Goal: Task Accomplishment & Management: Complete application form

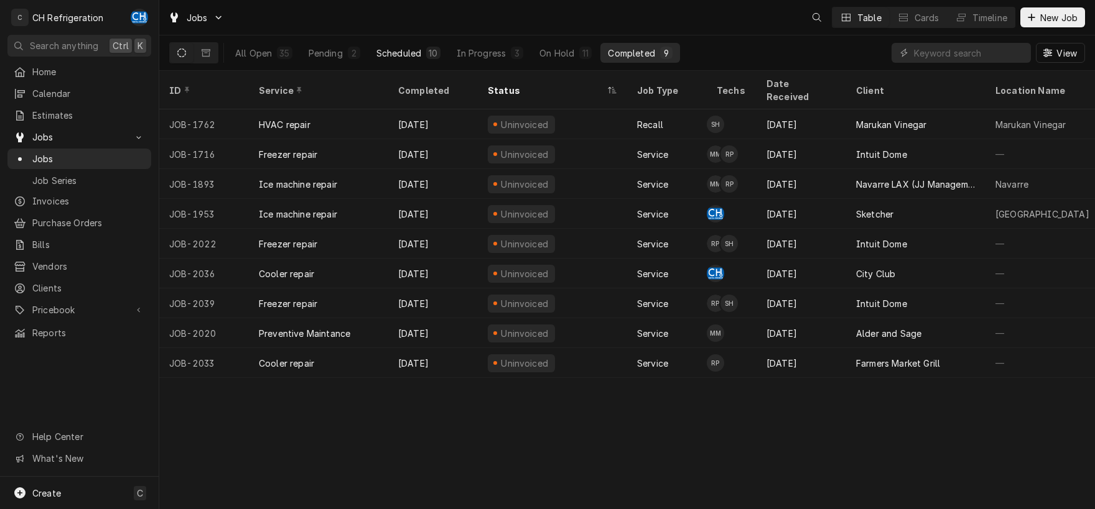
click at [407, 57] on div "Scheduled" at bounding box center [398, 53] width 45 height 13
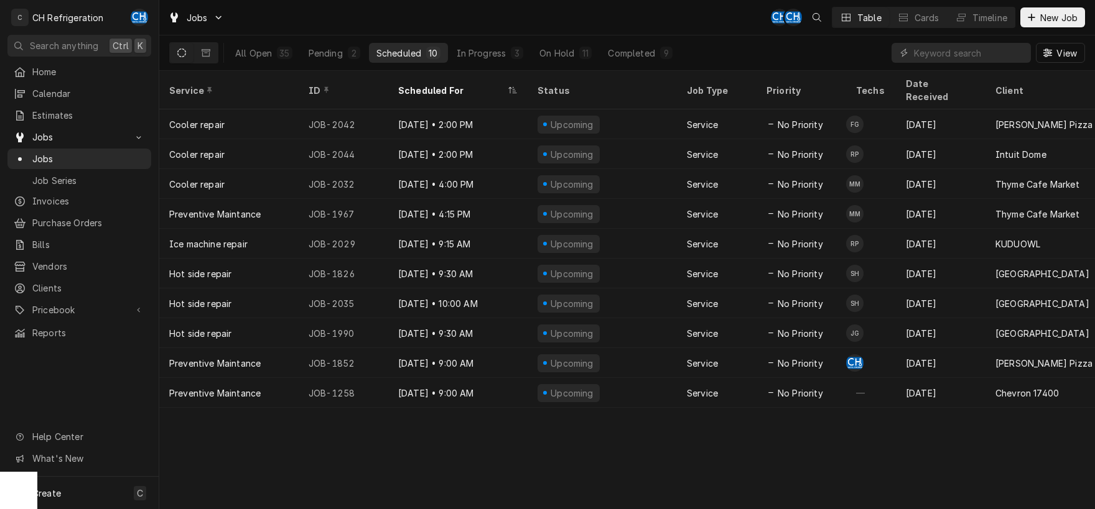
click at [644, 64] on div "All Open 35 Pending 2 Scheduled 10 In Progress 3 On Hold 11 Completed 9" at bounding box center [454, 52] width 452 height 35
click at [647, 60] on button "Completed 9" at bounding box center [639, 53] width 79 height 20
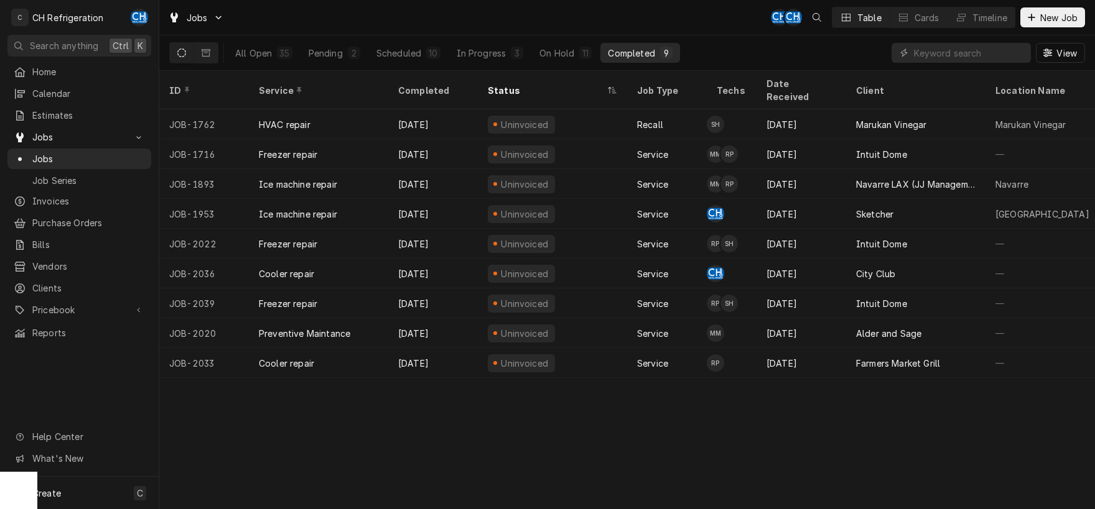
click at [658, 53] on button "Completed 9" at bounding box center [639, 53] width 79 height 20
click at [616, 49] on div "Completed" at bounding box center [631, 53] width 47 height 13
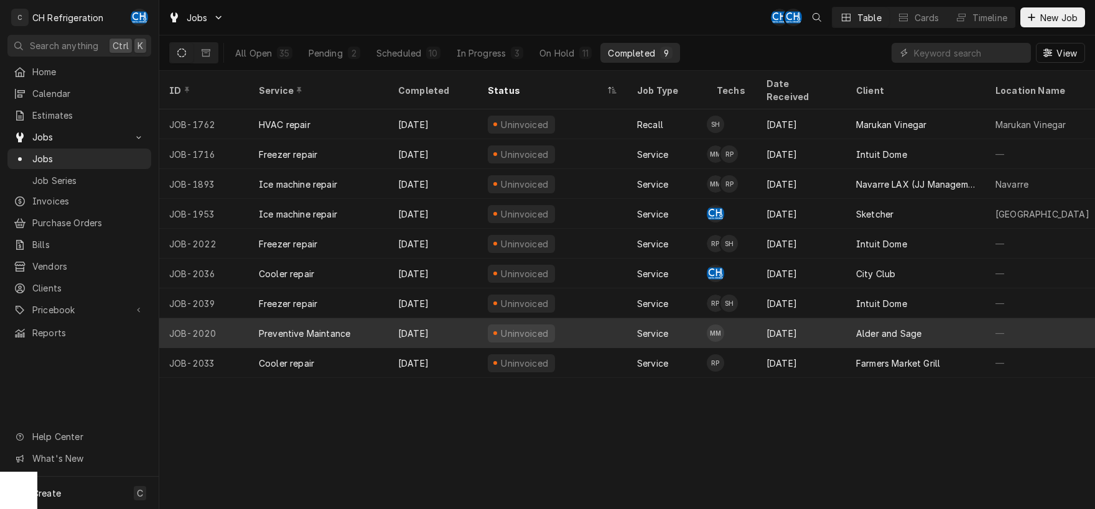
click at [842, 319] on div "Sep 27" at bounding box center [801, 333] width 90 height 30
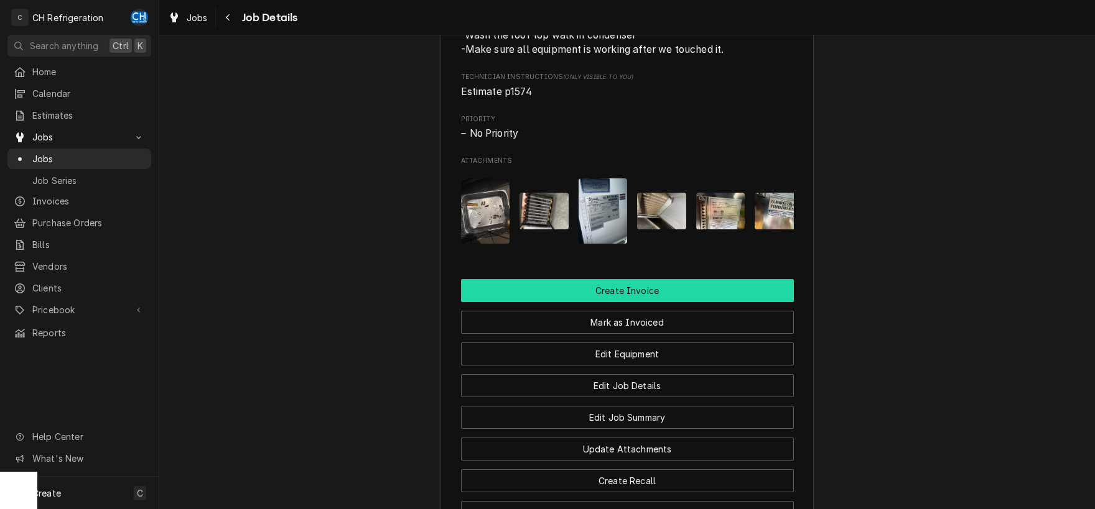
scroll to position [715, 0]
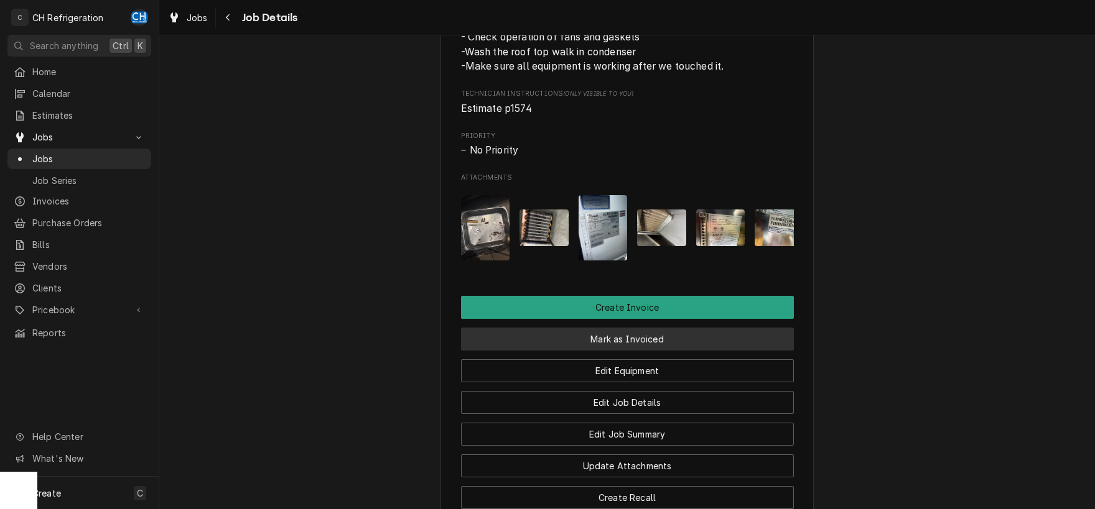
click at [623, 350] on button "Mark as Invoiced" at bounding box center [627, 339] width 333 height 23
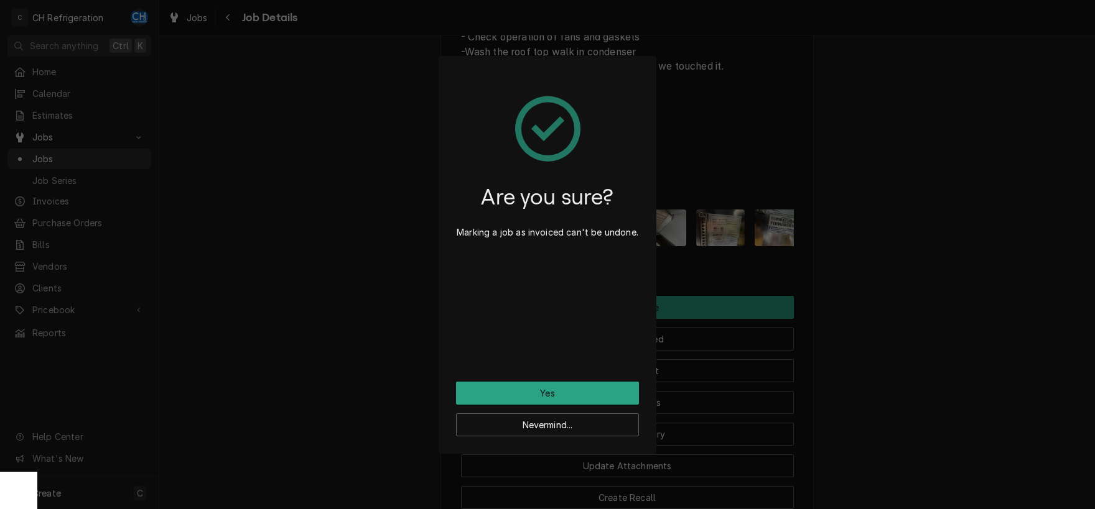
click at [552, 381] on div "Are you sure? Marking a job as invoiced can't be undone. Yes Nevermind..." at bounding box center [548, 255] width 218 height 398
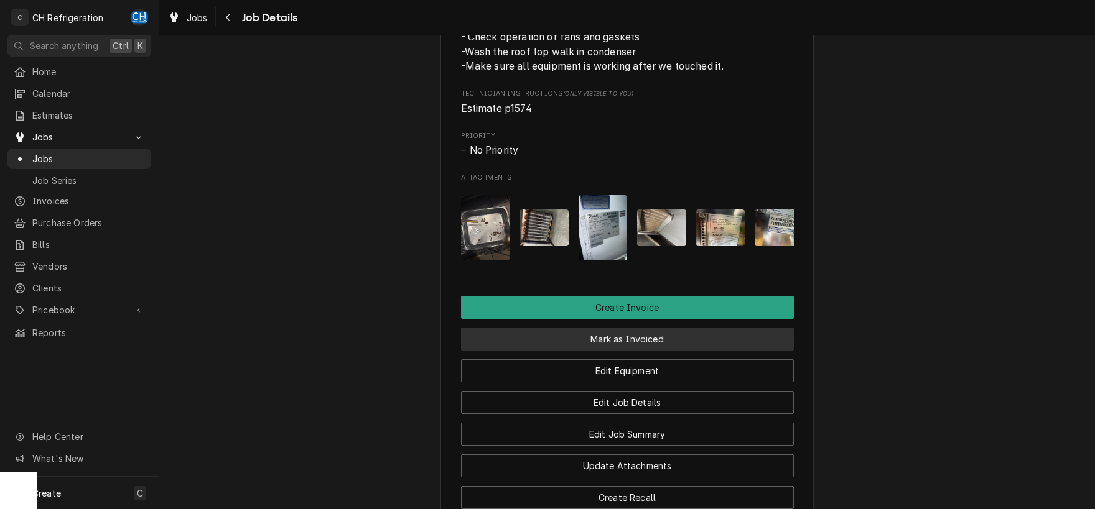
click at [498, 351] on button "Mark as Invoiced" at bounding box center [627, 339] width 333 height 23
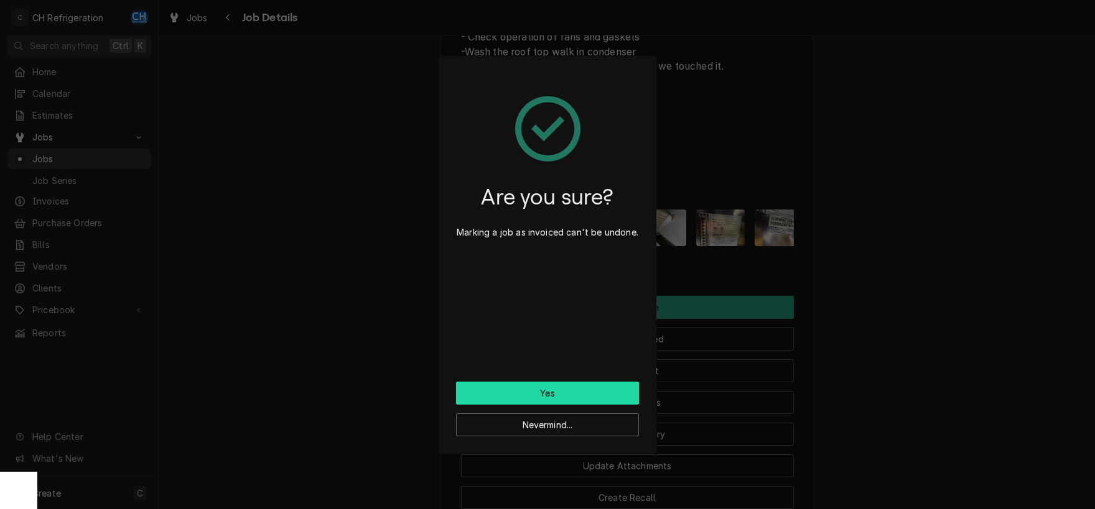
click at [521, 387] on button "Yes" at bounding box center [547, 393] width 183 height 23
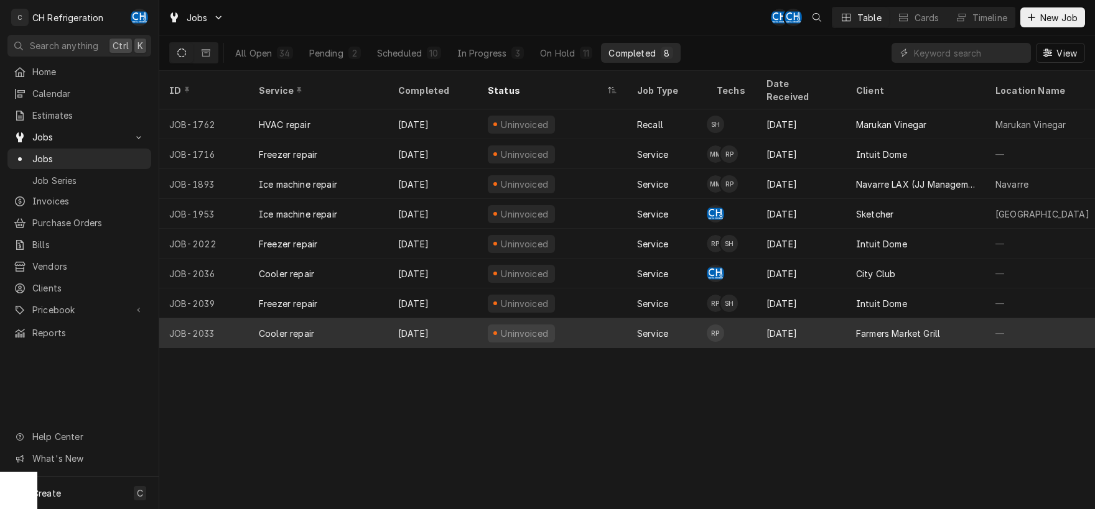
click at [807, 318] on div "[DATE]" at bounding box center [801, 333] width 90 height 30
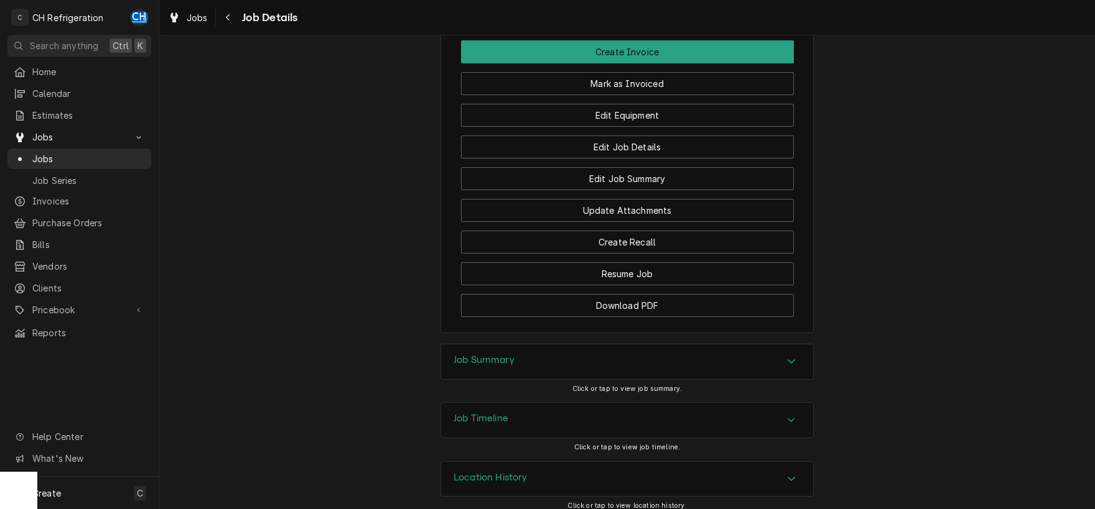
scroll to position [934, 0]
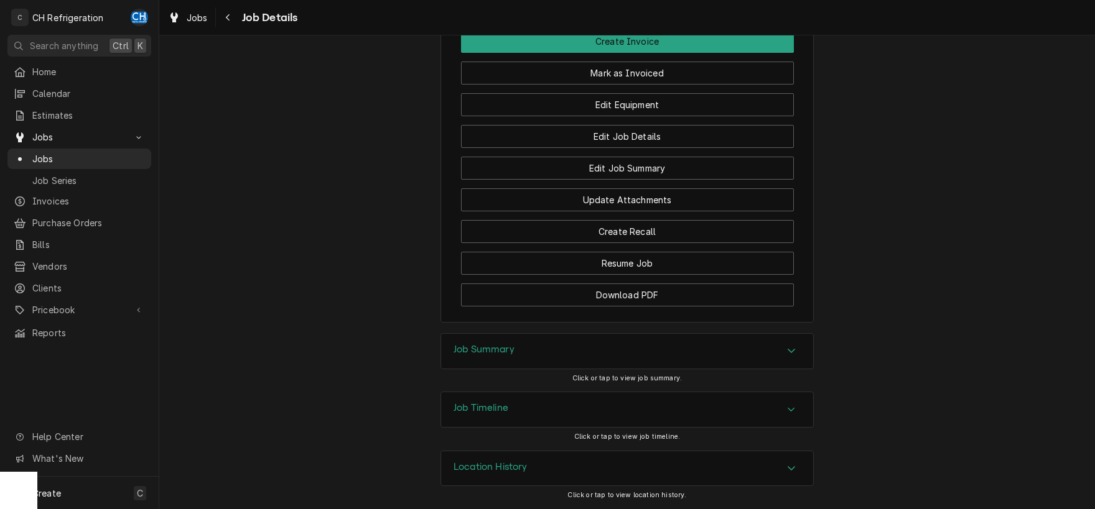
drag, startPoint x: 499, startPoint y: 349, endPoint x: 419, endPoint y: 330, distance: 82.4
click at [497, 349] on h3 "Job Summary" at bounding box center [483, 350] width 61 height 12
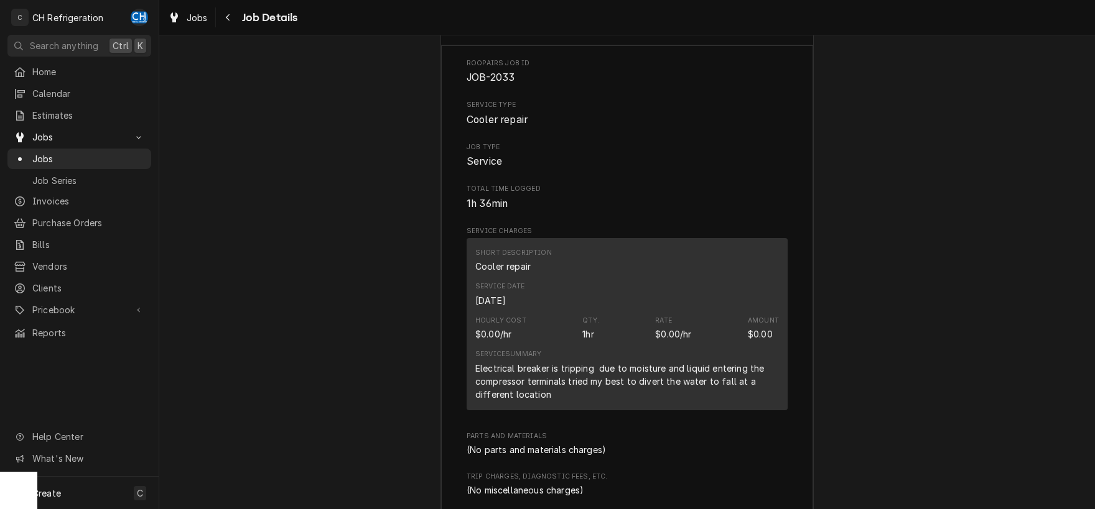
scroll to position [1324, 0]
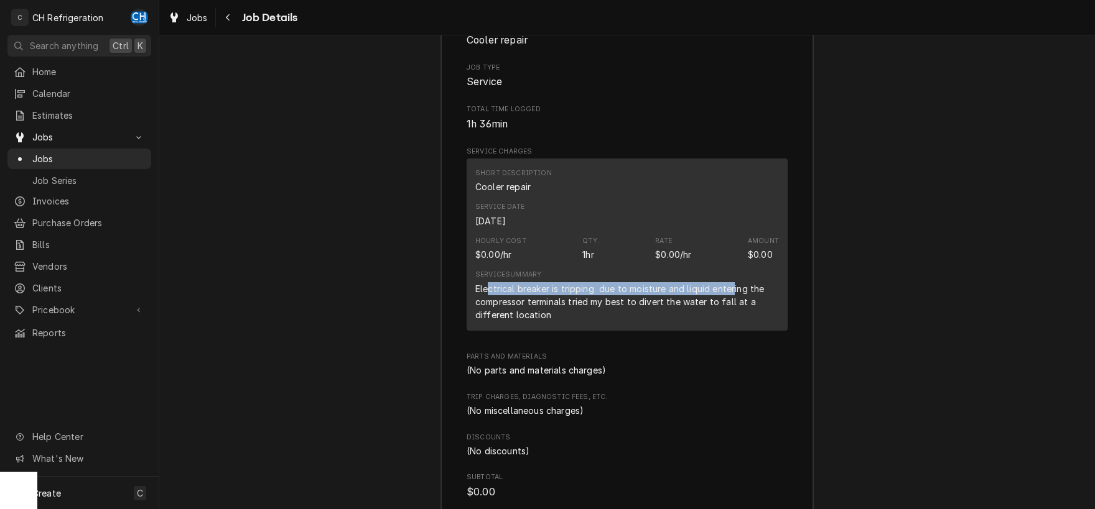
drag, startPoint x: 487, startPoint y: 303, endPoint x: 664, endPoint y: 317, distance: 177.8
click at [732, 304] on div "Electrical breaker is tripping due to moisture and liquid entering the compress…" at bounding box center [627, 301] width 304 height 39
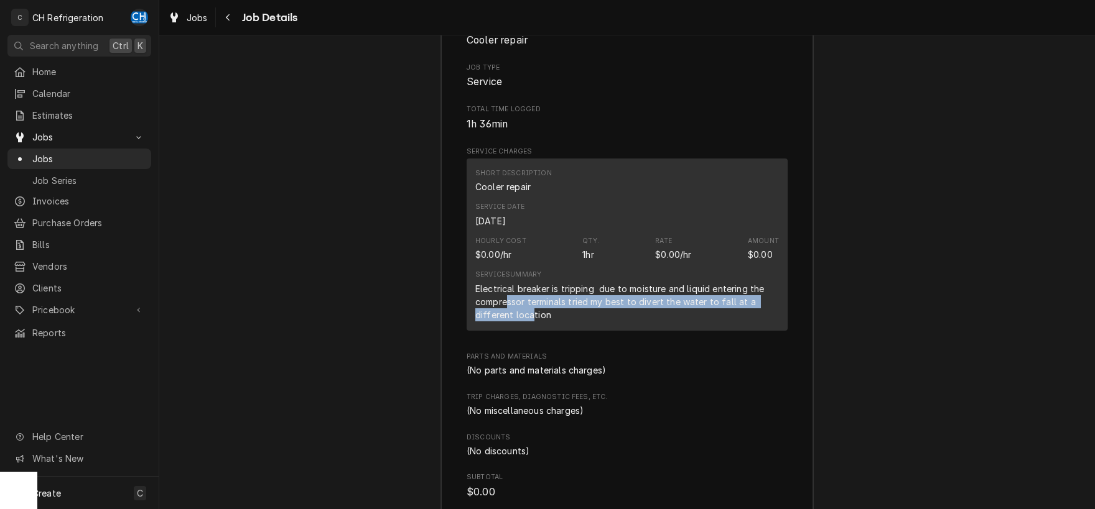
drag, startPoint x: 506, startPoint y: 313, endPoint x: 529, endPoint y: 327, distance: 27.1
click at [529, 322] on div "Electrical breaker is tripping due to moisture and liquid entering the compress…" at bounding box center [627, 301] width 304 height 39
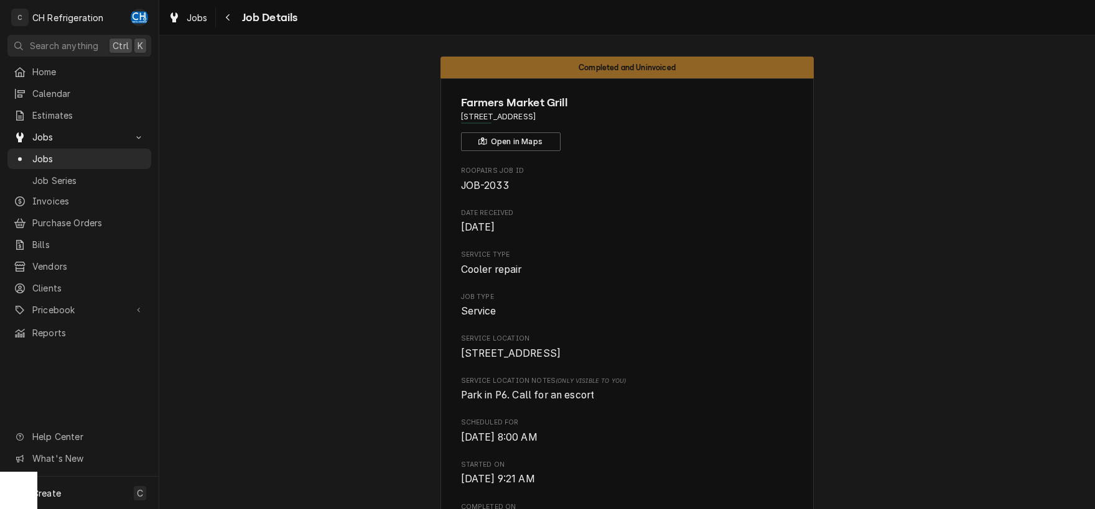
scroll to position [0, 0]
click at [229, 15] on icon "Navigate back" at bounding box center [228, 17] width 4 height 7
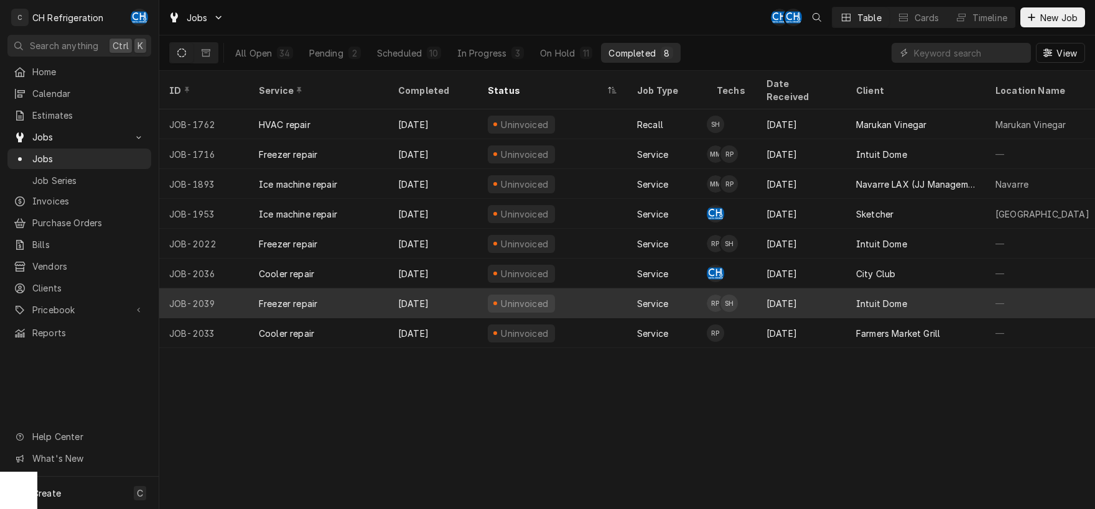
click at [891, 297] on div "Intuit Dome" at bounding box center [915, 304] width 139 height 30
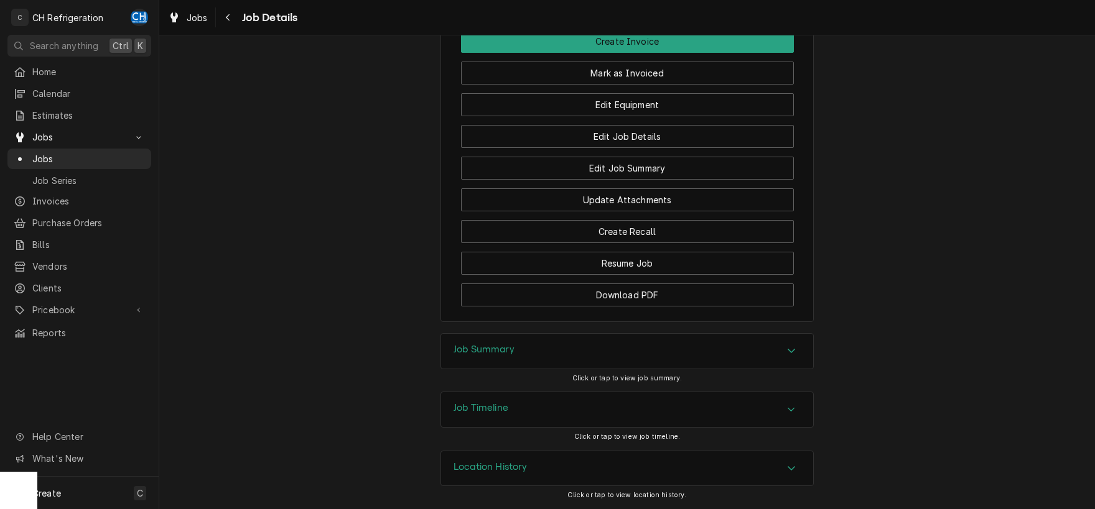
click at [598, 343] on div "Job Summary" at bounding box center [627, 351] width 372 height 35
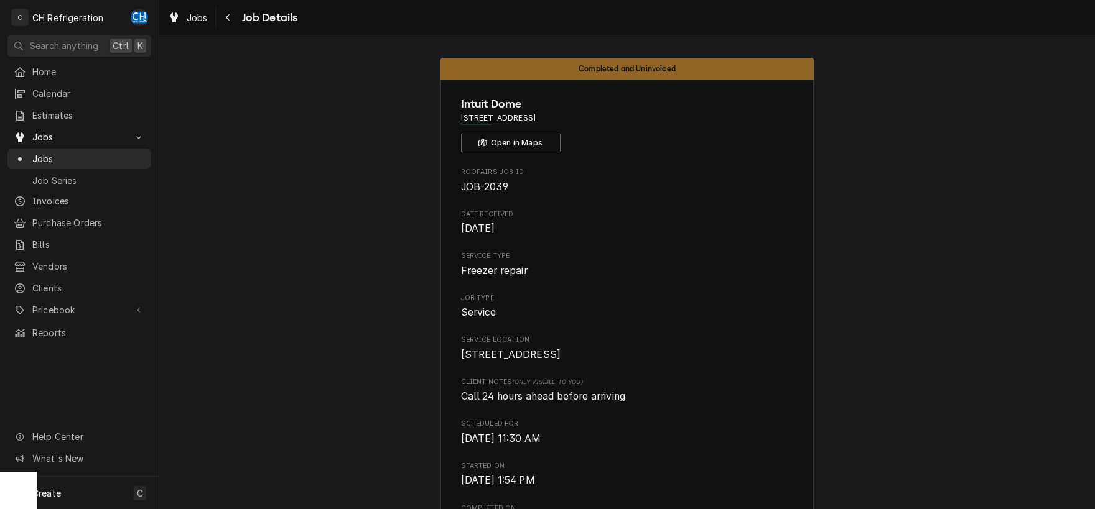
drag, startPoint x: 638, startPoint y: 116, endPoint x: 458, endPoint y: 119, distance: 179.8
copy span "3846 W Century Blvd, Inglewood, CA 90303"
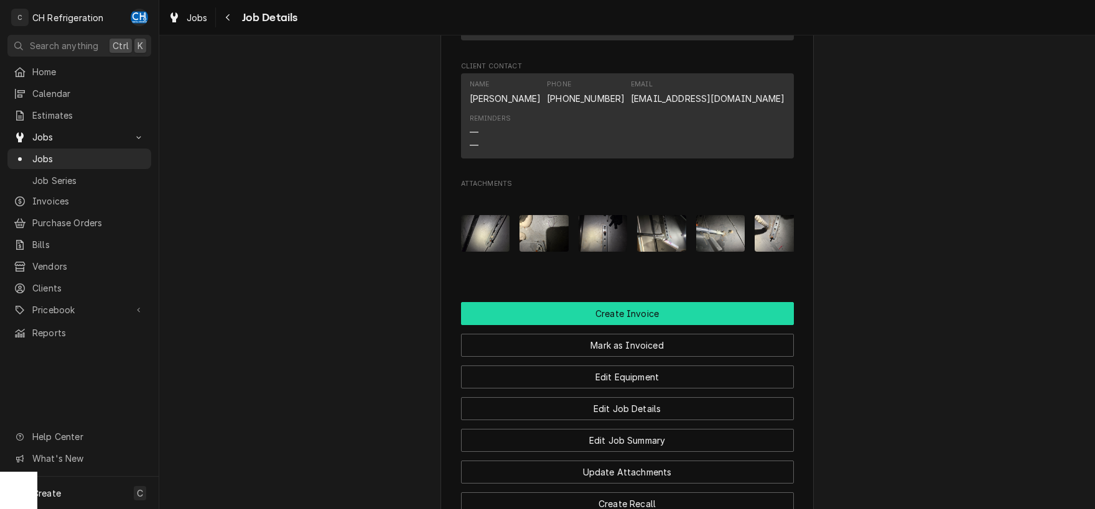
scroll to position [455, 0]
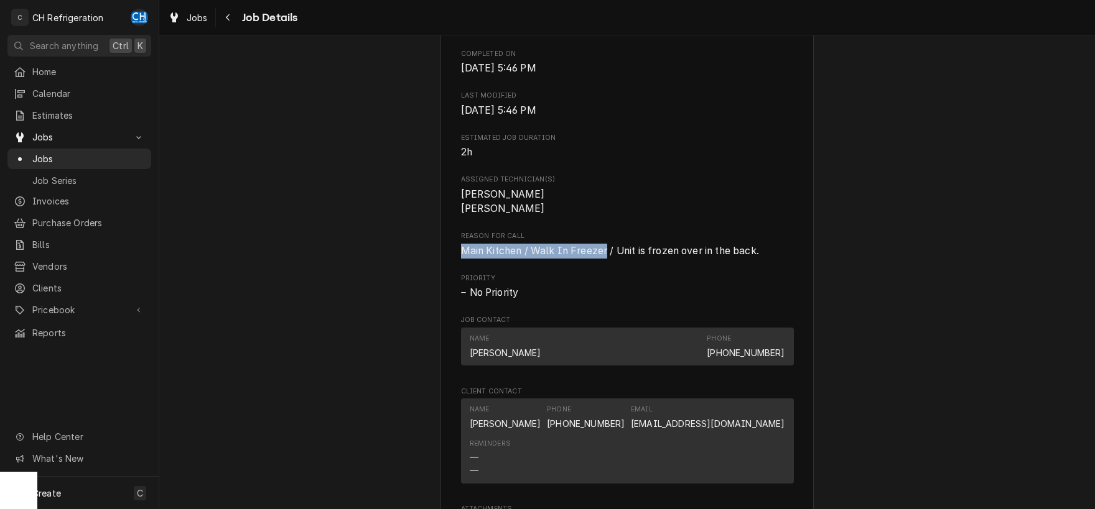
drag, startPoint x: 455, startPoint y: 262, endPoint x: 590, endPoint y: 266, distance: 134.4
click at [604, 271] on div "Intuit Dome 3846 W Century Blvd, Inglewood, CA 90303 Open in Maps Roopairs Job …" at bounding box center [626, 272] width 373 height 1295
click at [611, 257] on span "Main Kitchen / Walk In Freezer / Unit is frozen over in the back." at bounding box center [610, 251] width 298 height 12
drag, startPoint x: 458, startPoint y: 269, endPoint x: 607, endPoint y: 268, distance: 149.3
click at [607, 268] on div "Intuit Dome 3846 W Century Blvd, Inglewood, CA 90303 Open in Maps Roopairs Job …" at bounding box center [626, 272] width 373 height 1295
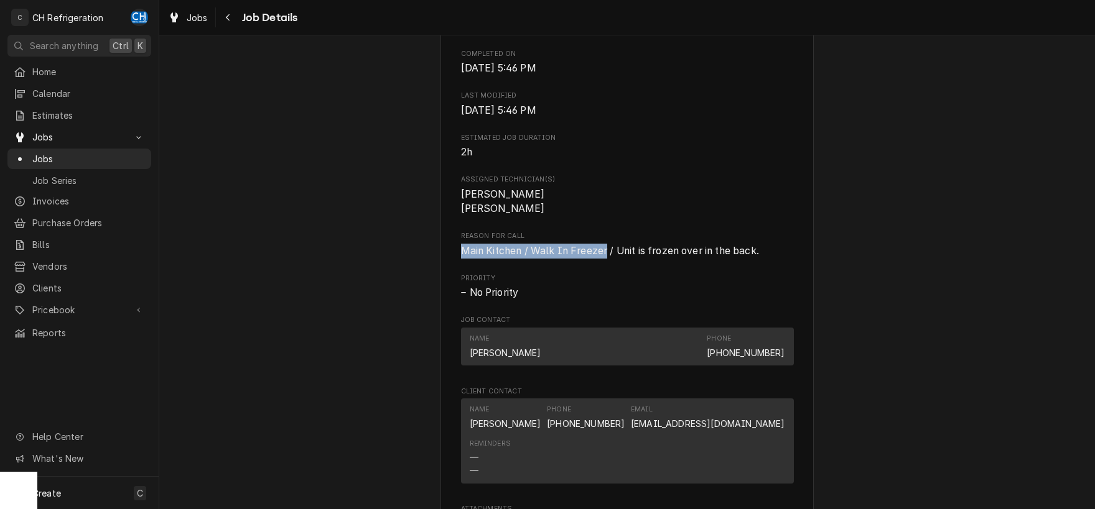
copy span "Main Kitchen / Walk In Freezer"
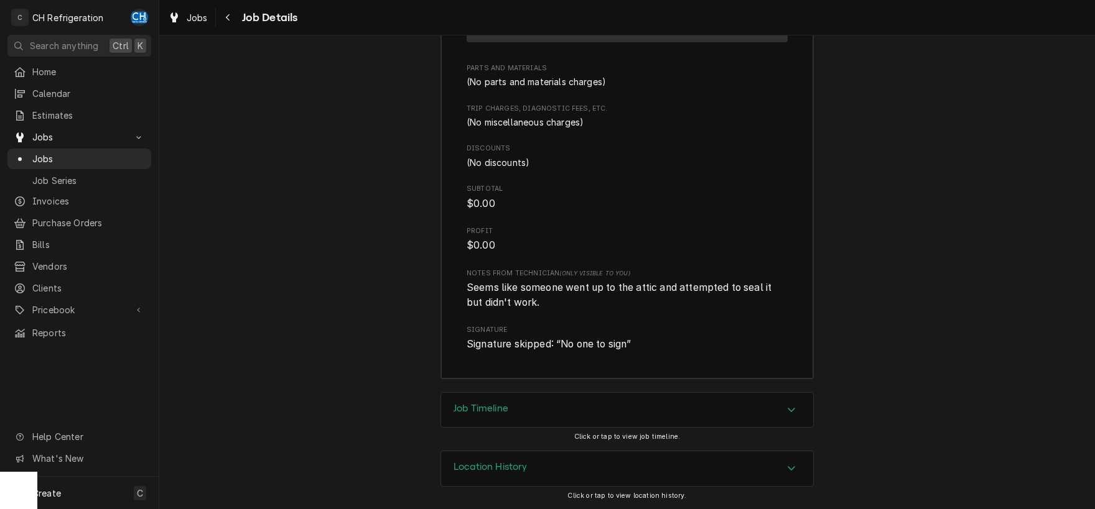
scroll to position [1486, 0]
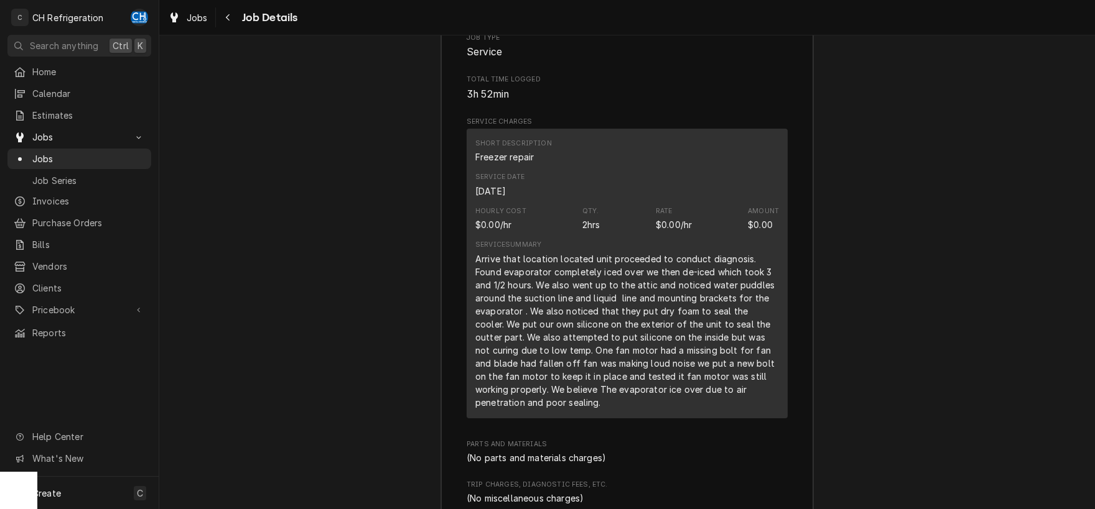
click at [692, 313] on div "Arrive that location located unit proceeded to conduct diagnosis. Found evapora…" at bounding box center [627, 331] width 304 height 157
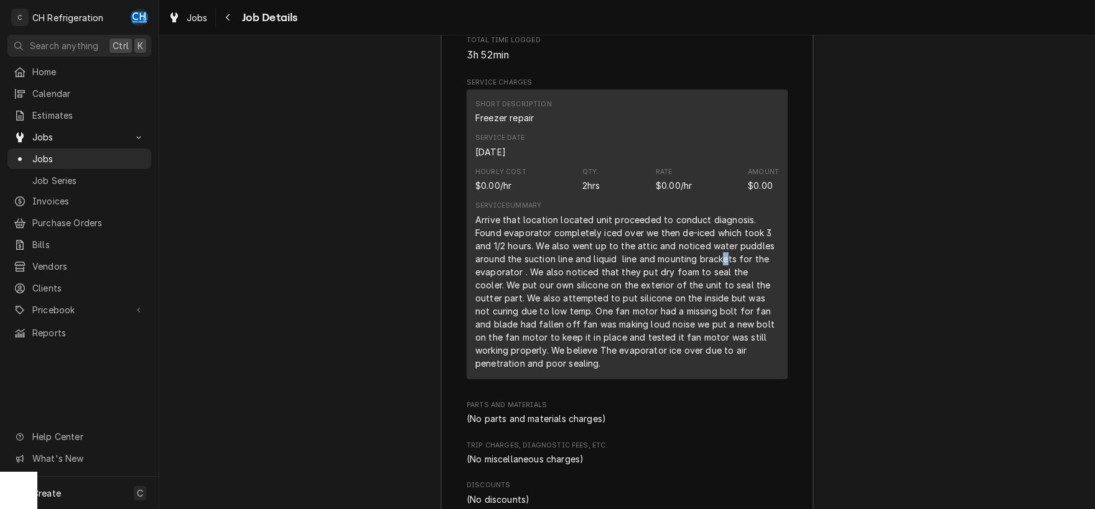
scroll to position [1551, 0]
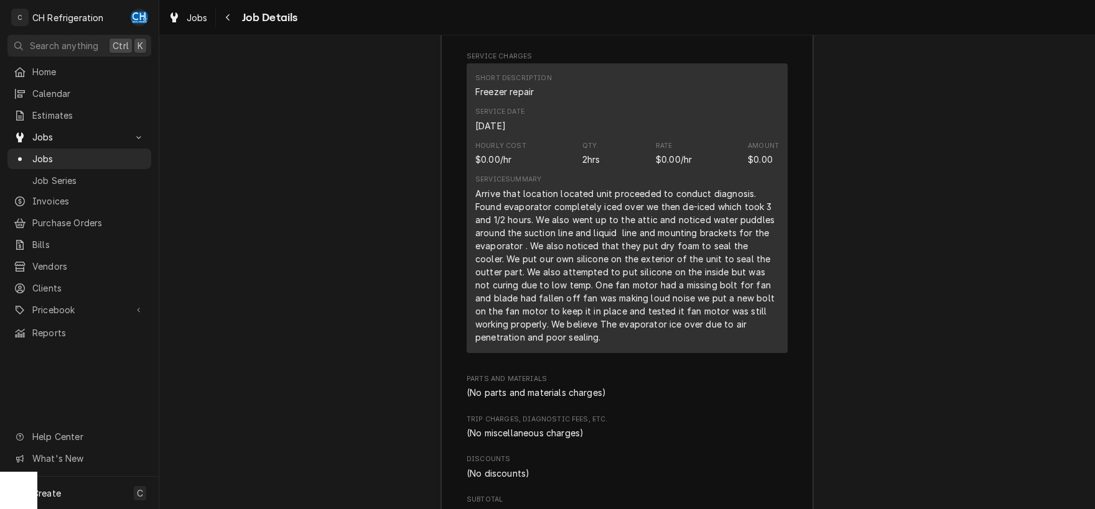
click at [615, 254] on div "Arrive that location located unit proceeded to conduct diagnosis. Found evapora…" at bounding box center [627, 265] width 304 height 157
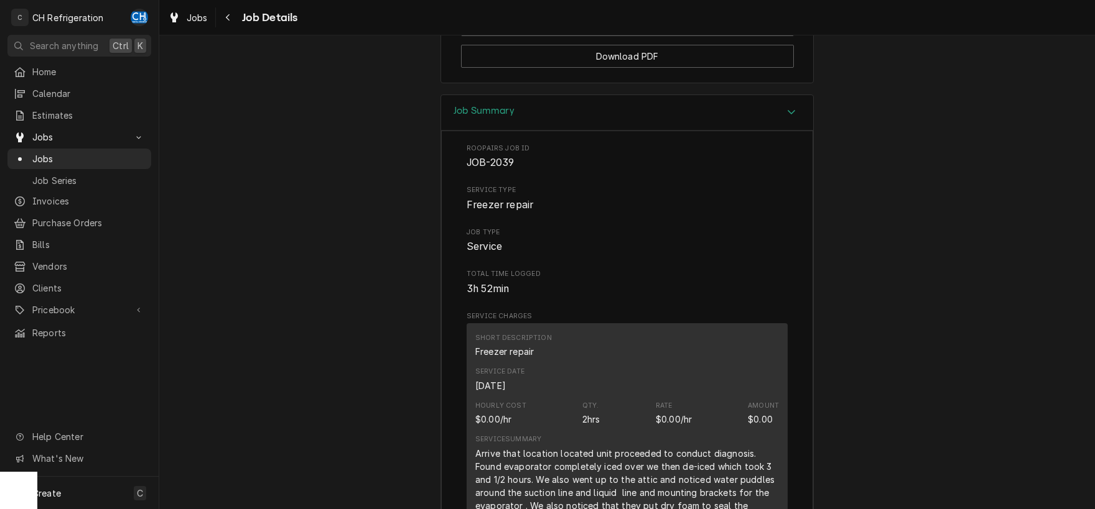
scroll to position [1226, 0]
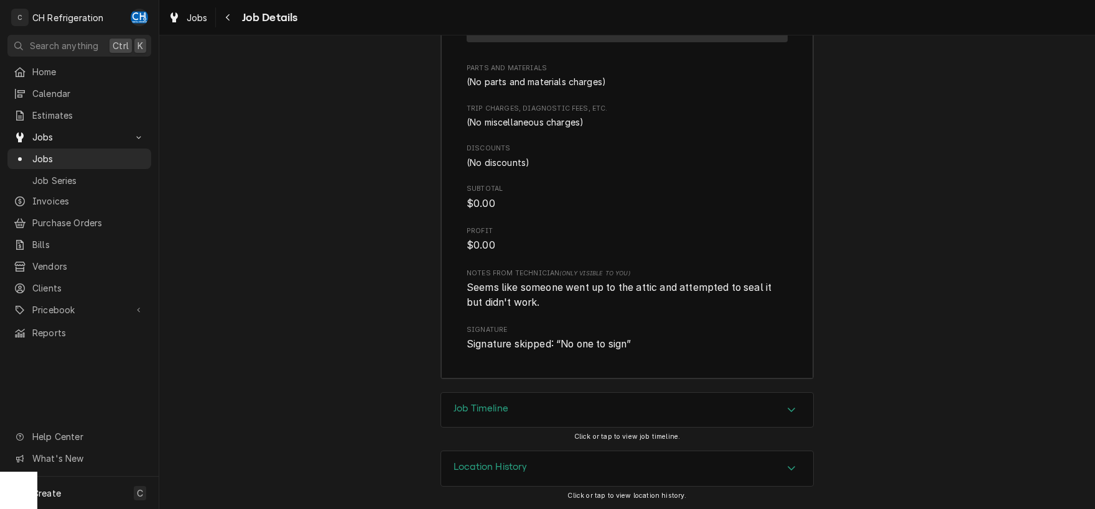
click at [545, 408] on div "Job Timeline" at bounding box center [627, 410] width 372 height 35
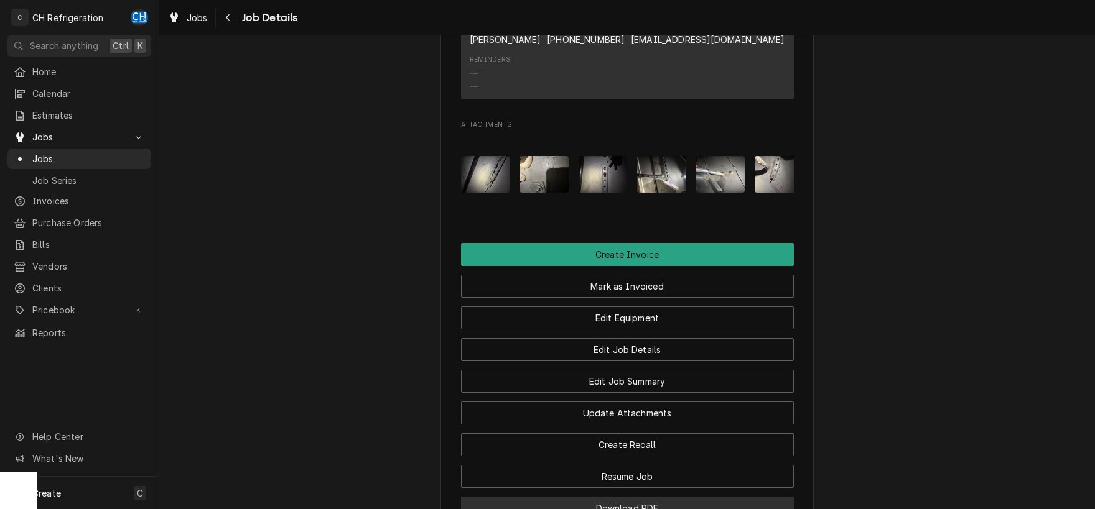
scroll to position [835, 0]
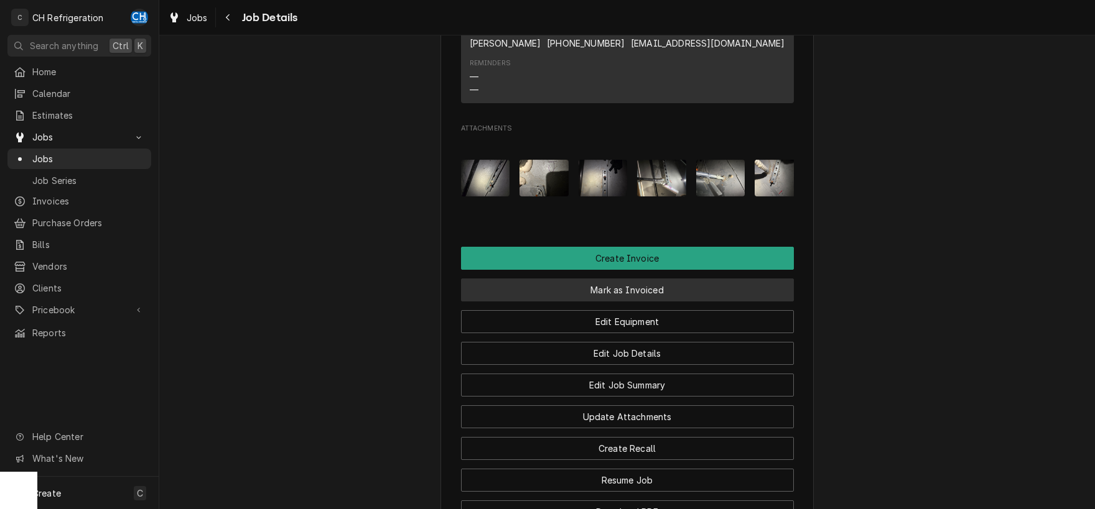
click at [613, 302] on button "Mark as Invoiced" at bounding box center [627, 290] width 333 height 23
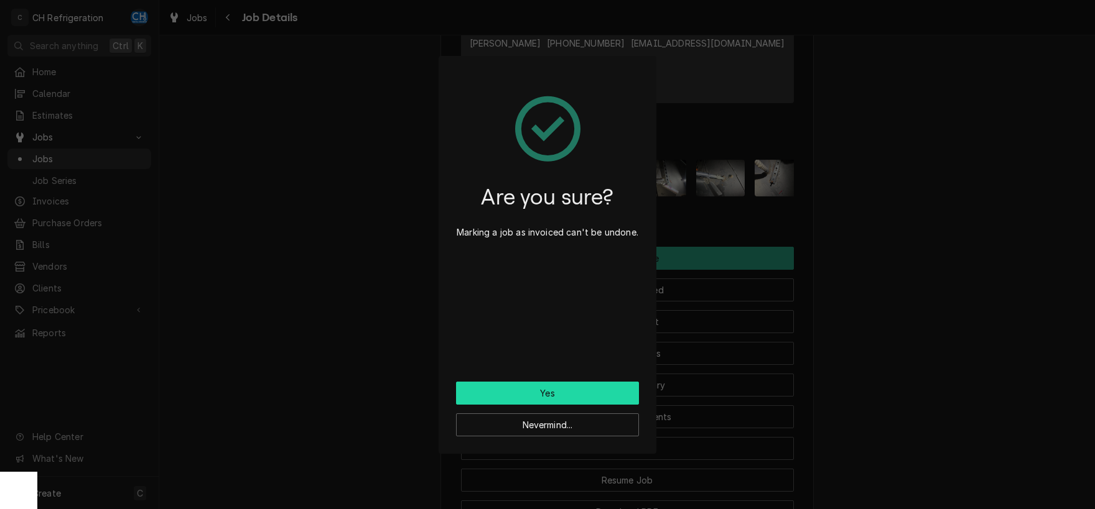
click at [523, 393] on button "Yes" at bounding box center [547, 393] width 183 height 23
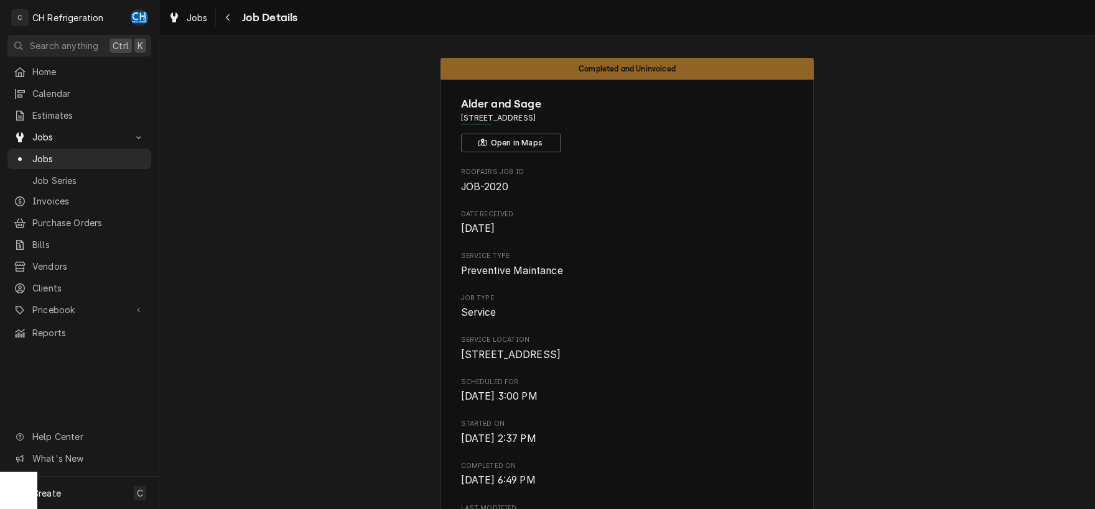
click at [39, 154] on span "Jobs" at bounding box center [88, 158] width 113 height 13
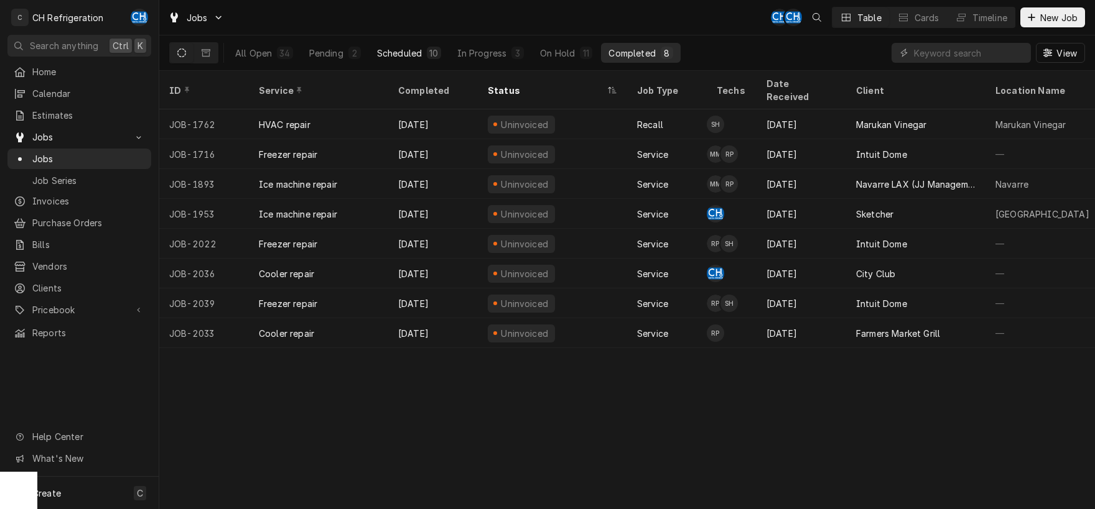
click at [414, 55] on div "Scheduled" at bounding box center [399, 53] width 45 height 13
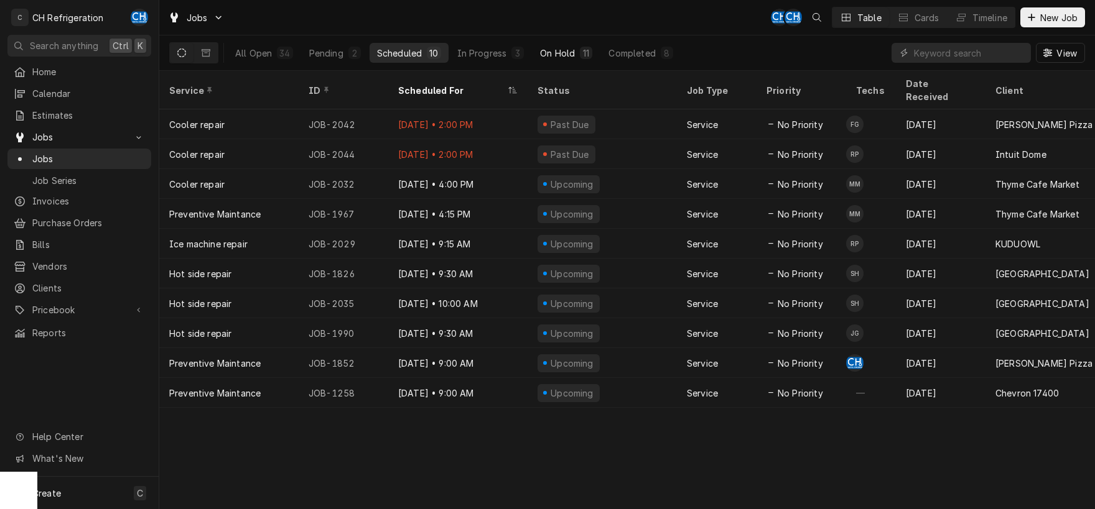
click at [571, 53] on div "On Hold" at bounding box center [557, 53] width 35 height 13
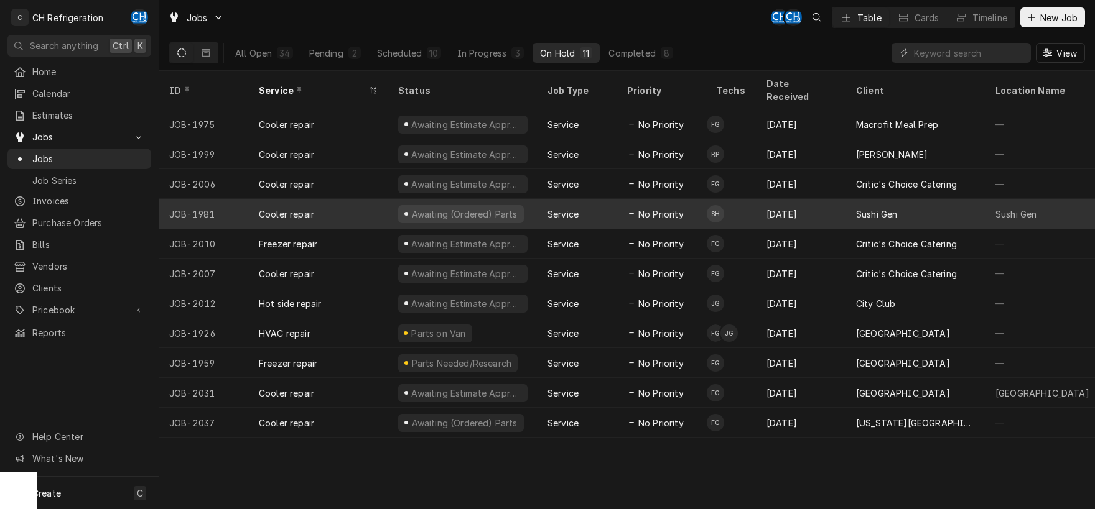
click at [787, 199] on div "Sep 20" at bounding box center [801, 214] width 90 height 30
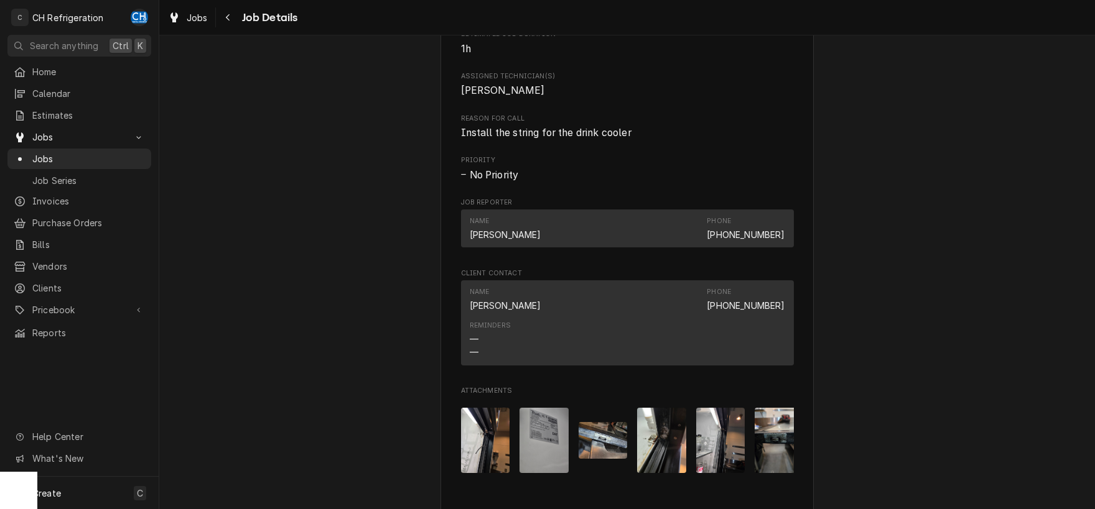
scroll to position [845, 0]
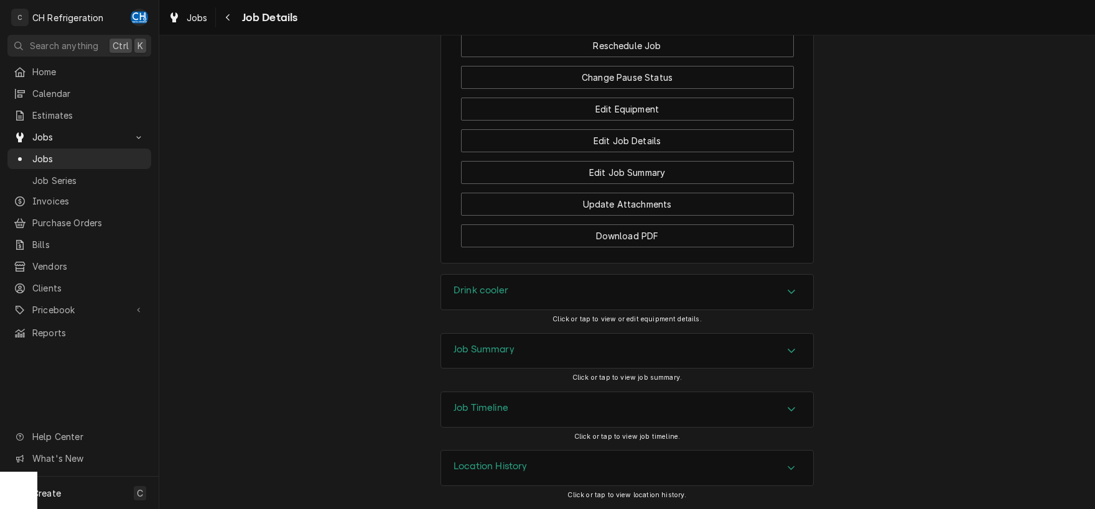
click at [483, 342] on div "Job Summary" at bounding box center [627, 351] width 372 height 35
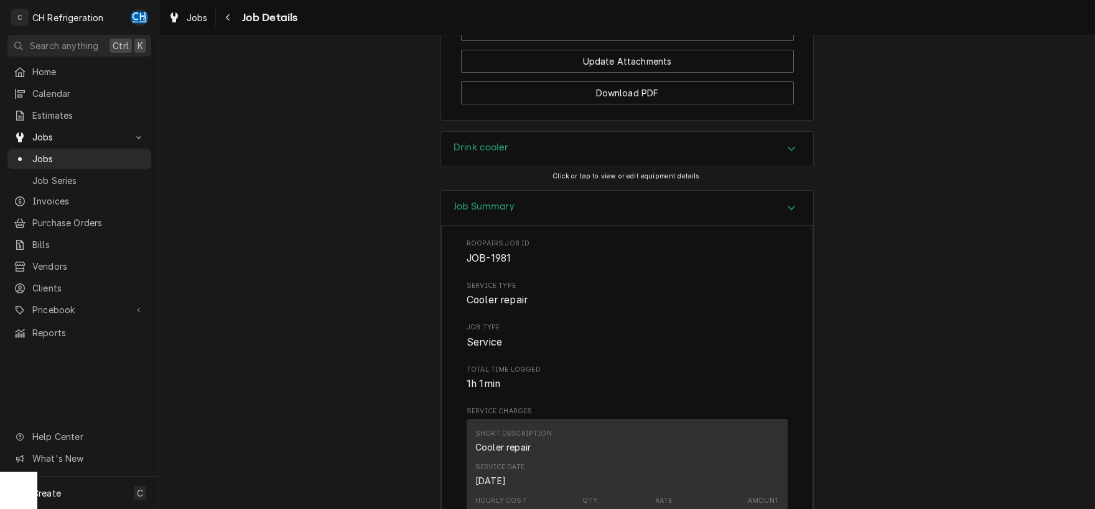
scroll to position [1040, 0]
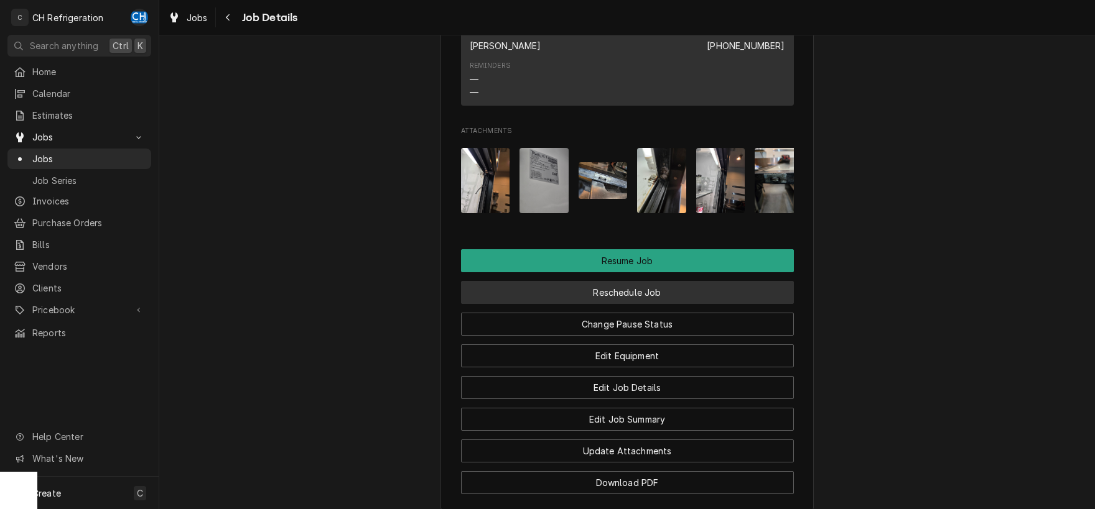
click at [628, 304] on button "Reschedule Job" at bounding box center [627, 292] width 333 height 23
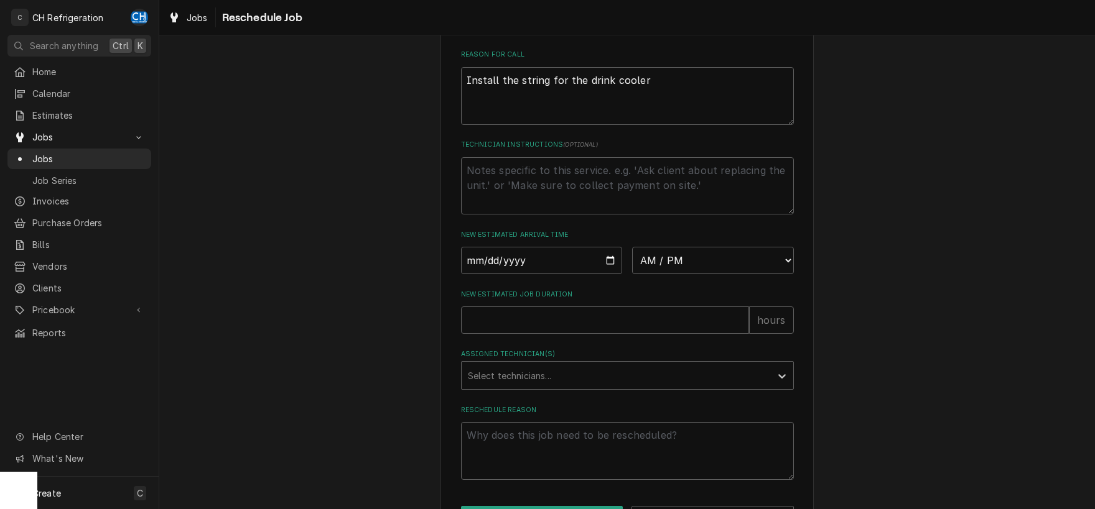
scroll to position [425, 0]
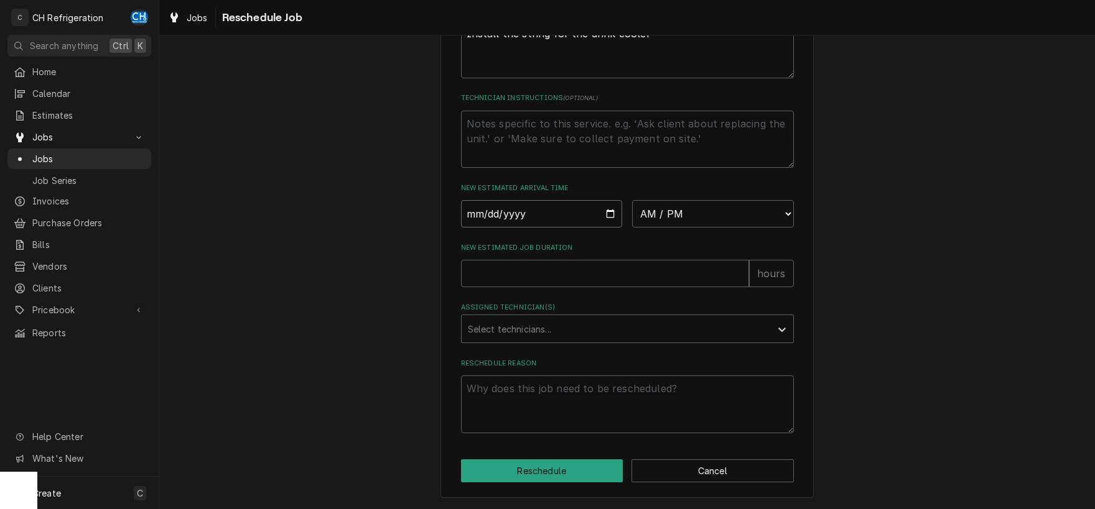
click at [606, 220] on input "Date" at bounding box center [542, 213] width 162 height 27
type input "2025-10-02"
type textarea "x"
click at [684, 231] on div "Please provide some additional details to reschedule this job. Roopairs Job ID …" at bounding box center [627, 48] width 333 height 769
click at [632, 200] on select "AM / PM 6:00 AM 6:15 AM 6:30 AM 6:45 AM 7:00 AM 7:15 AM 7:30 AM 7:45 AM 8:00 AM…" at bounding box center [713, 213] width 162 height 27
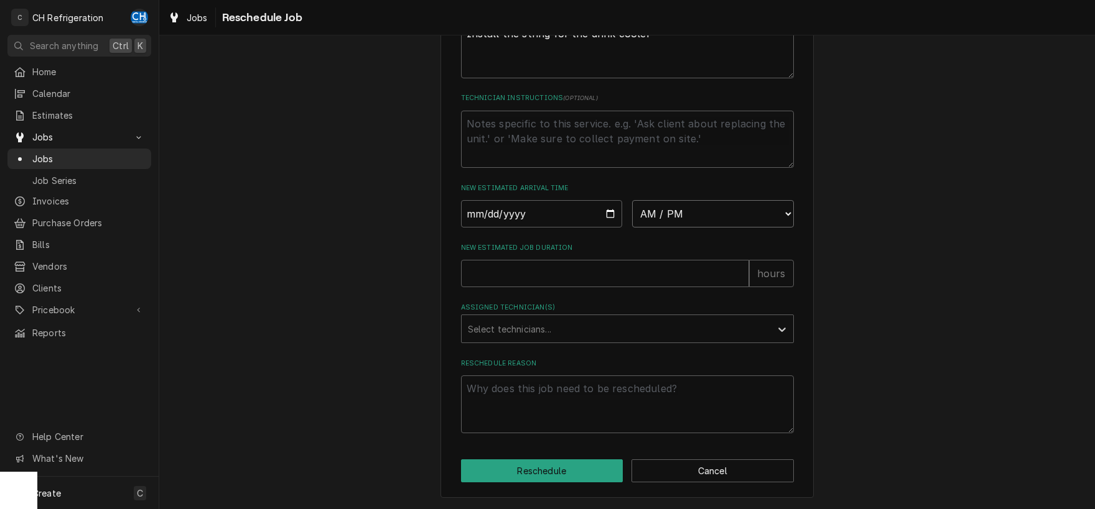
select select "08:00:00"
click option "8:00 AM" at bounding box center [0, 0] width 0 height 0
click at [552, 279] on input "New Estimated Job Duration" at bounding box center [605, 273] width 288 height 27
type textarea "x"
type input "2"
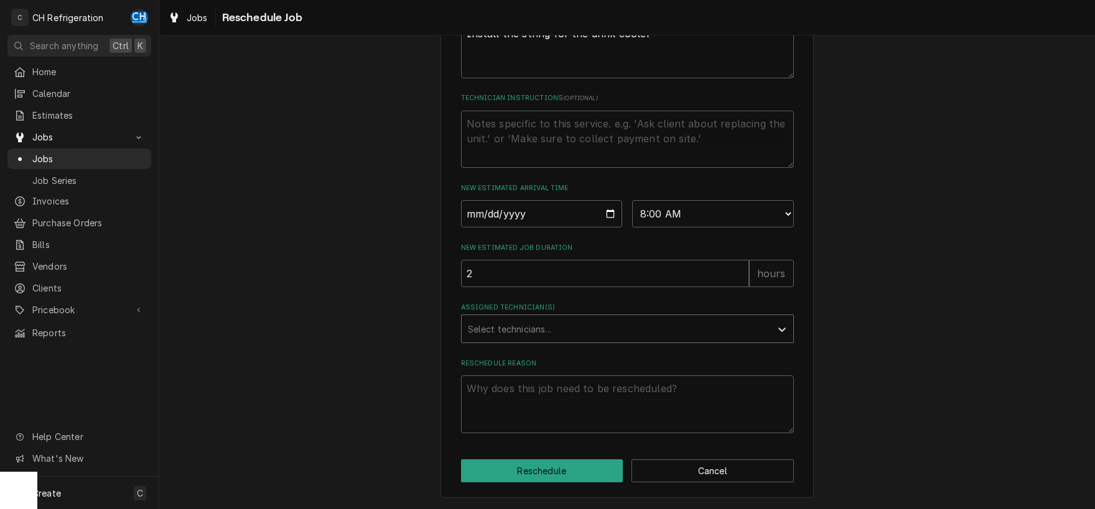
click at [504, 335] on div "Assigned Technician(s)" at bounding box center [616, 329] width 297 height 22
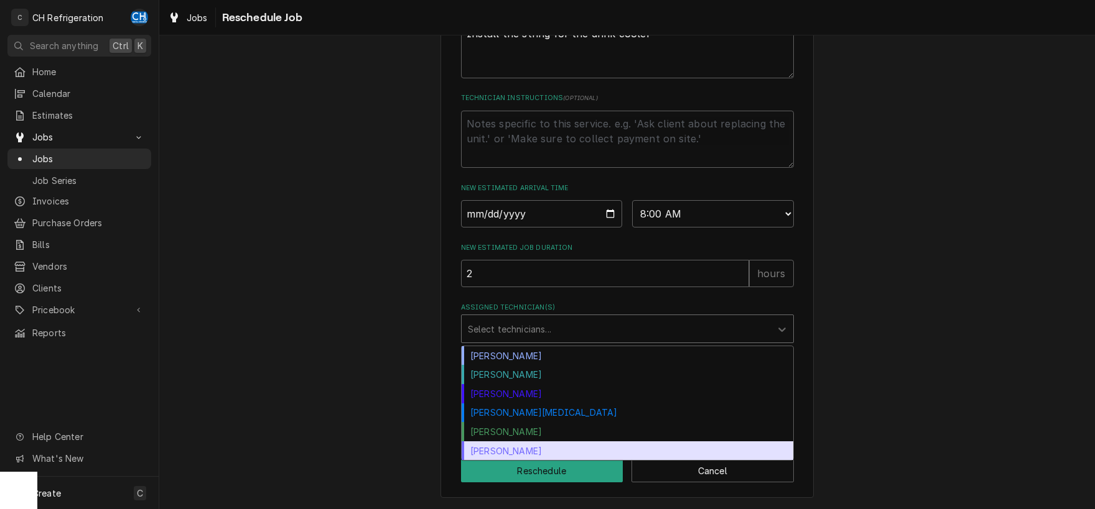
click at [523, 450] on div "Steven Hiraga" at bounding box center [628, 451] width 332 height 19
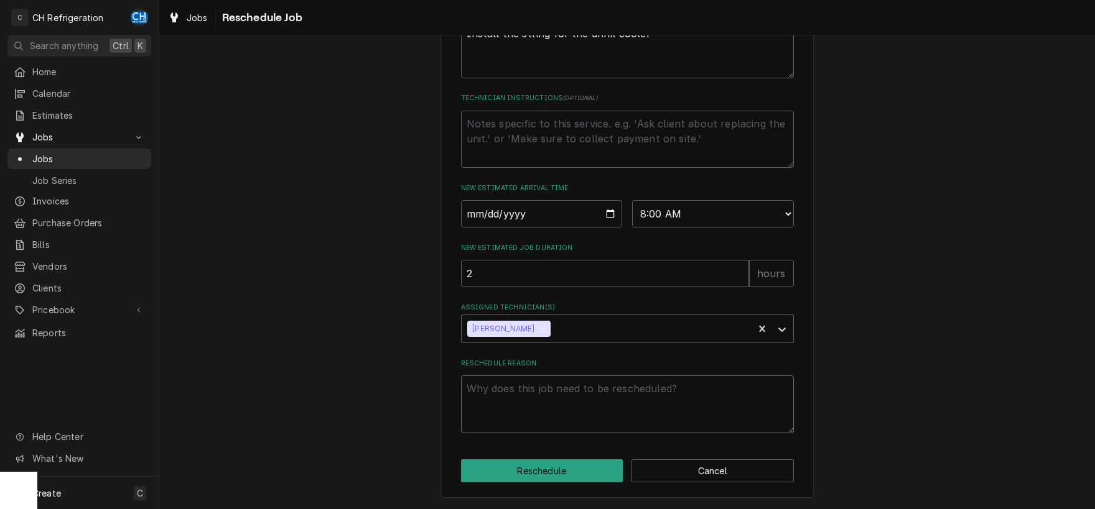
click at [539, 405] on textarea "Reschedule Reason" at bounding box center [627, 405] width 333 height 58
type textarea "x"
type textarea "p"
type textarea "x"
type textarea "pa"
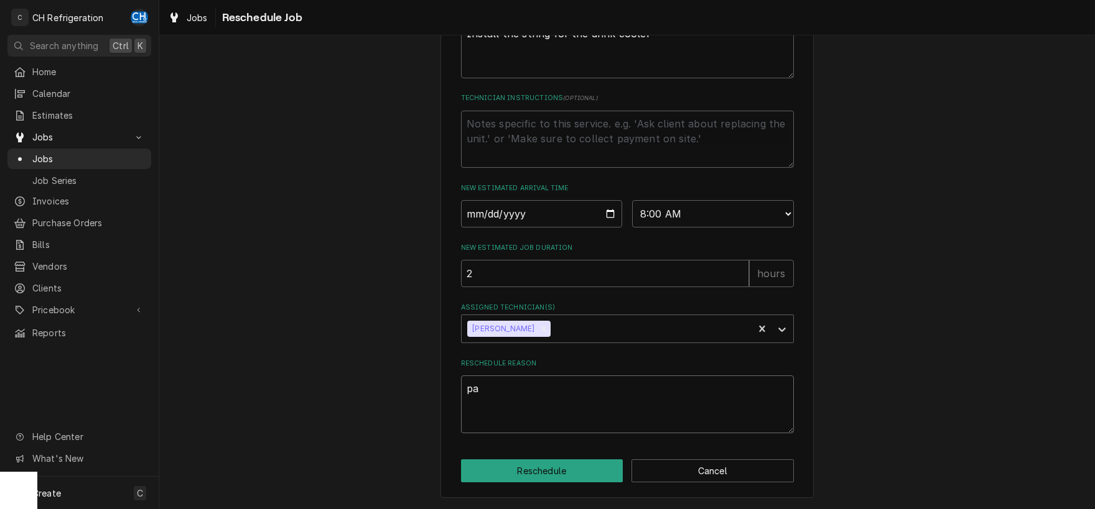
type textarea "x"
type textarea "par"
type textarea "x"
type textarea "parts"
type textarea "x"
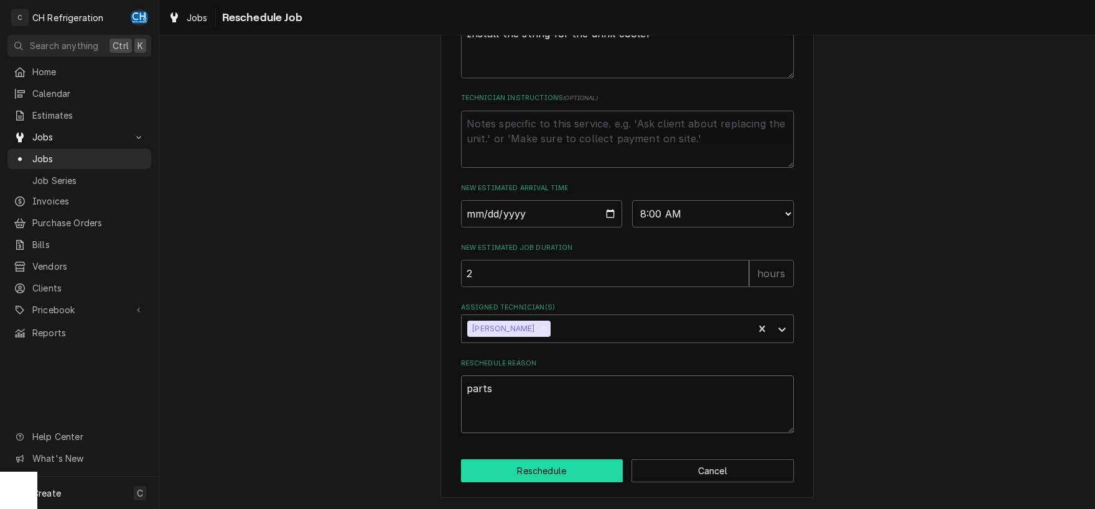
type textarea "parts"
click at [523, 474] on button "Reschedule" at bounding box center [542, 471] width 162 height 23
type textarea "x"
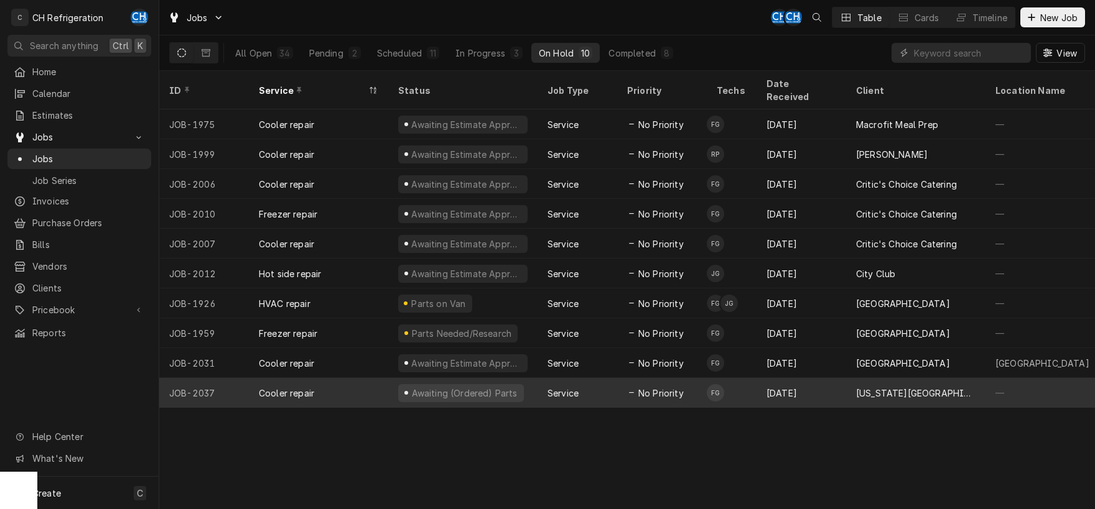
click at [838, 379] on div "Sep 30" at bounding box center [801, 393] width 90 height 30
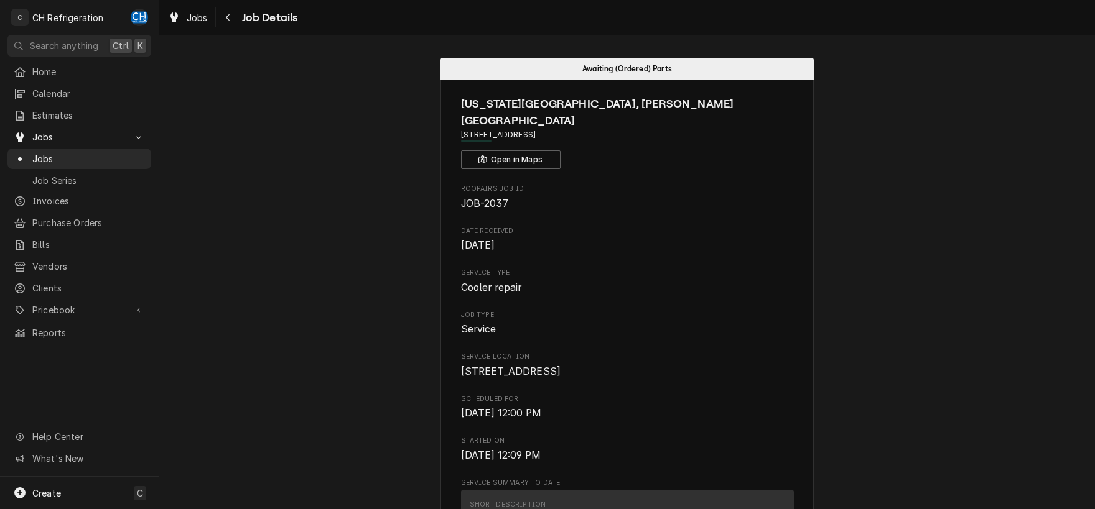
scroll to position [325, 0]
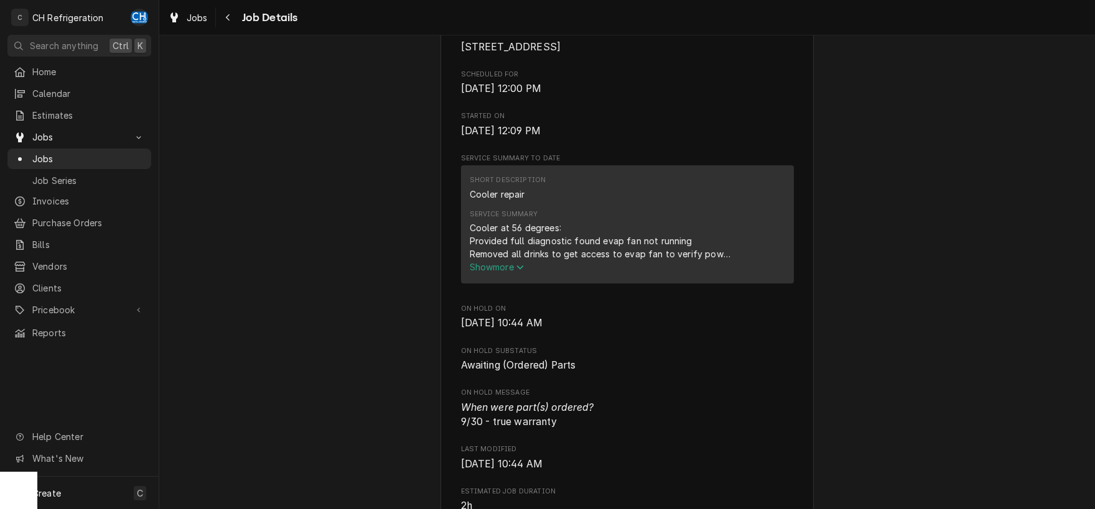
click at [510, 262] on span "Show more" at bounding box center [497, 267] width 55 height 11
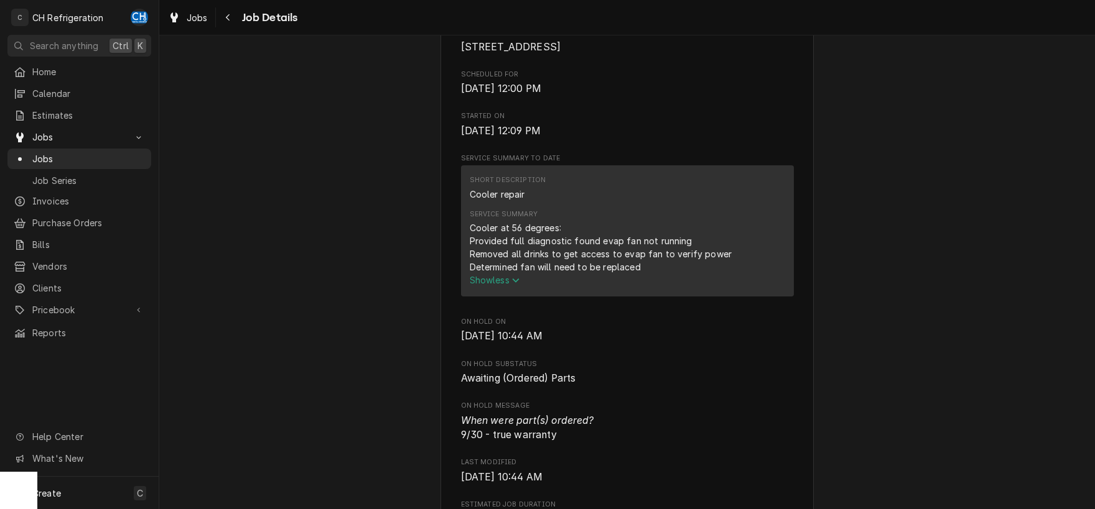
scroll to position [65, 0]
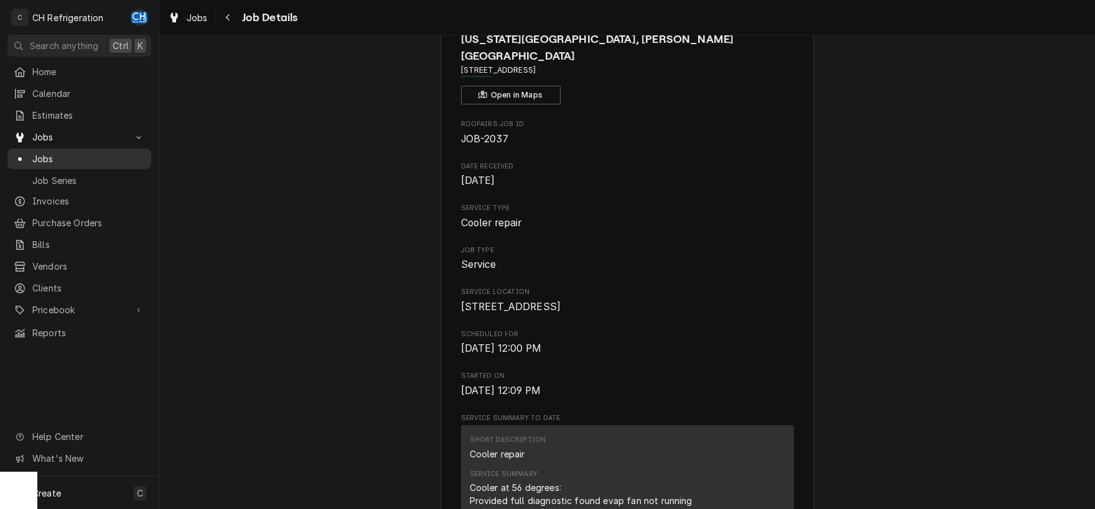
click at [67, 154] on span "Jobs" at bounding box center [88, 158] width 113 height 13
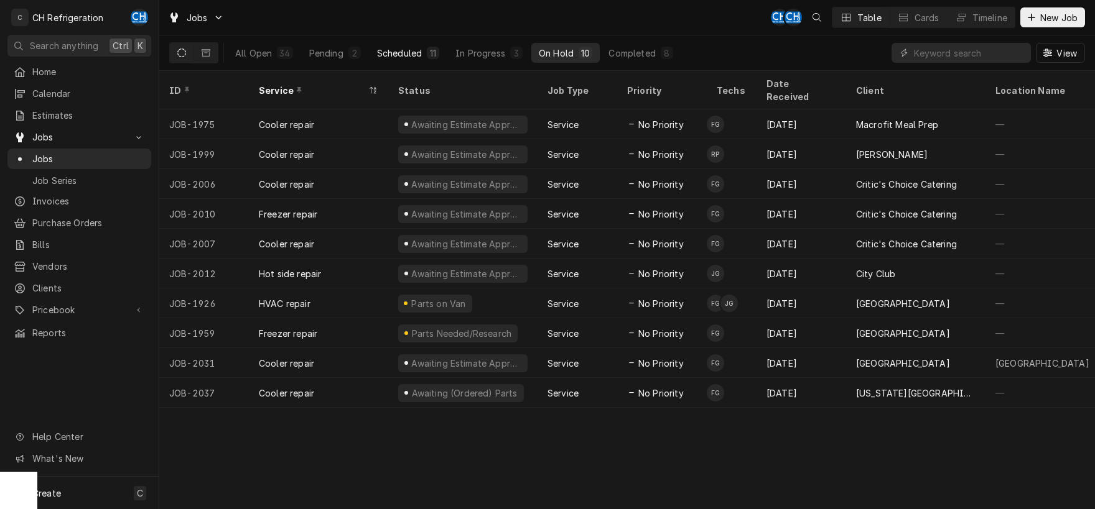
click at [394, 49] on div "Scheduled" at bounding box center [399, 53] width 45 height 13
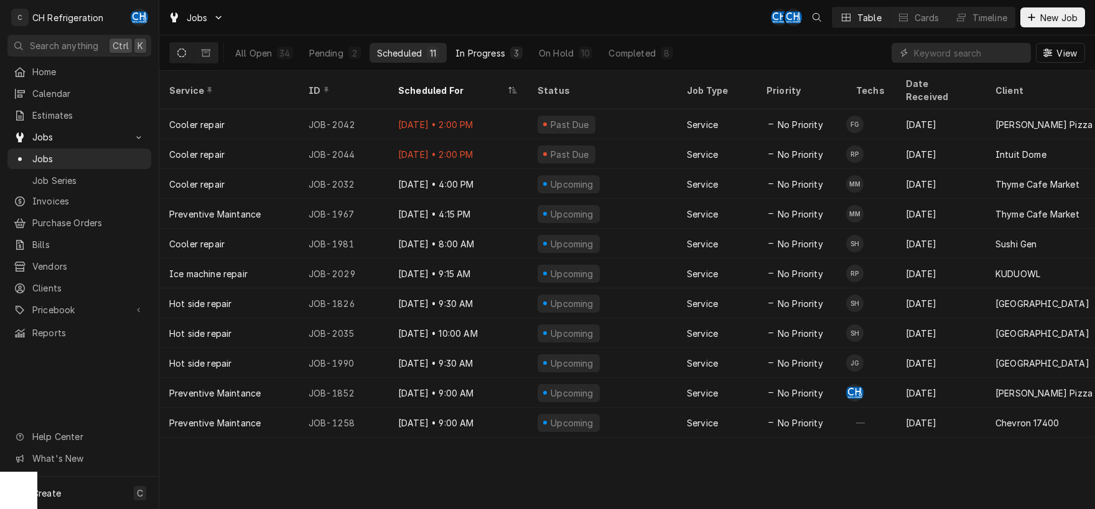
click at [470, 53] on div "In Progress" at bounding box center [480, 53] width 50 height 13
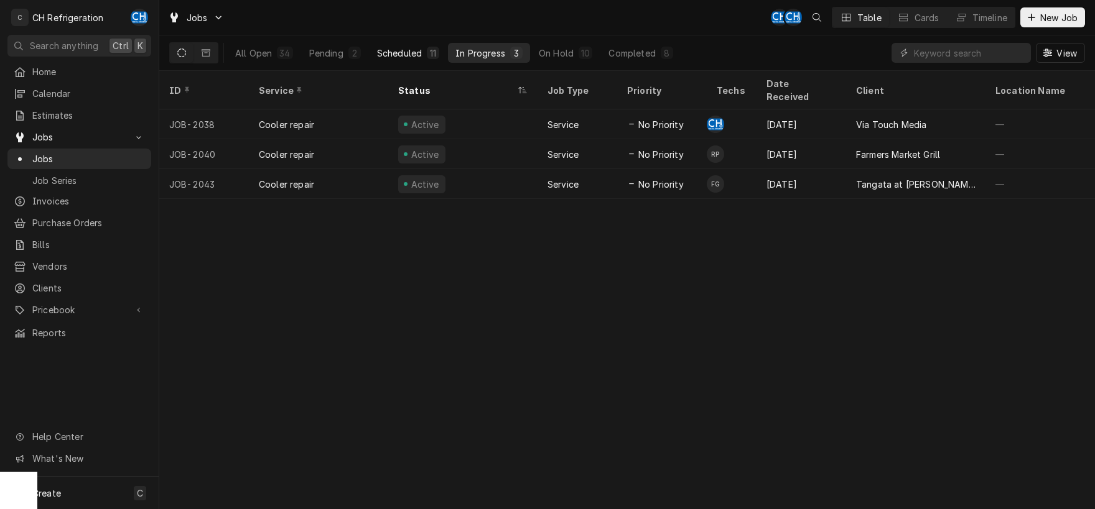
click at [419, 56] on div "Scheduled" at bounding box center [399, 53] width 45 height 13
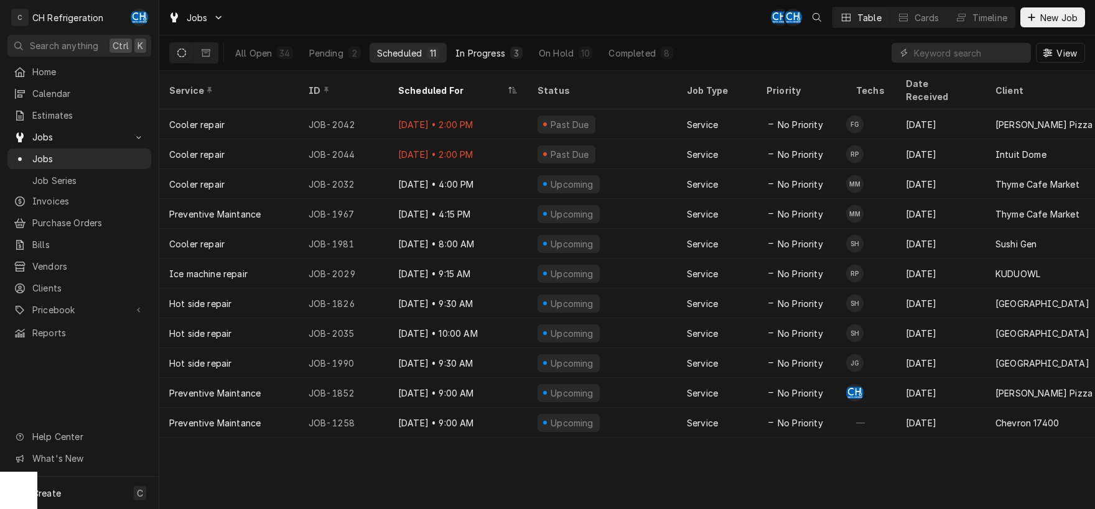
click at [499, 48] on div "In Progress" at bounding box center [480, 53] width 50 height 13
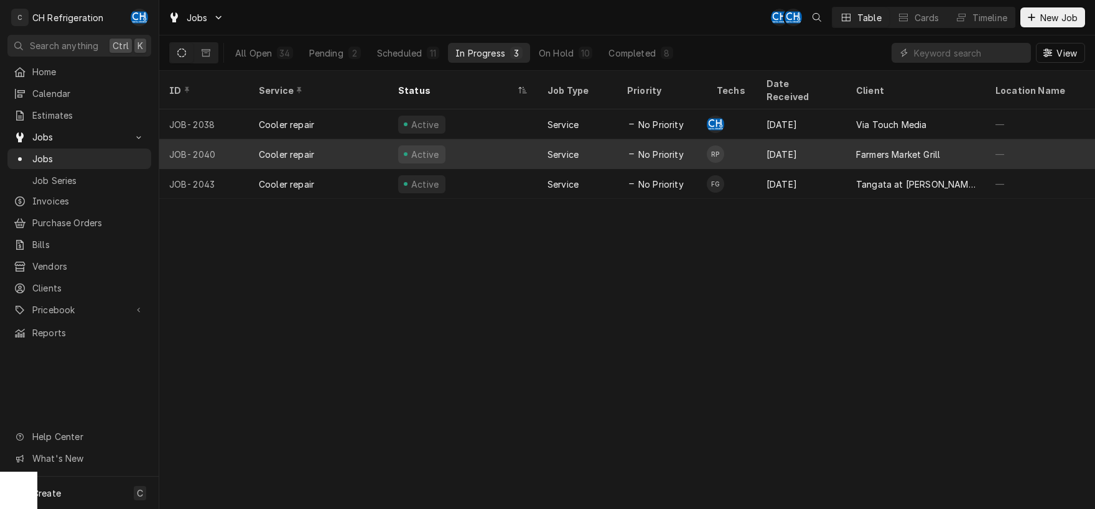
click at [832, 141] on div "Sep 30" at bounding box center [801, 154] width 90 height 30
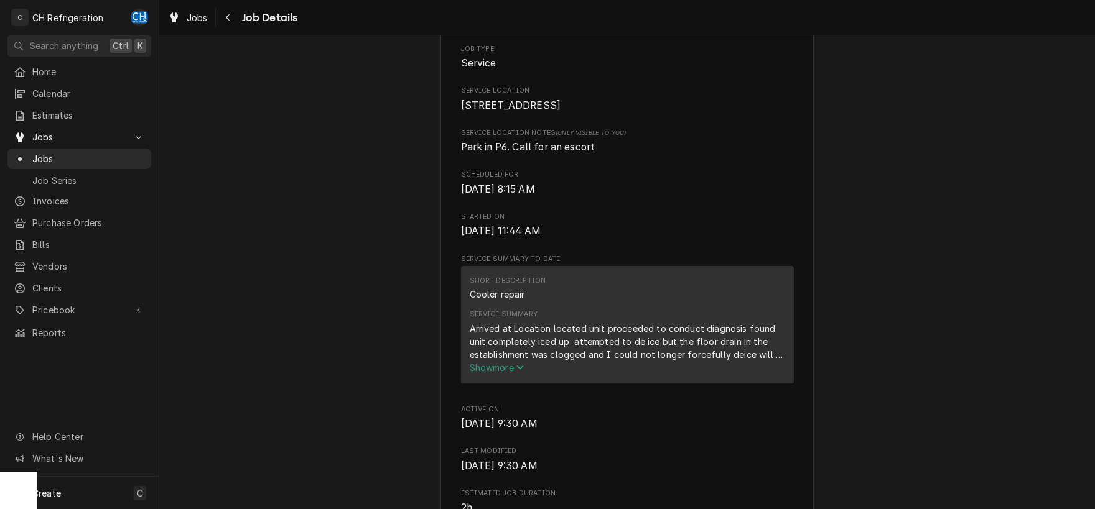
scroll to position [455, 0]
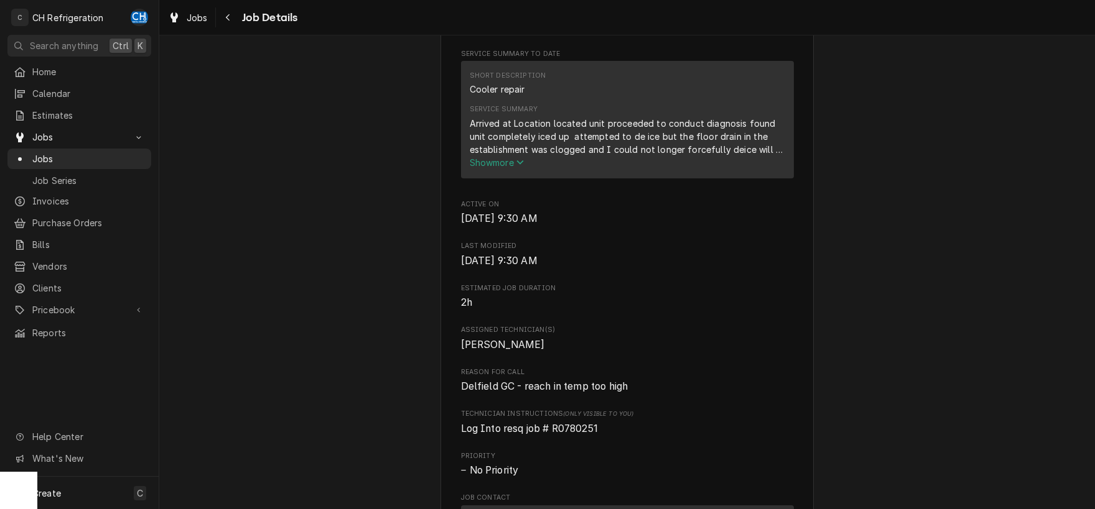
click at [500, 168] on span "Show more" at bounding box center [497, 162] width 55 height 11
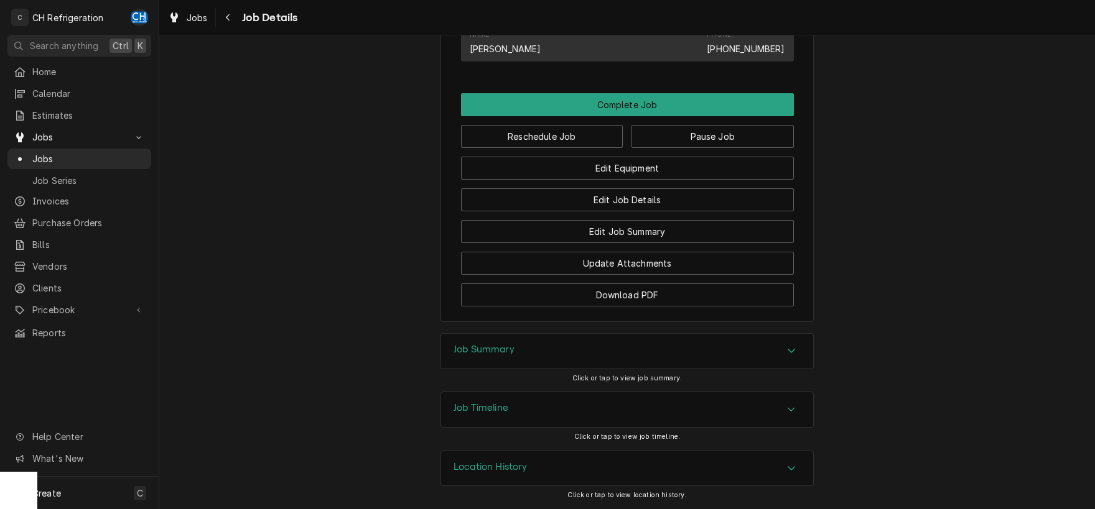
click at [582, 337] on div "Job Summary" at bounding box center [627, 351] width 372 height 35
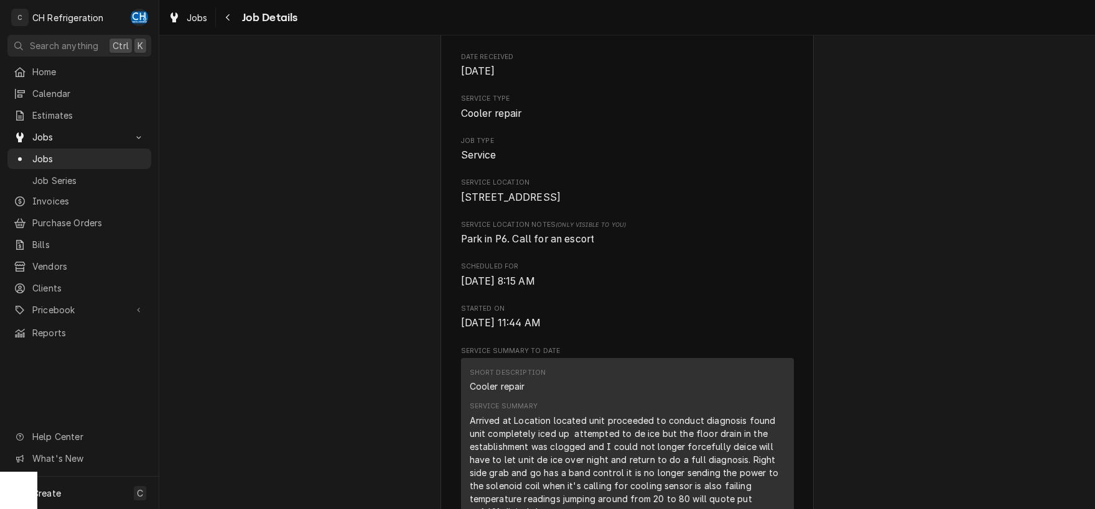
scroll to position [0, 0]
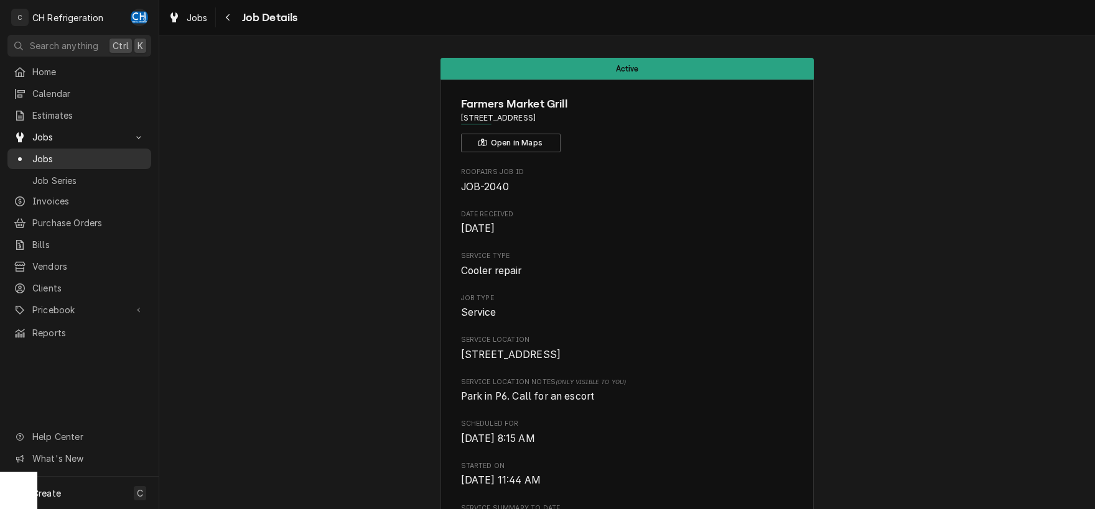
click at [65, 162] on link "Jobs" at bounding box center [79, 159] width 144 height 21
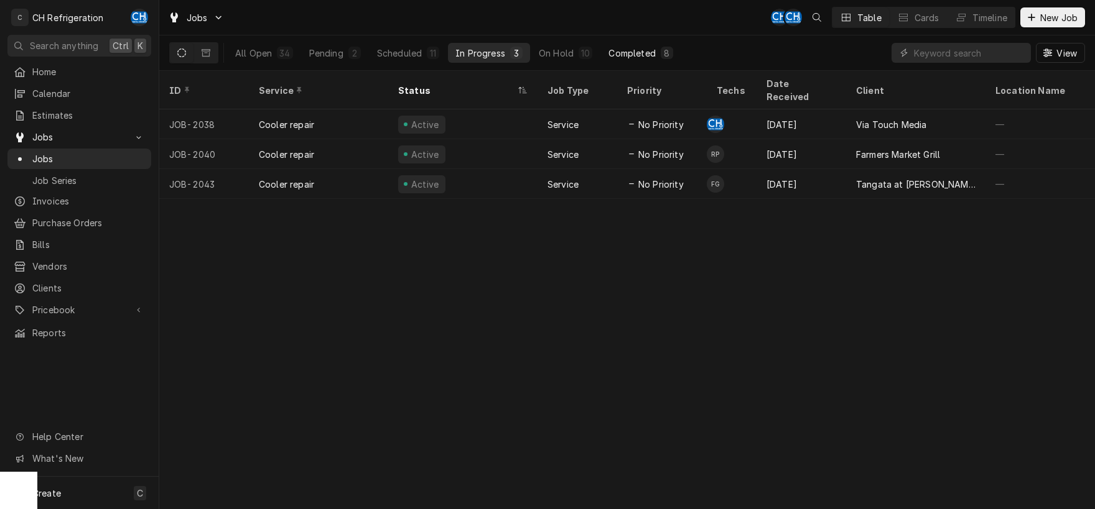
click at [649, 52] on div "Completed" at bounding box center [631, 53] width 47 height 13
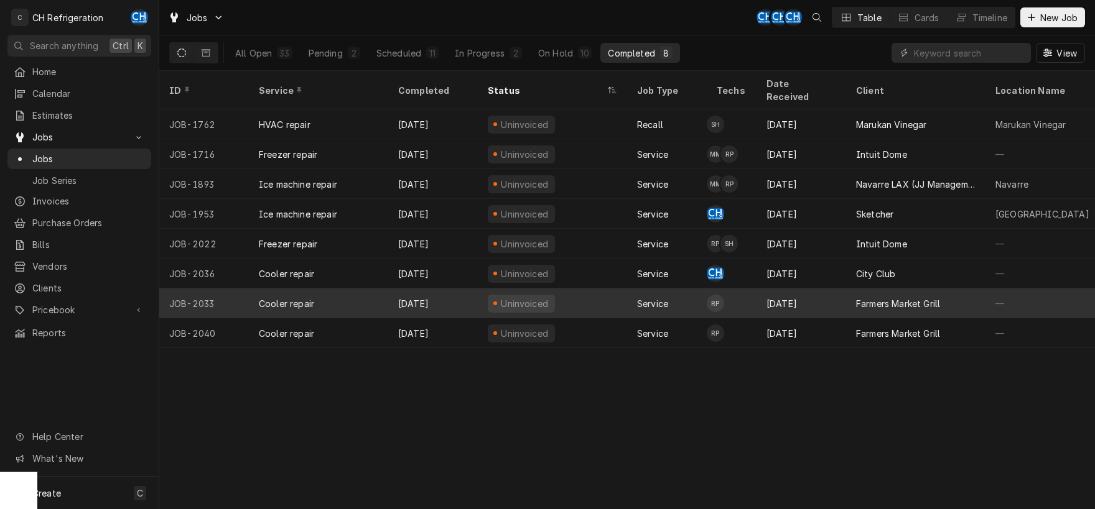
click at [832, 289] on div "Sep 29" at bounding box center [801, 304] width 90 height 30
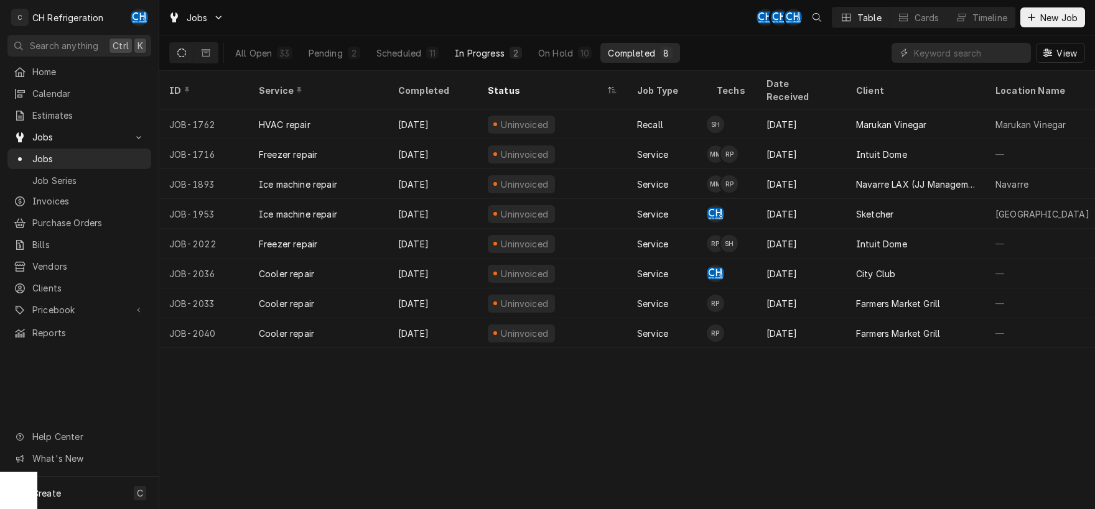
click at [491, 57] on div "In Progress" at bounding box center [480, 53] width 50 height 13
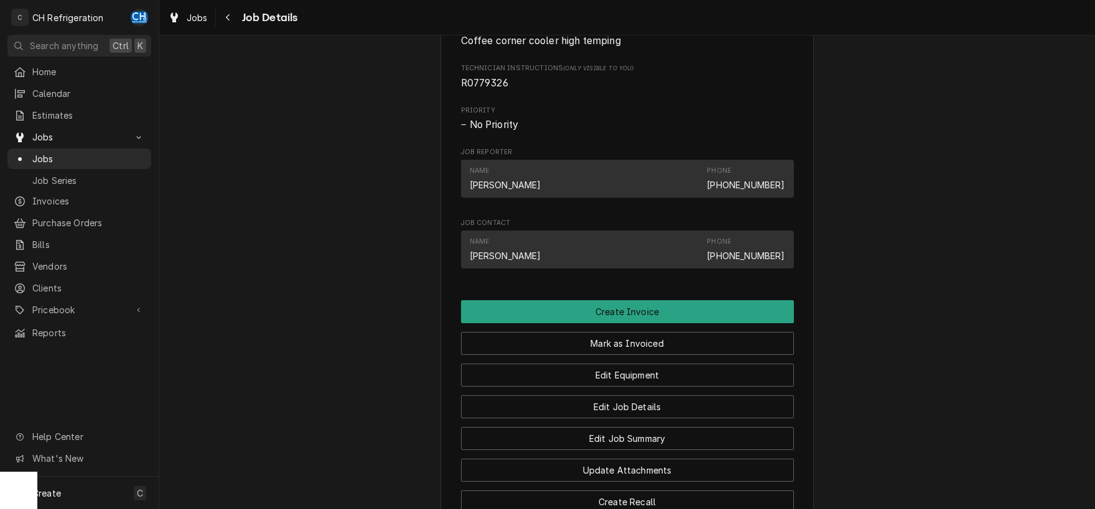
scroll to position [934, 0]
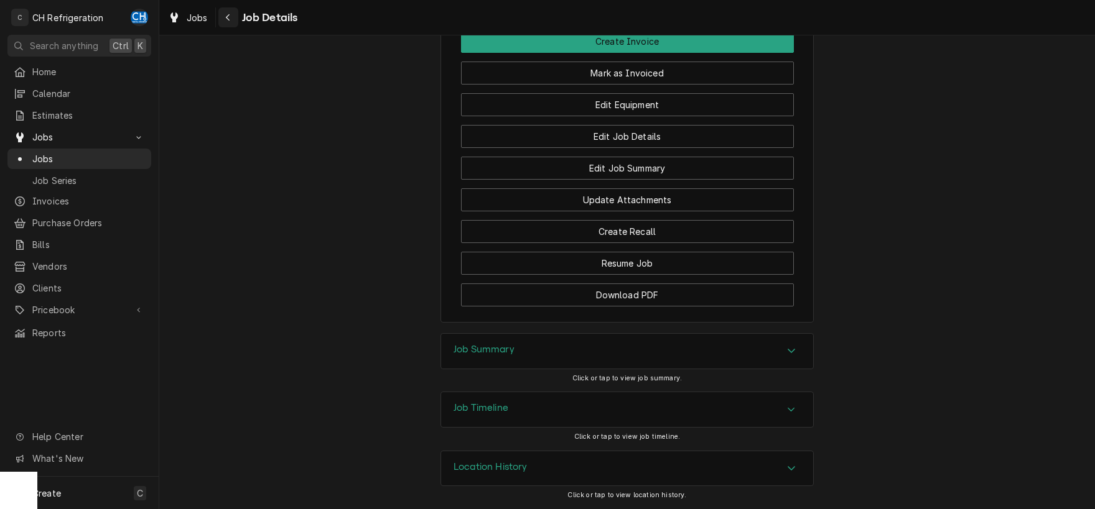
click at [230, 14] on icon "Navigate back" at bounding box center [228, 17] width 6 height 9
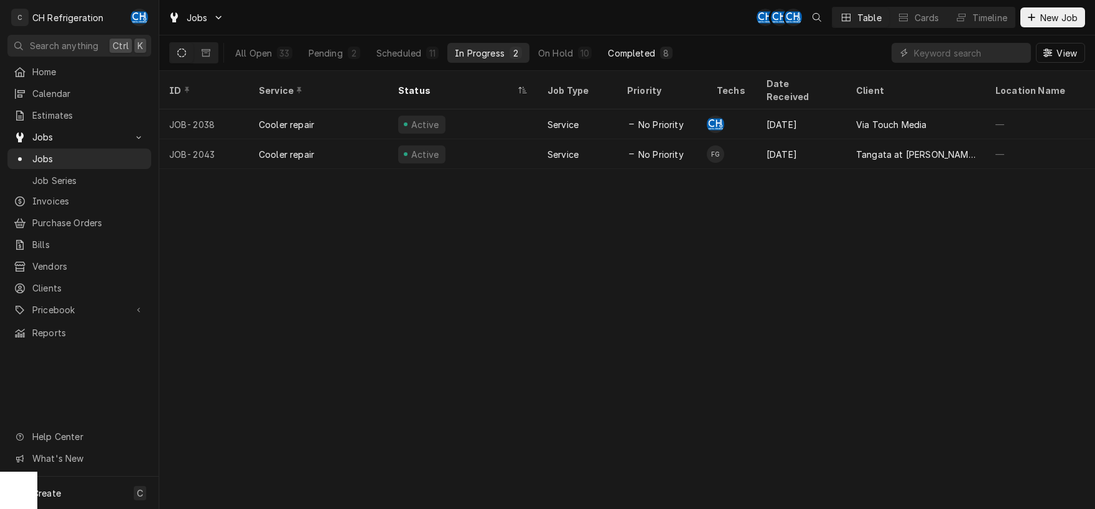
click at [667, 55] on div "8" at bounding box center [665, 53] width 7 height 13
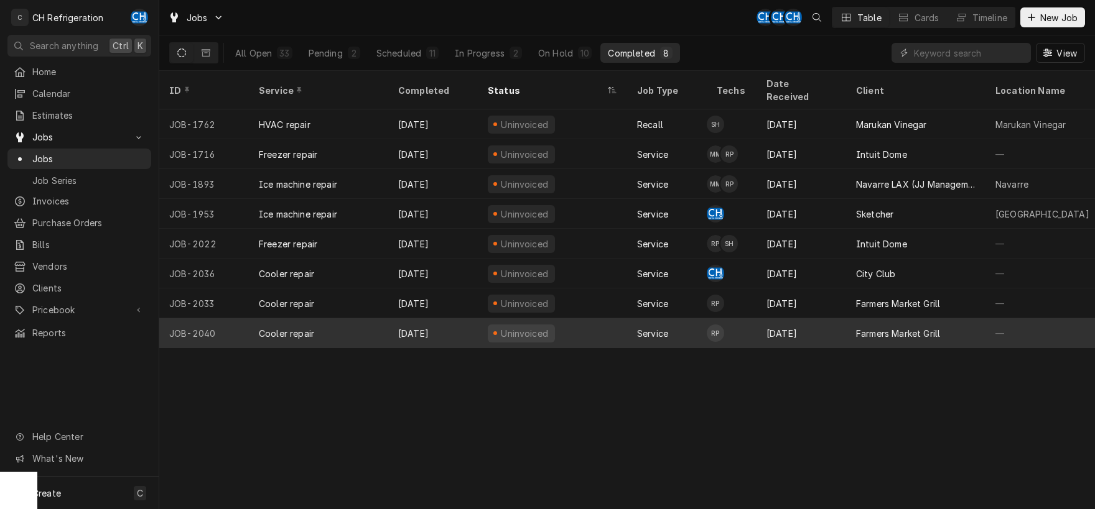
click at [819, 318] on div "[DATE]" at bounding box center [801, 333] width 90 height 30
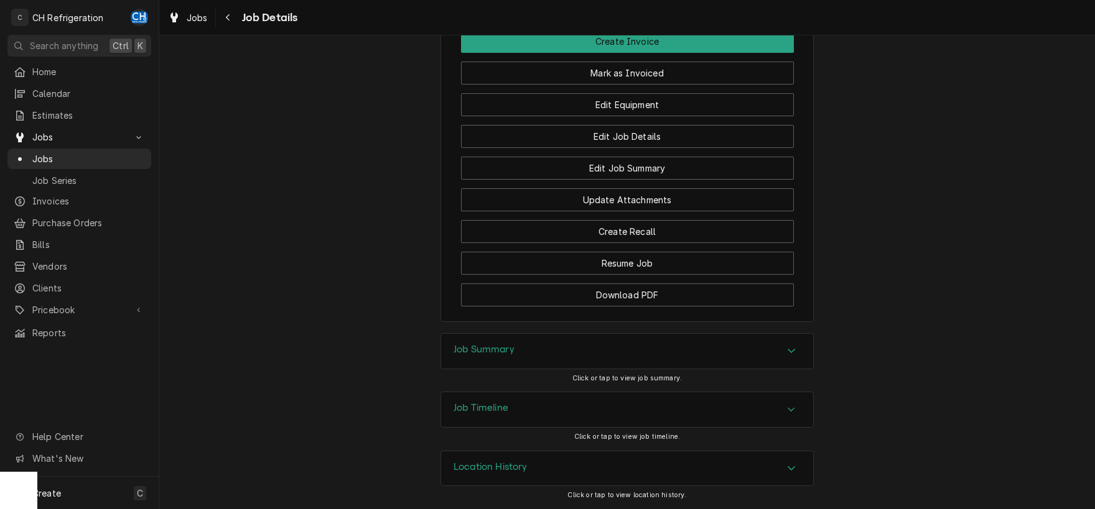
click at [539, 346] on div "Job Summary" at bounding box center [627, 351] width 372 height 35
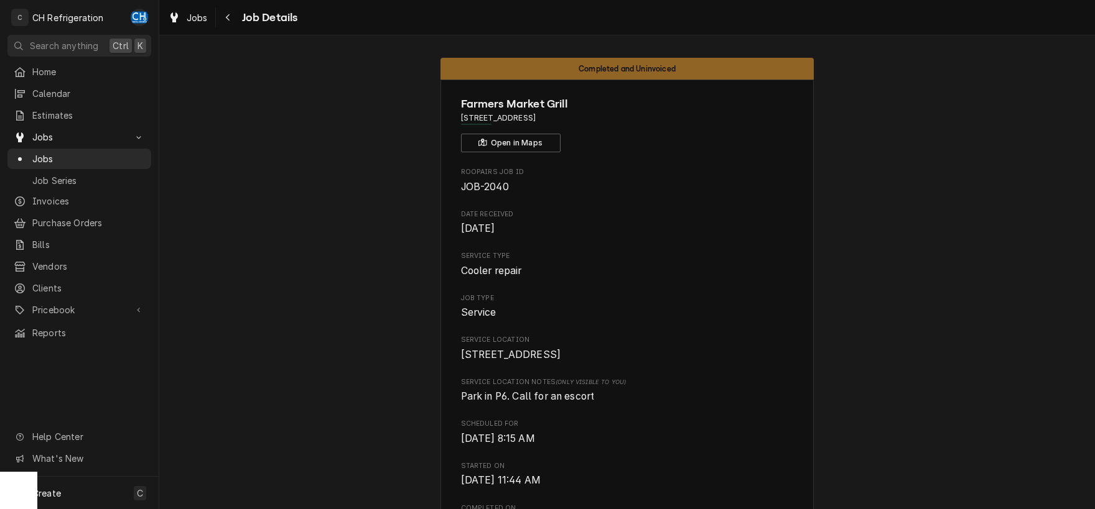
drag, startPoint x: 599, startPoint y: 118, endPoint x: 434, endPoint y: 121, distance: 165.5
copy span "[STREET_ADDRESS]"
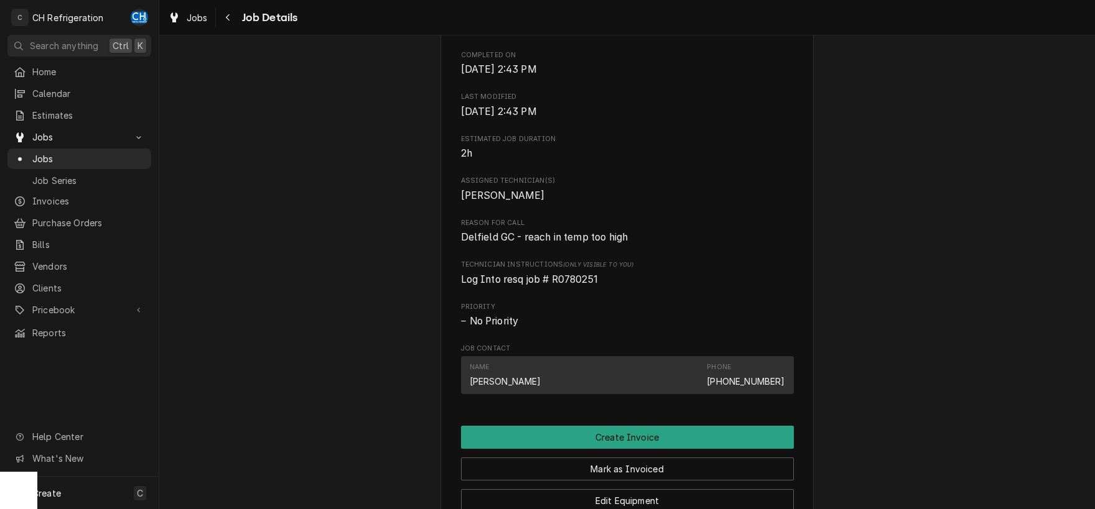
scroll to position [455, 0]
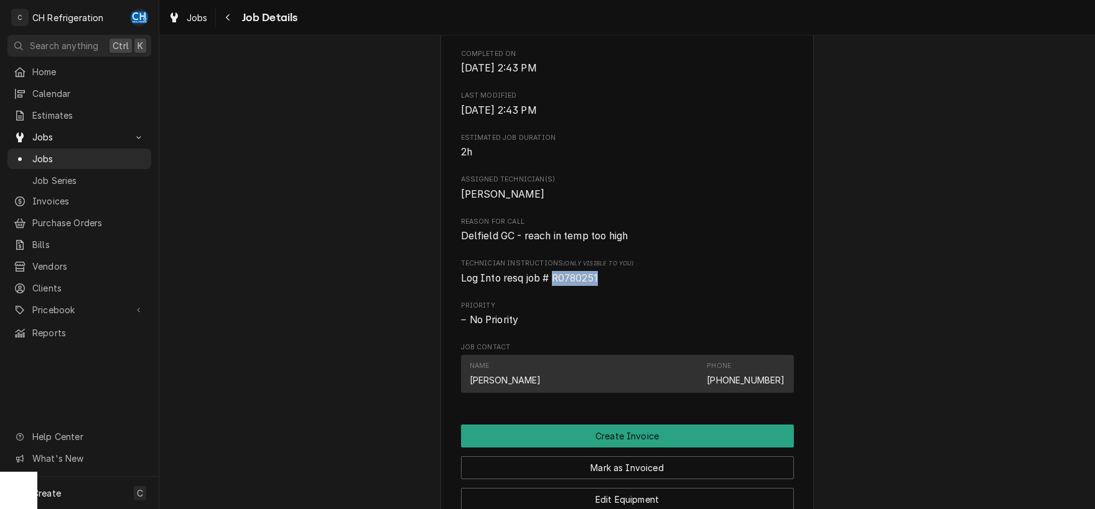
drag, startPoint x: 610, startPoint y: 289, endPoint x: 555, endPoint y: 297, distance: 55.2
click at [555, 286] on span "Log Into resq job # R0780251" at bounding box center [627, 278] width 333 height 15
copy span "R0780251"
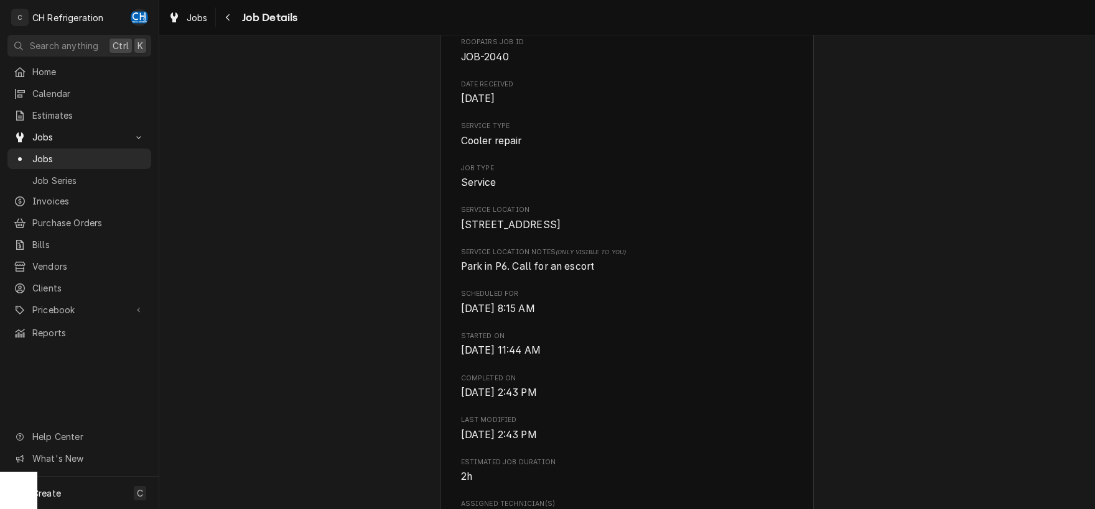
scroll to position [0, 0]
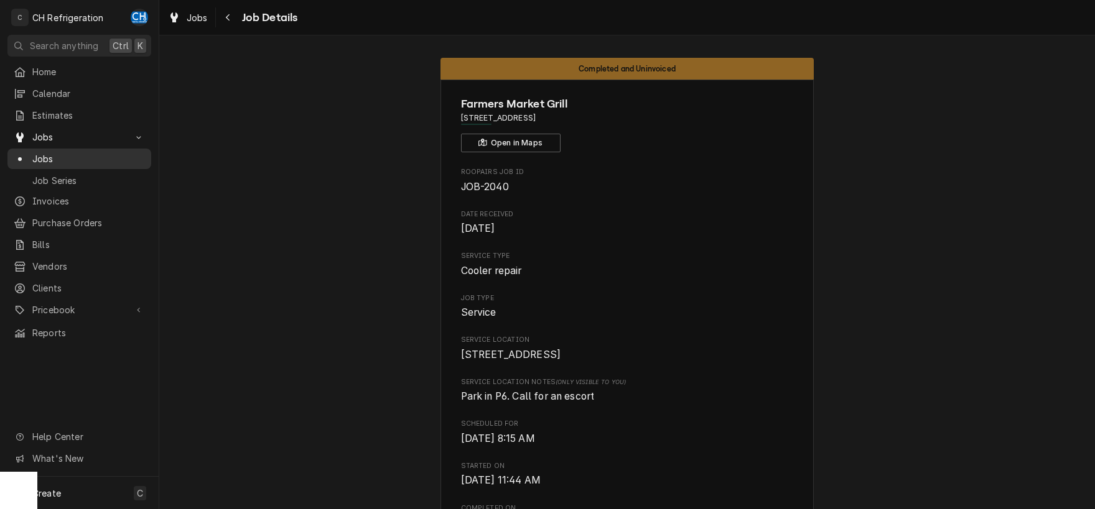
click at [73, 155] on span "Jobs" at bounding box center [88, 158] width 113 height 13
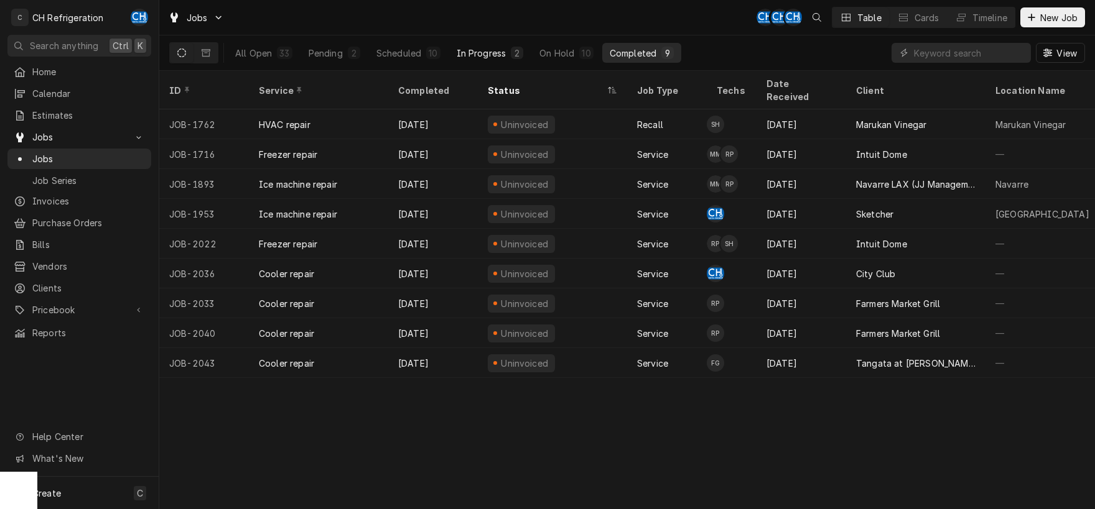
click at [501, 53] on div "In Progress" at bounding box center [482, 53] width 50 height 13
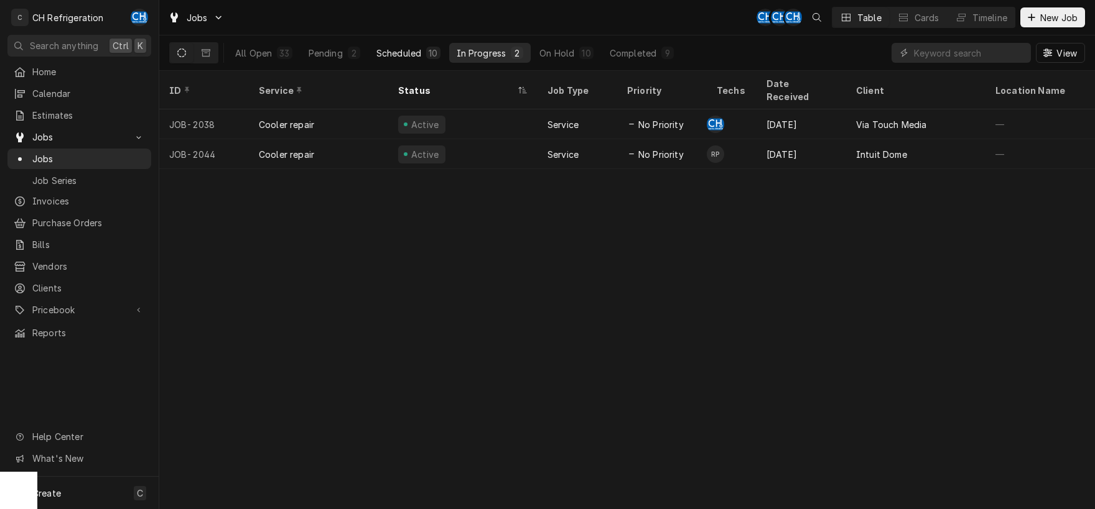
click at [411, 53] on div "Scheduled" at bounding box center [398, 53] width 45 height 13
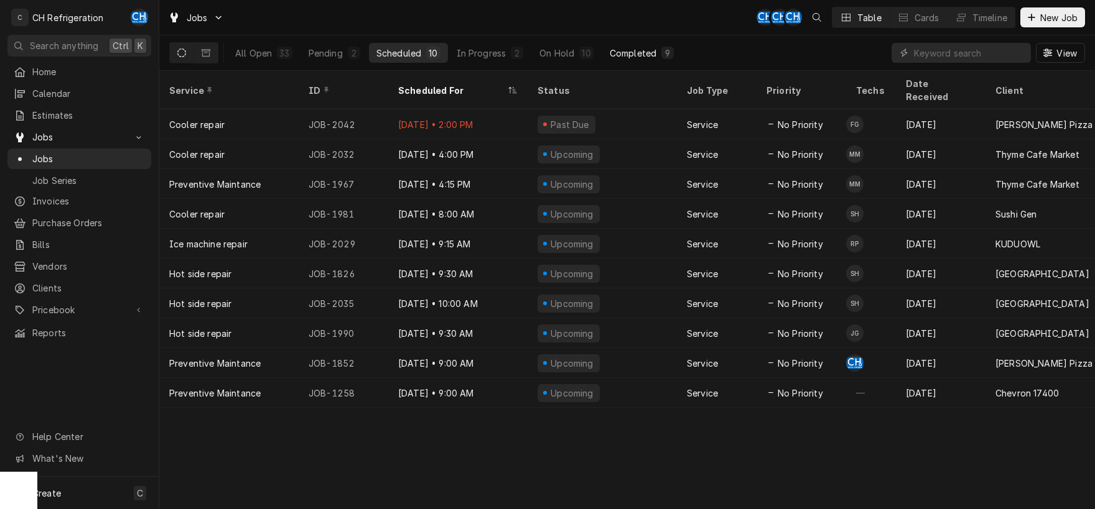
click at [614, 52] on div "Completed" at bounding box center [633, 53] width 47 height 13
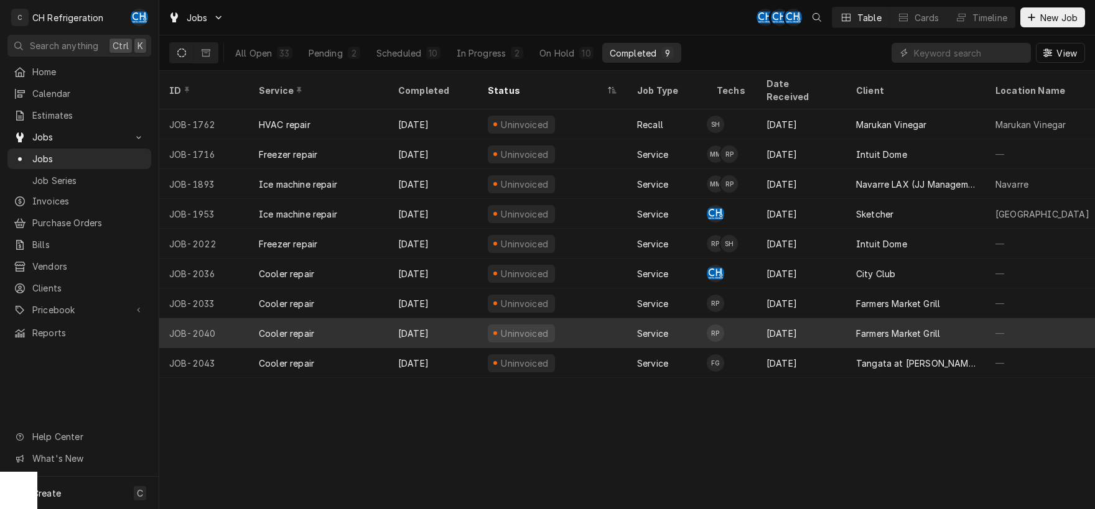
click at [774, 318] on div "[DATE]" at bounding box center [801, 333] width 90 height 30
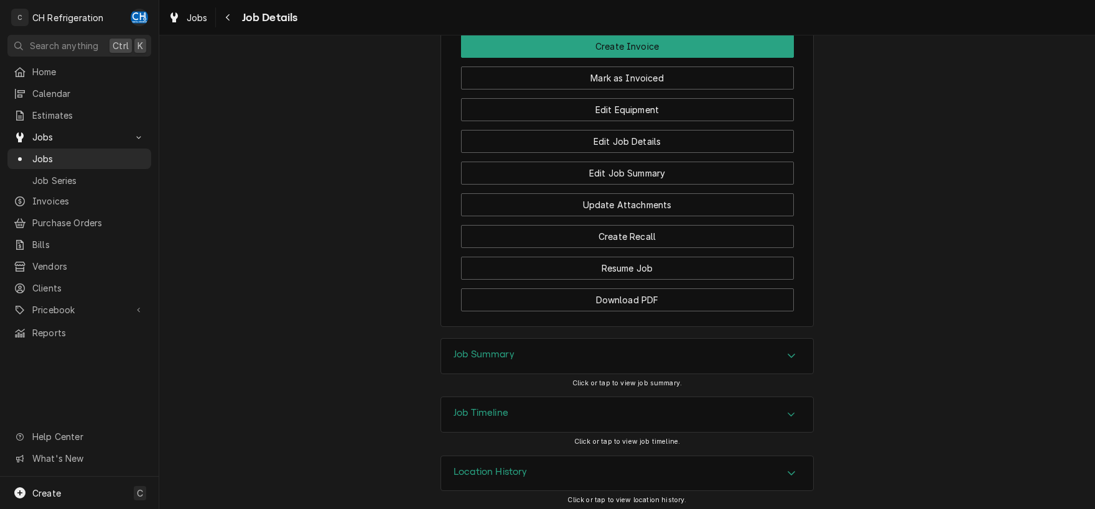
scroll to position [863, 0]
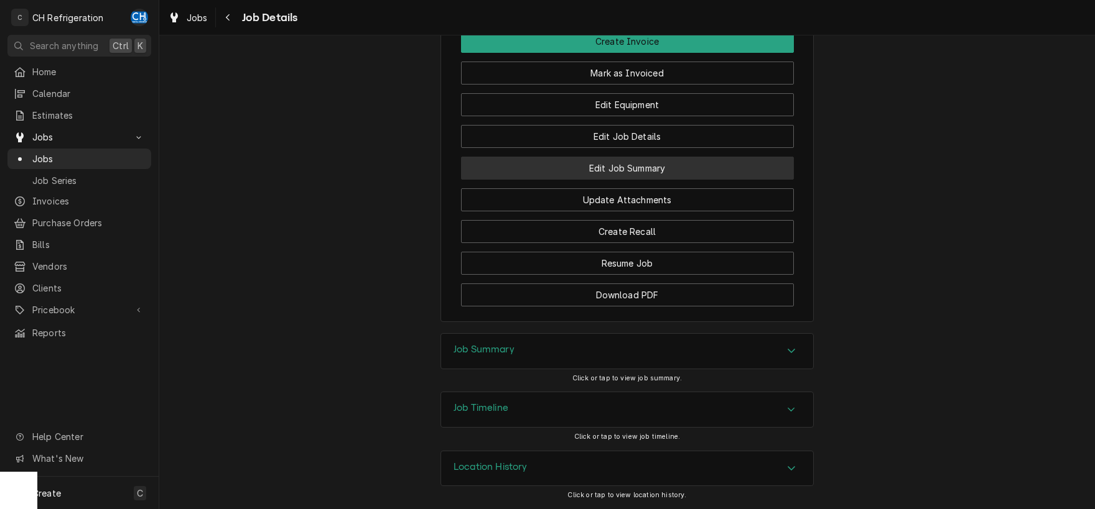
click at [612, 175] on button "Edit Job Summary" at bounding box center [627, 168] width 333 height 23
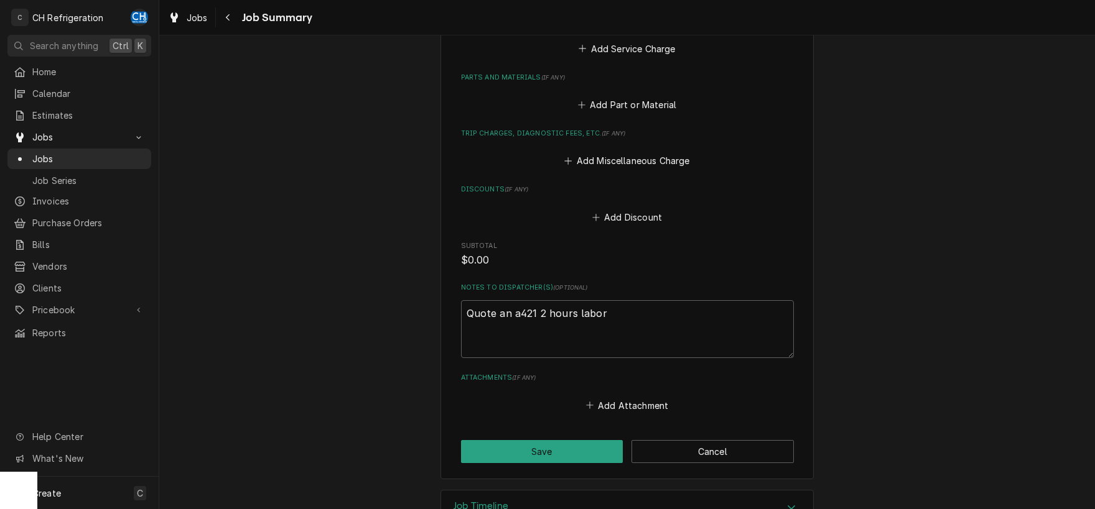
scroll to position [820, 0]
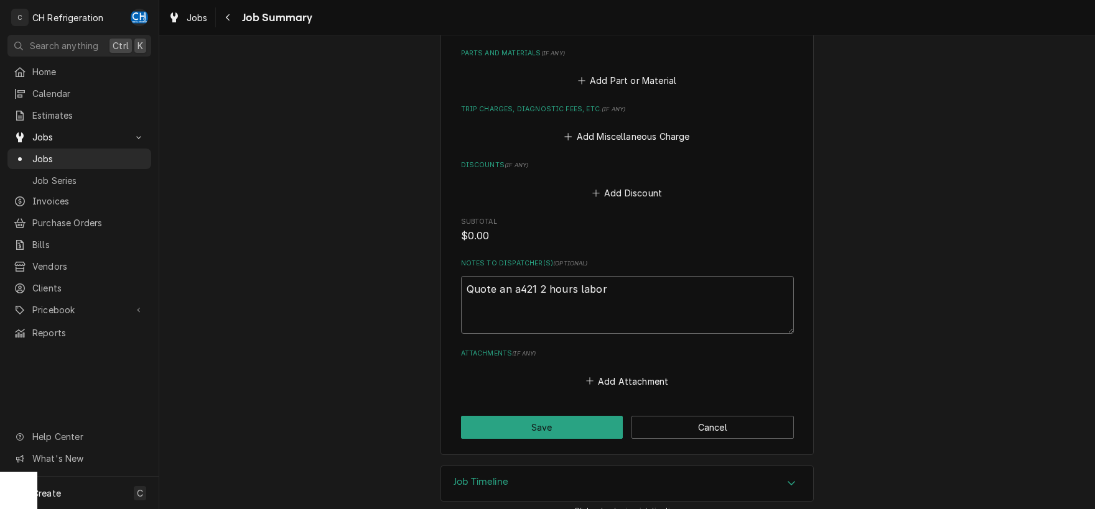
click at [642, 276] on textarea "Quote an a421 2 hours labor" at bounding box center [627, 305] width 333 height 58
type textarea "x"
type textarea "Quote an a421 2 hours labor"
type textarea "x"
type textarea "Quote an a421 2 hours labor"
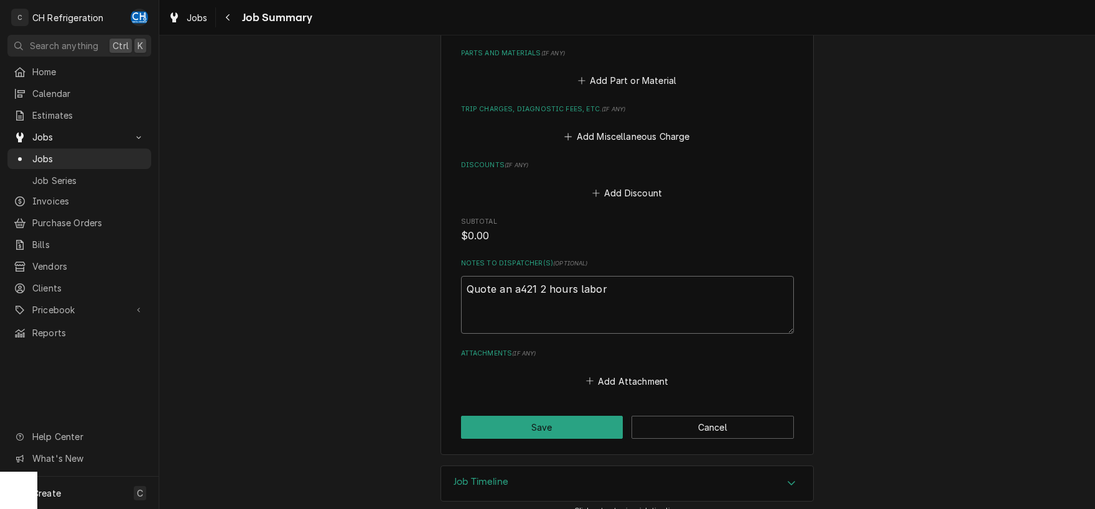
type textarea "x"
type textarea "Quote an a421 2 hours labor I"
type textarea "x"
type textarea "Quote an a421 2 hours labor IN"
type textarea "x"
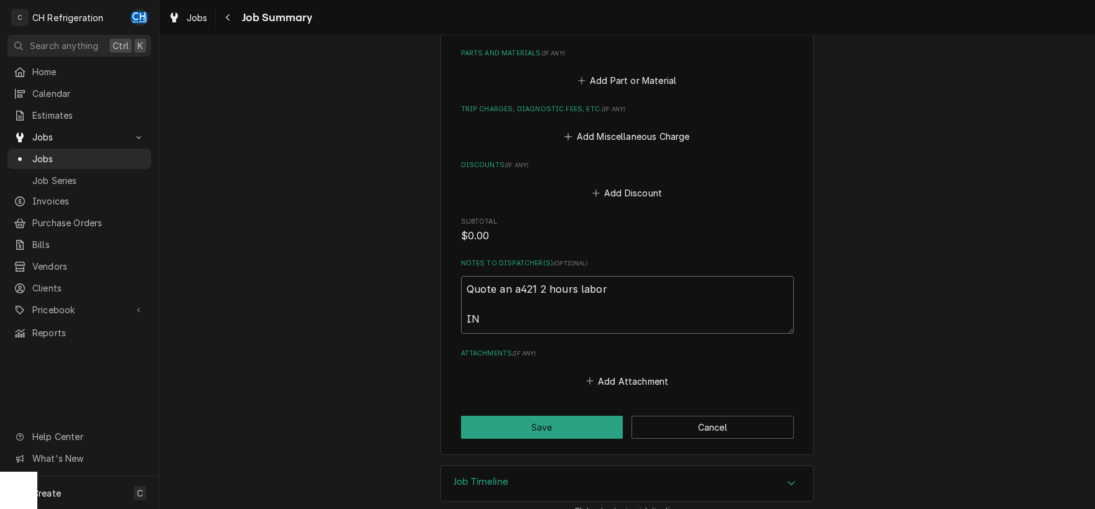
type textarea "Quote an a421 2 hours labor INV"
type textarea "x"
type textarea "Quote an a421 2 hours labor INV-"
type textarea "x"
type textarea "Quote an a421 2 hours labor INV-2"
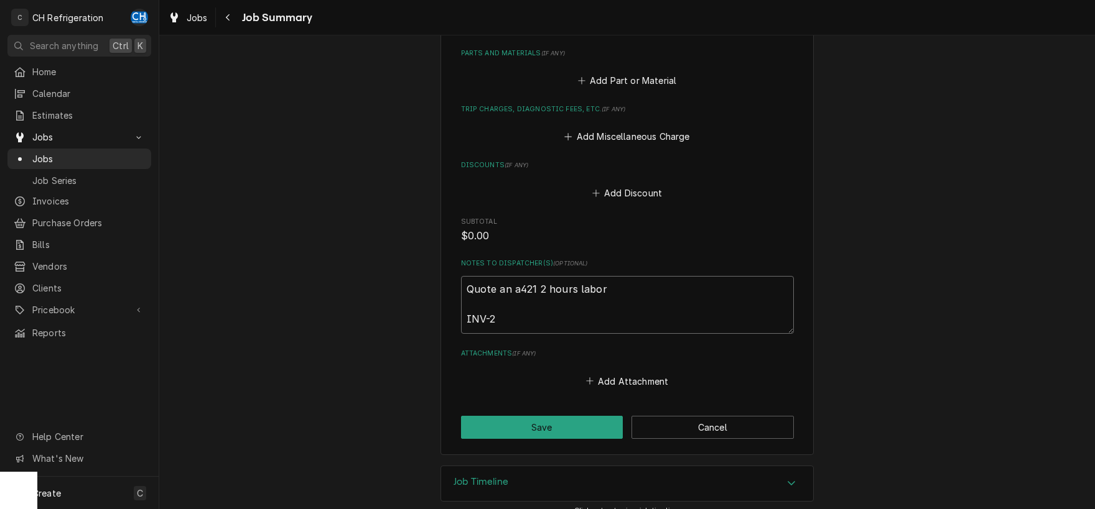
type textarea "x"
type textarea "Quote an a421 2 hours labor INV-27"
type textarea "x"
type textarea "Quote an a421 2 hours labor INV-272"
type textarea "x"
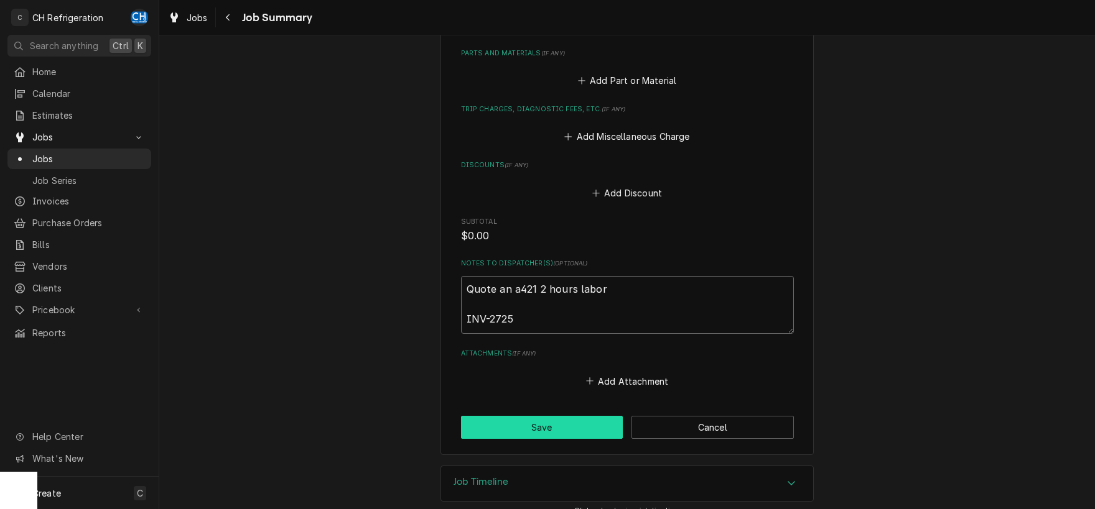
type textarea "Quote an a421 2 hours labor INV-2725"
click at [532, 416] on button "Save" at bounding box center [542, 427] width 162 height 23
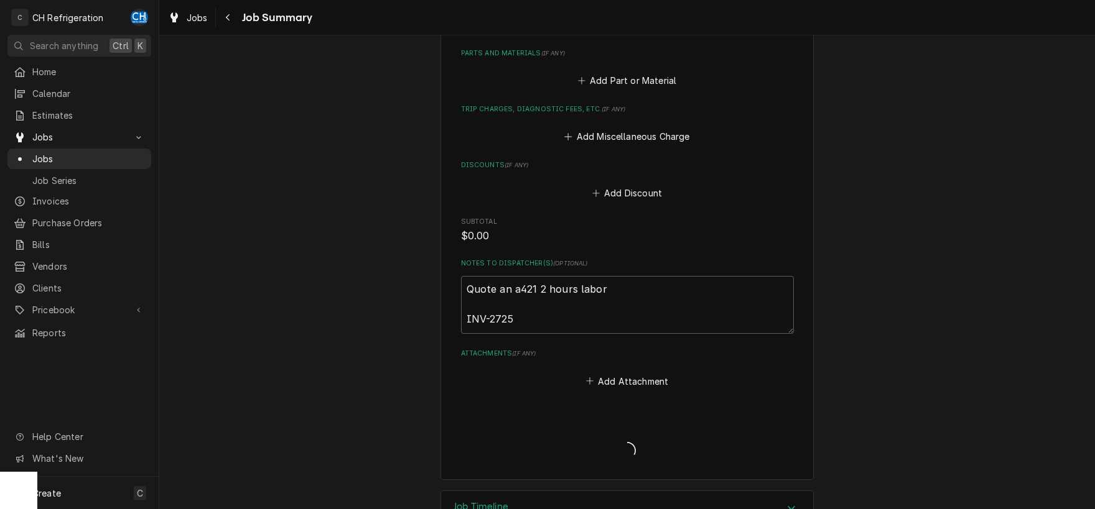
type textarea "x"
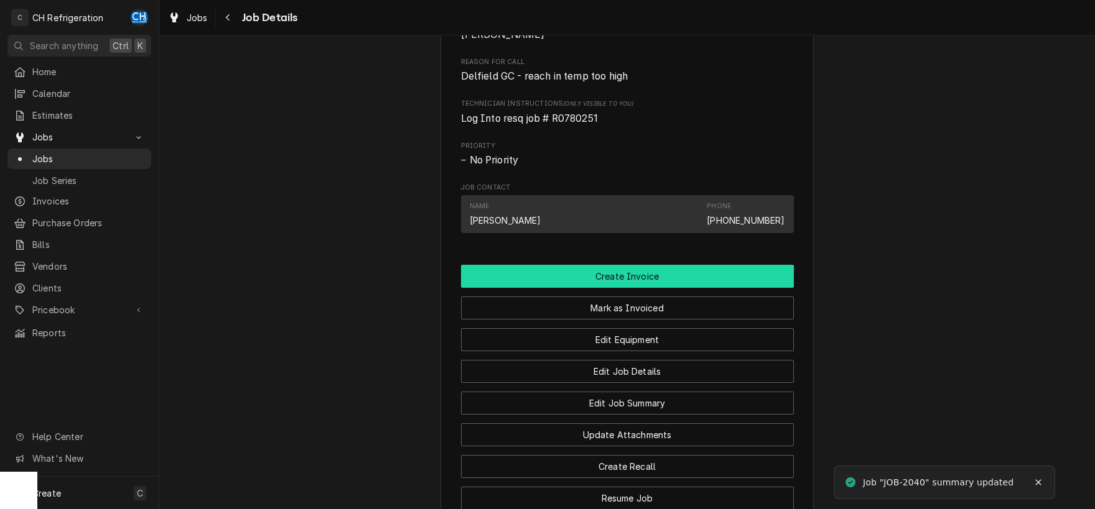
scroll to position [715, 0]
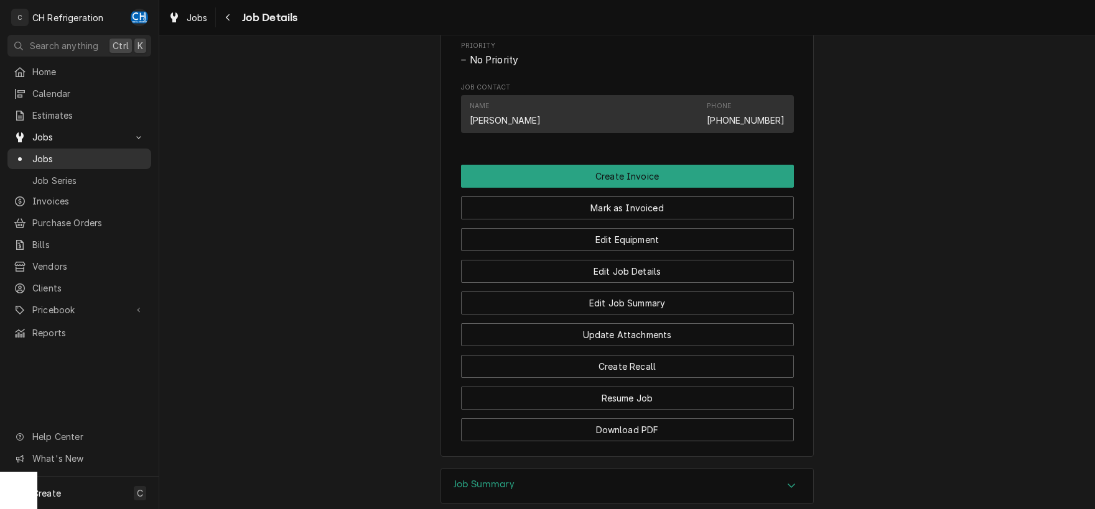
click at [42, 157] on span "Jobs" at bounding box center [88, 158] width 113 height 13
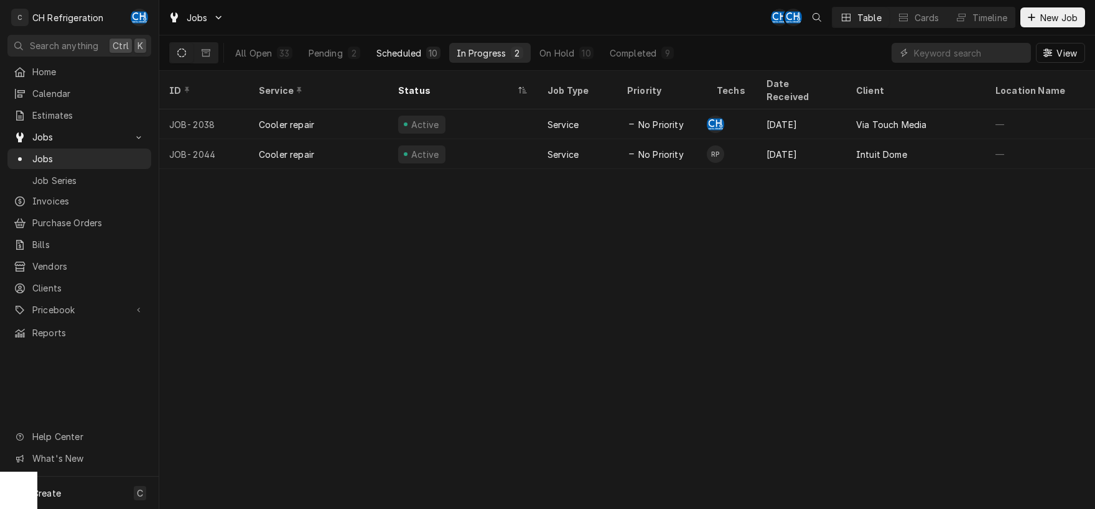
click at [414, 55] on div "Scheduled" at bounding box center [398, 53] width 45 height 13
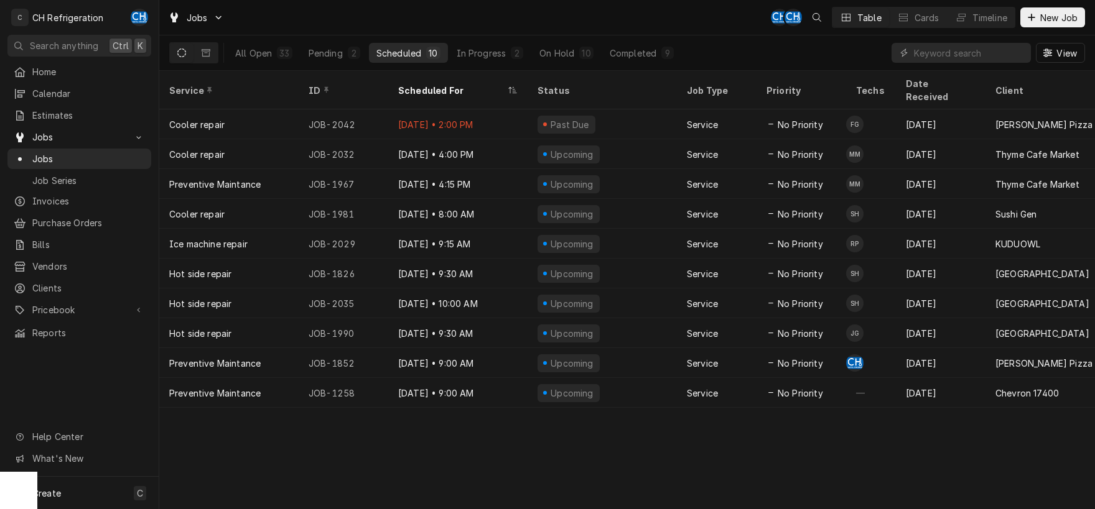
drag, startPoint x: 490, startPoint y: 462, endPoint x: 490, endPoint y: 455, distance: 6.8
click at [490, 457] on div "Service ID Scheduled For Status Job Type Priority Techs Date Received Client Lo…" at bounding box center [626, 290] width 935 height 439
click at [569, 56] on div "On Hold" at bounding box center [556, 53] width 35 height 13
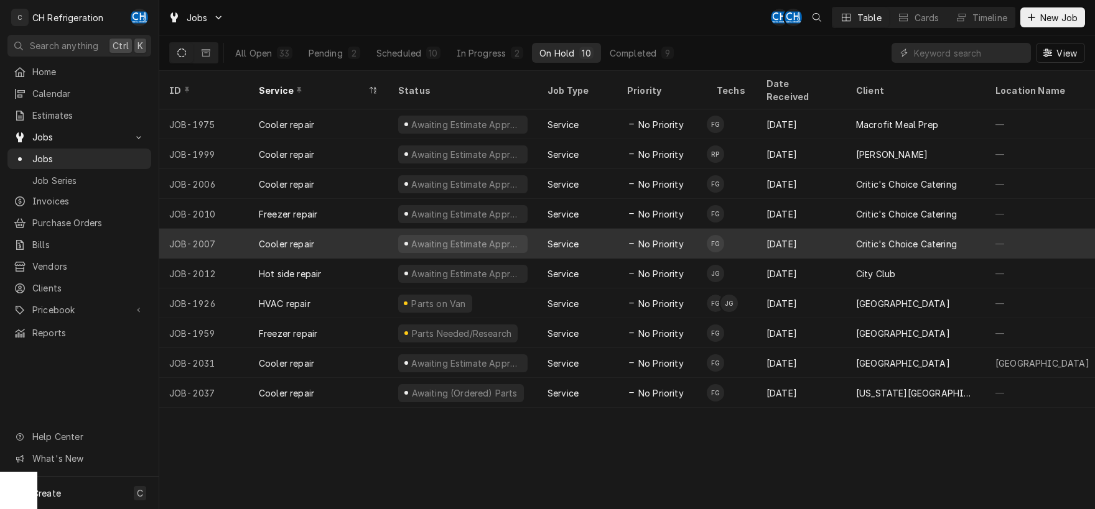
click at [794, 229] on div "[DATE]" at bounding box center [801, 244] width 90 height 30
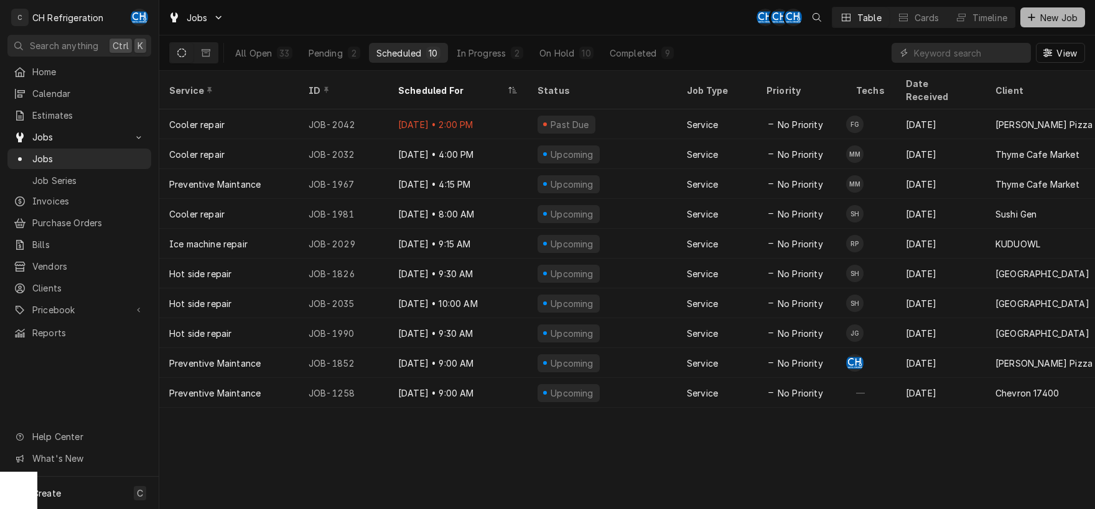
click at [1044, 21] on span "New Job" at bounding box center [1058, 17] width 42 height 13
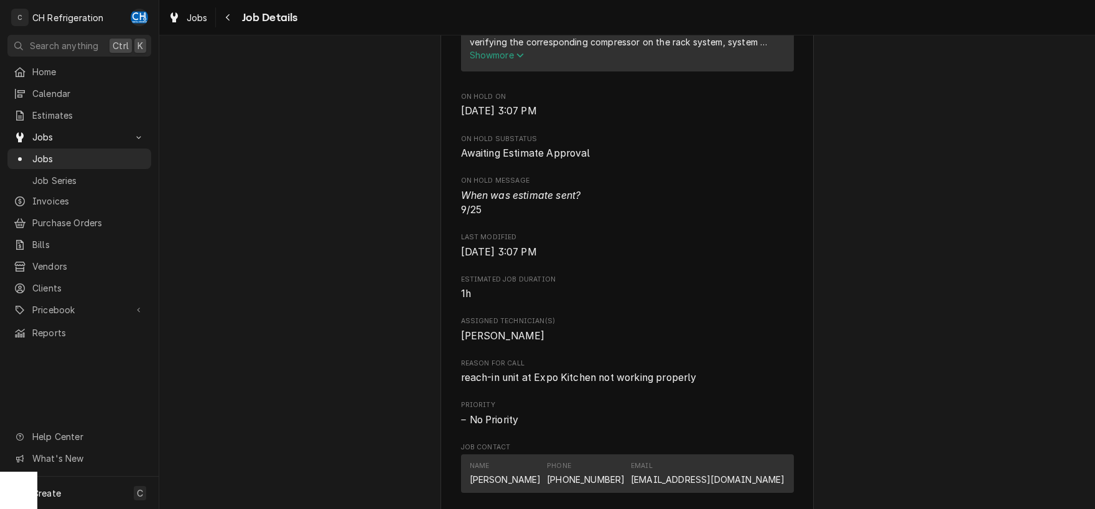
scroll to position [780, 0]
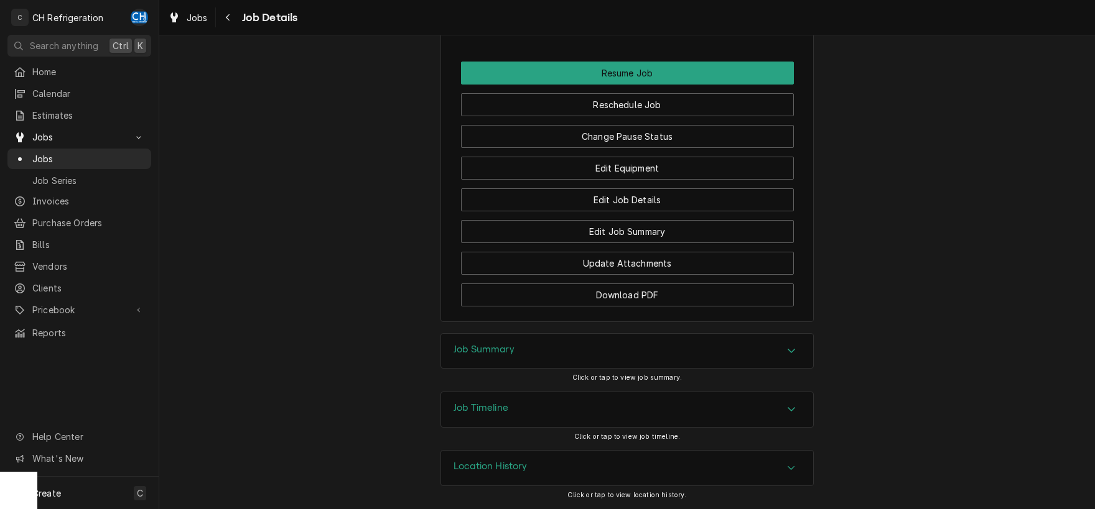
click at [684, 345] on div "Job Summary" at bounding box center [627, 351] width 372 height 35
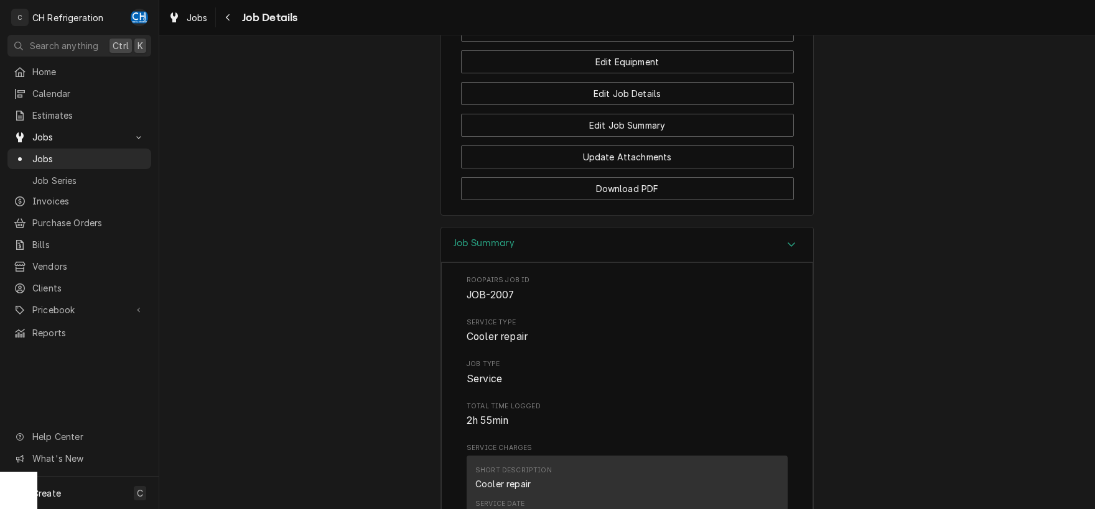
scroll to position [1159, 0]
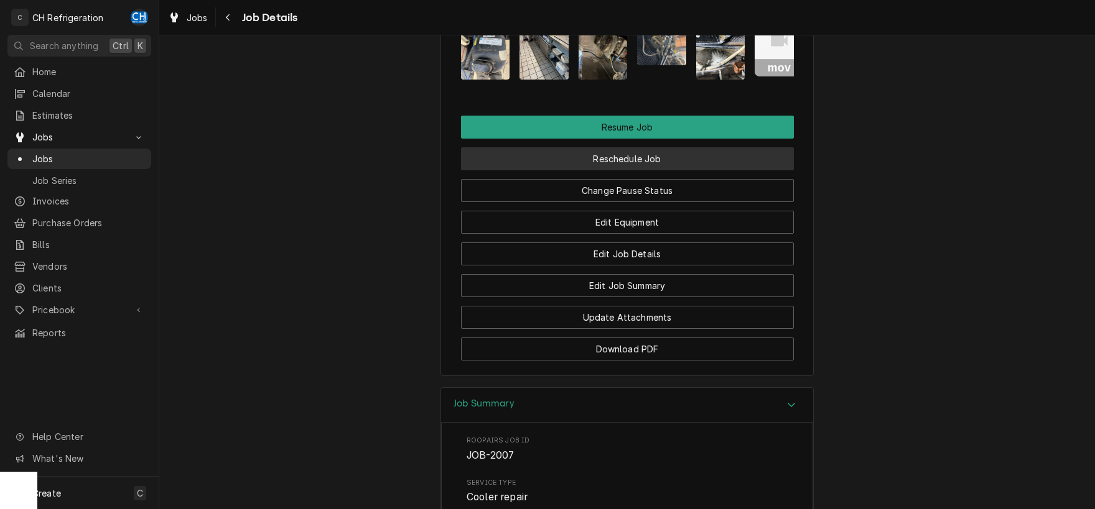
click at [628, 170] on button "Reschedule Job" at bounding box center [627, 158] width 333 height 23
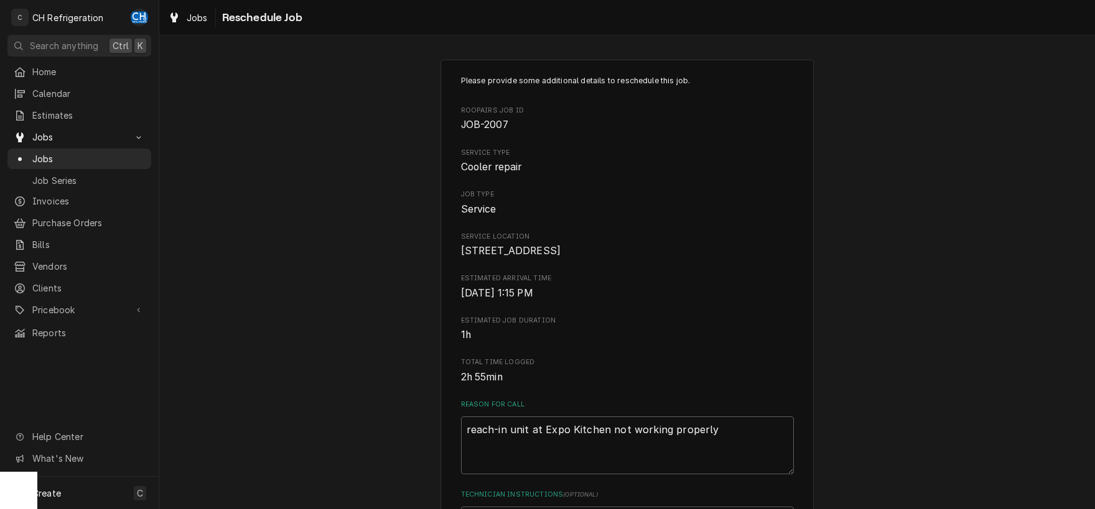
scroll to position [390, 0]
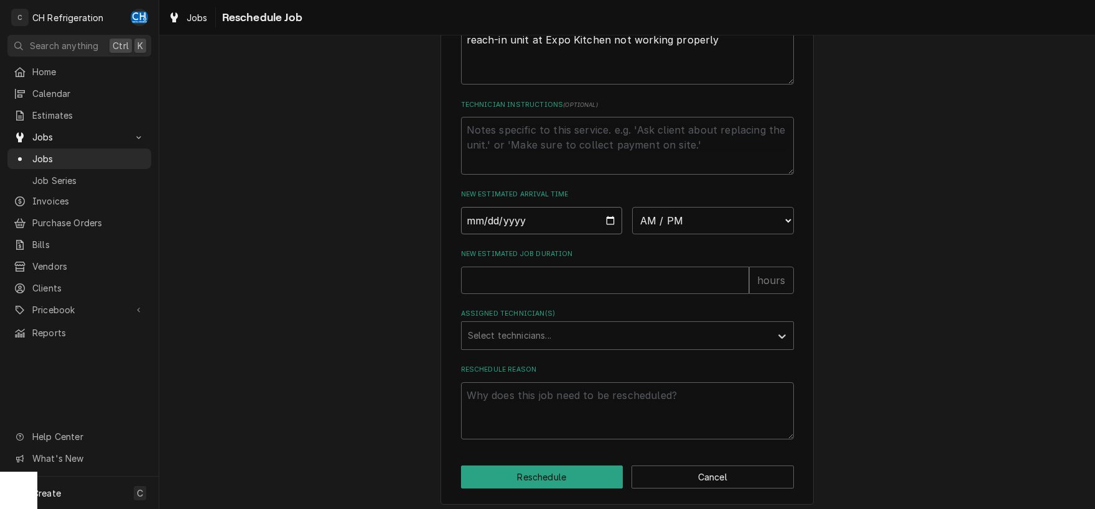
click at [606, 233] on input "Date" at bounding box center [542, 220] width 162 height 27
type input "2025-10-02"
type textarea "x"
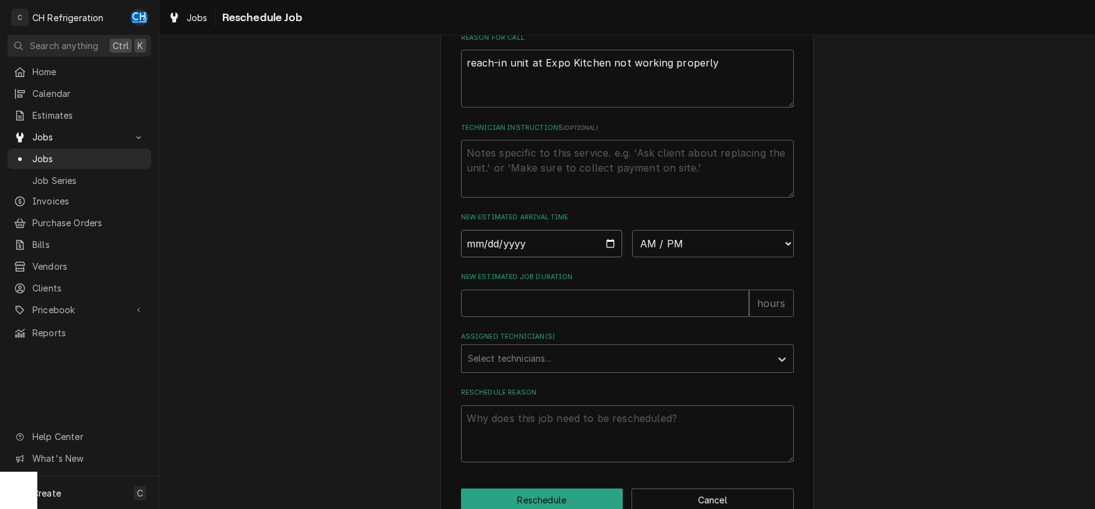
scroll to position [411, 0]
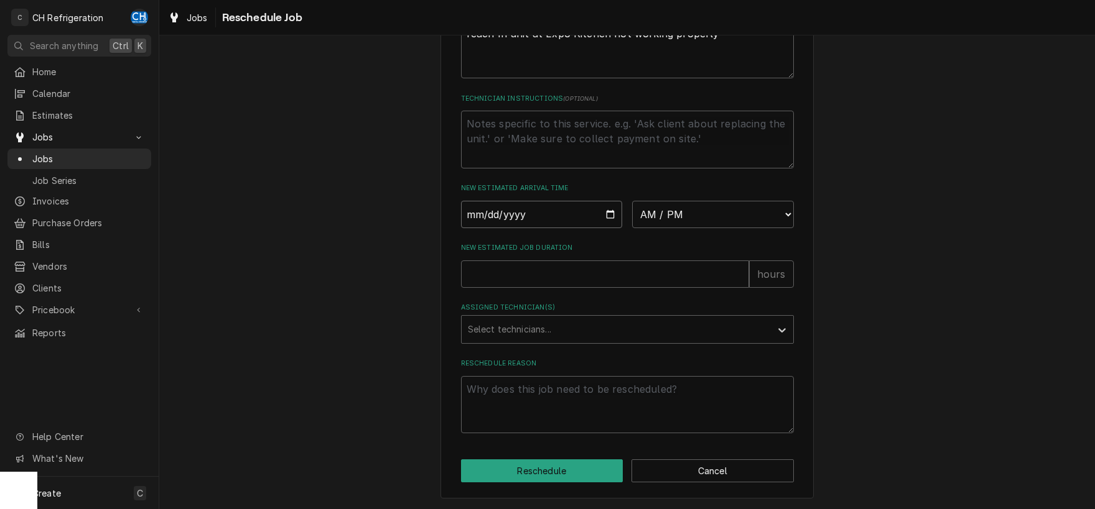
click at [608, 216] on input "2025-10-02" at bounding box center [542, 214] width 162 height 27
click at [632, 201] on select "AM / PM 6:00 AM 6:15 AM 6:30 AM 6:45 AM 7:00 AM 7:15 AM 7:30 AM 7:45 AM 8:00 AM…" at bounding box center [713, 214] width 162 height 27
select select "09:00:00"
click option "9:00 AM" at bounding box center [0, 0] width 0 height 0
click at [595, 277] on input "New Estimated Job Duration" at bounding box center [605, 274] width 288 height 27
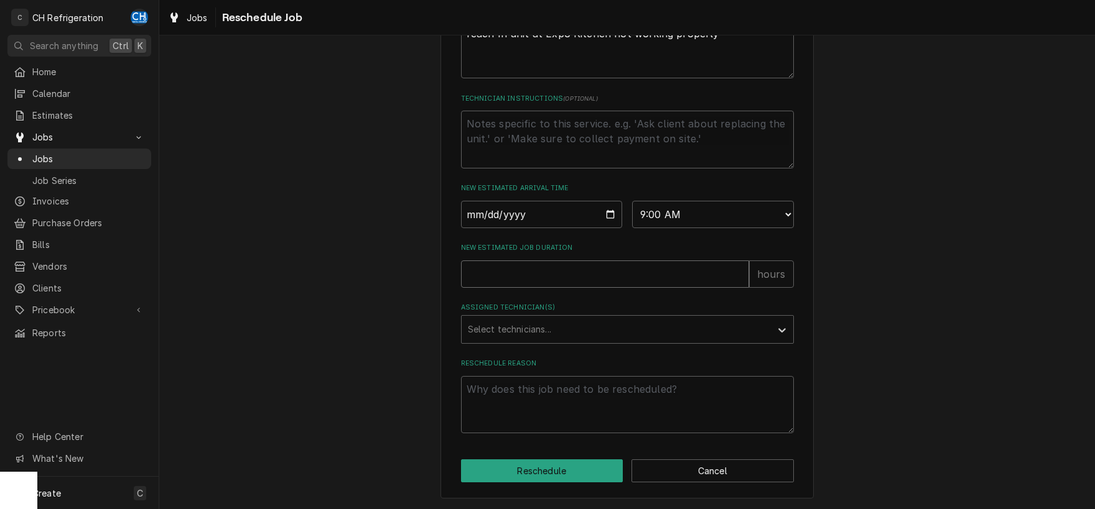
type textarea "x"
type input "6"
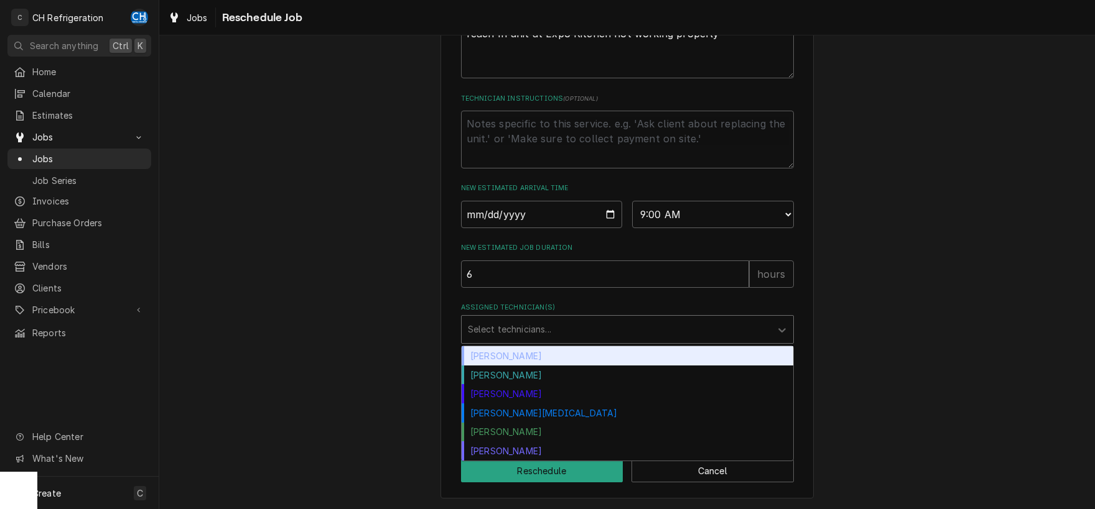
click at [511, 337] on div "Assigned Technician(s)" at bounding box center [616, 329] width 297 height 22
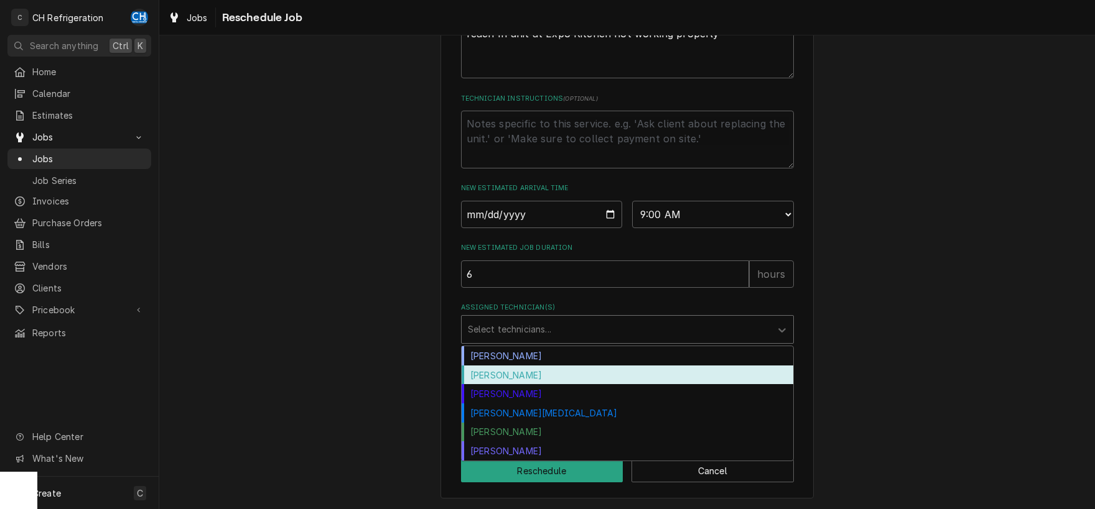
click at [508, 380] on div "Fred Gonzalez" at bounding box center [628, 375] width 332 height 19
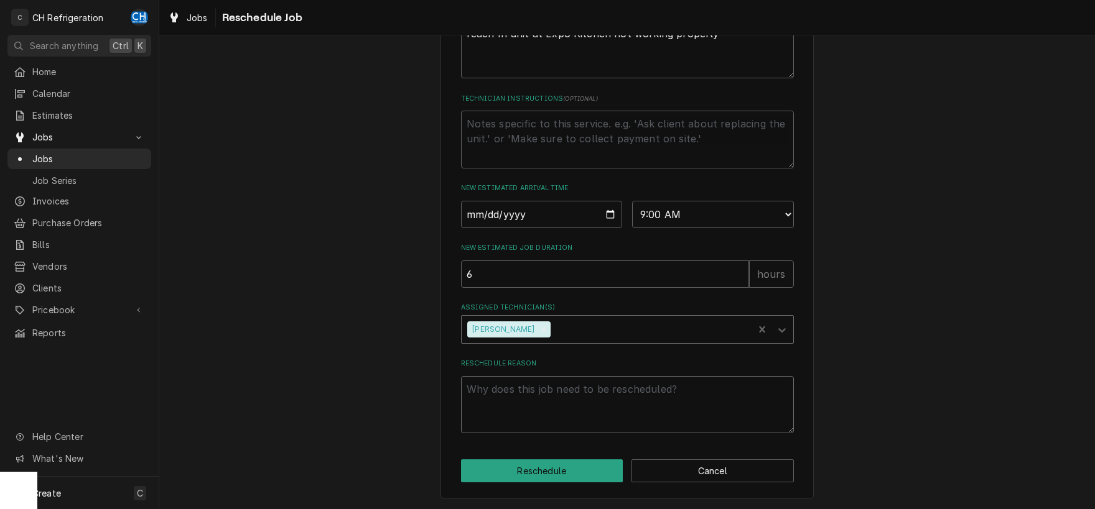
click at [575, 401] on textarea "Reschedule Reason" at bounding box center [627, 405] width 333 height 58
type textarea "x"
type textarea "q"
type textarea "x"
type textarea "qu"
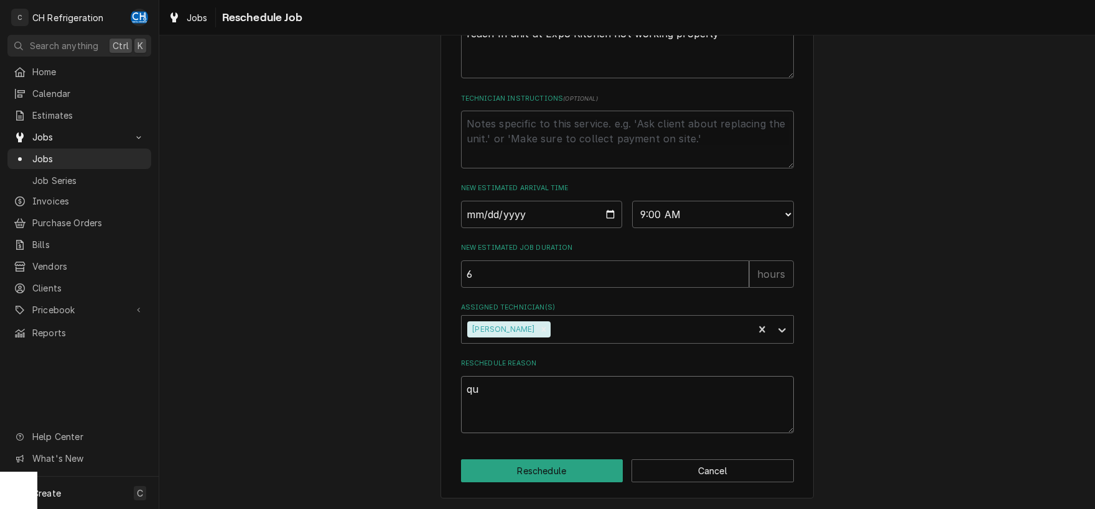
type textarea "x"
type textarea "quo"
type textarea "x"
type textarea "quot"
type textarea "x"
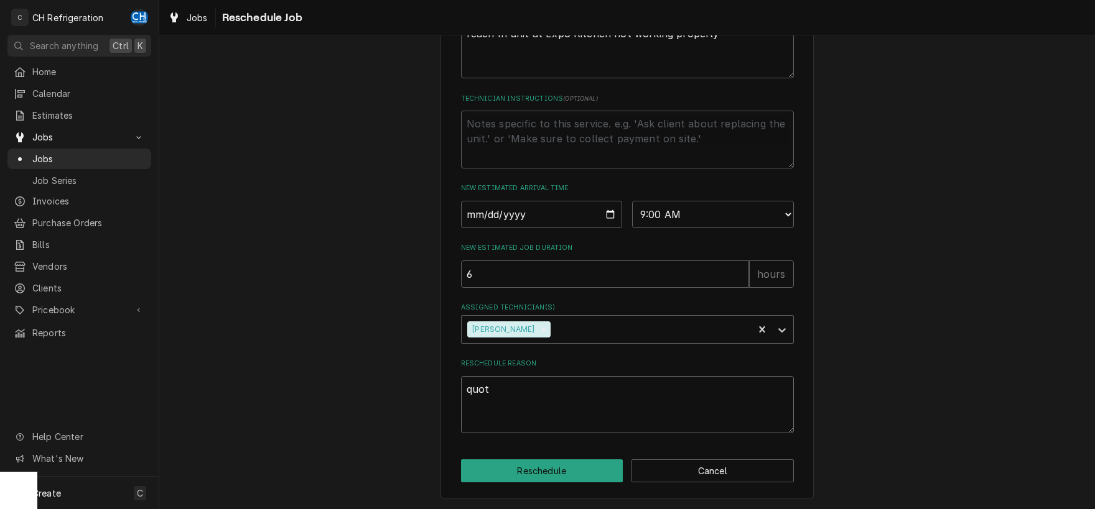
type textarea "quote"
type textarea "x"
type textarea "quote"
type textarea "x"
type textarea "quote a"
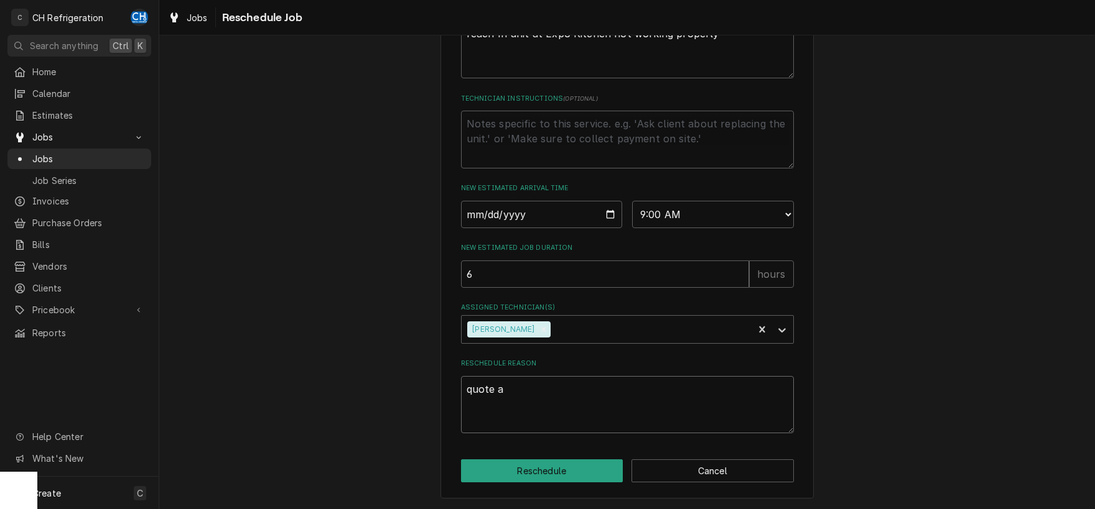
type textarea "x"
type textarea "quote ap"
type textarea "x"
type textarea "quote app"
type textarea "x"
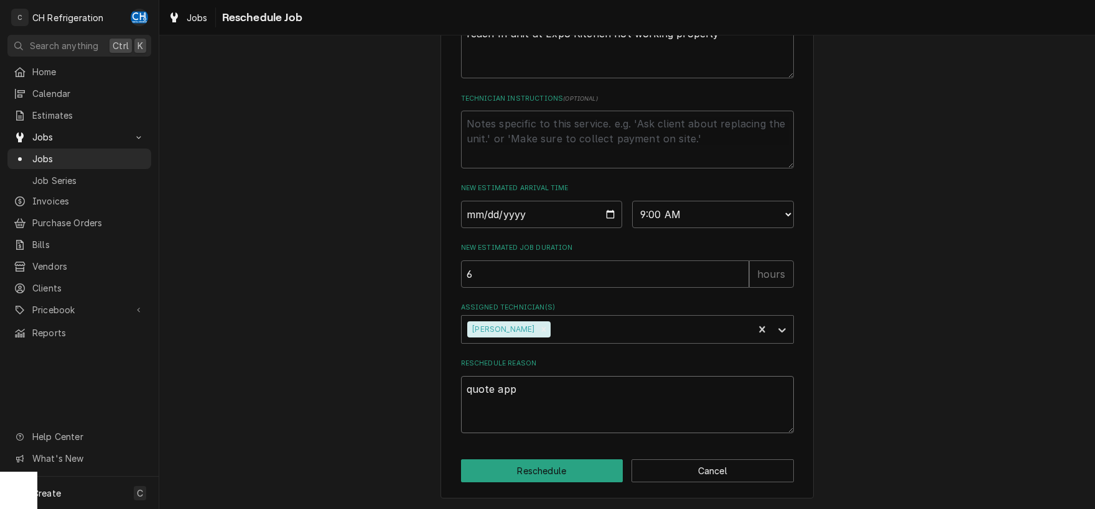
type textarea "quote appr"
type textarea "x"
type textarea "quote appro"
type textarea "x"
type textarea "quote approv"
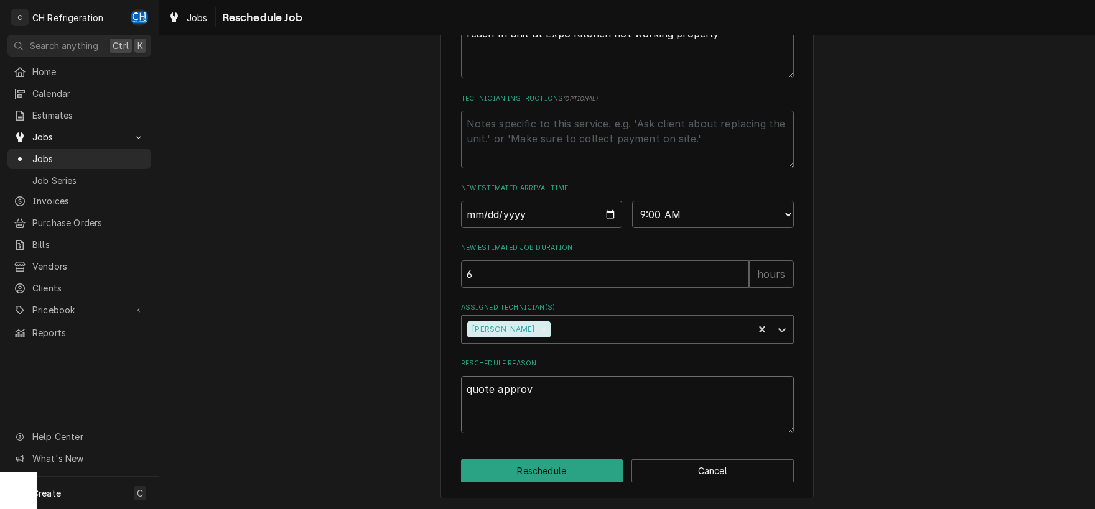
type textarea "x"
type textarea "quote approve"
type textarea "x"
type textarea "quote approved"
type textarea "x"
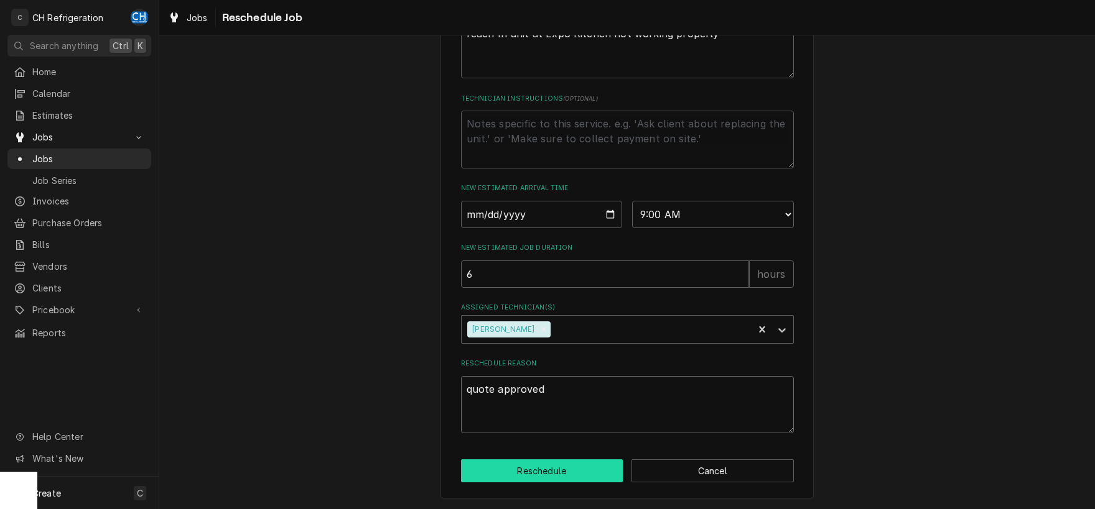
type textarea "quote approved"
click at [541, 462] on button "Reschedule" at bounding box center [542, 471] width 162 height 23
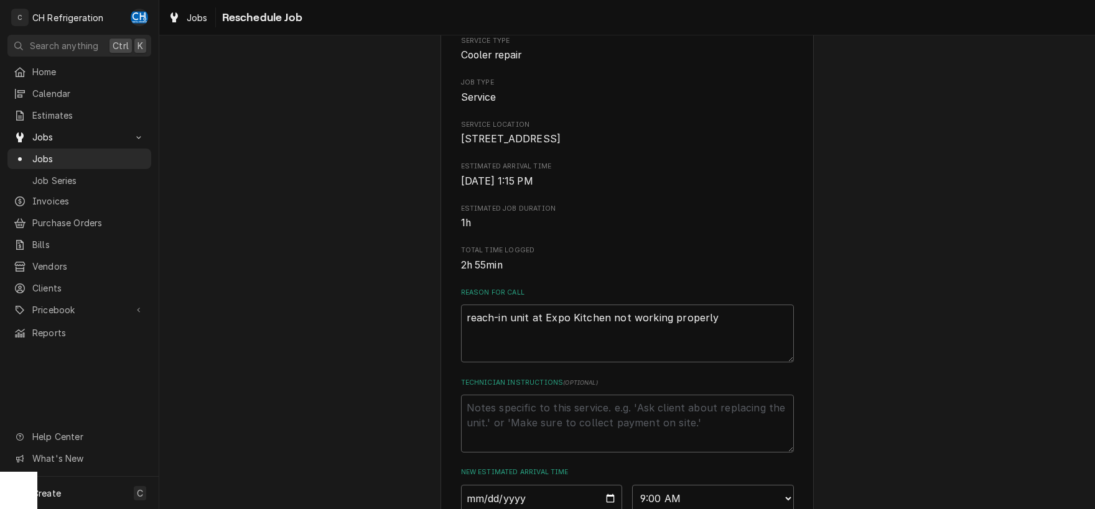
scroll to position [86, 0]
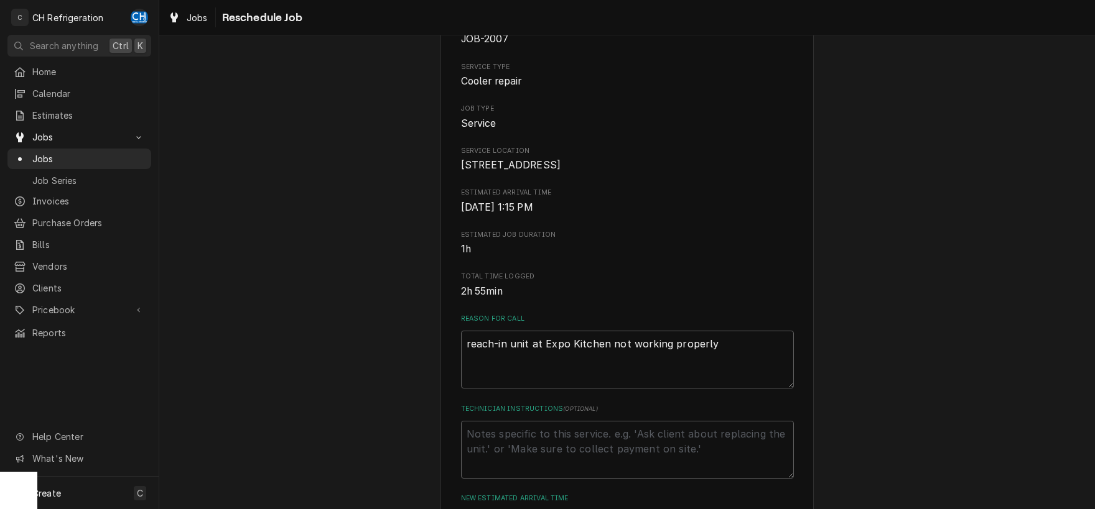
type textarea "x"
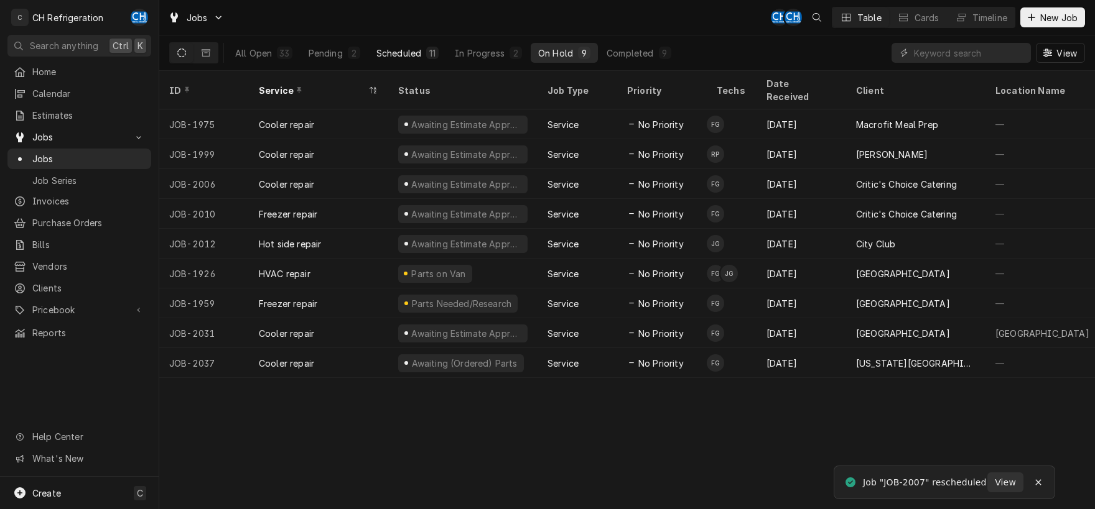
click at [410, 50] on div "Scheduled" at bounding box center [398, 53] width 45 height 13
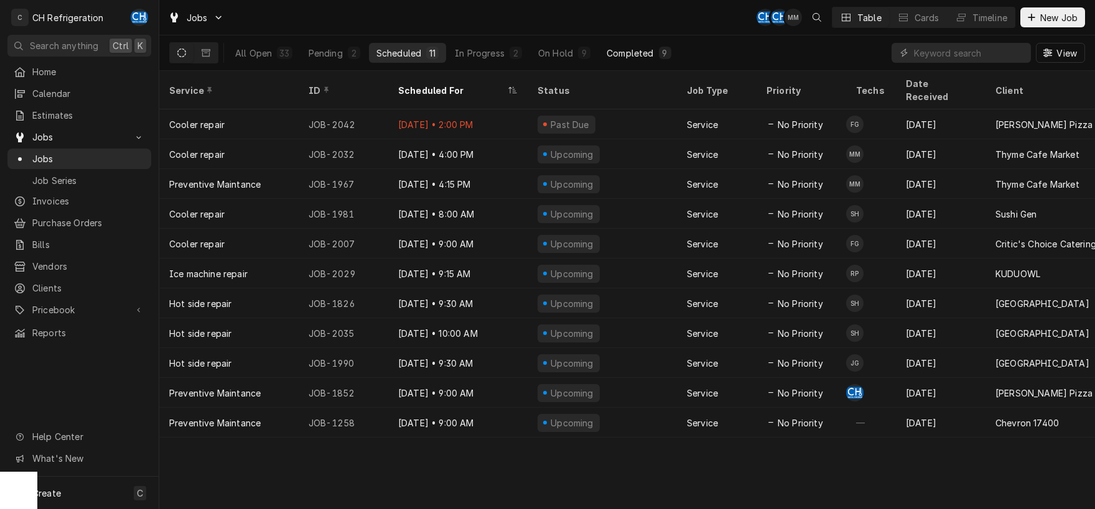
click at [640, 53] on div "Completed" at bounding box center [629, 53] width 47 height 13
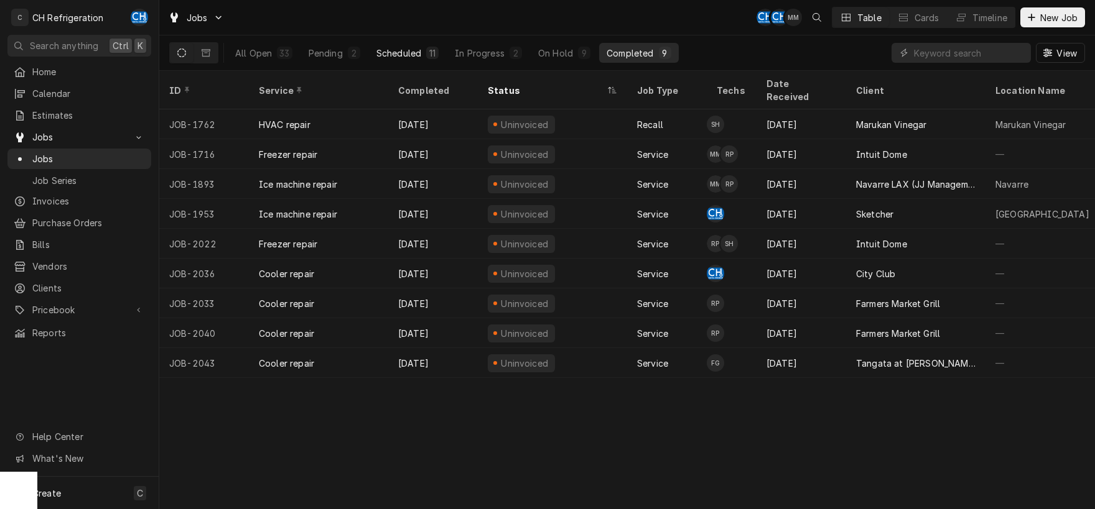
click at [403, 60] on button "Scheduled 11" at bounding box center [407, 53] width 77 height 20
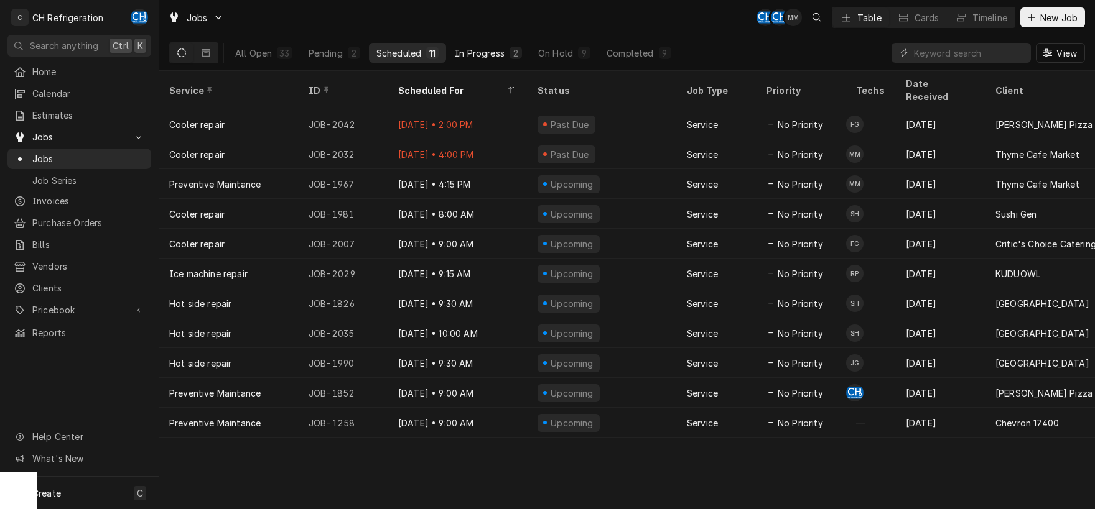
click at [490, 50] on div "In Progress" at bounding box center [480, 53] width 50 height 13
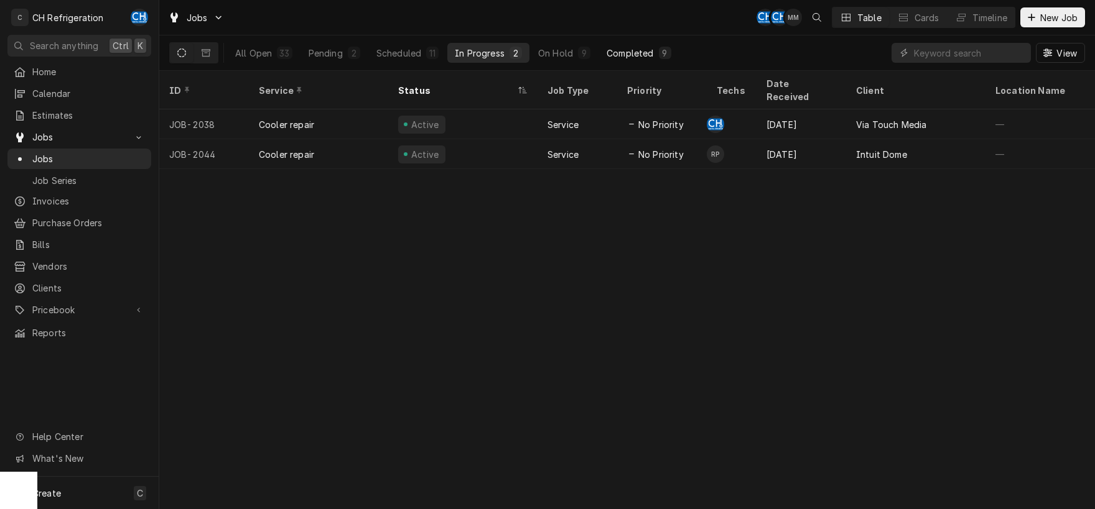
click at [604, 58] on button "Completed 9" at bounding box center [638, 53] width 79 height 20
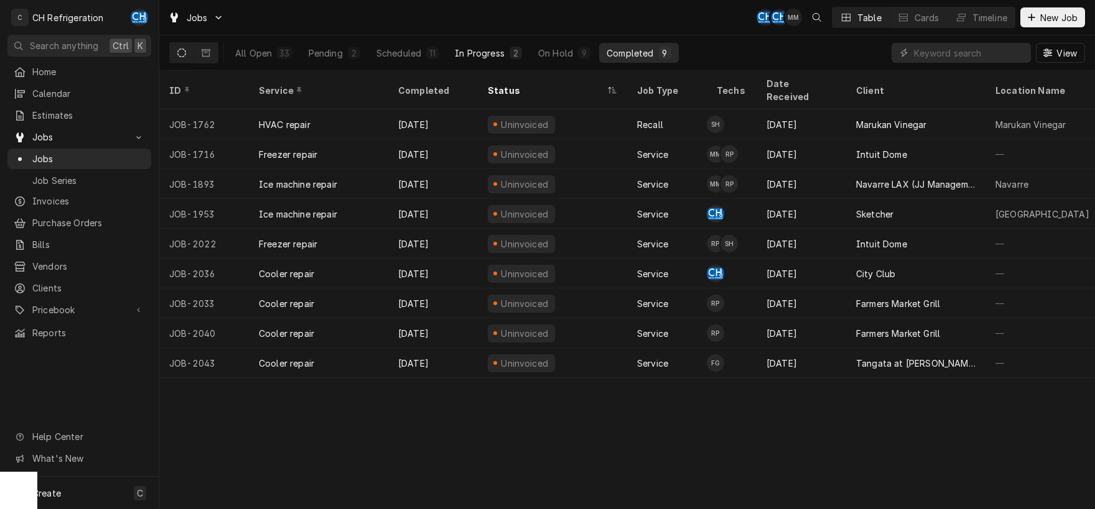
click at [493, 51] on div "In Progress" at bounding box center [480, 53] width 50 height 13
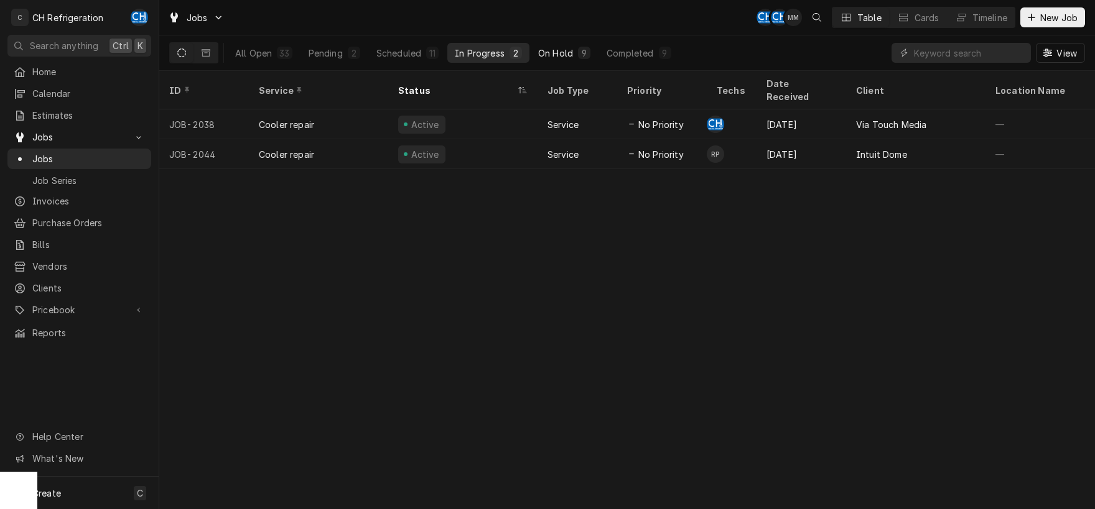
click at [572, 56] on div "On Hold" at bounding box center [555, 53] width 35 height 13
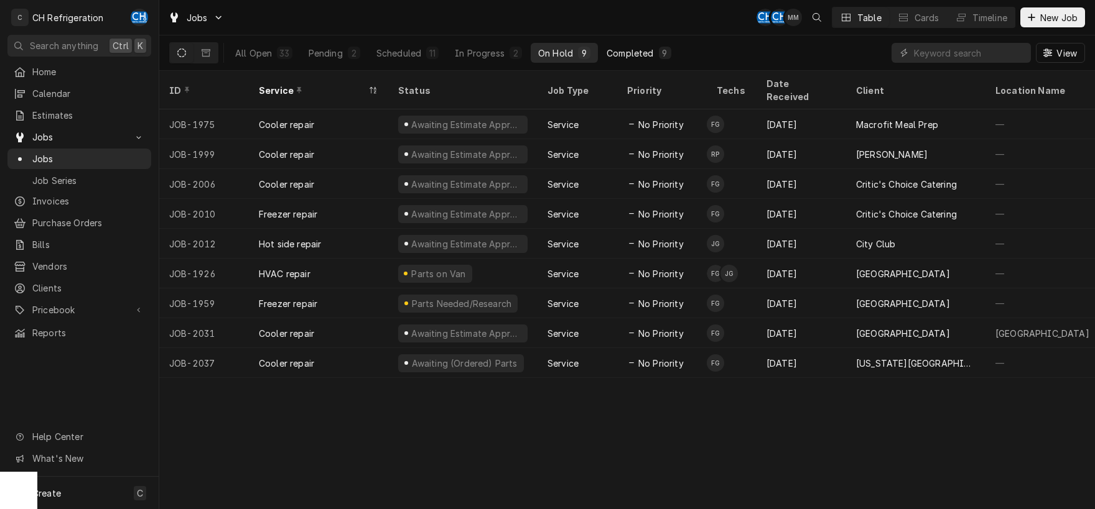
click at [654, 54] on button "Completed 9" at bounding box center [638, 53] width 79 height 20
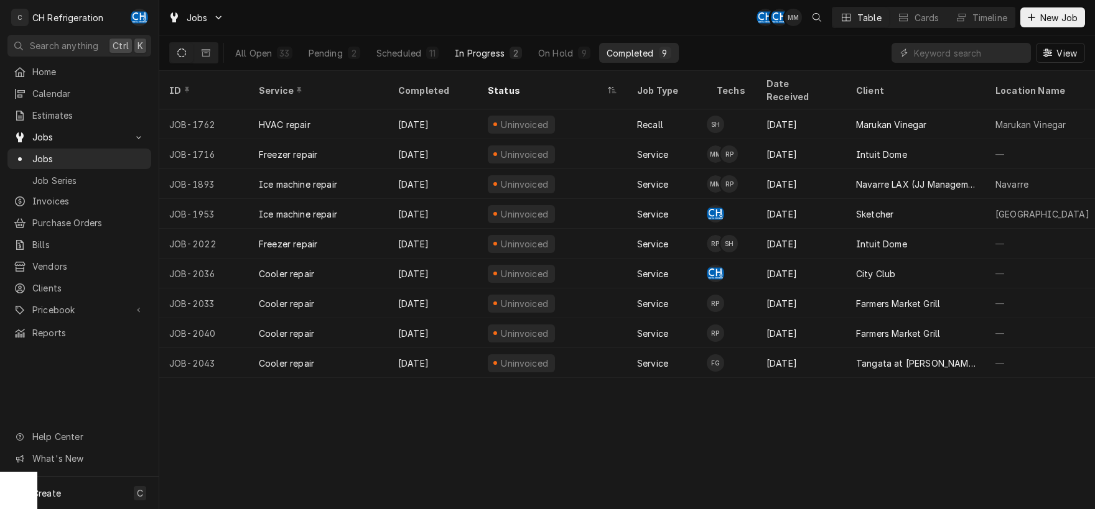
click at [471, 46] on button "In Progress 2" at bounding box center [488, 53] width 82 height 20
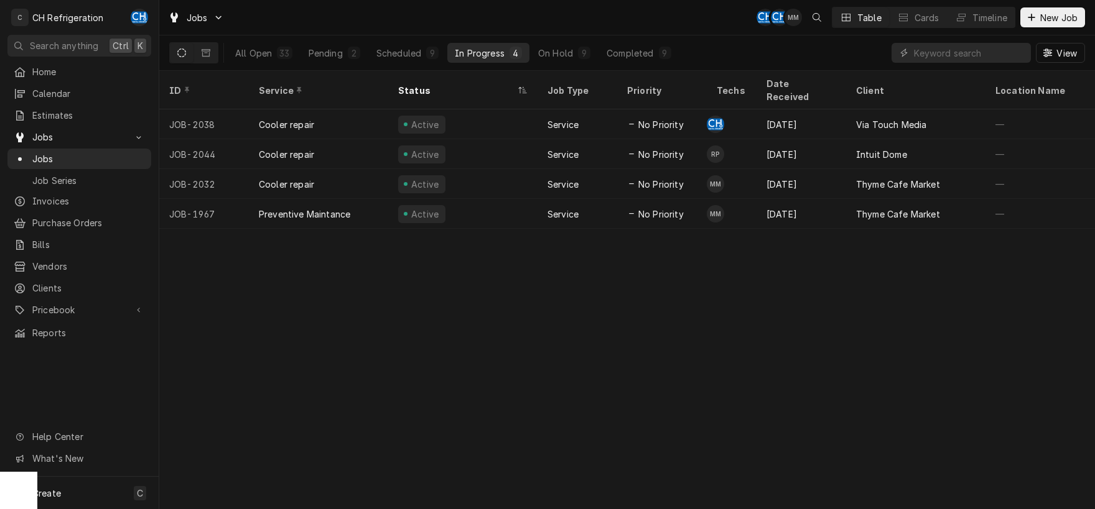
click at [615, 38] on div "All Open 33 Pending 2 Scheduled 9 In Progress 4 On Hold 9 Completed 9" at bounding box center [453, 52] width 451 height 35
click at [629, 52] on div "Completed" at bounding box center [629, 53] width 47 height 13
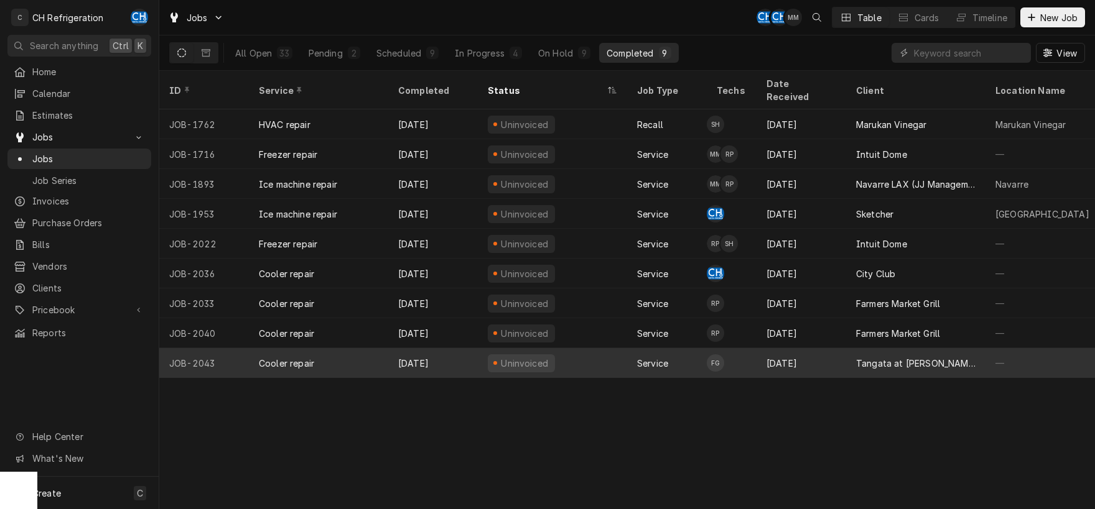
click at [804, 348] on div "[DATE]" at bounding box center [801, 363] width 90 height 30
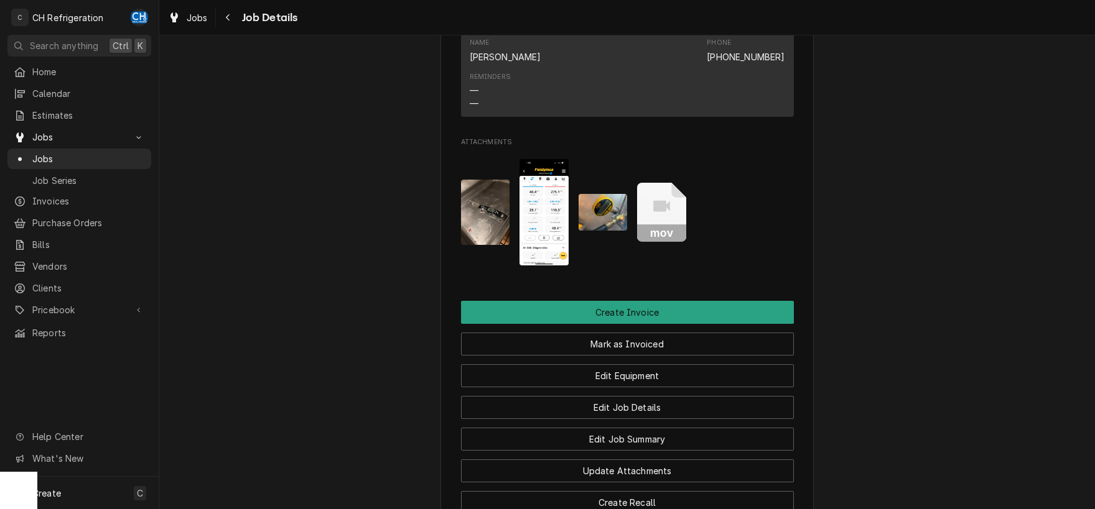
scroll to position [1195, 0]
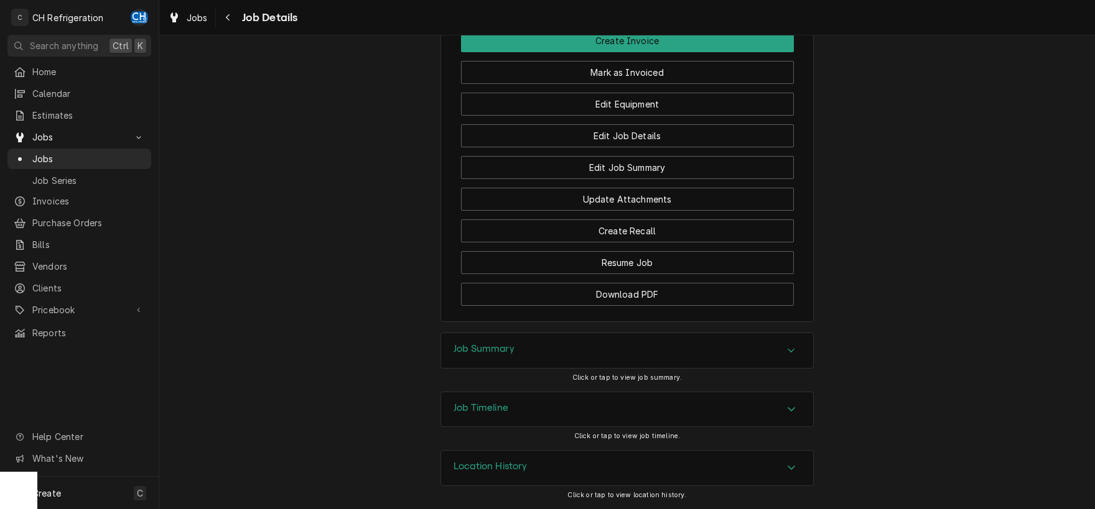
click at [576, 336] on div "Job Summary" at bounding box center [627, 350] width 372 height 35
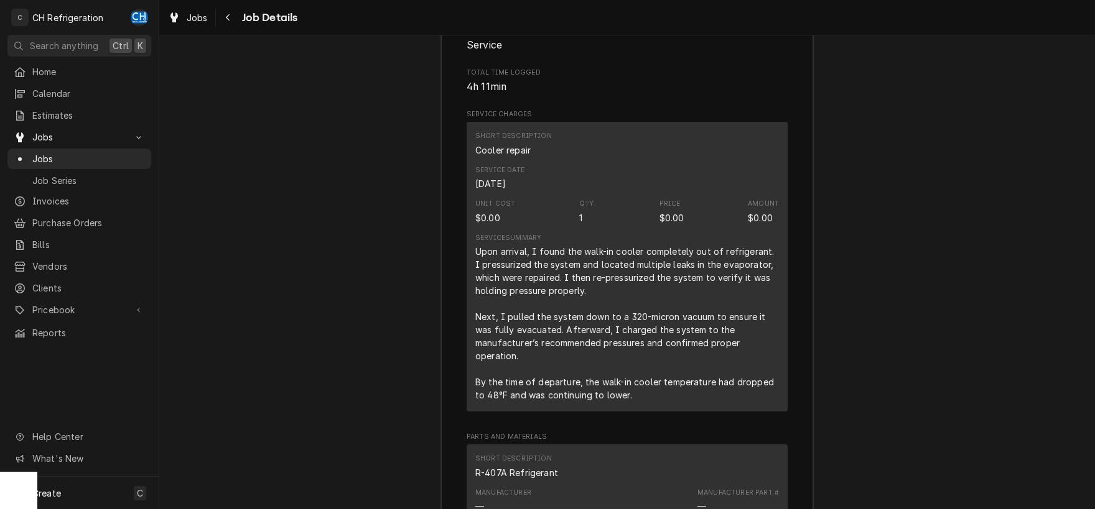
scroll to position [1650, 0]
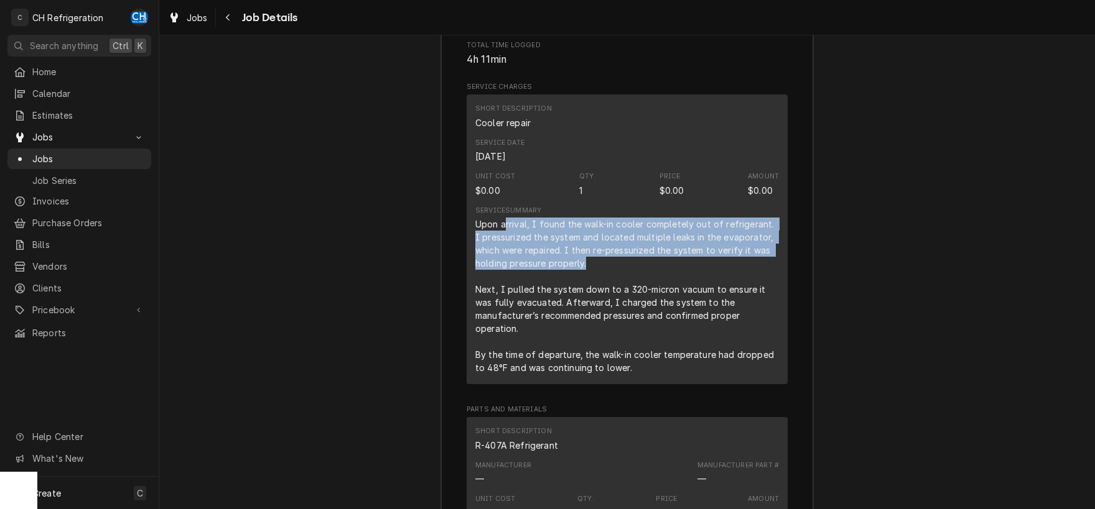
drag, startPoint x: 503, startPoint y: 234, endPoint x: 597, endPoint y: 280, distance: 104.6
click at [597, 280] on div "Upon arrival, I found the walk-in cooler completely out of refrigerant. I press…" at bounding box center [627, 296] width 304 height 157
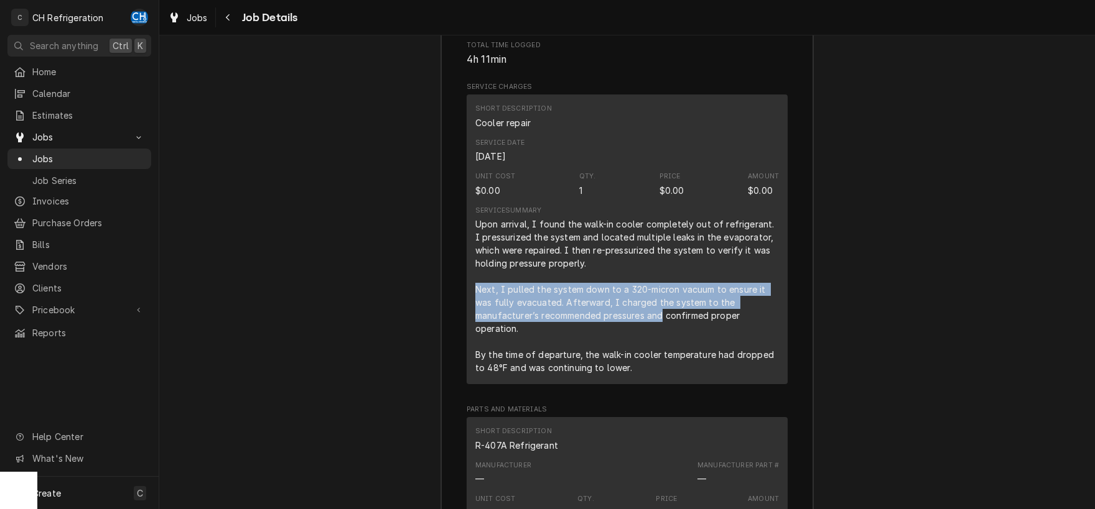
drag, startPoint x: 477, startPoint y: 301, endPoint x: 667, endPoint y: 333, distance: 193.1
click at [666, 333] on div "Upon arrival, I found the walk-in cooler completely out of refrigerant. I press…" at bounding box center [627, 296] width 304 height 157
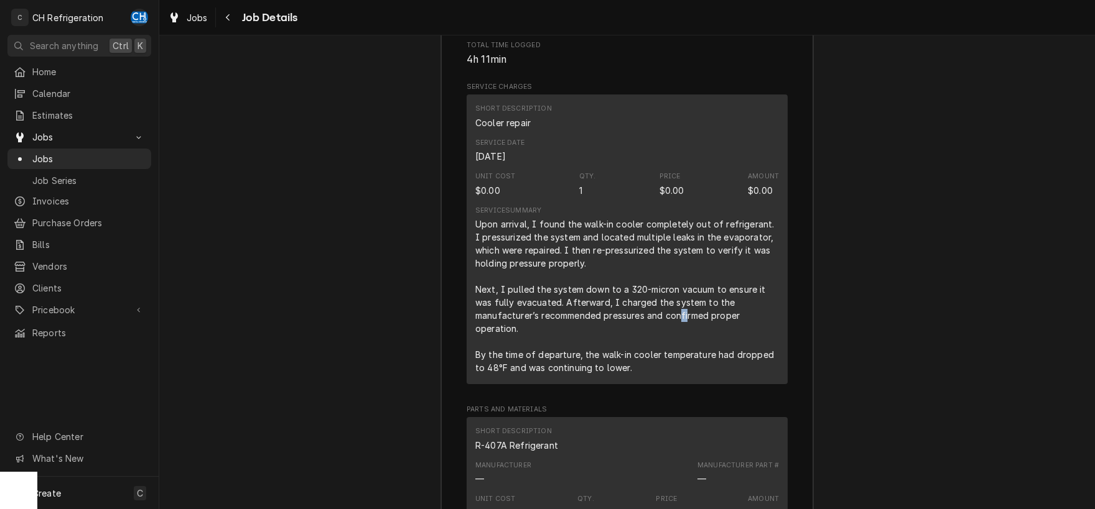
click at [687, 332] on div "Upon arrival, I found the walk-in cooler completely out of refrigerant. I press…" at bounding box center [627, 296] width 304 height 157
click at [720, 331] on div "Upon arrival, I found the walk-in cooler completely out of refrigerant. I press…" at bounding box center [627, 296] width 304 height 157
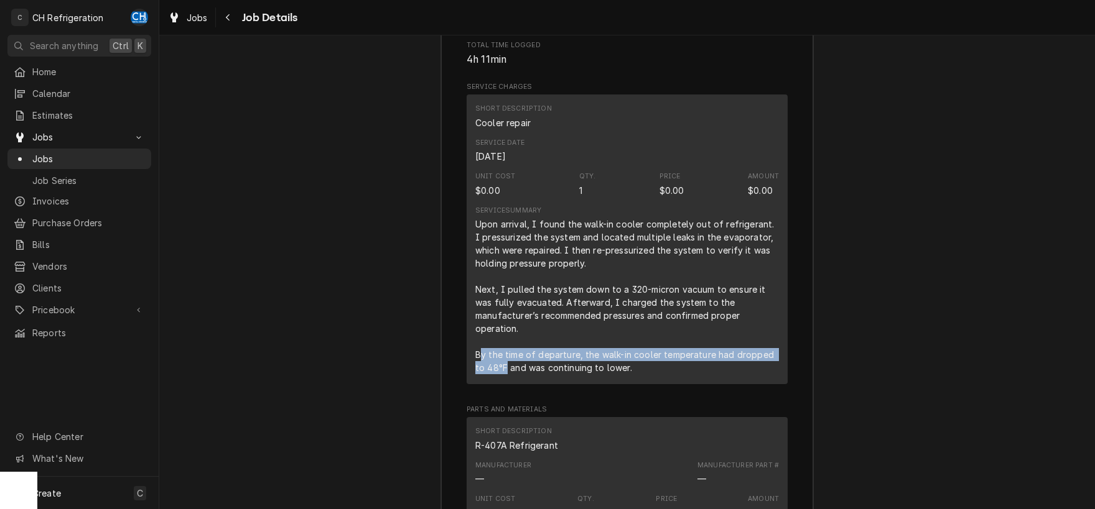
drag, startPoint x: 479, startPoint y: 365, endPoint x: 508, endPoint y: 381, distance: 32.6
click at [508, 374] on div "Upon arrival, I found the walk-in cooler completely out of refrigerant. I press…" at bounding box center [627, 296] width 304 height 157
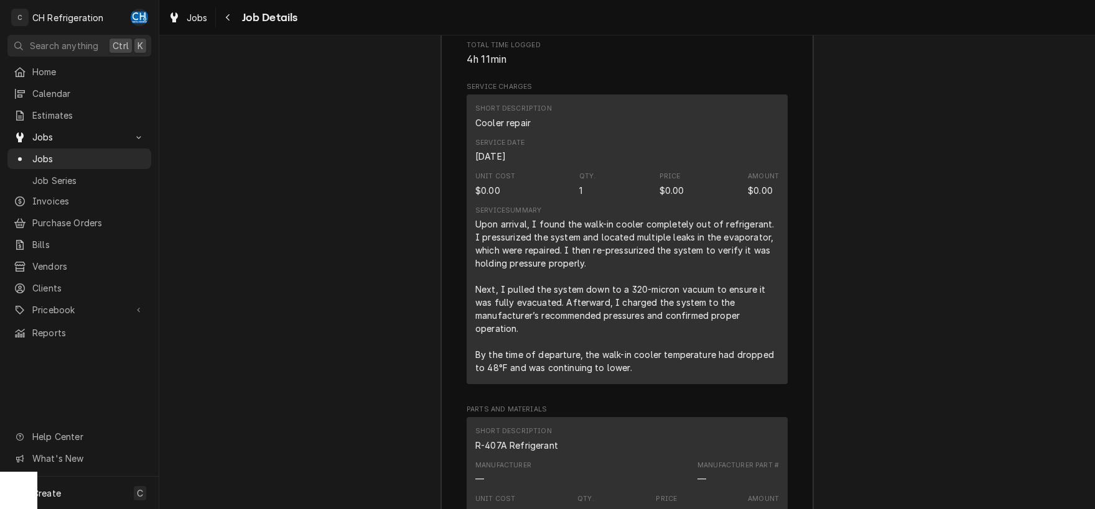
click at [510, 374] on div "Upon arrival, I found the walk-in cooler completely out of refrigerant. I press…" at bounding box center [627, 296] width 304 height 157
click at [49, 160] on span "Jobs" at bounding box center [88, 158] width 113 height 13
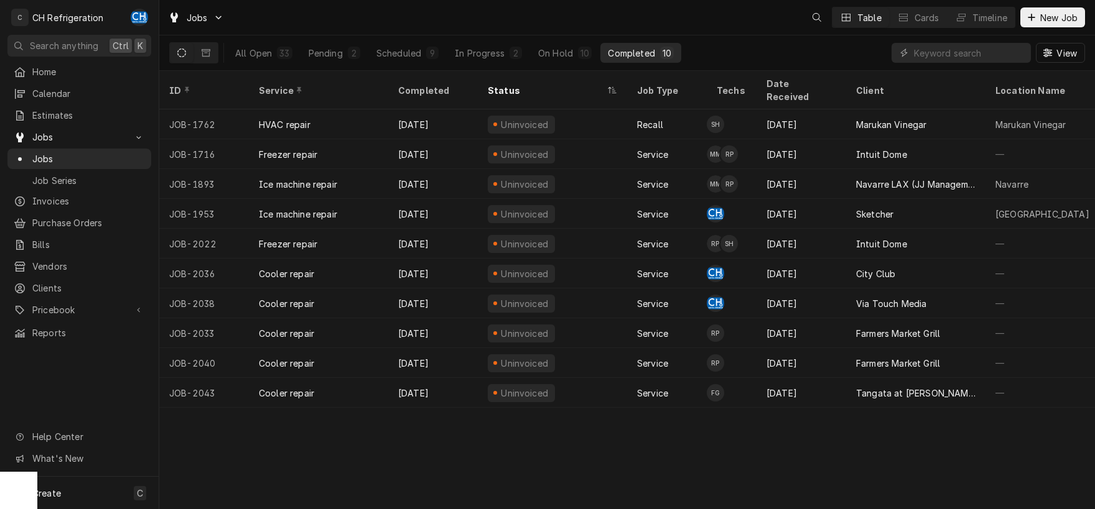
click at [582, 49] on div "10" at bounding box center [584, 53] width 9 height 13
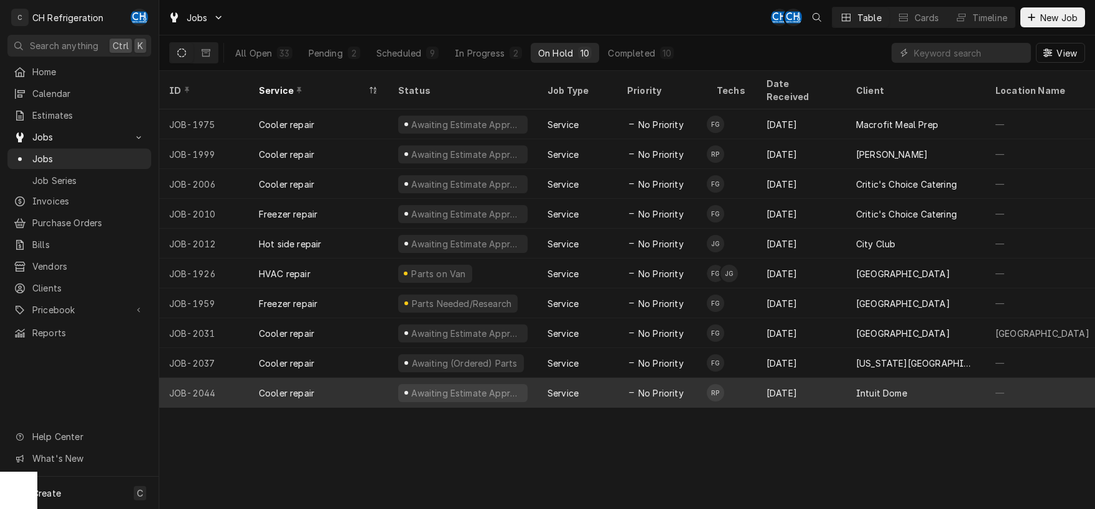
click at [876, 387] on div "Intuit Dome" at bounding box center [881, 393] width 51 height 13
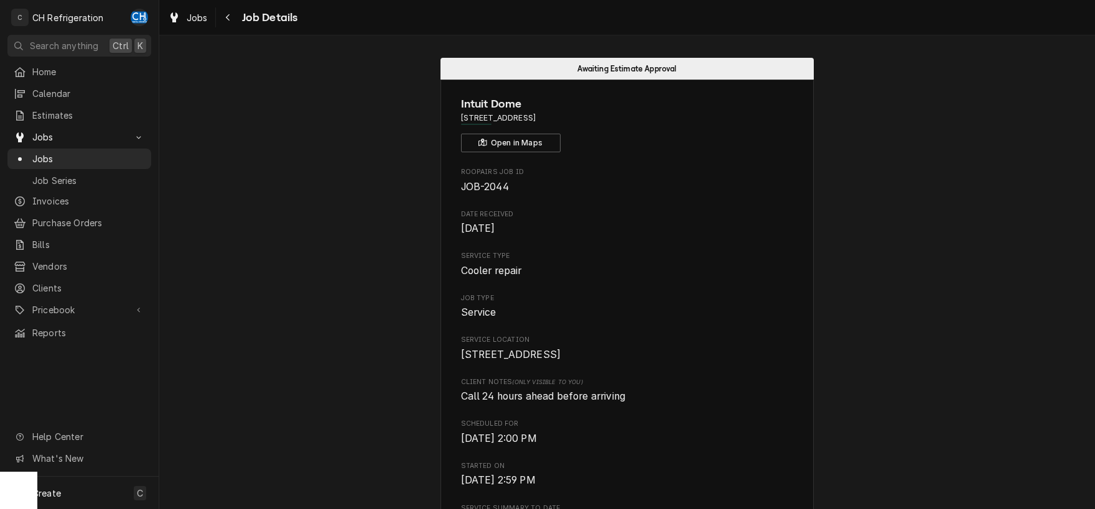
scroll to position [260, 0]
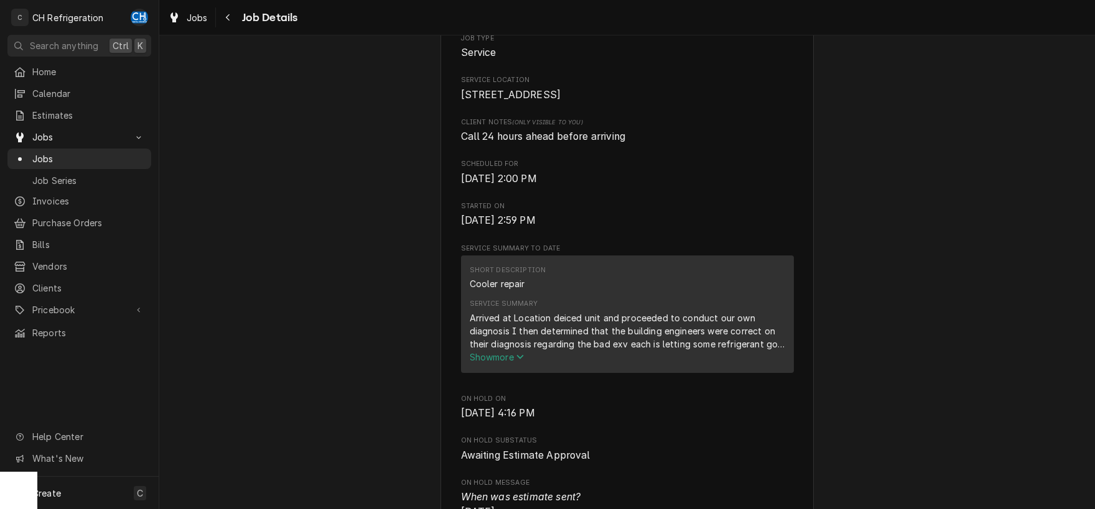
click at [496, 351] on div "Arrived at Location deiced unit and proceeded to conduct our own diagnosis I th…" at bounding box center [627, 331] width 315 height 39
click at [496, 363] on span "Show more" at bounding box center [497, 357] width 55 height 11
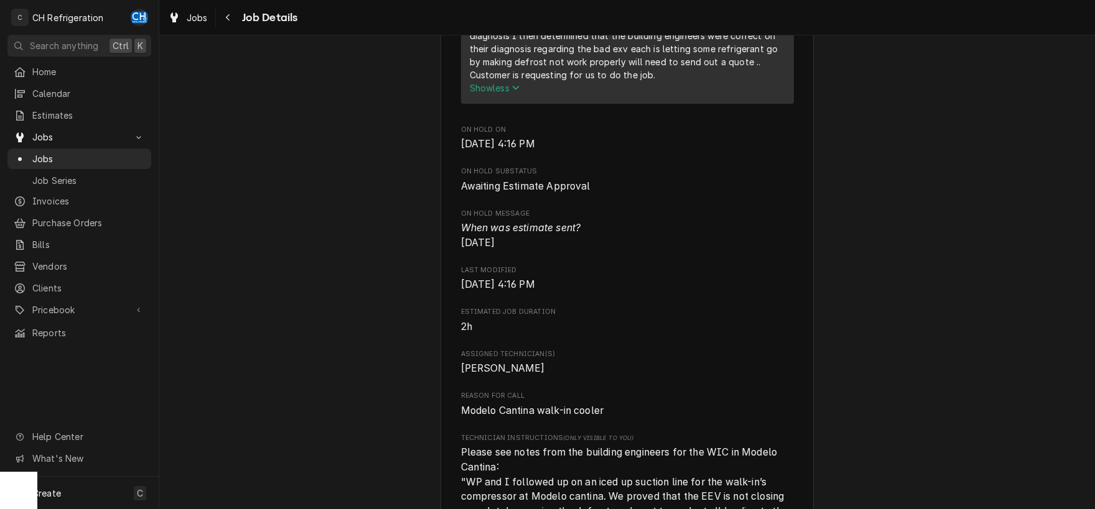
scroll to position [520, 0]
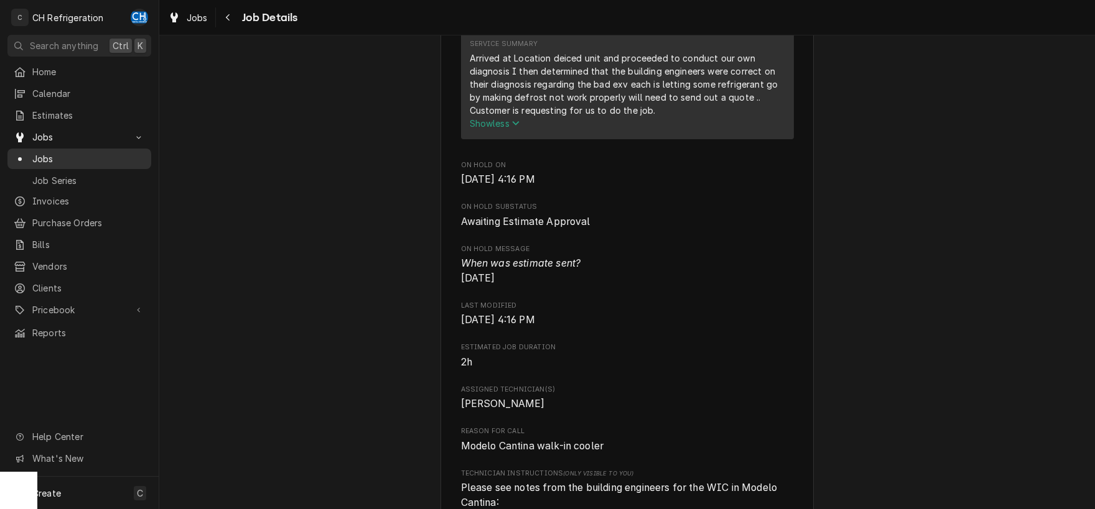
click at [33, 152] on span "Jobs" at bounding box center [88, 158] width 113 height 13
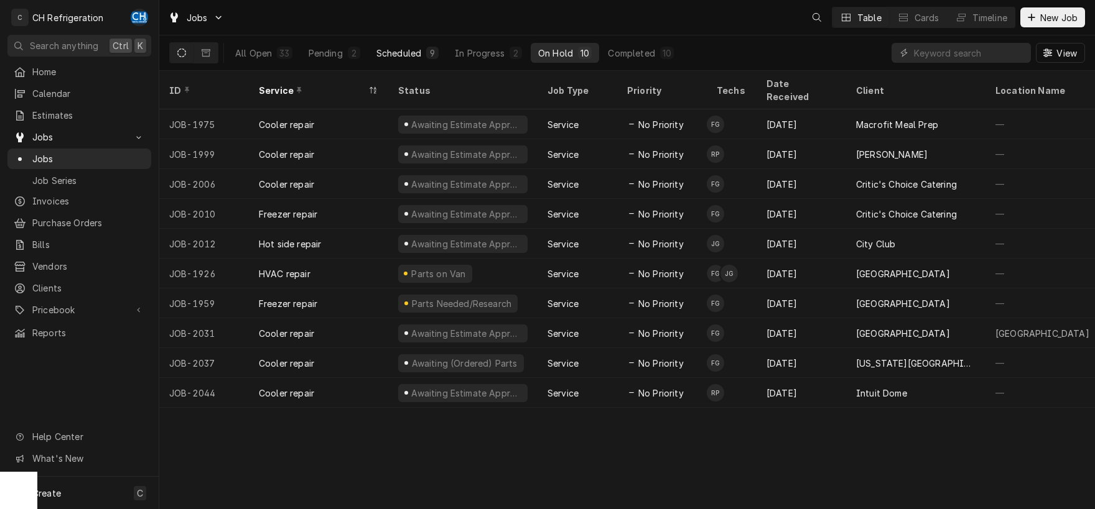
click at [389, 49] on div "Scheduled" at bounding box center [398, 53] width 45 height 13
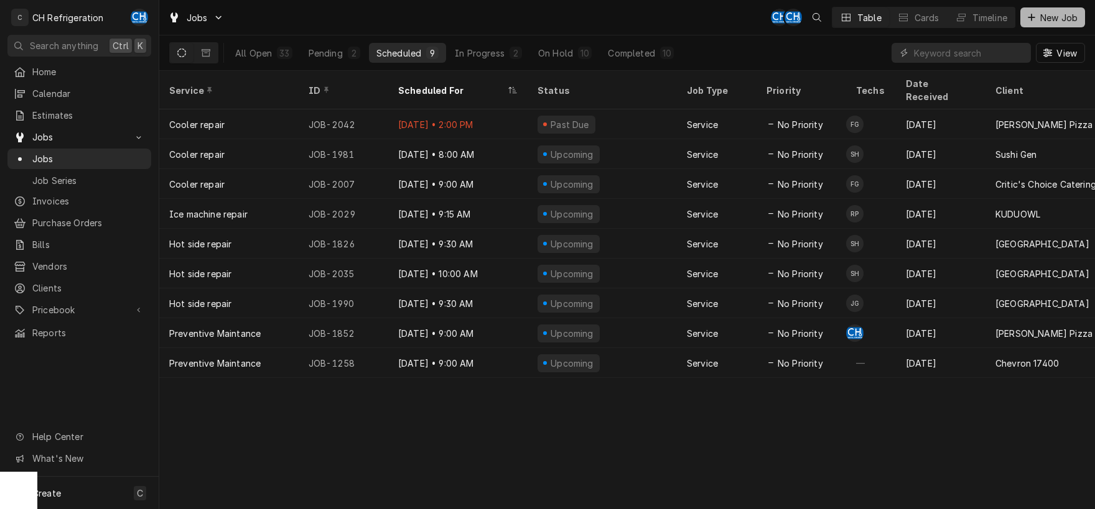
click at [1049, 19] on span "New Job" at bounding box center [1058, 17] width 42 height 13
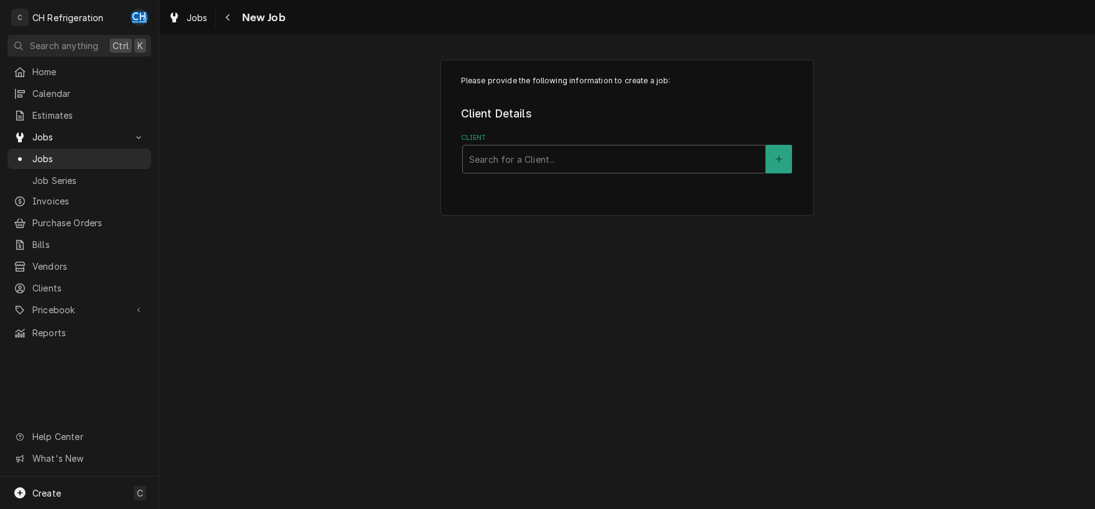
click at [499, 153] on div "Client" at bounding box center [614, 159] width 290 height 22
type input "18"
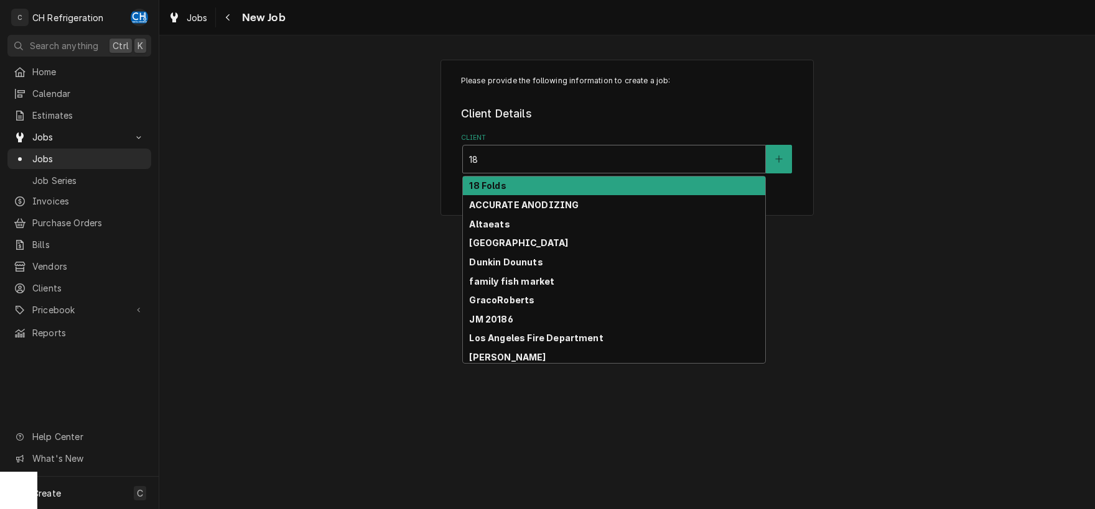
click at [498, 183] on strong "18 Folds" at bounding box center [487, 185] width 37 height 11
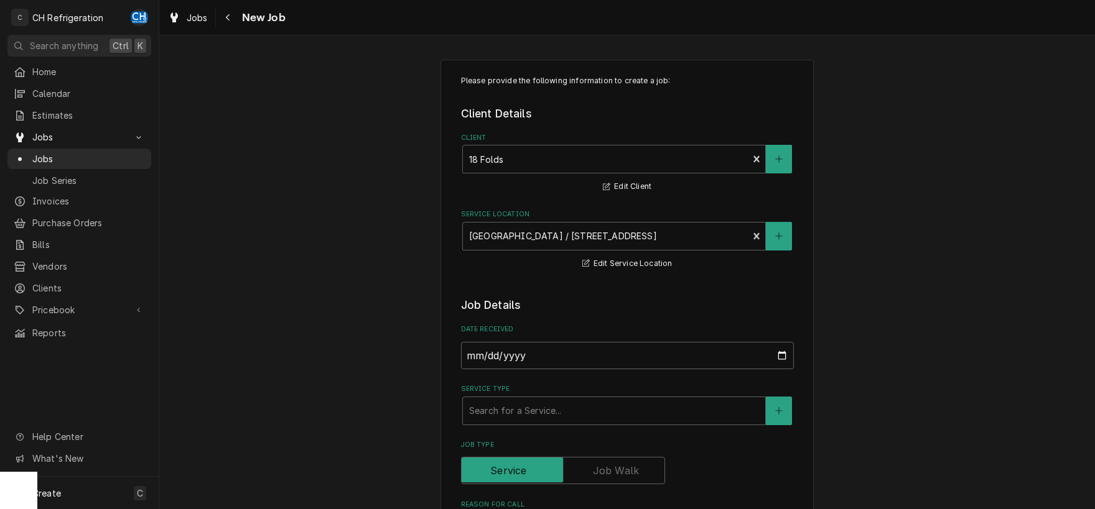
type textarea "x"
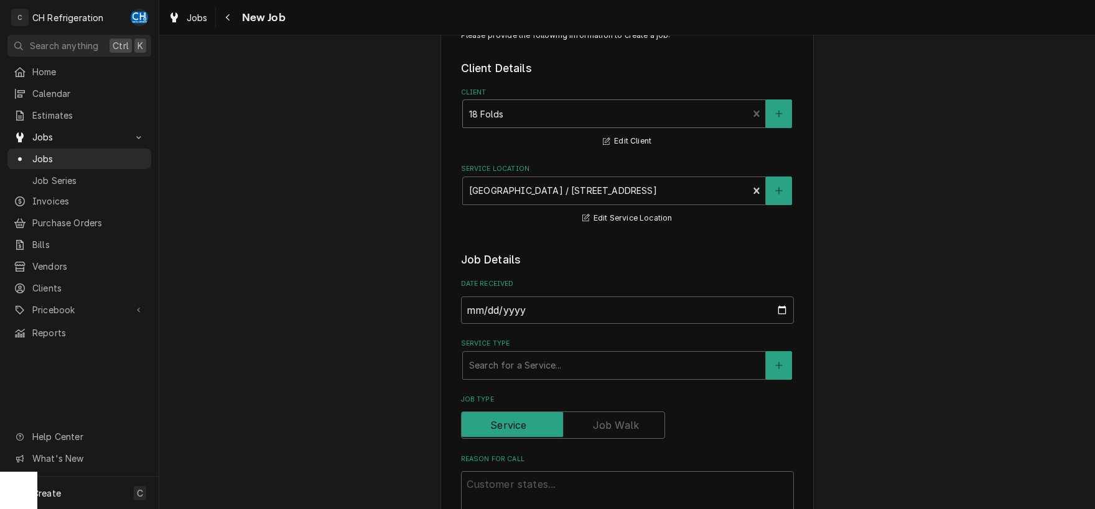
scroll to position [65, 0]
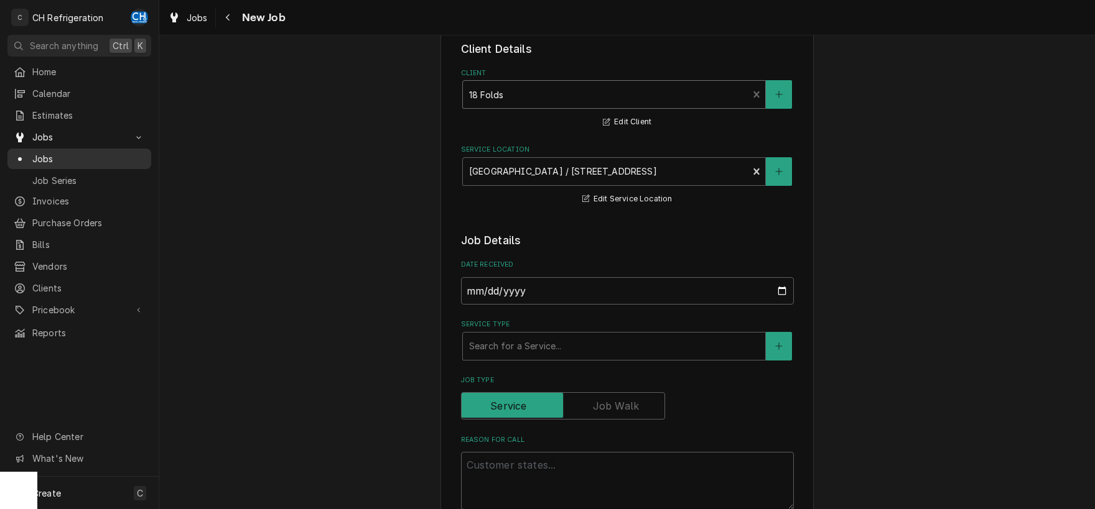
click at [27, 155] on div "Jobs" at bounding box center [79, 158] width 131 height 13
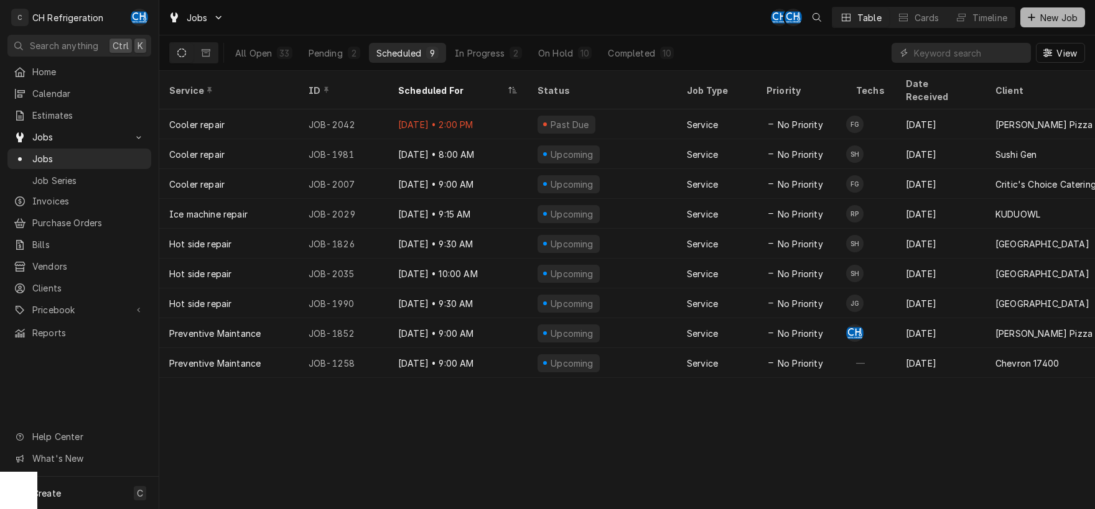
click at [1058, 27] on button "New Job" at bounding box center [1052, 17] width 65 height 20
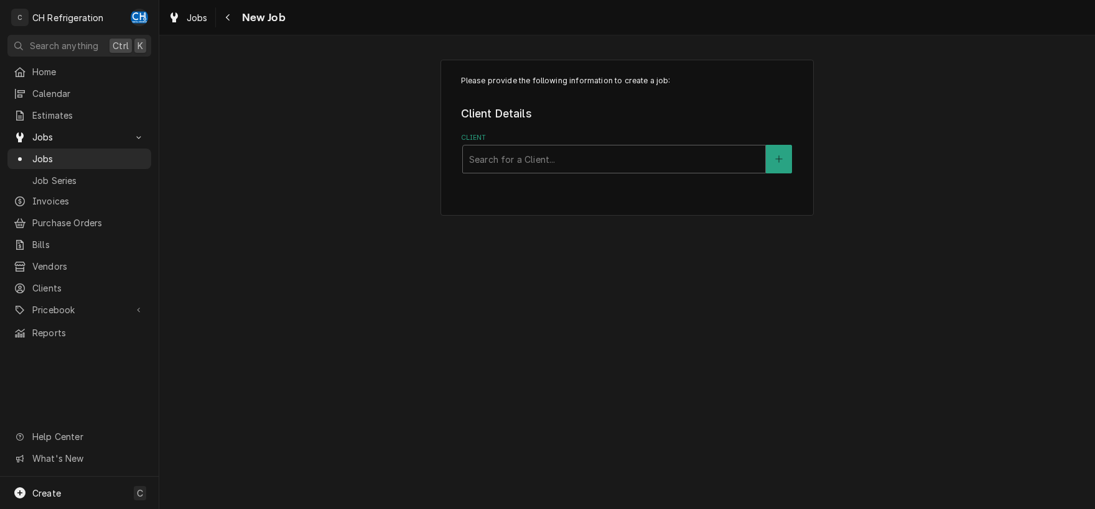
click at [623, 167] on div "Client" at bounding box center [614, 159] width 290 height 22
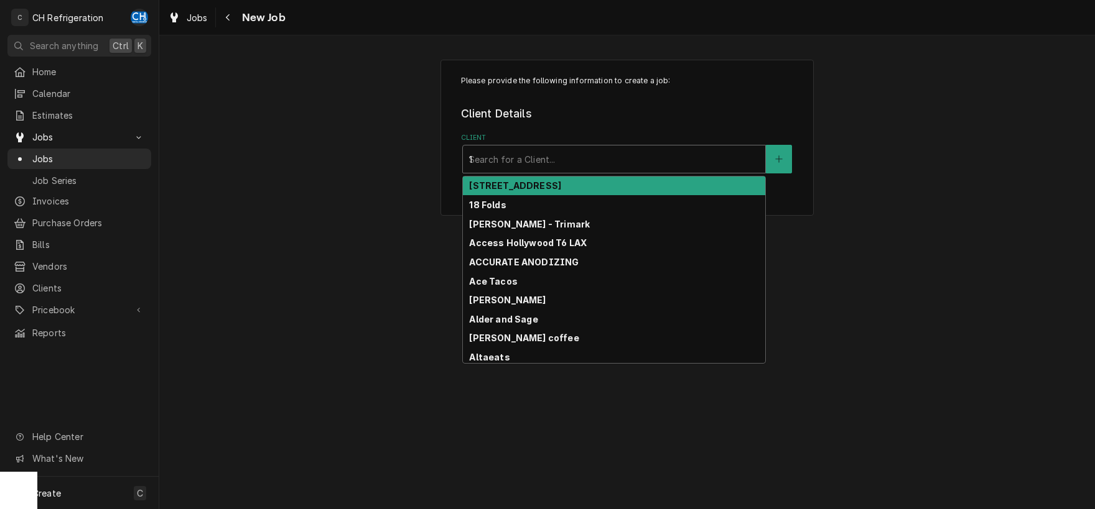
type input "18"
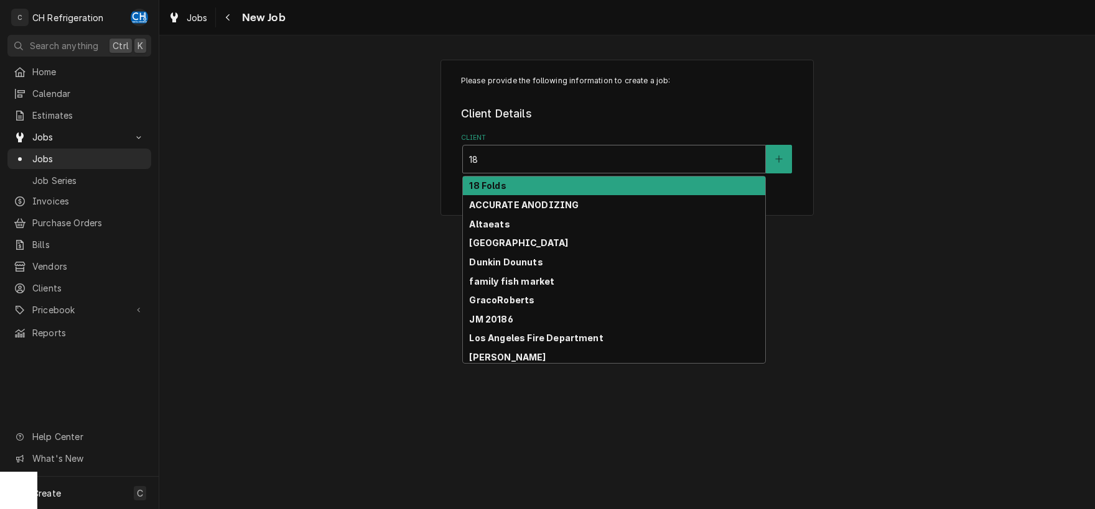
click at [533, 187] on div "18 Folds" at bounding box center [614, 186] width 302 height 19
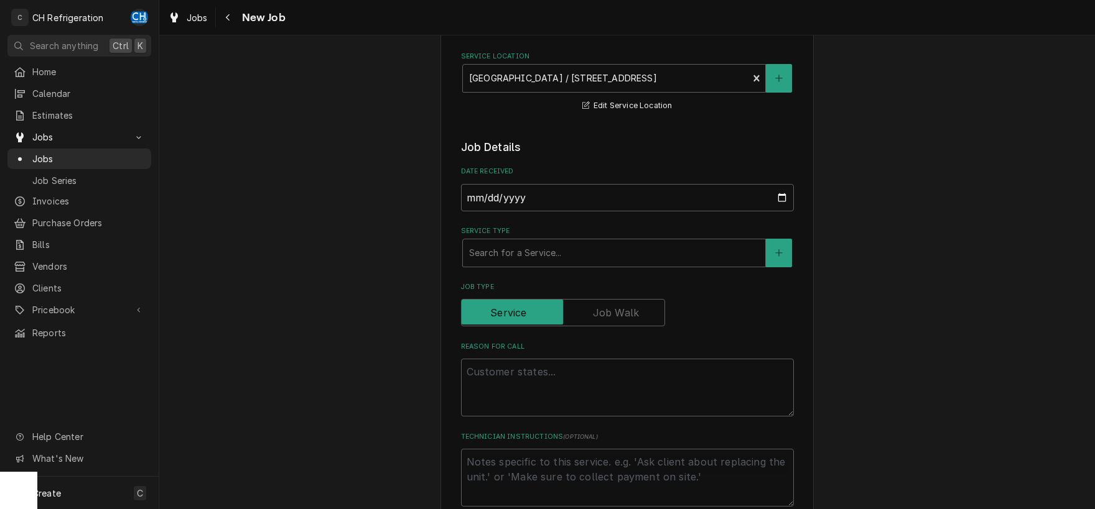
scroll to position [195, 0]
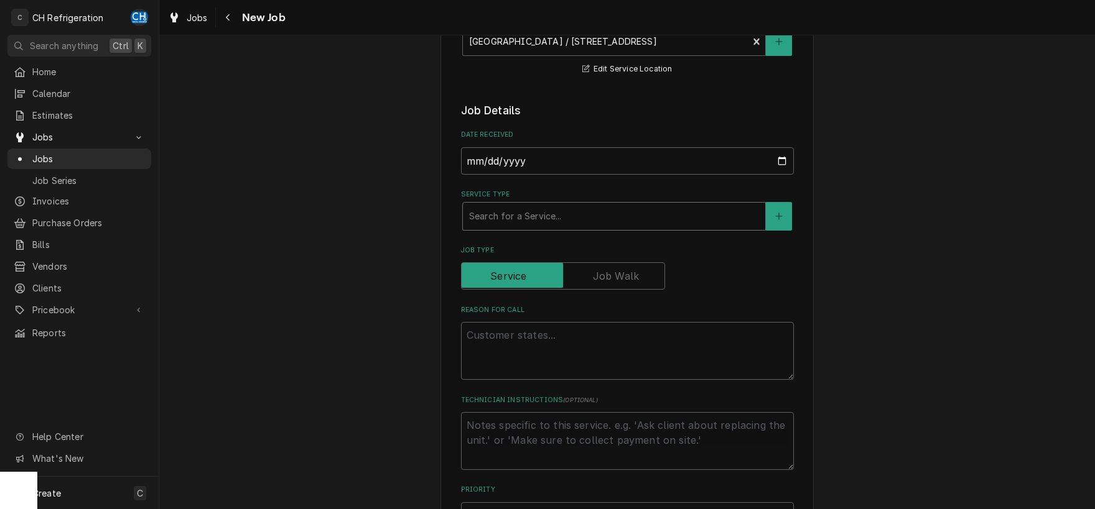
click at [537, 213] on div "Service Type" at bounding box center [614, 216] width 290 height 22
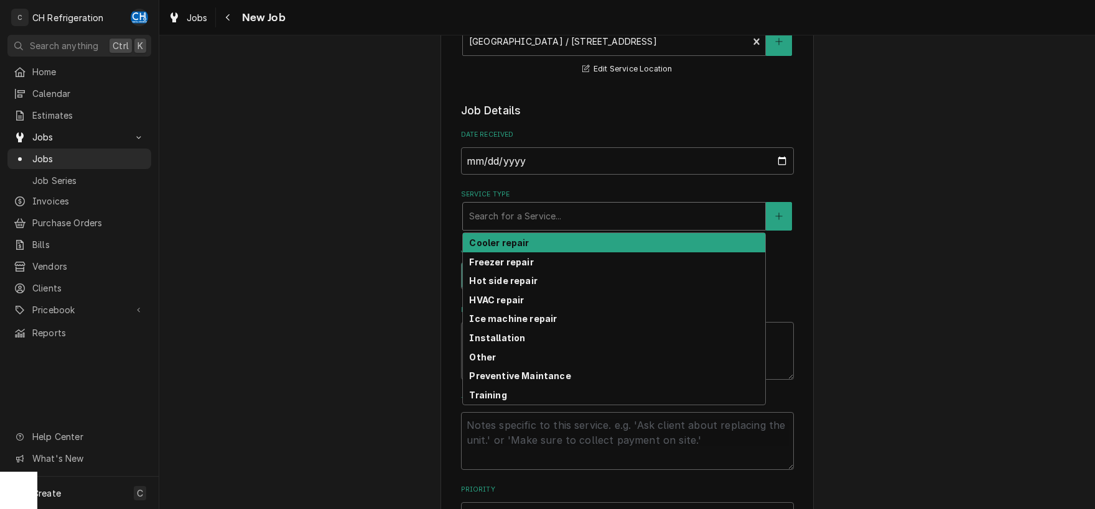
click at [542, 243] on div "Cooler repair" at bounding box center [614, 242] width 302 height 19
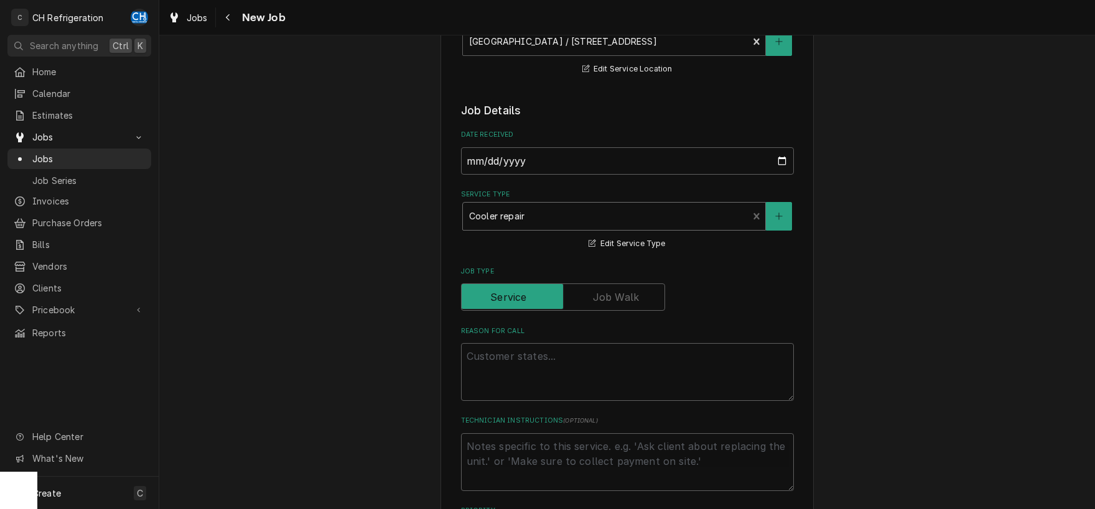
click at [533, 225] on div "Service Type" at bounding box center [605, 216] width 273 height 22
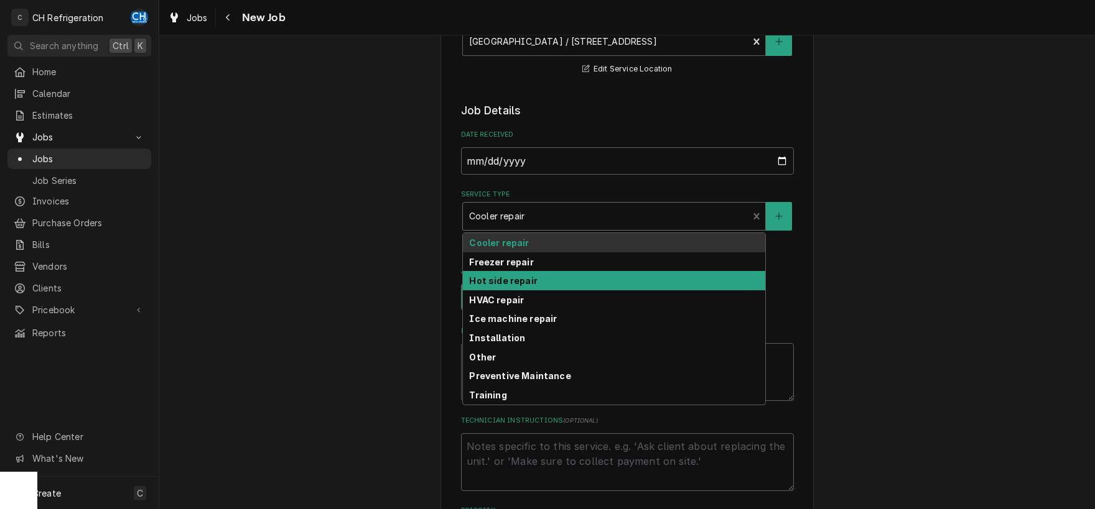
click at [523, 297] on div "HVAC repair" at bounding box center [614, 299] width 302 height 19
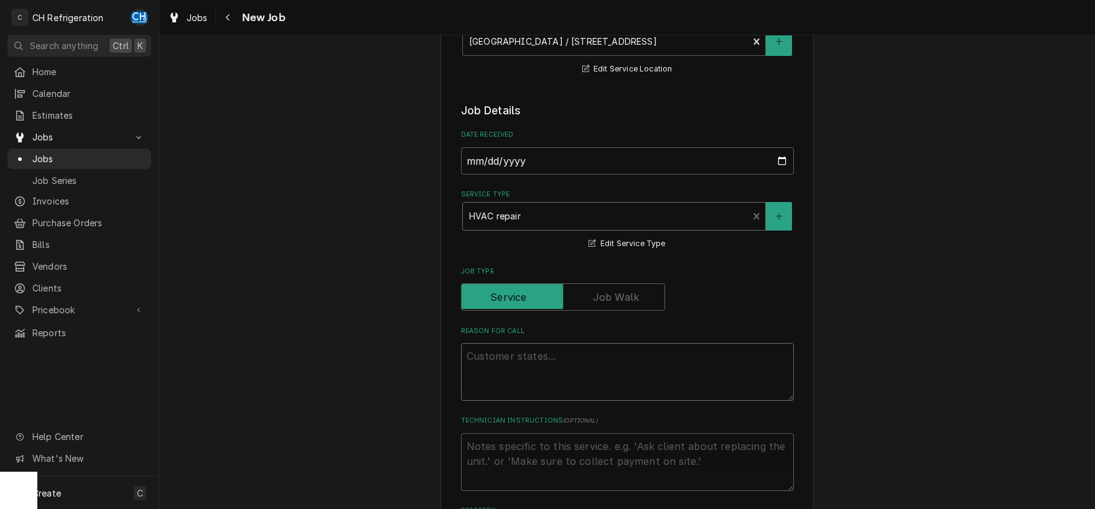
click at [536, 350] on textarea "Reason For Call" at bounding box center [627, 372] width 333 height 58
type textarea "x"
type textarea "t"
type textarea "x"
type textarea "tan"
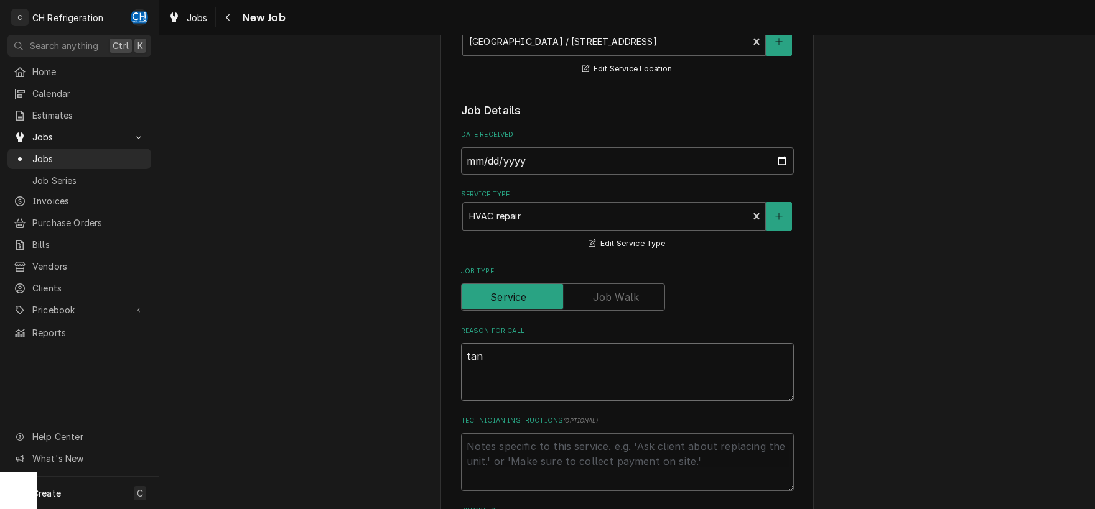
type textarea "x"
type textarea "tank"
type textarea "x"
type textarea "tankl"
type textarea "x"
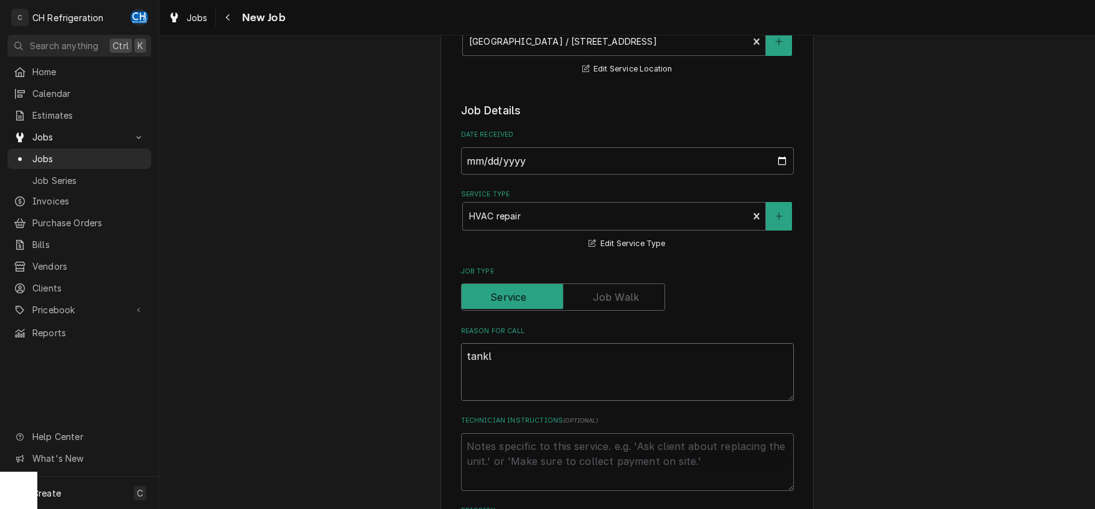
type textarea "tankle"
type textarea "x"
type textarea "tankles"
type textarea "x"
type textarea "tankless"
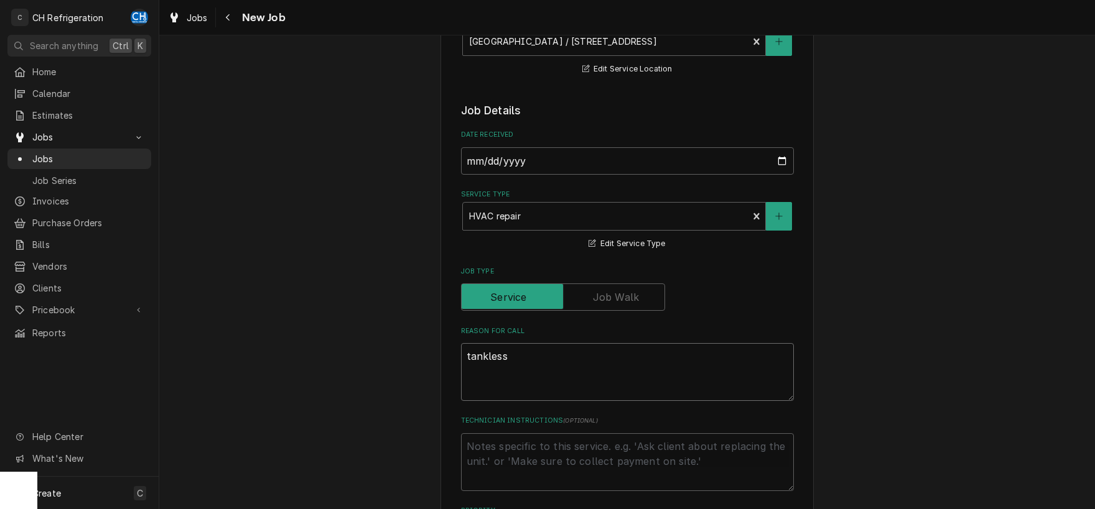
type textarea "x"
type textarea "tankless"
type textarea "x"
type textarea "tankless w"
type textarea "x"
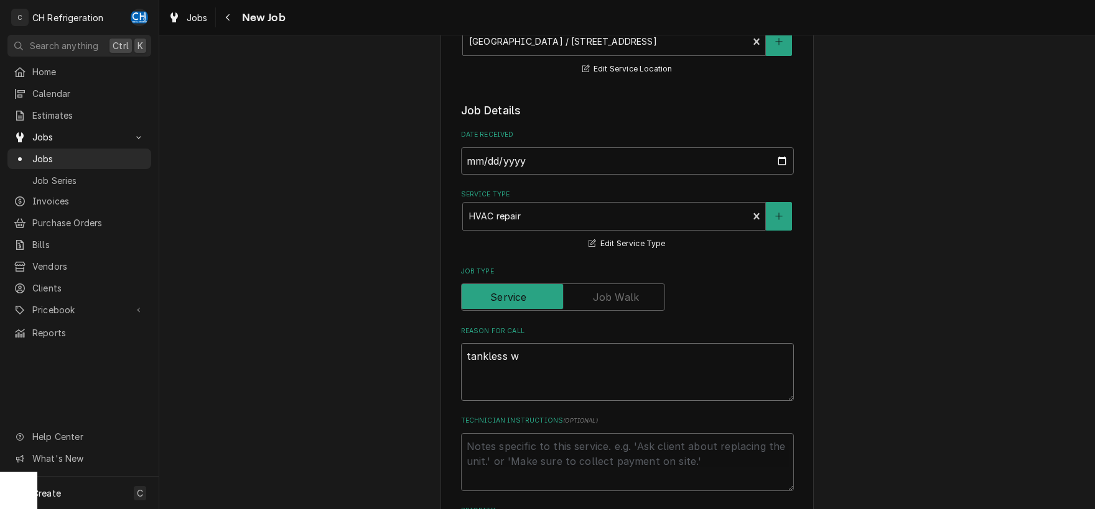
type textarea "tankless wa"
type textarea "x"
type textarea "tankless wat"
type textarea "x"
type textarea "tankless wate"
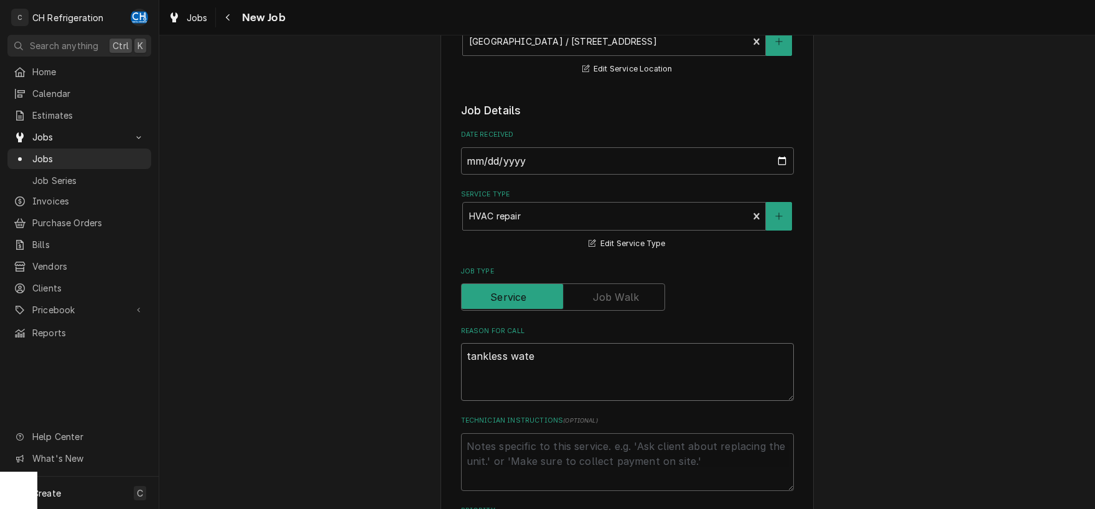
type textarea "x"
type textarea "tankless water"
type textarea "x"
type textarea "tankless water"
type textarea "x"
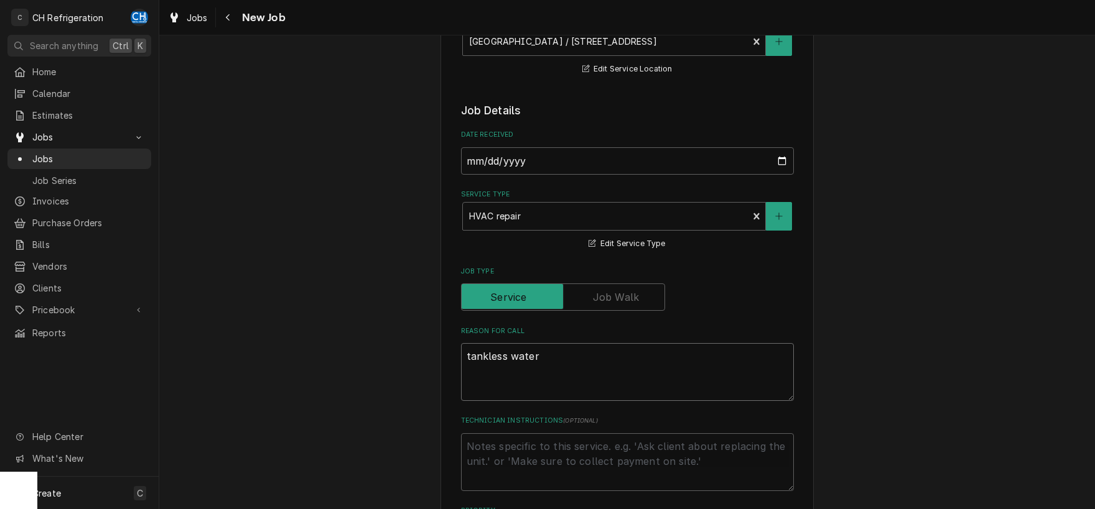
type textarea "tankless water h"
type textarea "x"
type textarea "tankless water hg"
type textarea "x"
type textarea "tankless water hge"
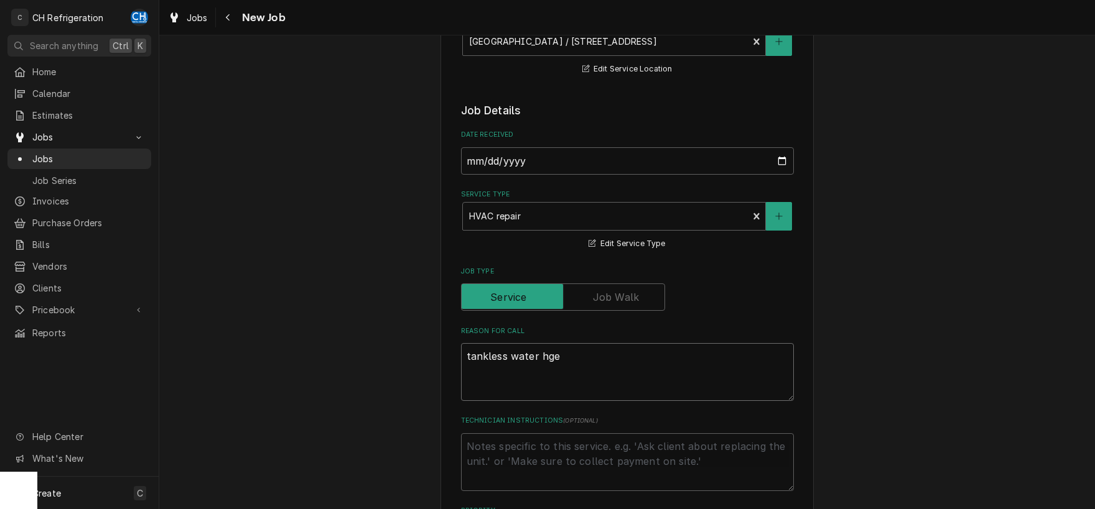
type textarea "x"
type textarea "tankless water hg"
type textarea "x"
type textarea "tankless water h"
type textarea "x"
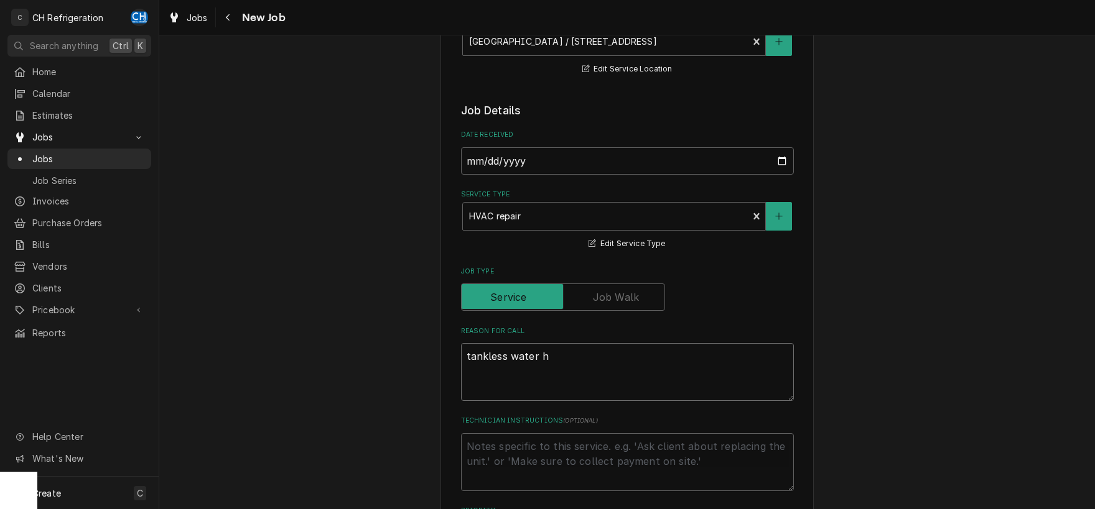
type textarea "tankless water ha"
type textarea "x"
type textarea "tankless water hat"
type textarea "x"
type textarea "tankless water hate"
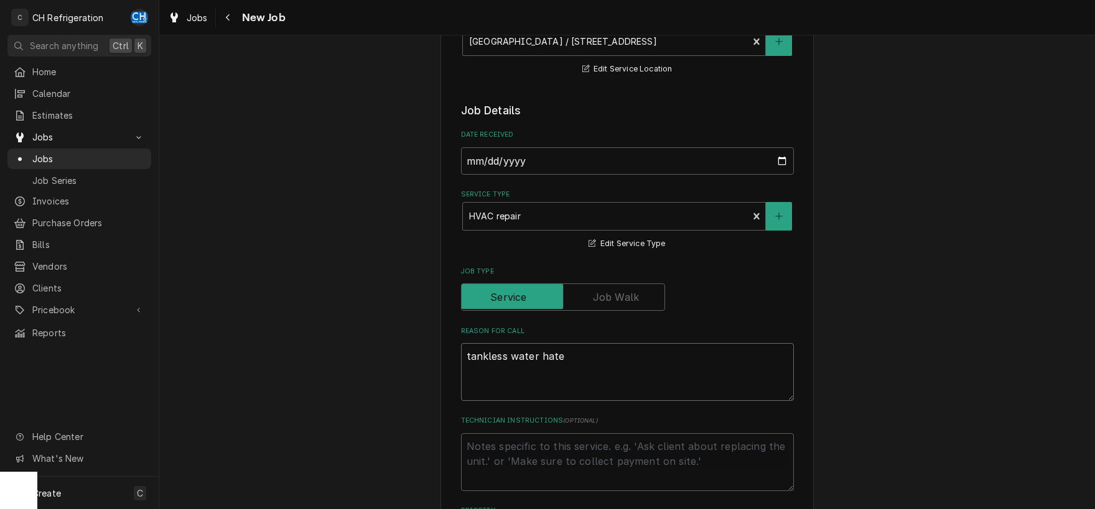
type textarea "x"
type textarea "tankless water hater"
type textarea "x"
type textarea "tankless water hater"
type textarea "x"
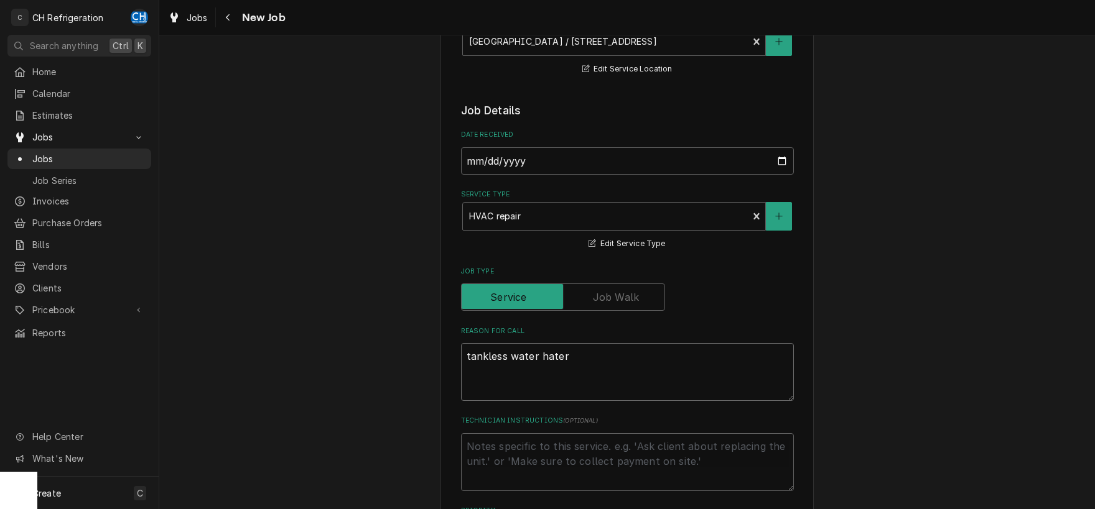
type textarea "tankless water hater"
type textarea "x"
type textarea "tankless water hate"
type textarea "x"
type textarea "tankless water hat"
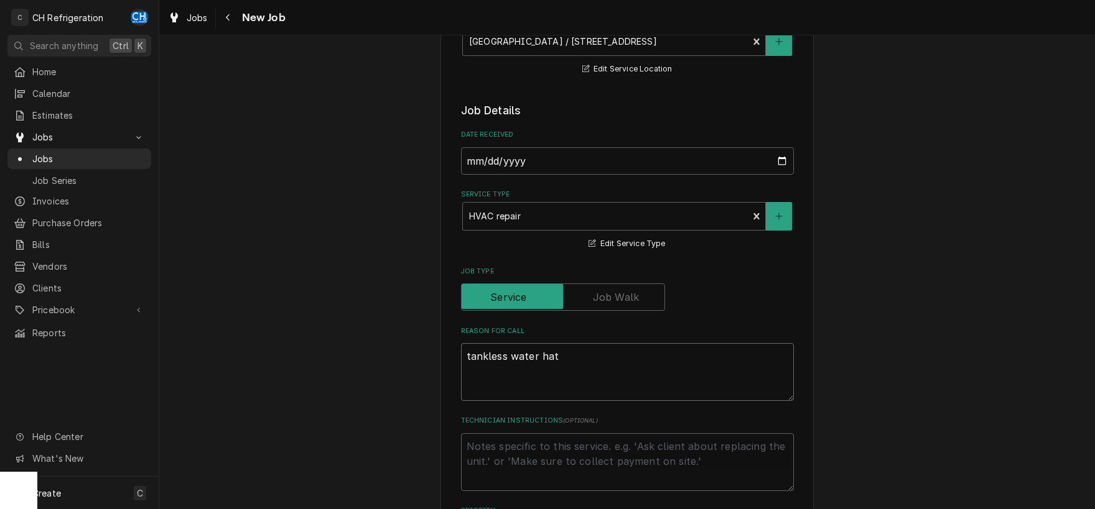
type textarea "x"
type textarea "tankless water ha"
type textarea "x"
type textarea "tankless water h"
type textarea "x"
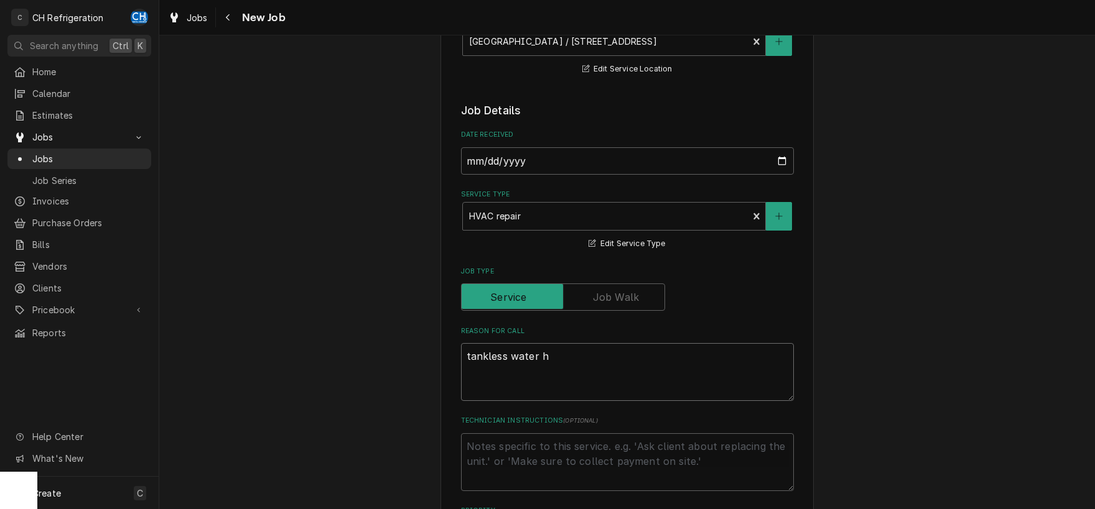
type textarea "tankless water he"
type textarea "x"
type textarea "tankless water hea"
type textarea "x"
type textarea "tankless water heat"
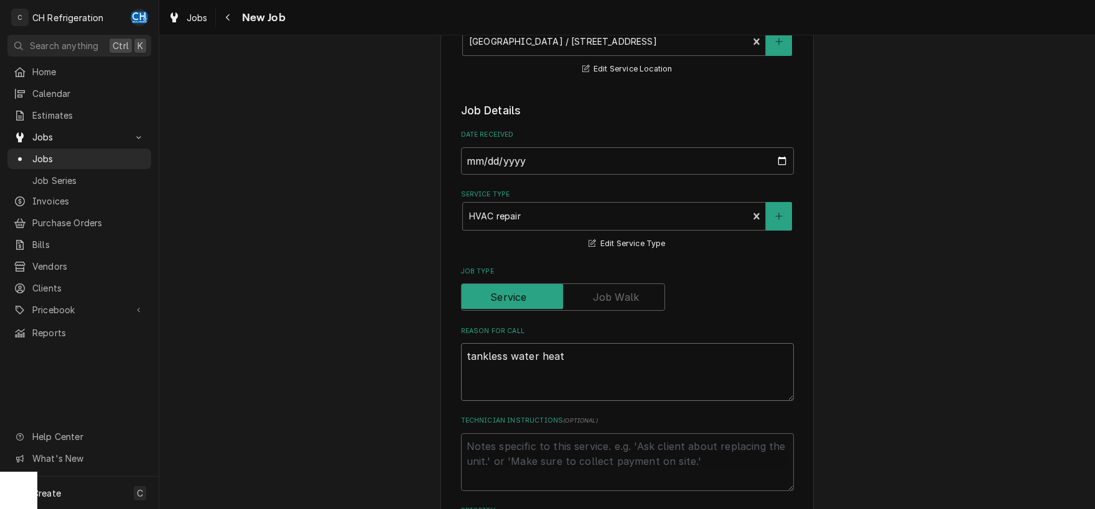
type textarea "x"
type textarea "tankless water heate"
type textarea "x"
type textarea "tankless water heater"
type textarea "x"
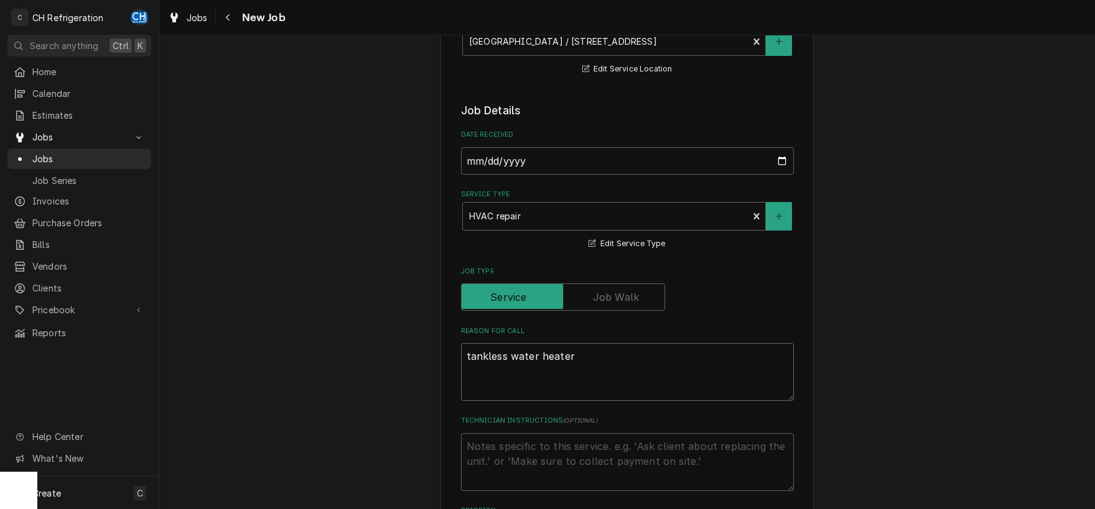
type textarea "tankless water heater"
type textarea "x"
type textarea "tankless water heater d"
type textarea "x"
type textarea "tankless water heater do"
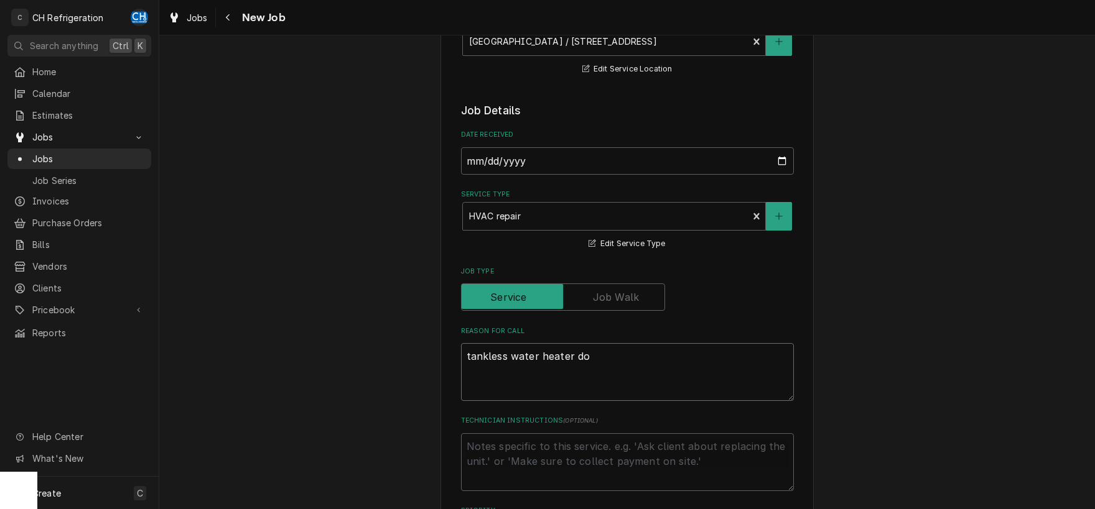
type textarea "x"
type textarea "tankless water heater dow"
type textarea "x"
type textarea "tankless water heater down"
type textarea "x"
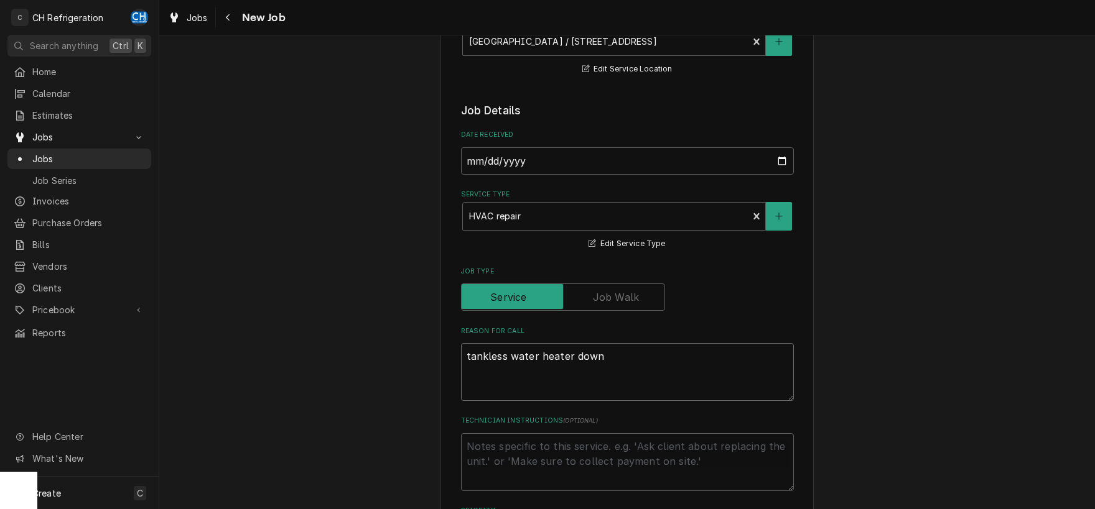
type textarea "tankless water heater down"
type textarea "x"
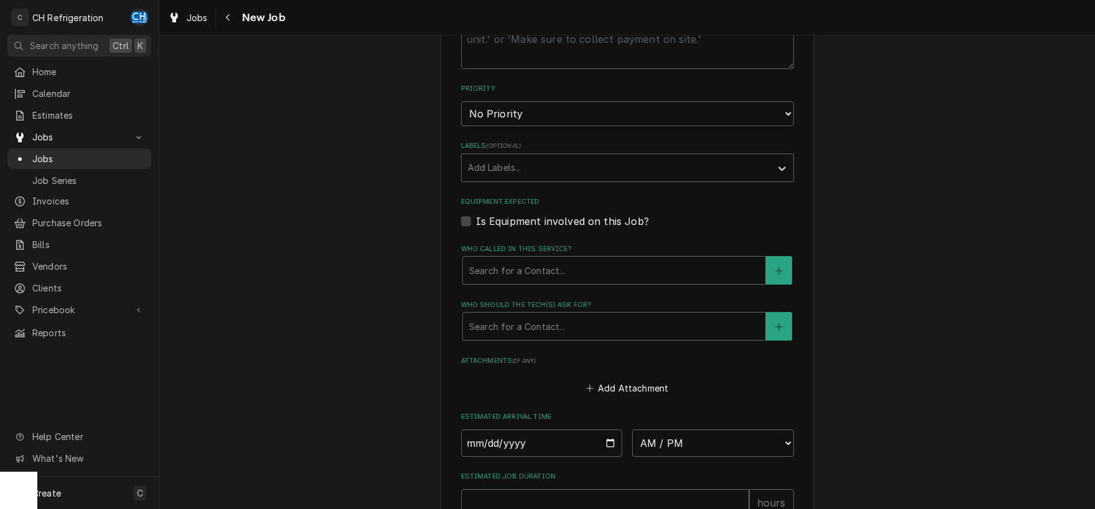
scroll to position [650, 0]
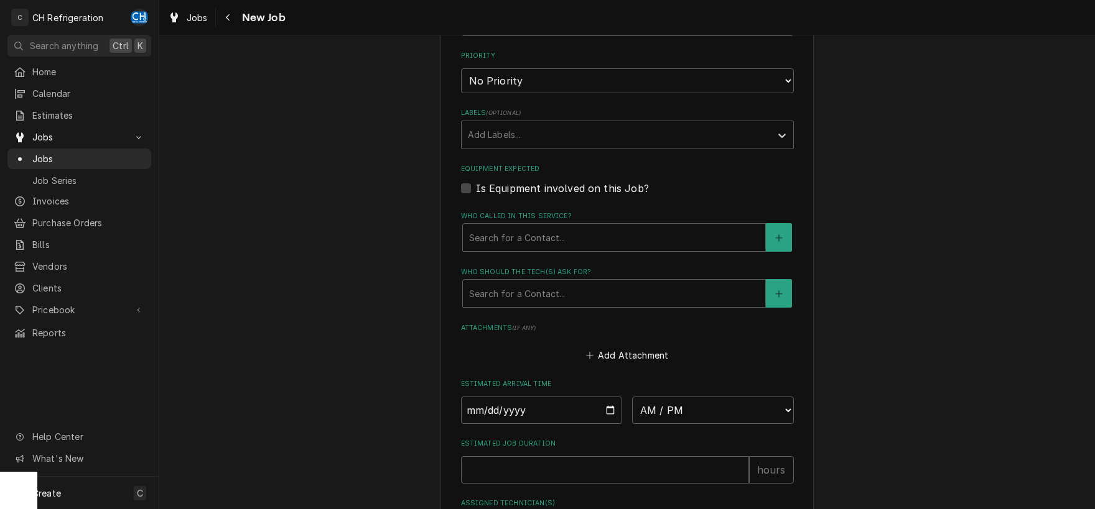
type textarea "tankless water heater down"
click at [531, 276] on div "Who should the tech(s) ask for? Search for a Contact..." at bounding box center [627, 287] width 333 height 40
click at [526, 296] on div "Who should the tech(s) ask for?" at bounding box center [614, 293] width 290 height 22
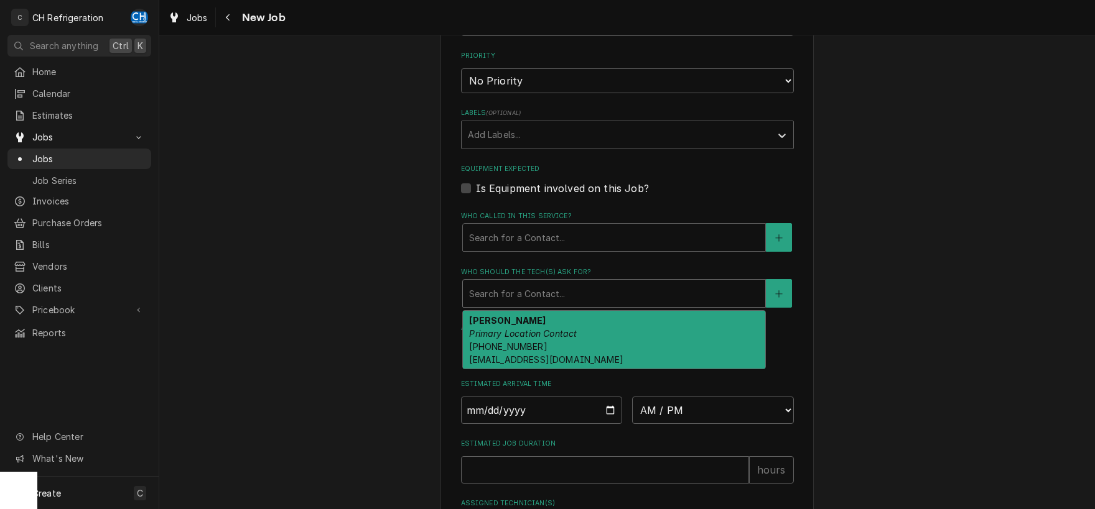
click at [535, 332] on em "Primary Location Contact" at bounding box center [523, 333] width 108 height 11
type textarea "x"
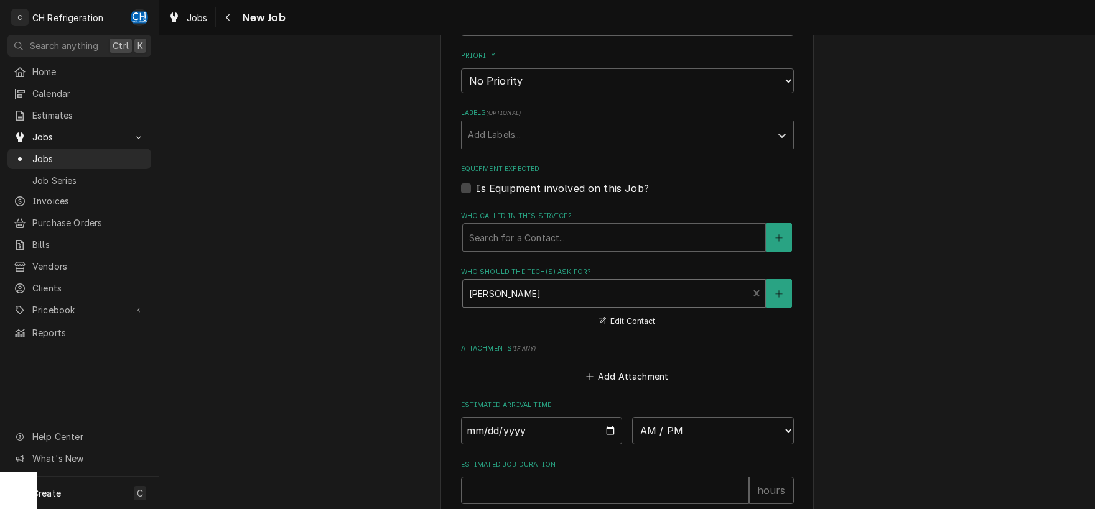
scroll to position [806, 0]
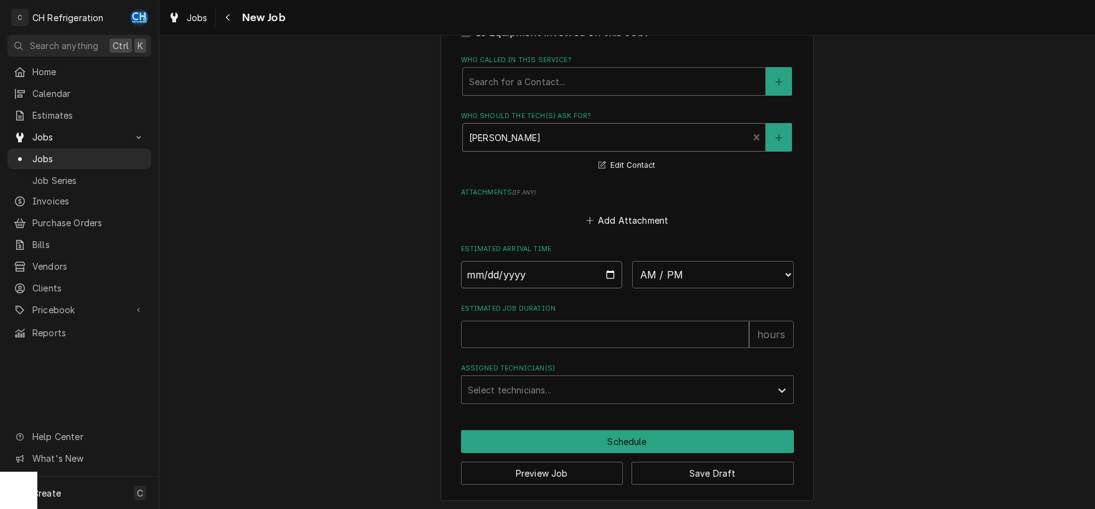
click at [601, 271] on input "Date" at bounding box center [542, 274] width 162 height 27
click at [605, 271] on input "Date" at bounding box center [542, 274] width 162 height 27
type input "2025-10-01"
click at [632, 261] on select "AM / PM 6:00 AM 6:15 AM 6:30 AM 6:45 AM 7:00 AM 7:15 AM 7:30 AM 7:45 AM 8:00 AM…" at bounding box center [713, 274] width 162 height 27
type textarea "x"
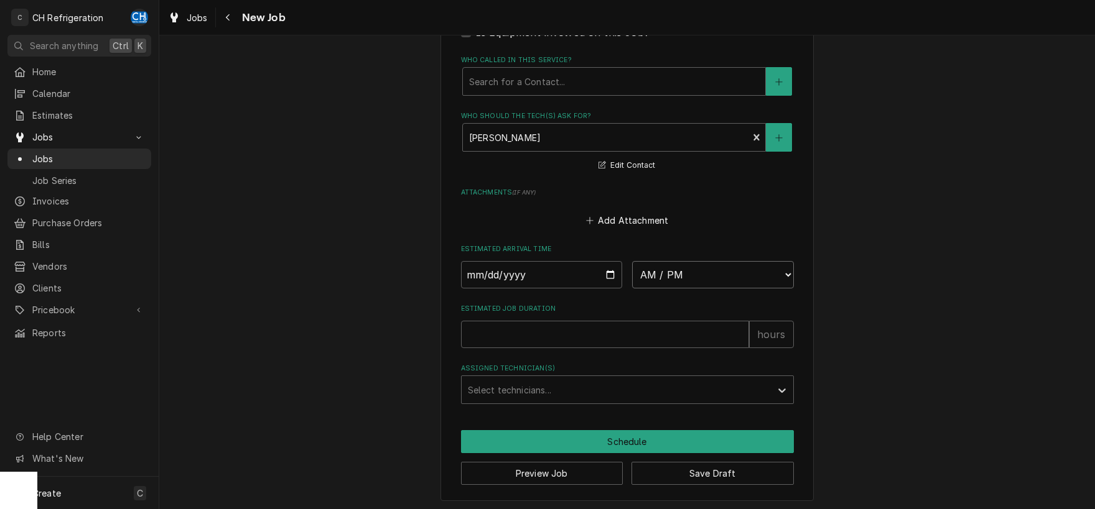
select select "18:00:00"
click option "6:00 PM" at bounding box center [0, 0] width 0 height 0
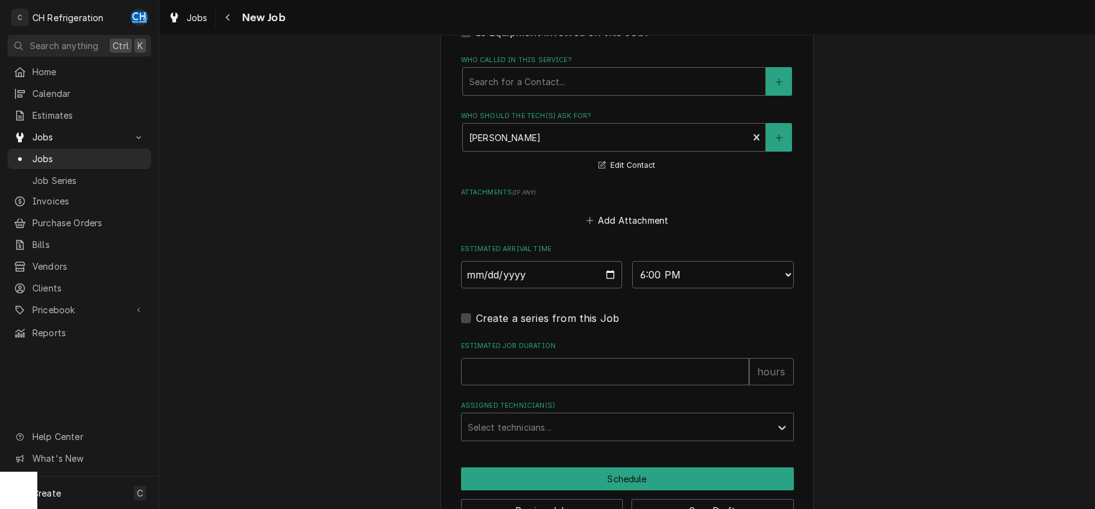
drag, startPoint x: 598, startPoint y: 355, endPoint x: 598, endPoint y: 361, distance: 6.3
click at [598, 357] on div "Estimated Job Duration hours" at bounding box center [627, 363] width 333 height 44
click at [596, 368] on input "Estimated Job Duration" at bounding box center [605, 371] width 288 height 27
type textarea "x"
type input "2"
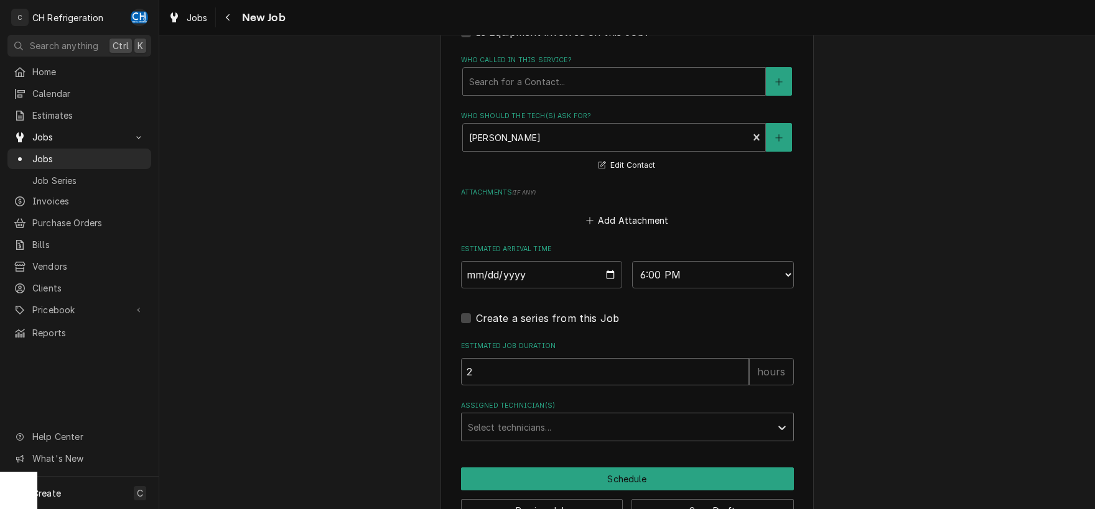
type textarea "x"
type input "2"
click at [551, 430] on div "Assigned Technician(s)" at bounding box center [616, 427] width 297 height 22
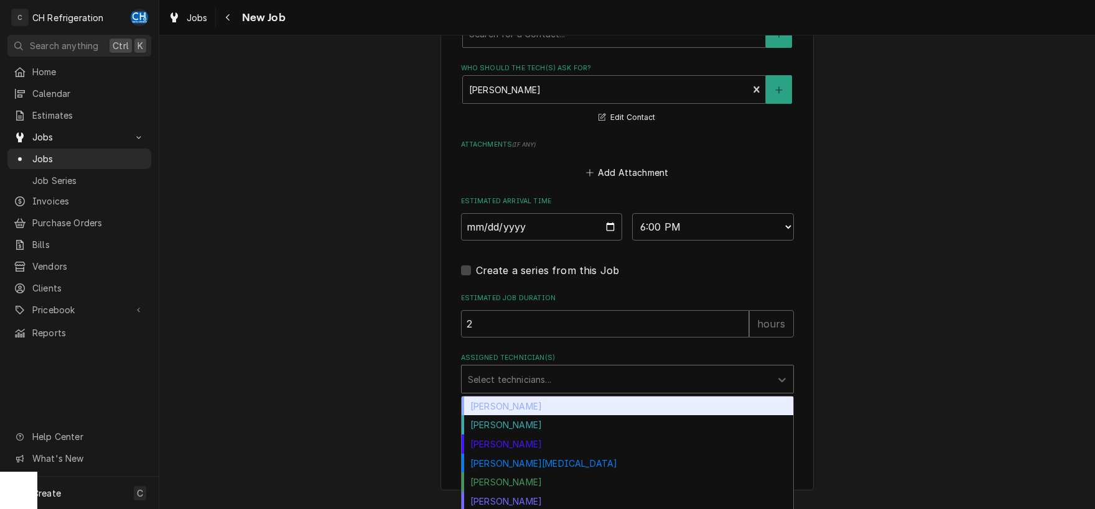
click at [539, 397] on div "[PERSON_NAME]" at bounding box center [628, 406] width 332 height 19
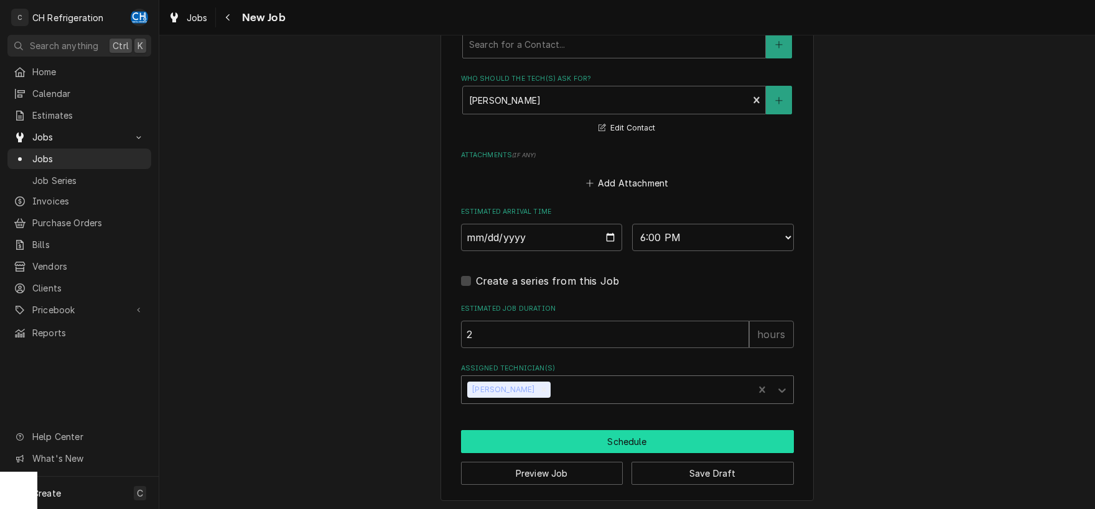
click at [585, 433] on button "Schedule" at bounding box center [627, 441] width 333 height 23
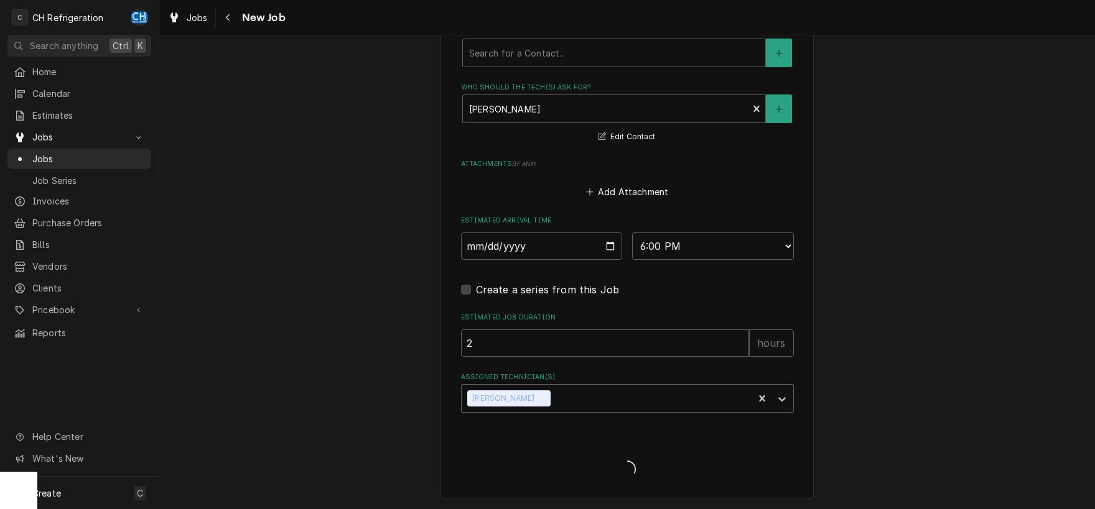
scroll to position [832, 0]
type textarea "x"
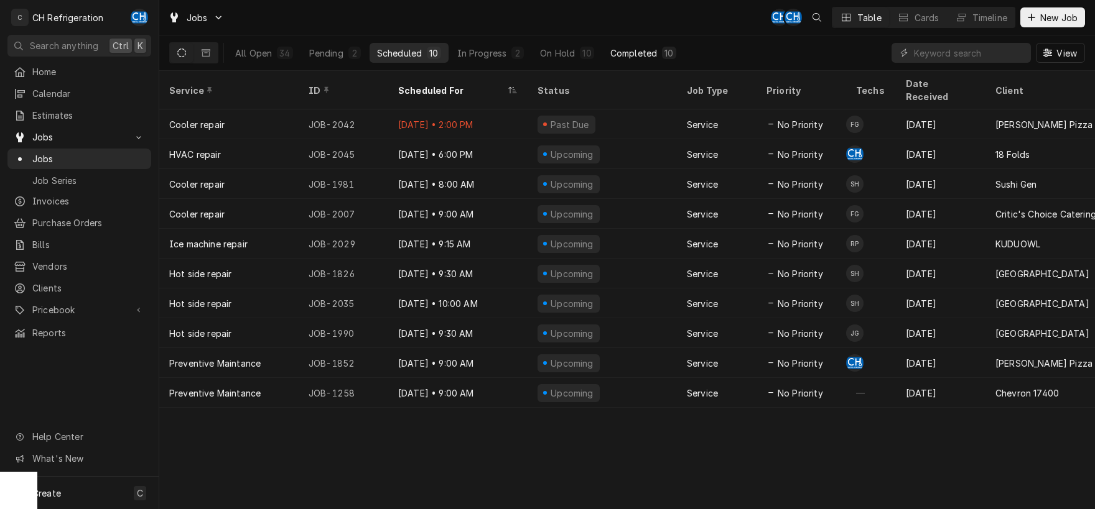
click at [634, 45] on button "Completed 10" at bounding box center [643, 53] width 81 height 20
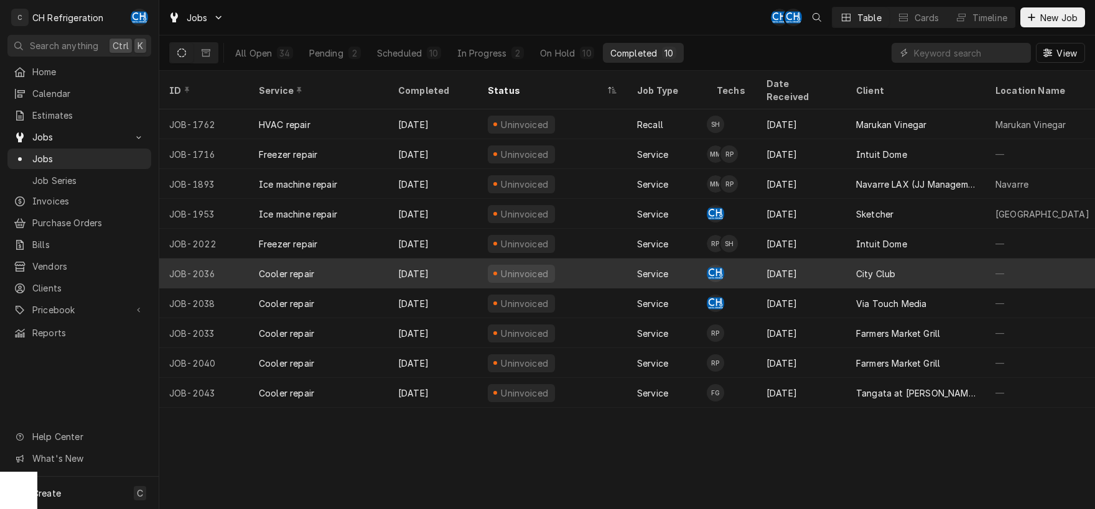
click at [792, 262] on div "Sep 29" at bounding box center [801, 274] width 90 height 30
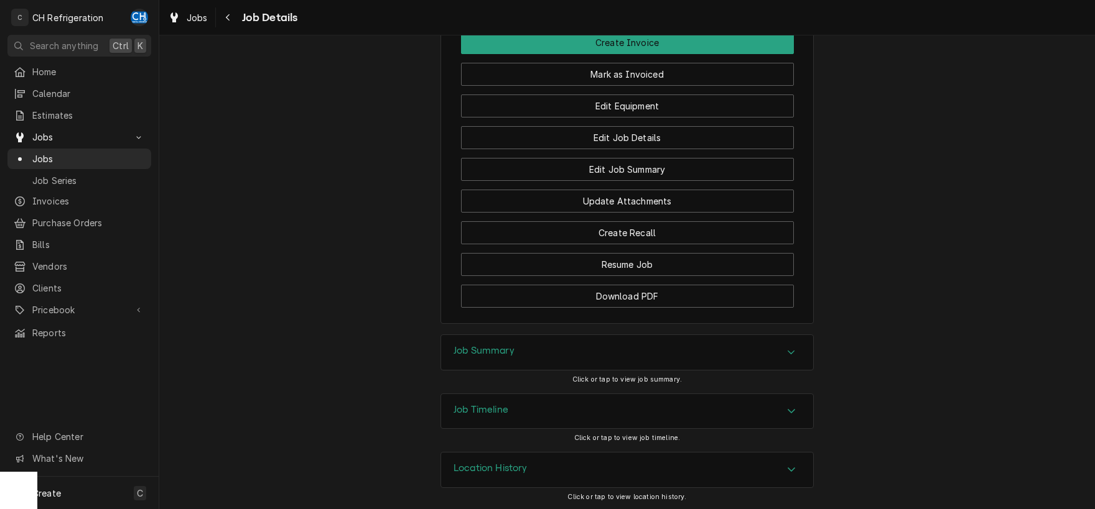
click at [720, 352] on div "Job Summary" at bounding box center [627, 352] width 372 height 35
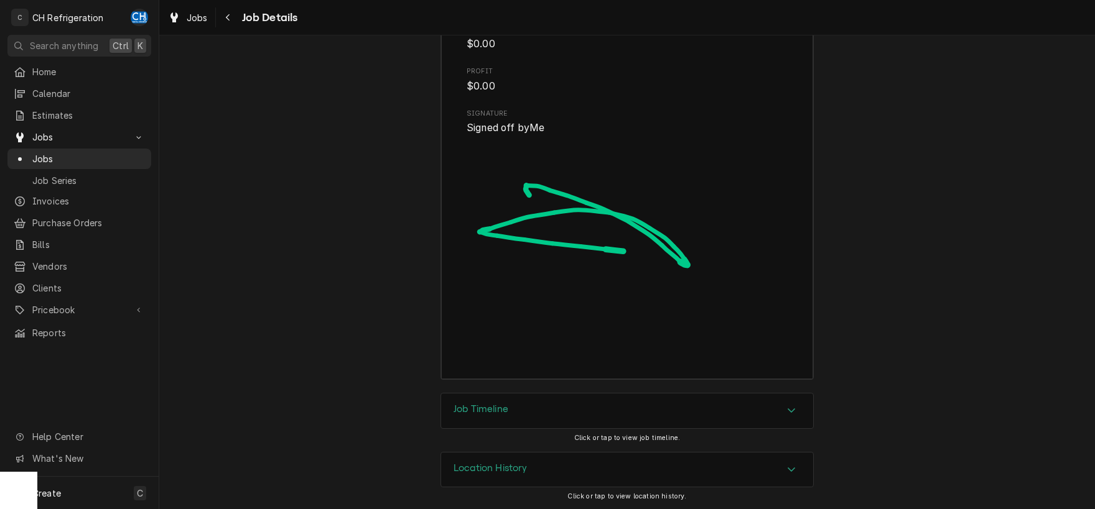
click at [708, 406] on div "Job Timeline" at bounding box center [627, 411] width 372 height 35
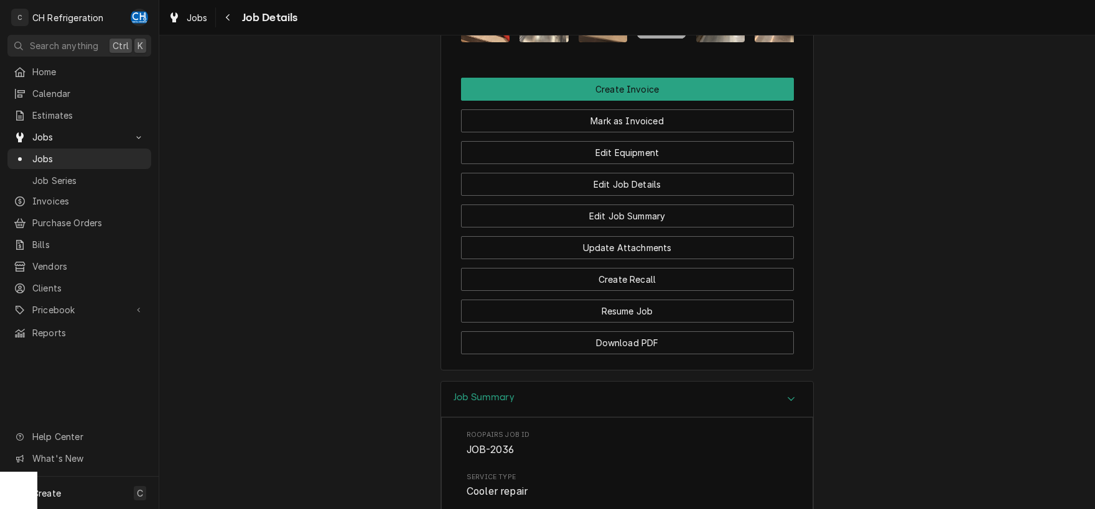
scroll to position [691, 0]
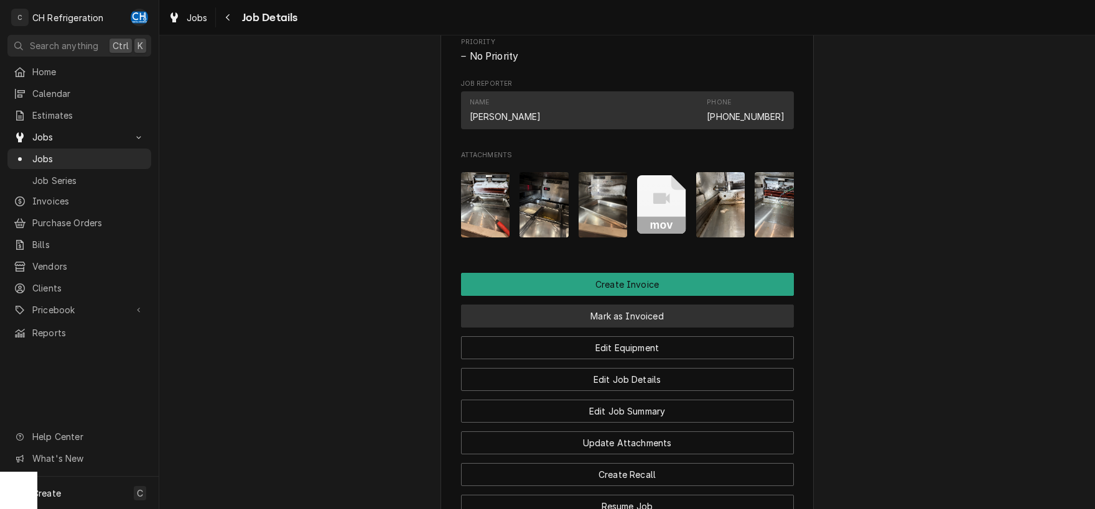
click at [627, 313] on button "Mark as Invoiced" at bounding box center [627, 316] width 333 height 23
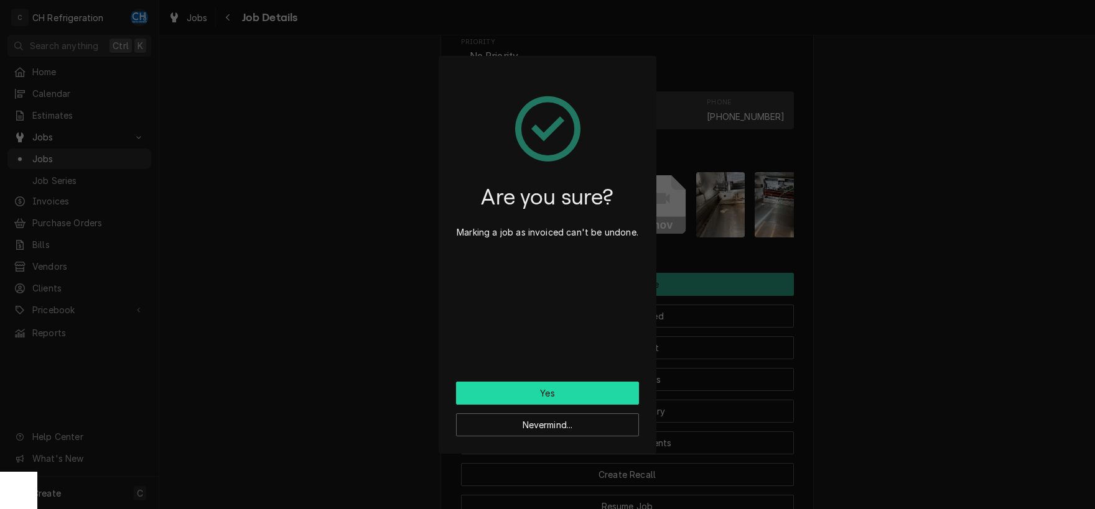
click at [536, 397] on button "Yes" at bounding box center [547, 393] width 183 height 23
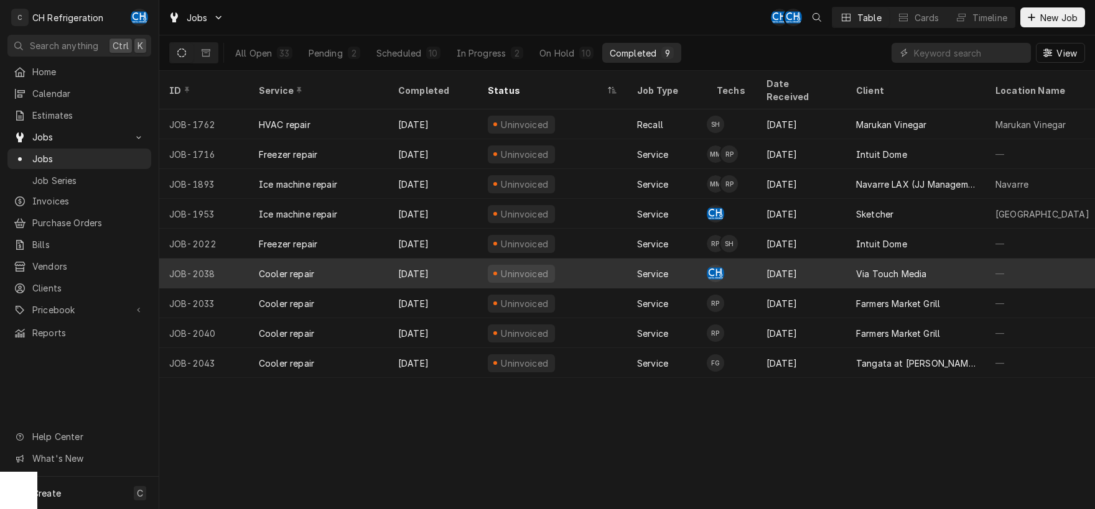
click at [819, 259] on div "[DATE]" at bounding box center [801, 274] width 90 height 30
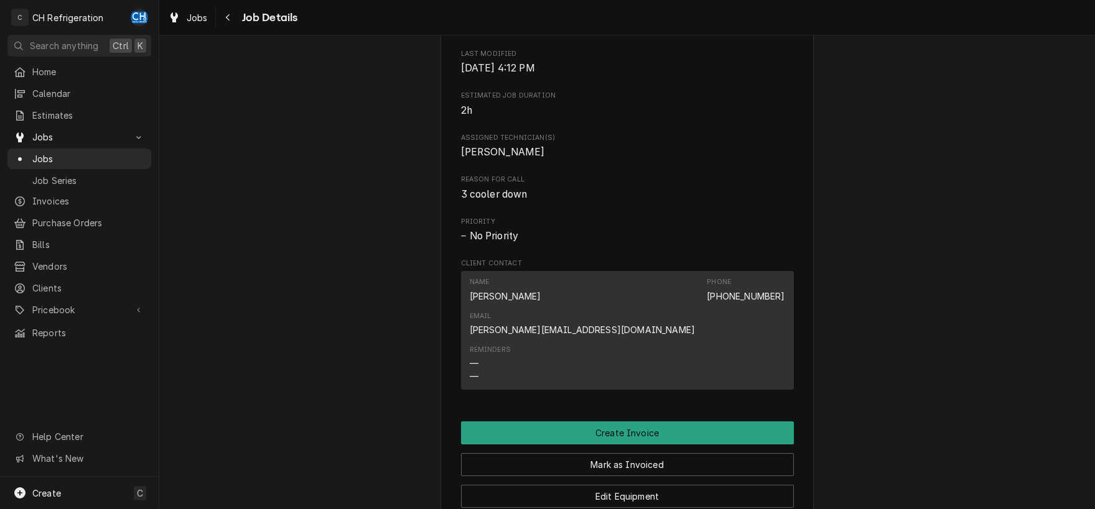
scroll to position [826, 0]
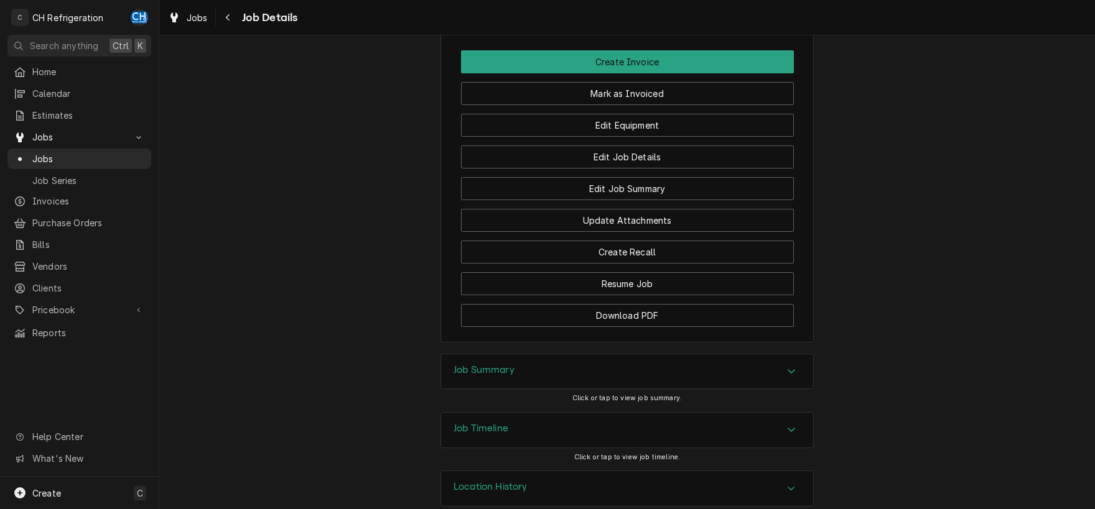
click at [502, 413] on div "Job Timeline" at bounding box center [627, 430] width 372 height 35
click at [510, 364] on h3 "Job Summary" at bounding box center [483, 370] width 61 height 12
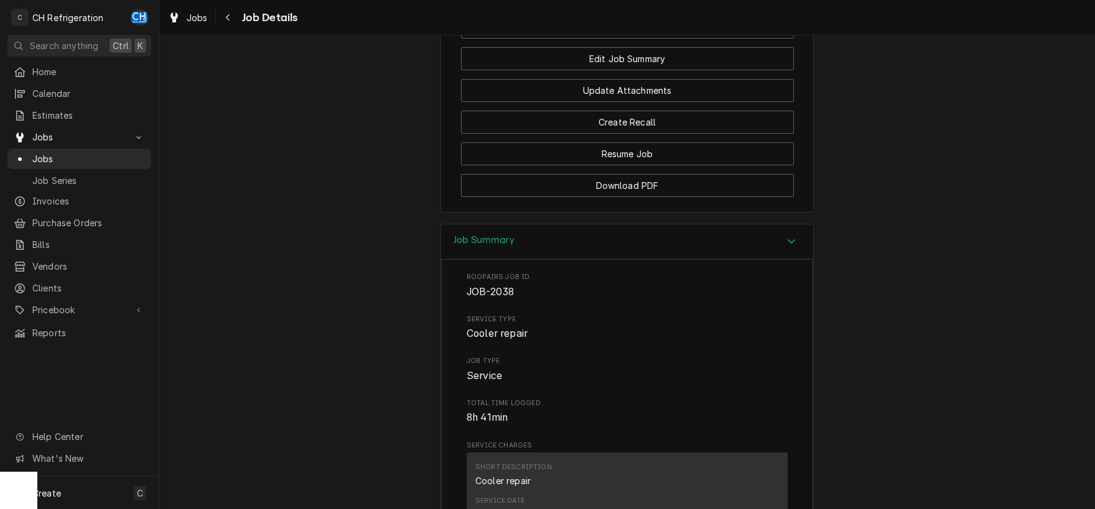
scroll to position [761, 0]
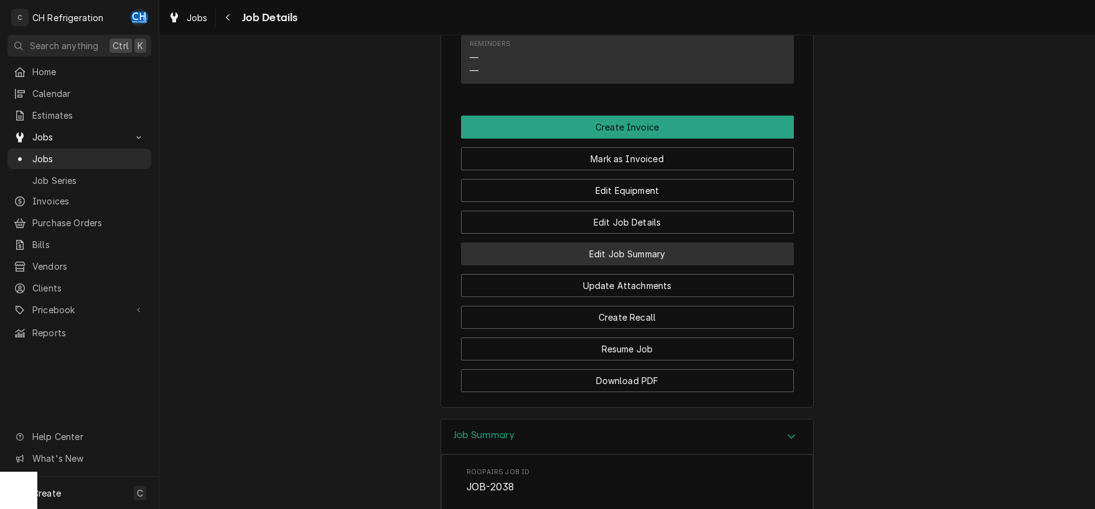
click at [629, 243] on button "Edit Job Summary" at bounding box center [627, 254] width 333 height 23
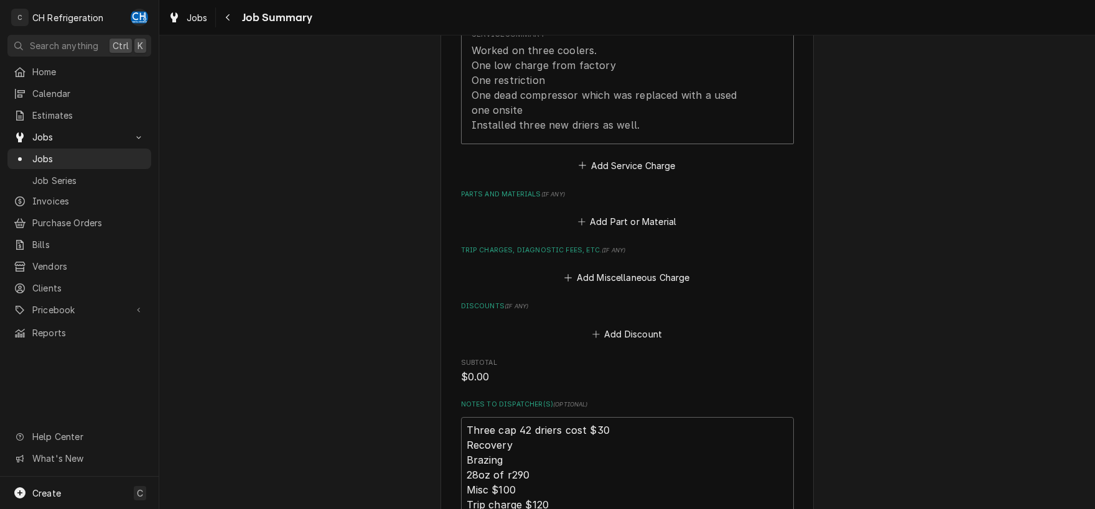
scroll to position [654, 0]
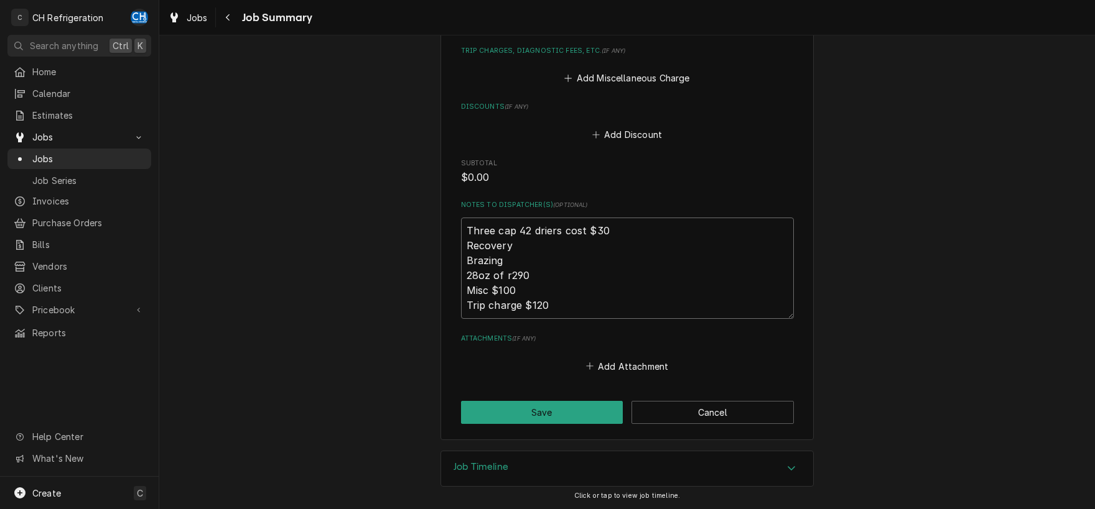
click at [597, 309] on textarea "Three cap 42 driers cost $30 Recovery Brazing 28oz of r290 Misc $100 Trip charg…" at bounding box center [627, 268] width 333 height 101
type textarea "x"
type textarea "Three cap 42 driers cost $30 Recovery Brazing 28oz of r290 Misc $100 Trip charg…"
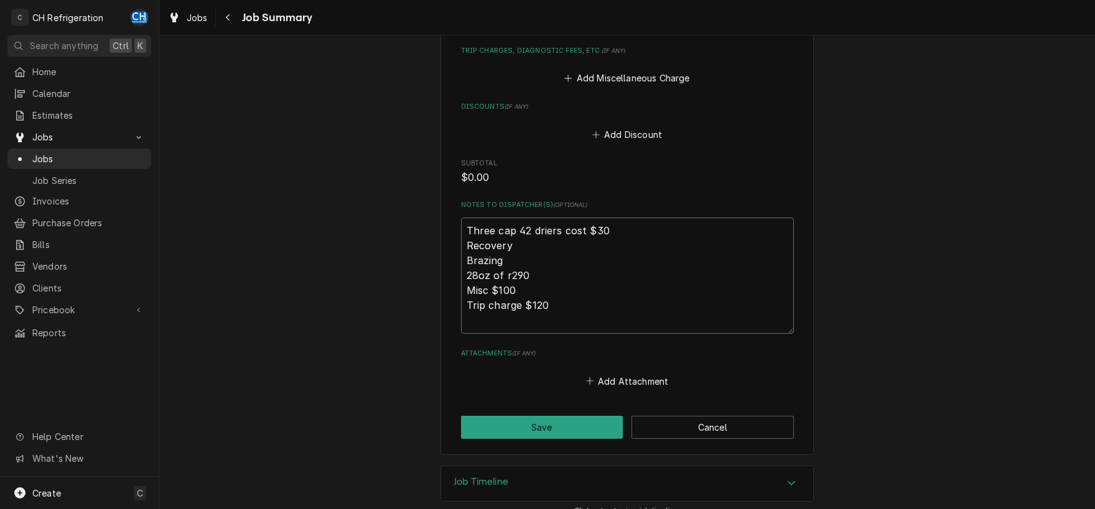
type textarea "x"
type textarea "Three cap 42 driers cost $30 Recovery Brazing 28oz of r290 Misc $100 Trip charg…"
type textarea "x"
type textarea "Three cap 42 driers cost $30 Recovery Brazing 28oz of r290 Misc $100 Trip charg…"
type textarea "x"
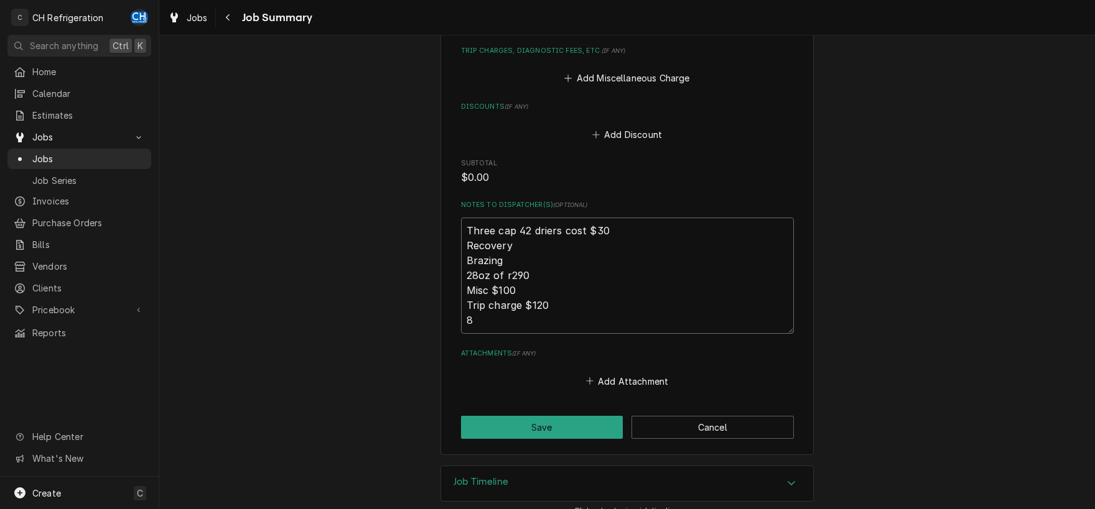
type textarea "Three cap 42 driers cost $30 Recovery Brazing 28oz of r290 Misc $100 Trip charg…"
type textarea "x"
type textarea "Three cap 42 driers cost $30 Recovery Brazing 28oz of r290 Misc $100 Trip charg…"
type textarea "x"
type textarea "Three cap 42 driers cost $30 Recovery Brazing 28oz of r290 Misc $100 Trip charg…"
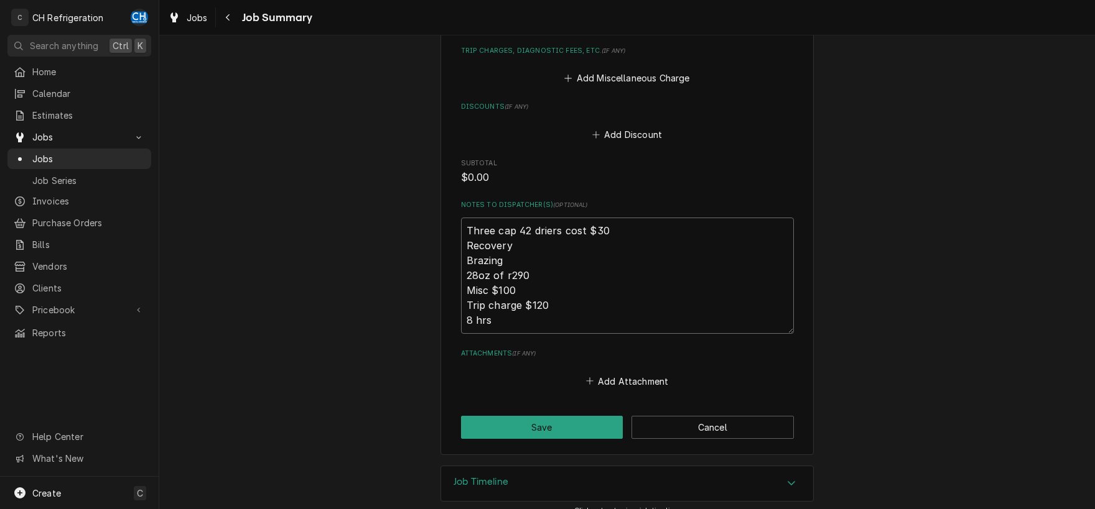
type textarea "x"
type textarea "Three cap 42 driers cost $30 Recovery Brazing 28oz of r290 Misc $100 Trip charg…"
type textarea "x"
type textarea "Three cap 42 driers cost $30 Recovery Brazing 28oz of r290 Misc $100 Trip charg…"
type textarea "x"
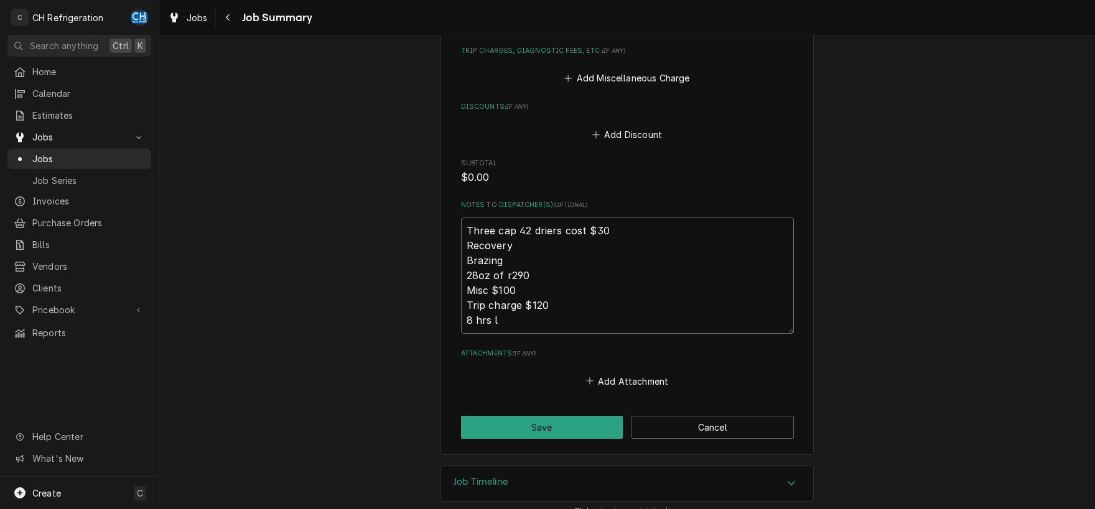
type textarea "Three cap 42 driers cost $30 Recovery Brazing 28oz of r290 Misc $100 Trip charg…"
type textarea "x"
type textarea "Three cap 42 driers cost $30 Recovery Brazing 28oz of r290 Misc $100 Trip charg…"
type textarea "x"
type textarea "Three cap 42 driers cost $30 Recovery Brazing 28oz of r290 Misc $100 Trip charg…"
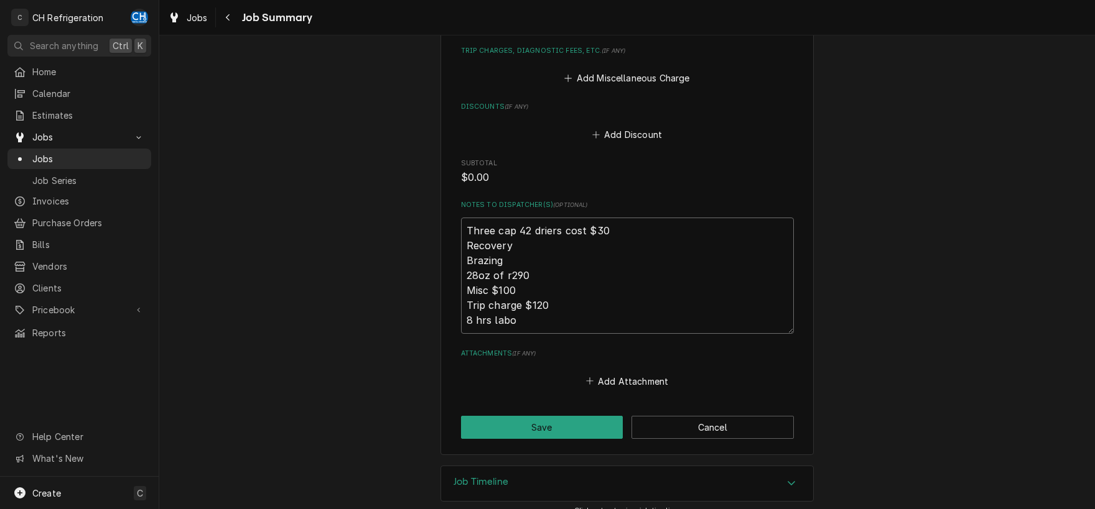
type textarea "x"
type textarea "Three cap 42 driers cost $30 Recovery Brazing 28oz of r290 Misc $100 Trip charg…"
click at [517, 427] on button "Save" at bounding box center [542, 427] width 162 height 23
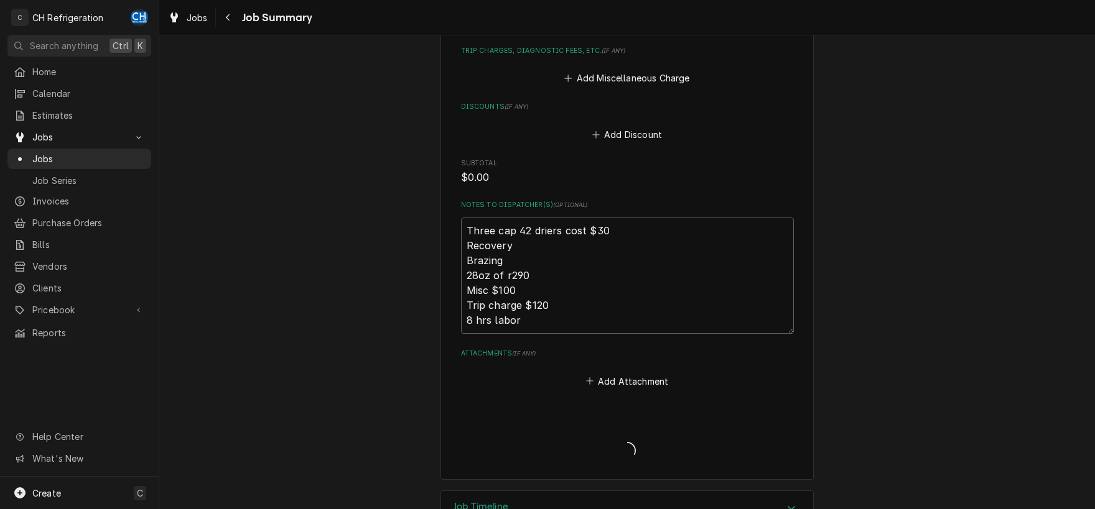
type textarea "x"
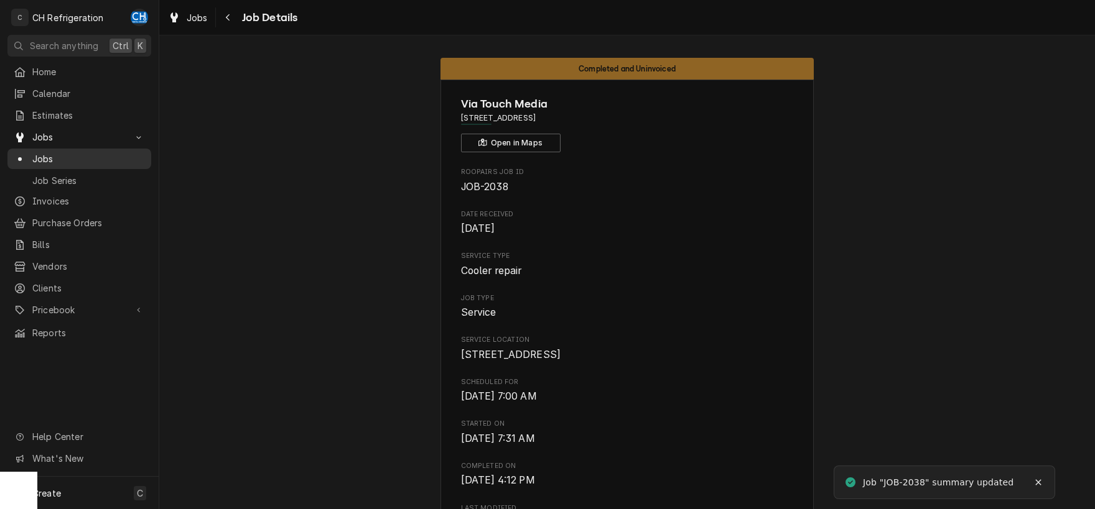
click at [40, 162] on link "Jobs" at bounding box center [79, 159] width 144 height 21
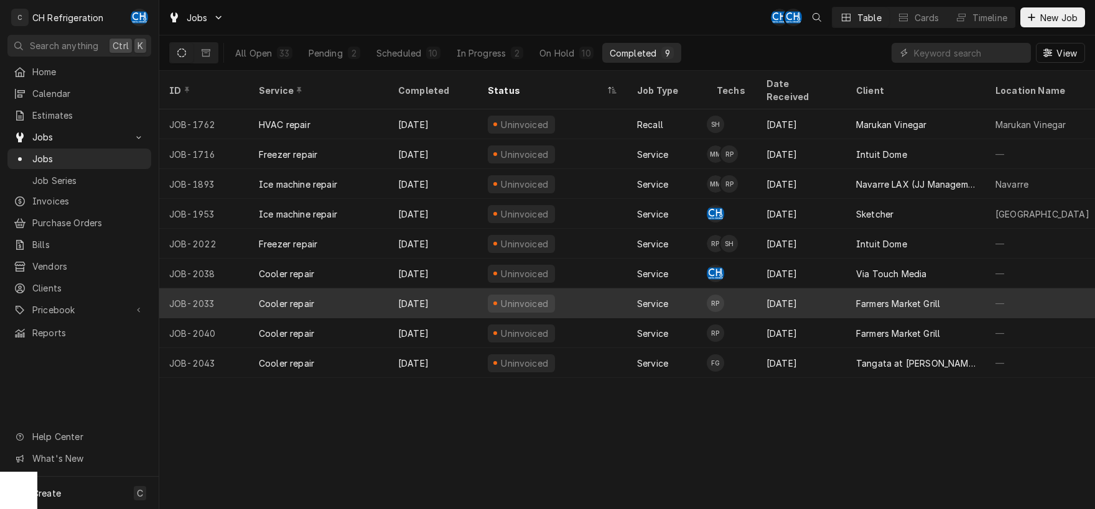
click at [797, 294] on div "Sep 29" at bounding box center [801, 304] width 90 height 30
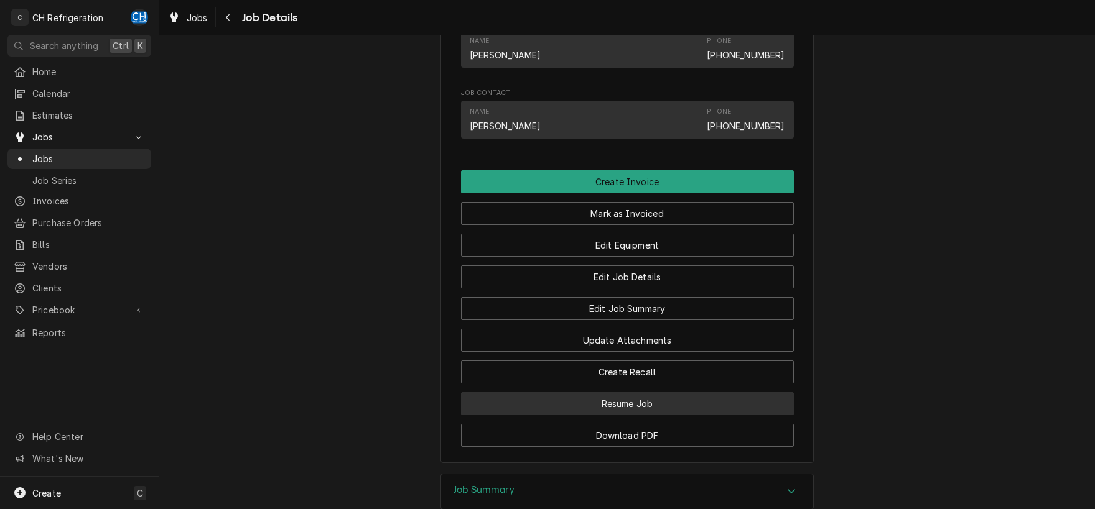
scroll to position [934, 0]
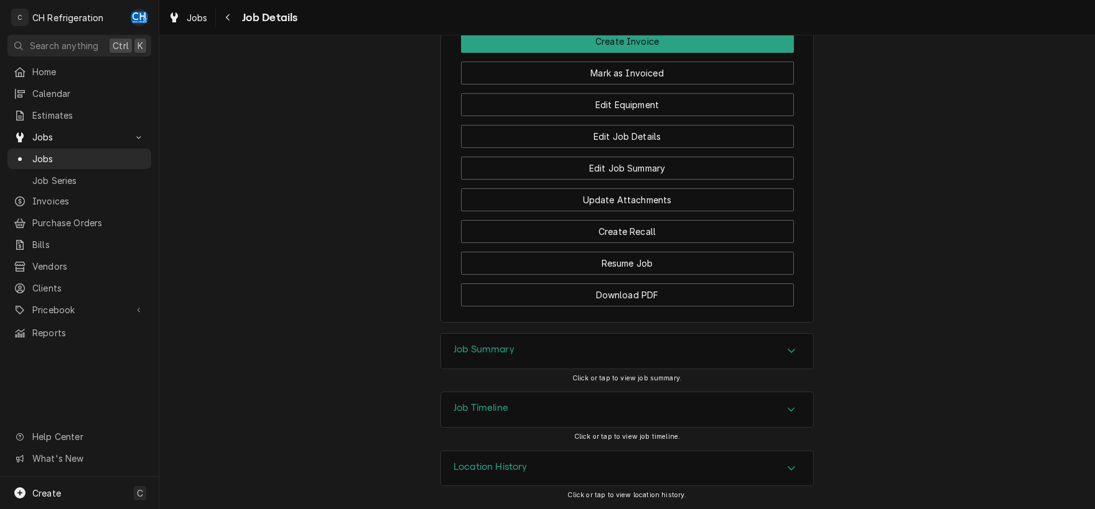
click at [519, 368] on div "Job Summary" at bounding box center [627, 351] width 372 height 35
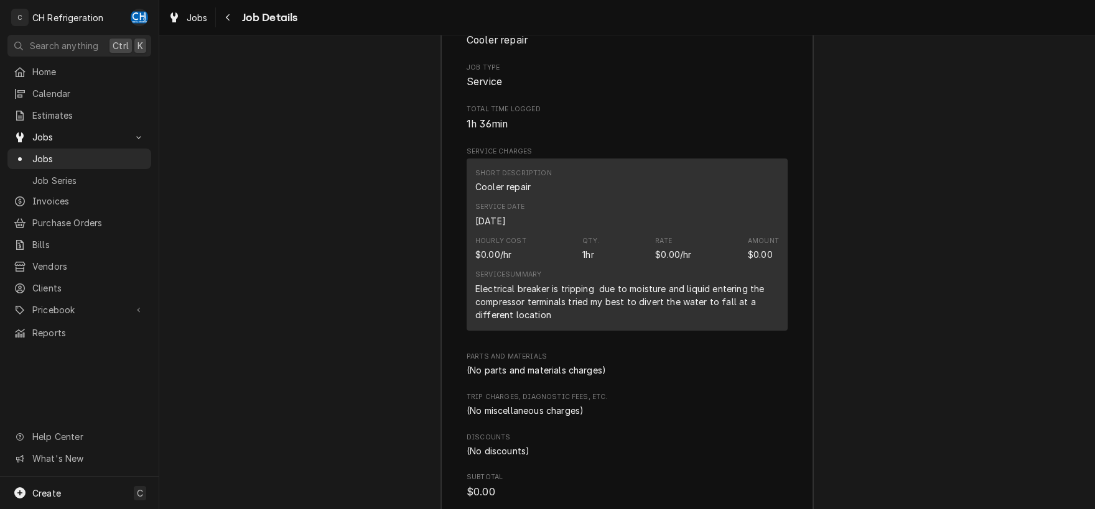
scroll to position [1287, 0]
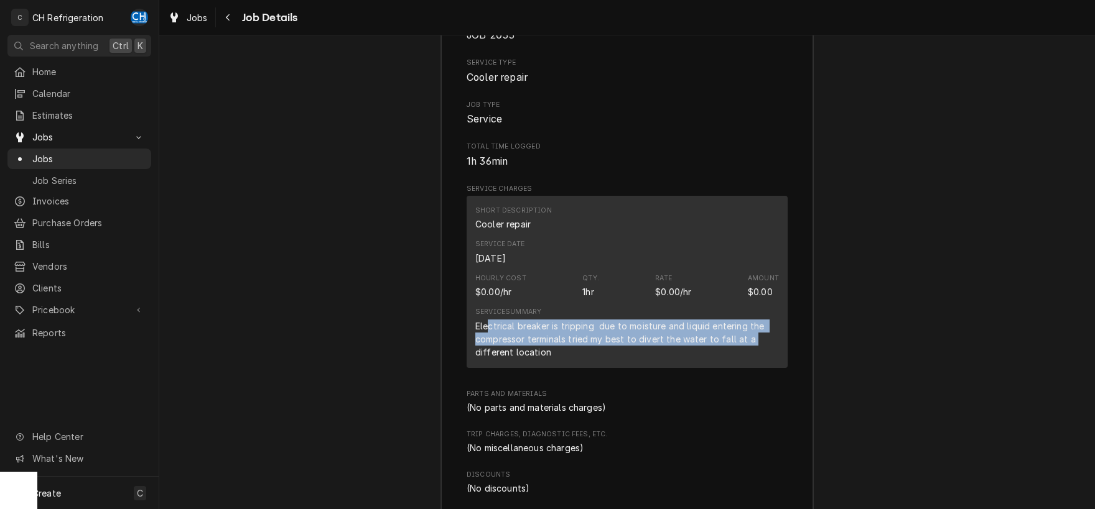
drag, startPoint x: 488, startPoint y: 341, endPoint x: 757, endPoint y: 352, distance: 269.6
click at [757, 352] on div "Electrical breaker is tripping due to moisture and liquid entering the compress…" at bounding box center [627, 339] width 304 height 39
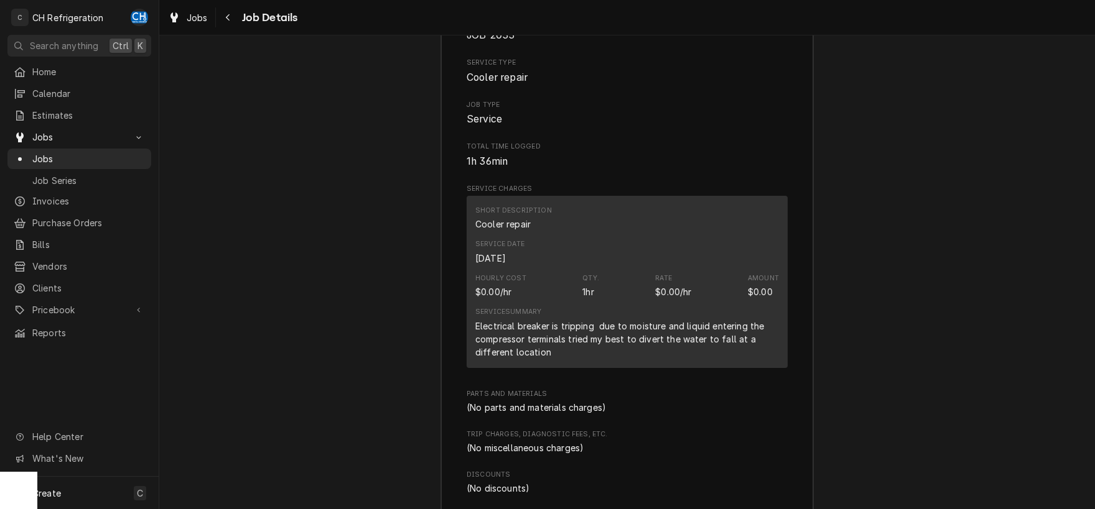
click at [533, 359] on div "Electrical breaker is tripping due to moisture and liquid entering the compress…" at bounding box center [627, 339] width 304 height 39
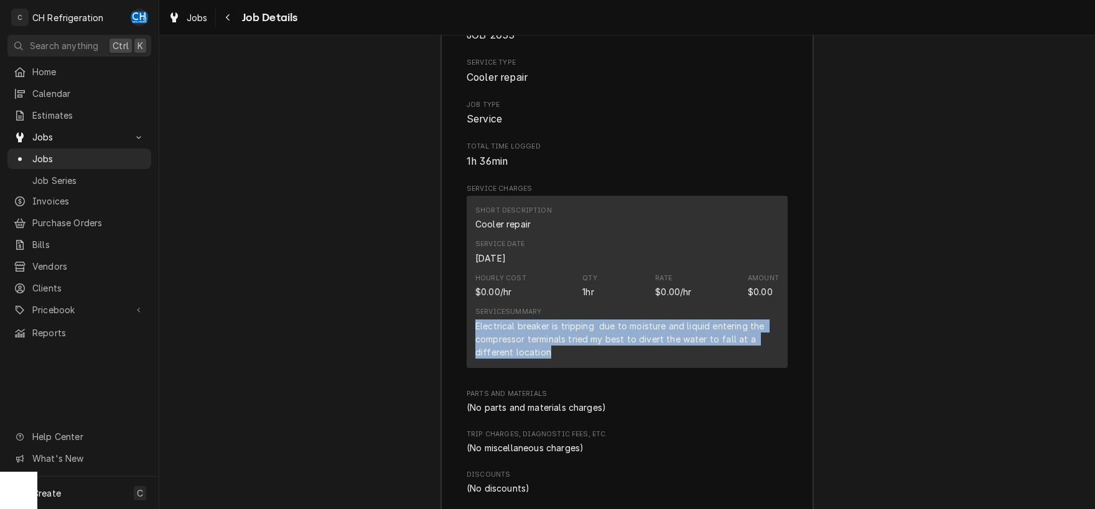
drag, startPoint x: 557, startPoint y: 364, endPoint x: 471, endPoint y: 332, distance: 91.7
click at [471, 332] on div "Short Description Cooler repair Service Date Sep 30, 2025 Hourly Cost $0.00/hr …" at bounding box center [626, 282] width 321 height 172
click at [540, 341] on div "Electrical breaker is tripping due to moisture and liquid entering the compress…" at bounding box center [627, 339] width 304 height 39
drag, startPoint x: 567, startPoint y: 369, endPoint x: 450, endPoint y: 341, distance: 120.1
click at [466, 342] on div "Short Description Cooler repair Service Date Sep 30, 2025 Hourly Cost $0.00/hr …" at bounding box center [626, 282] width 321 height 172
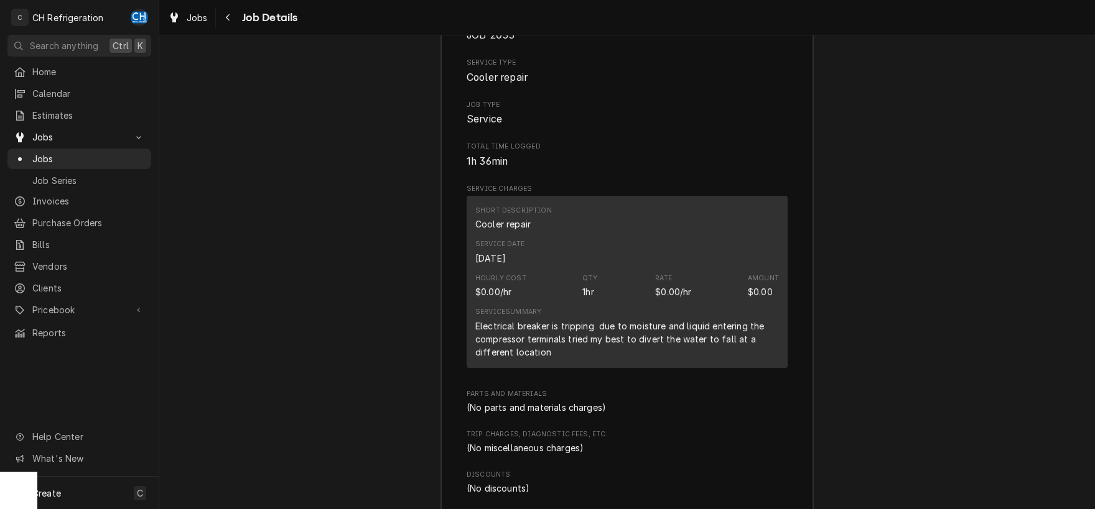
click at [559, 346] on div "Electrical breaker is tripping due to moisture and liquid entering the compress…" at bounding box center [627, 339] width 304 height 39
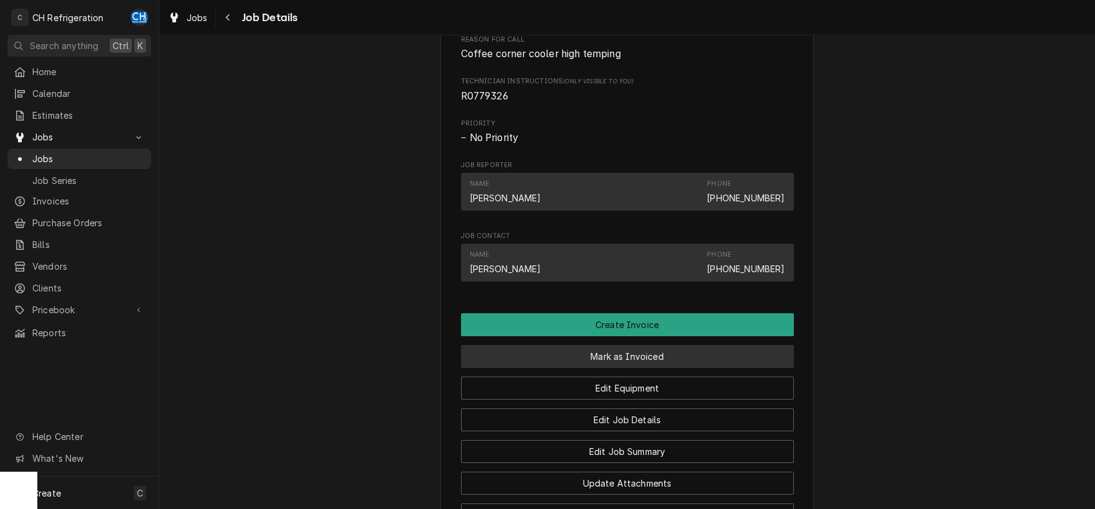
scroll to position [507, 0]
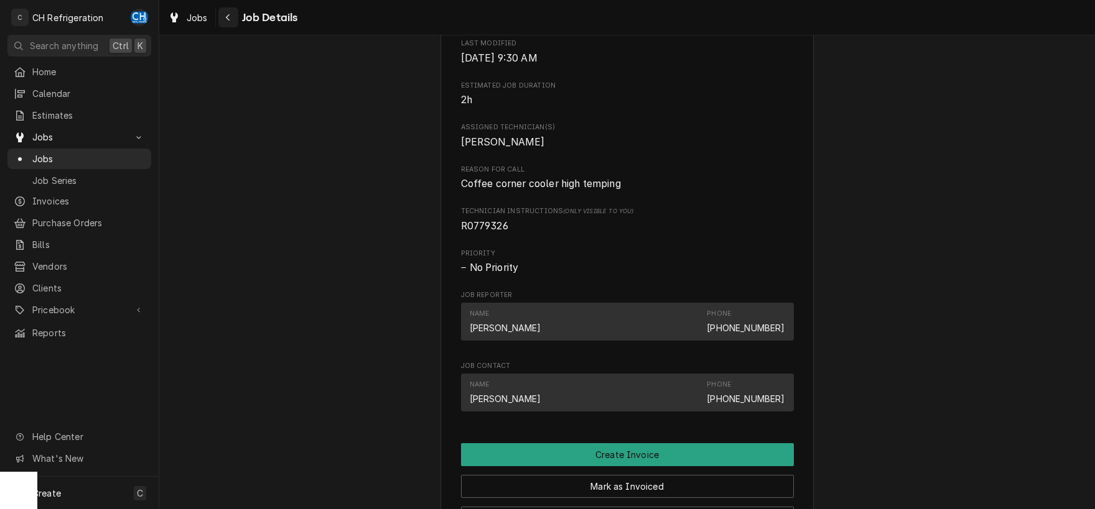
click at [221, 21] on button "Navigate back" at bounding box center [228, 17] width 20 height 20
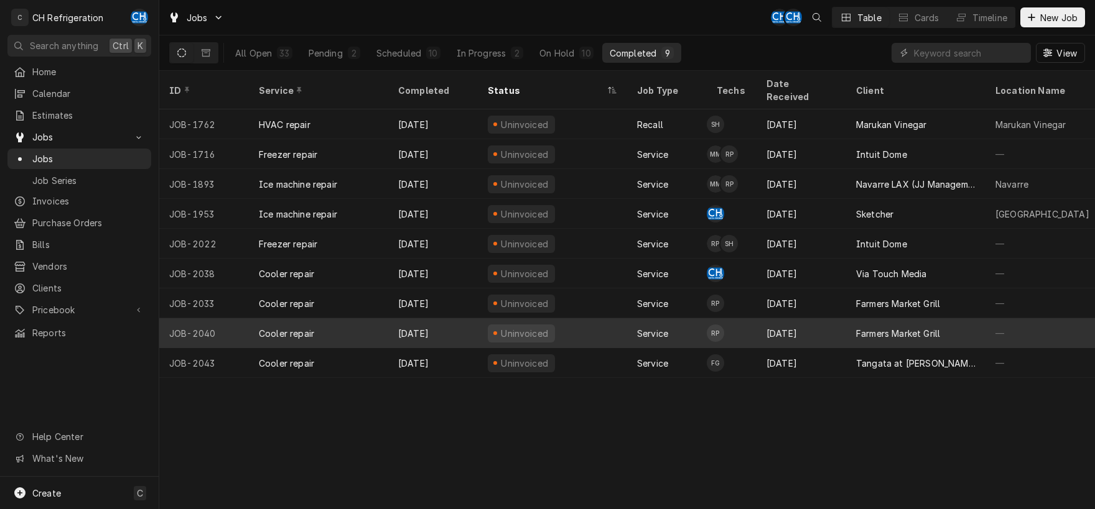
click at [814, 318] on div "Sep 30" at bounding box center [801, 333] width 90 height 30
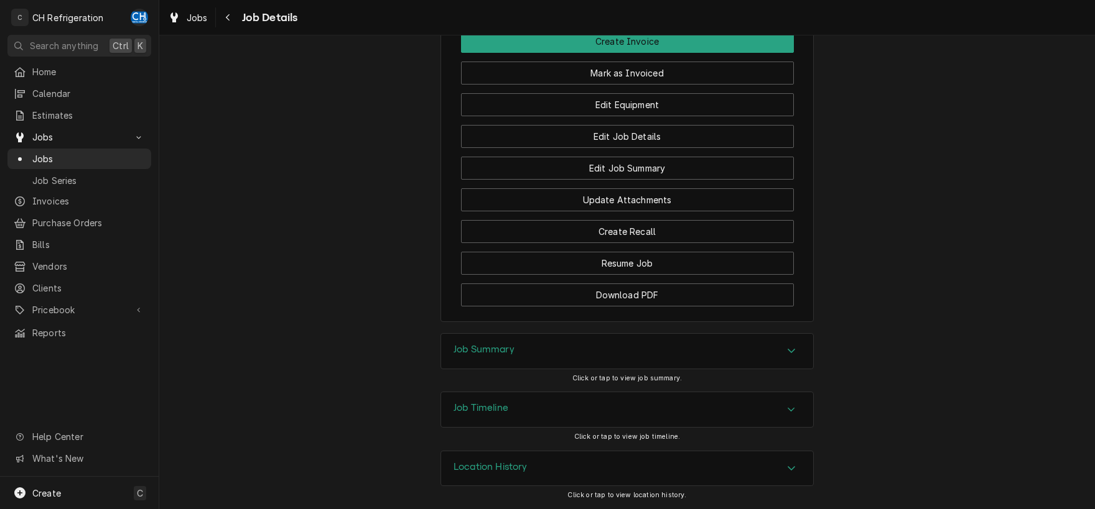
drag, startPoint x: 516, startPoint y: 338, endPoint x: 457, endPoint y: 338, distance: 59.7
click at [515, 338] on div "Job Summary" at bounding box center [627, 351] width 372 height 35
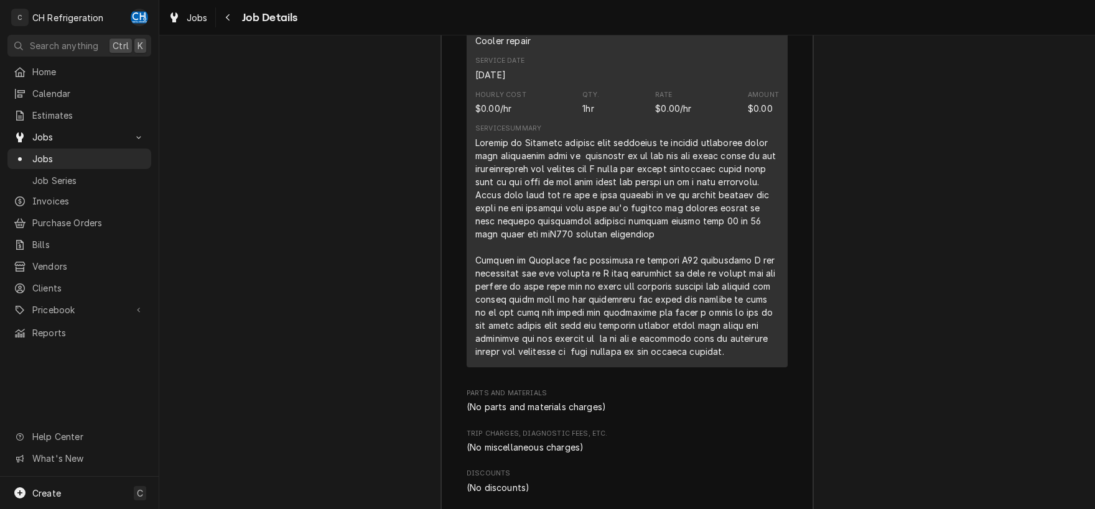
scroll to position [1448, 0]
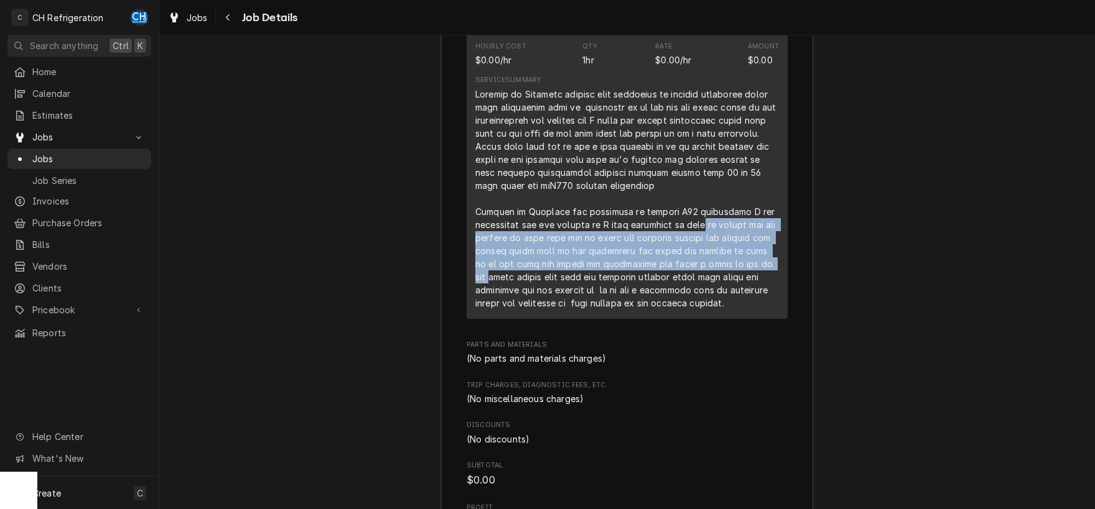
drag, startPoint x: 712, startPoint y: 238, endPoint x: 779, endPoint y: 281, distance: 79.7
click at [779, 281] on div "Short Description Cooler repair Service Date Sep 30, 2025 Hourly Cost $0.00/hr …" at bounding box center [626, 141] width 321 height 355
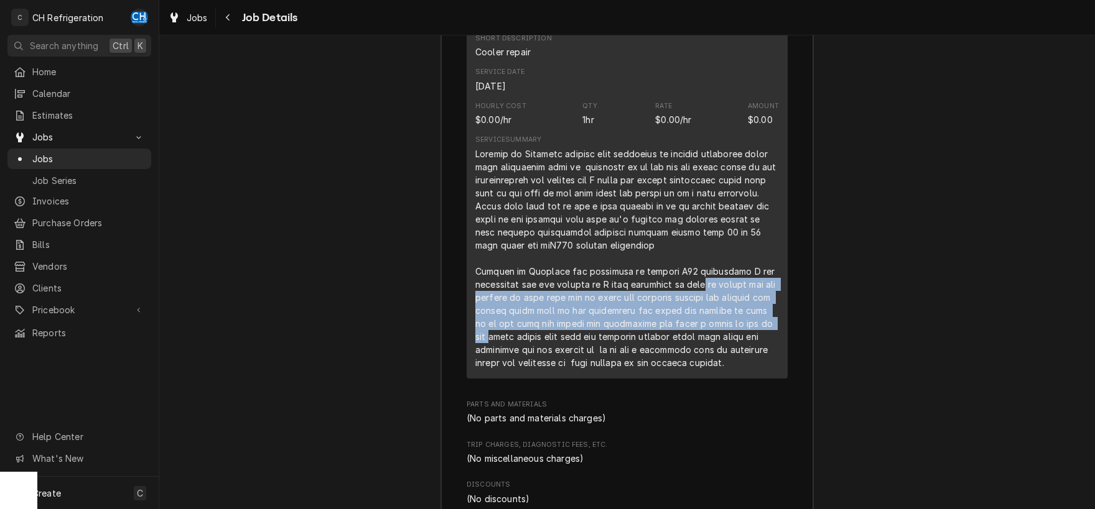
scroll to position [1383, 0]
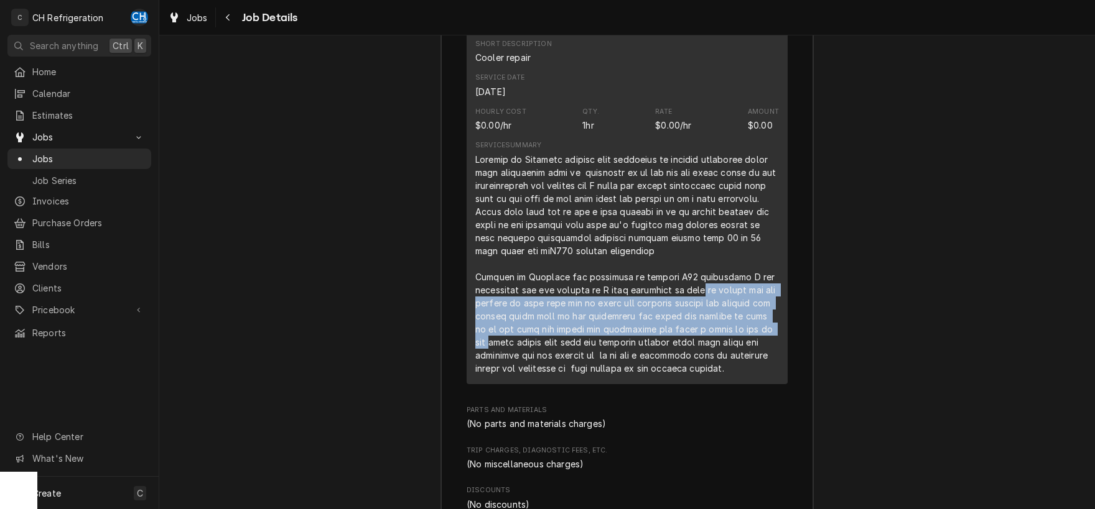
click at [554, 342] on div "Line Item" at bounding box center [627, 264] width 304 height 222
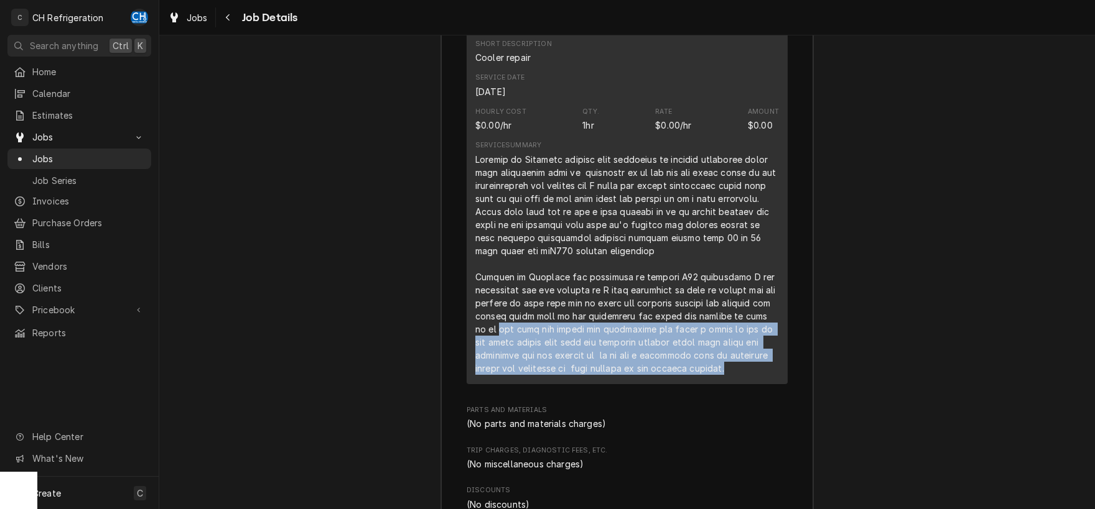
drag, startPoint x: 486, startPoint y: 345, endPoint x: 769, endPoint y: 383, distance: 285.5
click at [769, 375] on div "Line Item" at bounding box center [627, 264] width 304 height 222
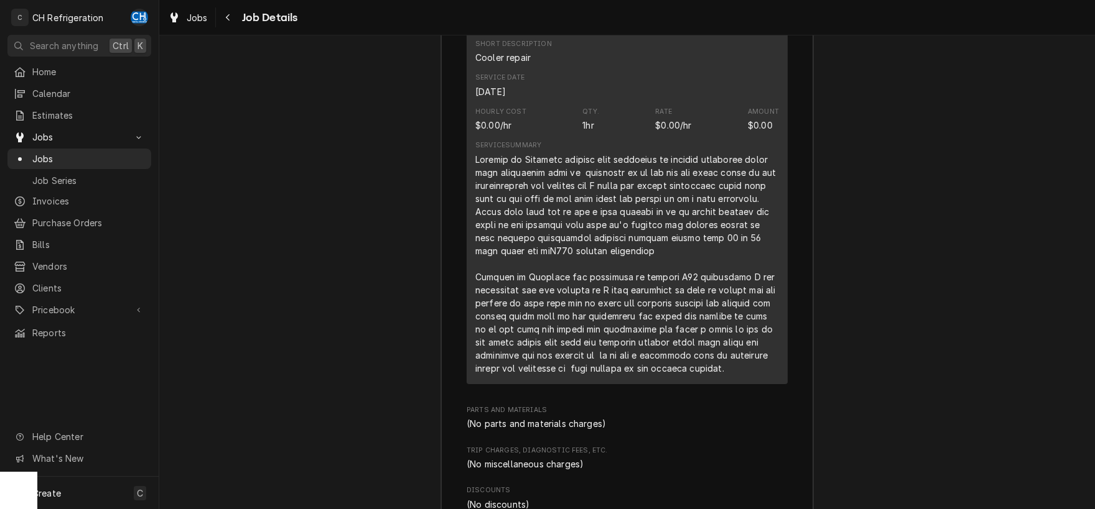
click at [745, 375] on div "Line Item" at bounding box center [627, 264] width 304 height 222
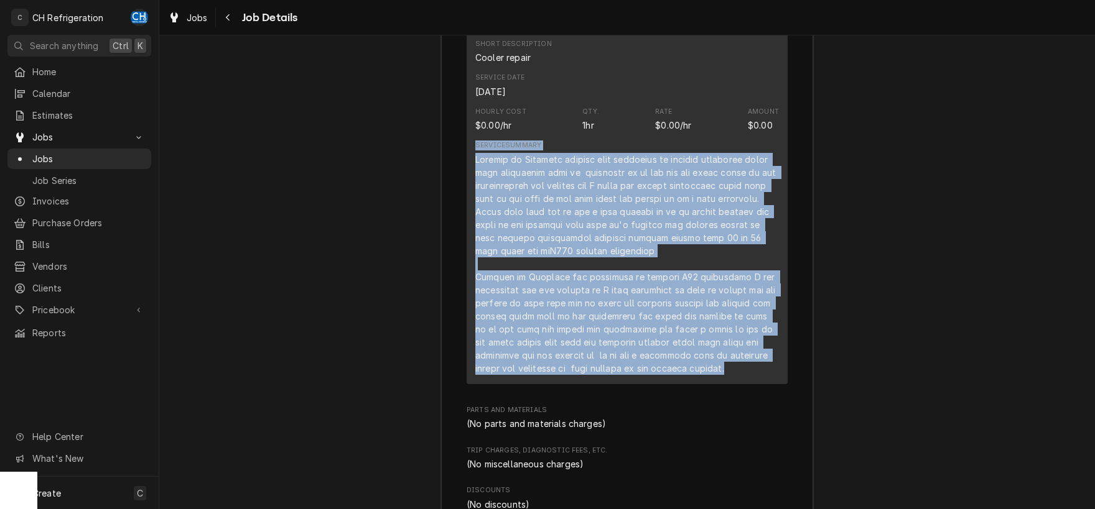
drag, startPoint x: 763, startPoint y: 381, endPoint x: 470, endPoint y: 163, distance: 365.5
click at [470, 163] on div "Short Description Cooler repair Service Date Sep 30, 2025 Hourly Cost $0.00/hr …" at bounding box center [626, 206] width 321 height 355
click at [497, 175] on div "Line Item" at bounding box center [627, 264] width 304 height 222
drag, startPoint x: 472, startPoint y: 177, endPoint x: 759, endPoint y: 387, distance: 355.7
click at [759, 384] on div "Short Description Cooler repair Service Date Sep 30, 2025 Hourly Cost $0.00/hr …" at bounding box center [626, 206] width 321 height 355
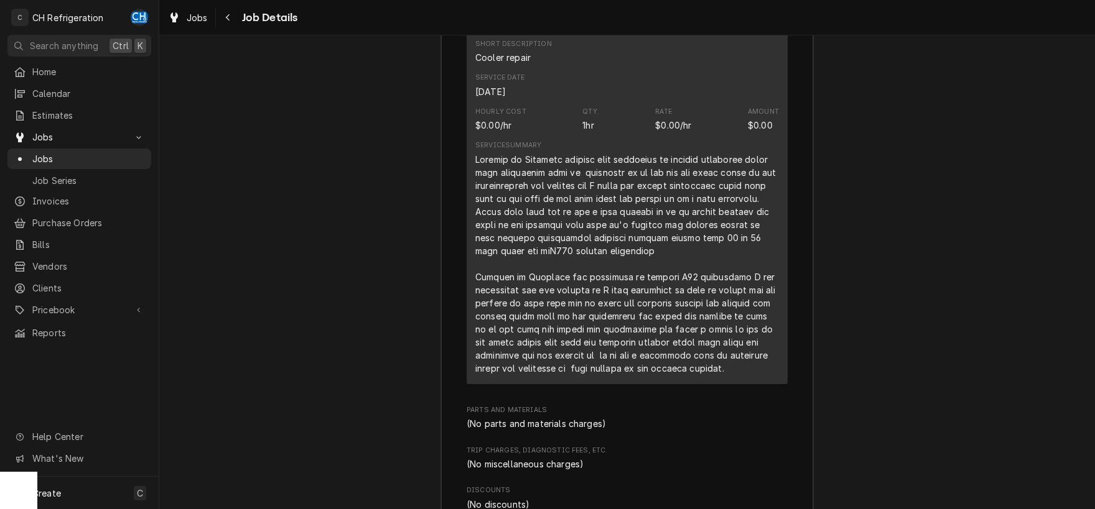
click at [757, 375] on div "Line Item" at bounding box center [627, 264] width 304 height 222
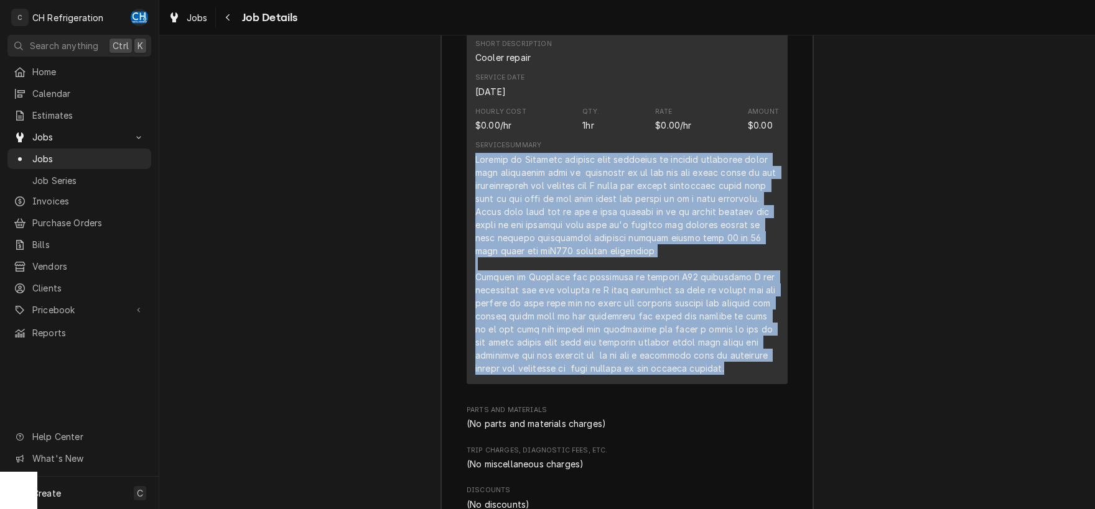
drag, startPoint x: 777, startPoint y: 387, endPoint x: 470, endPoint y: 169, distance: 376.9
click at [470, 169] on div "Short Description Cooler repair Service Date Sep 30, 2025 Hourly Cost $0.00/hr …" at bounding box center [626, 206] width 321 height 355
click at [666, 325] on div "Line Item" at bounding box center [627, 264] width 304 height 222
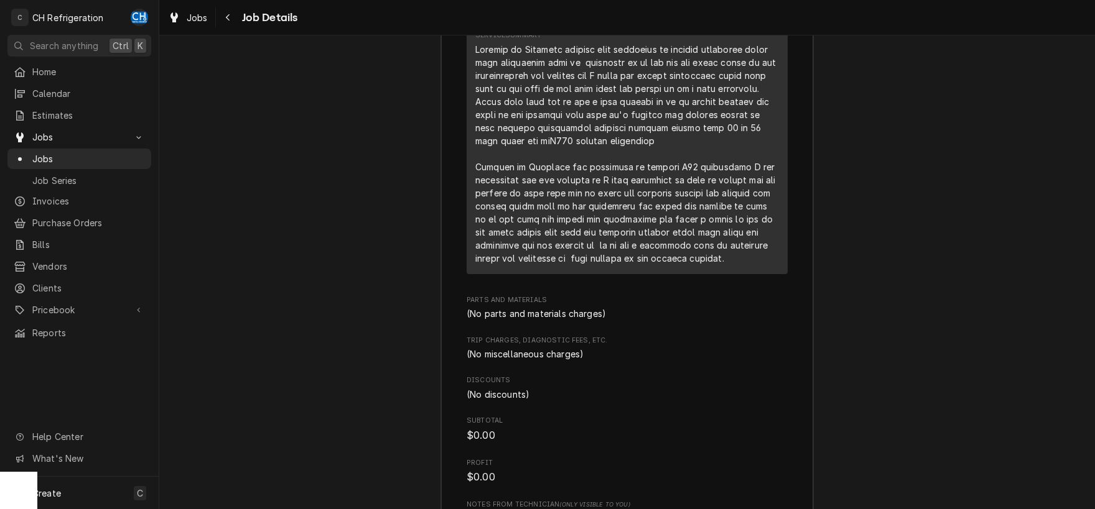
scroll to position [1753, 0]
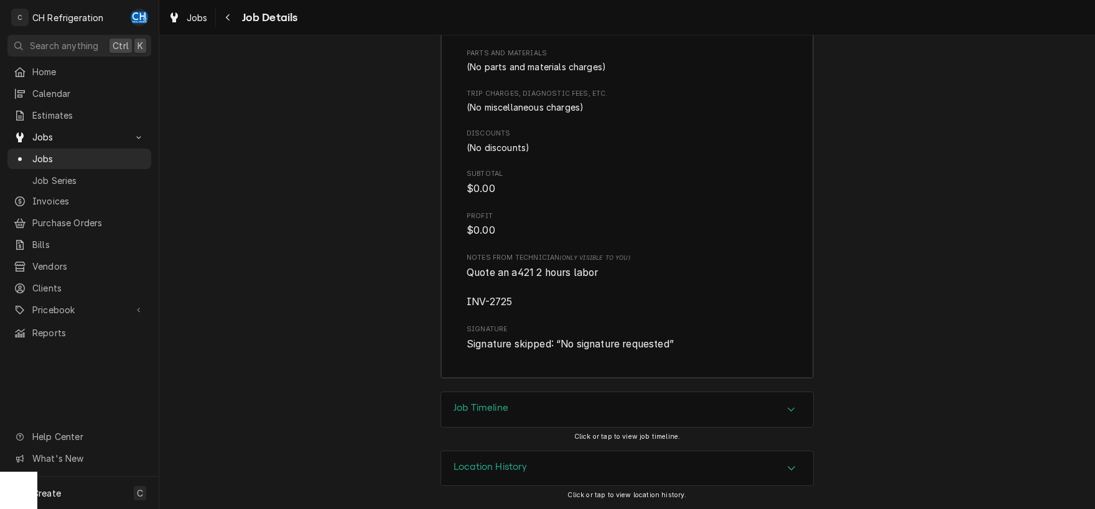
click at [508, 415] on div "Job Timeline" at bounding box center [480, 409] width 55 height 15
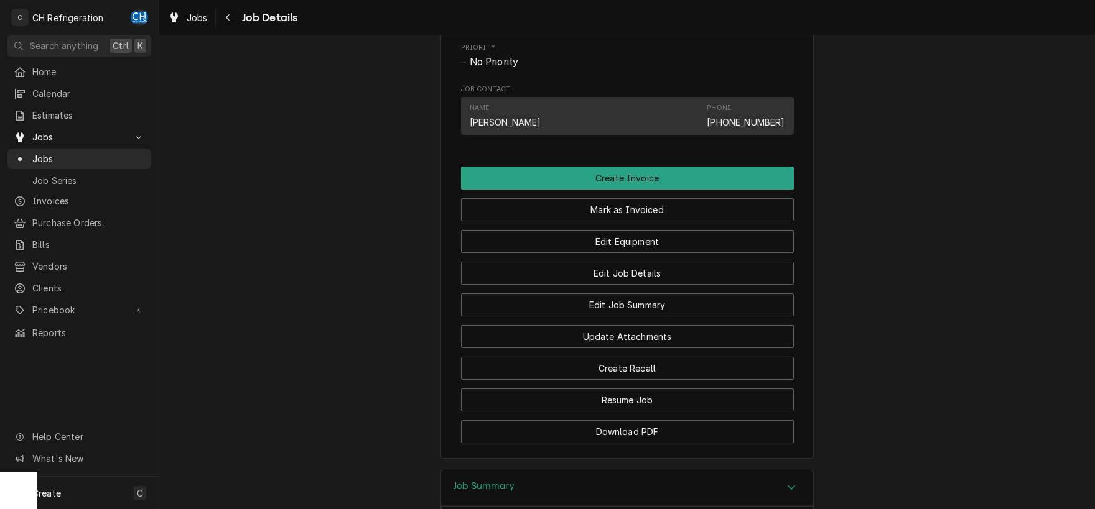
scroll to position [843, 0]
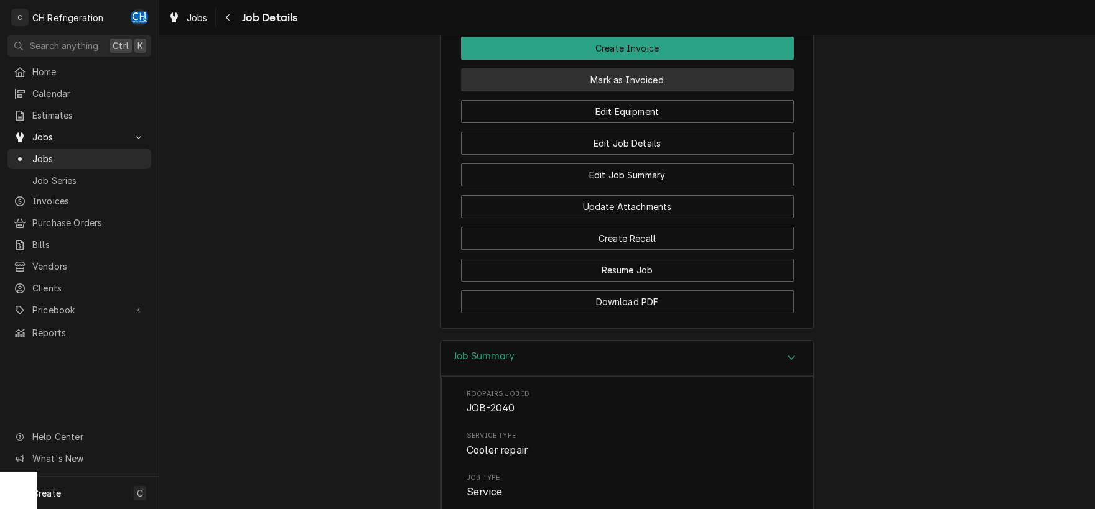
click at [623, 91] on button "Mark as Invoiced" at bounding box center [627, 79] width 333 height 23
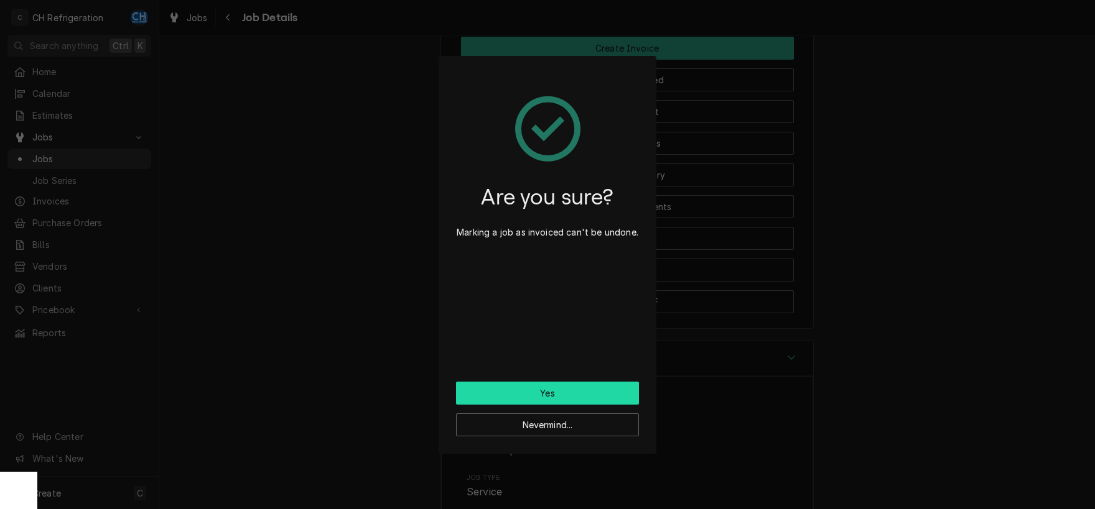
click at [491, 384] on button "Yes" at bounding box center [547, 393] width 183 height 23
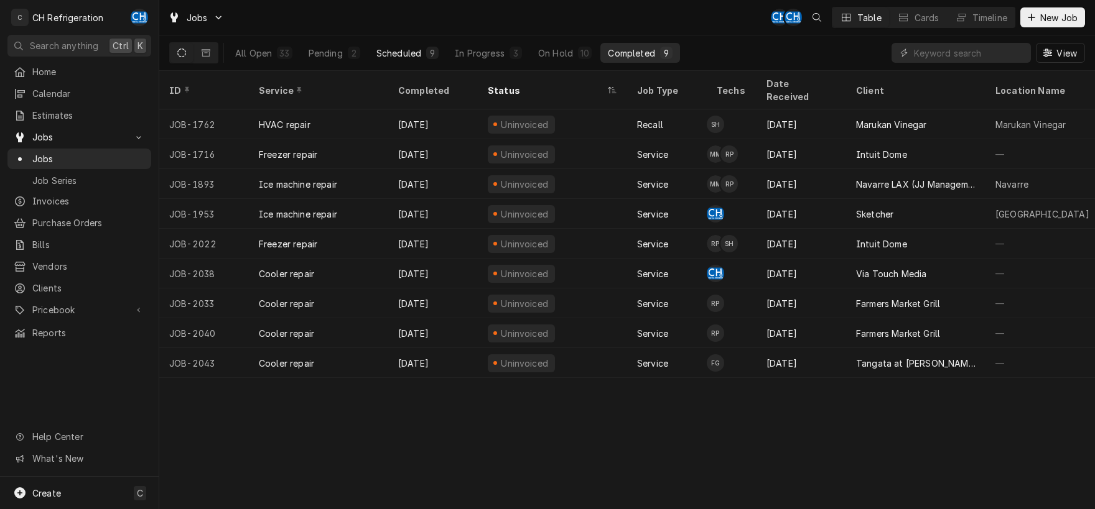
click at [435, 59] on button "Scheduled 9" at bounding box center [407, 53] width 77 height 20
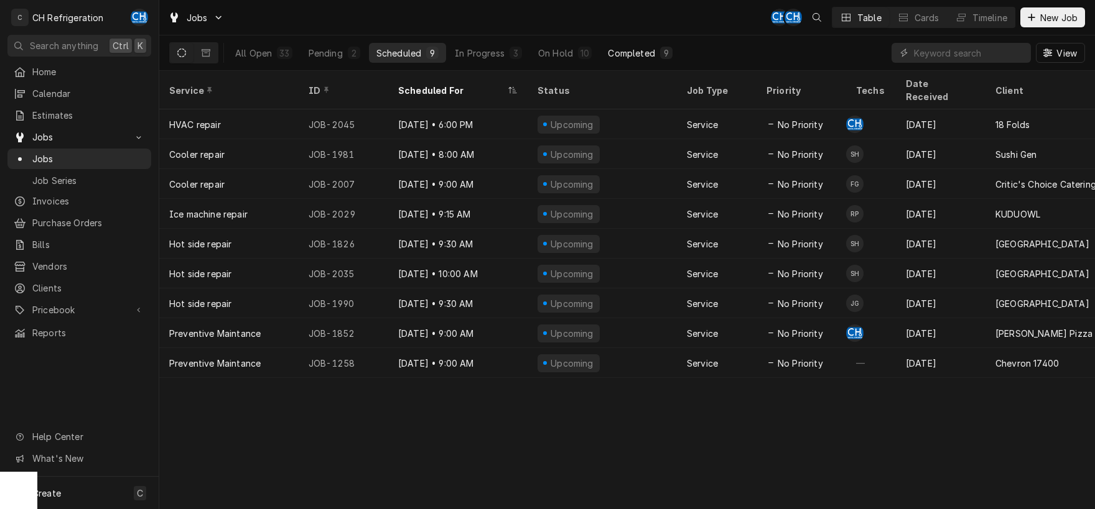
click at [636, 54] on div "Completed" at bounding box center [631, 53] width 47 height 13
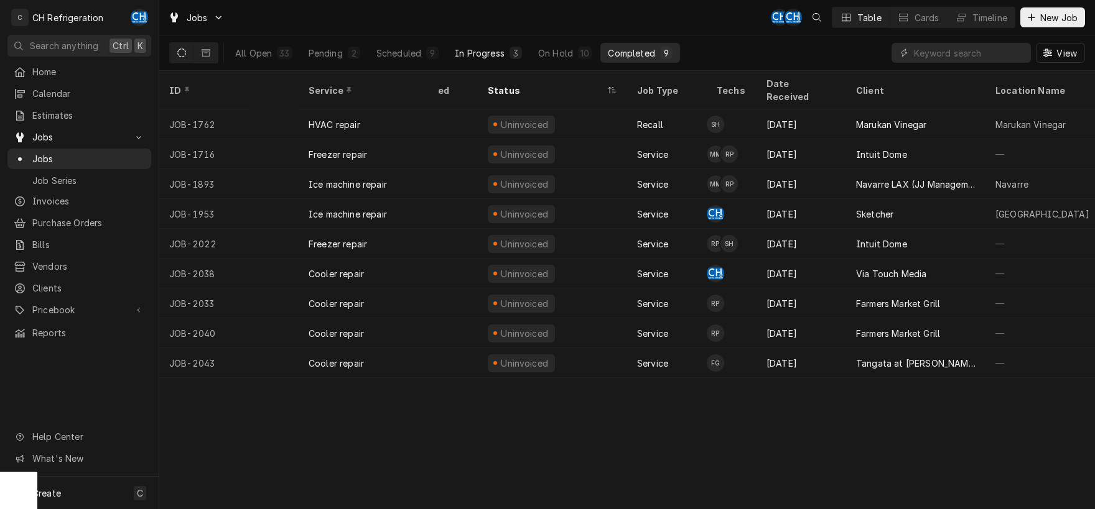
click at [449, 53] on button "In Progress 3" at bounding box center [488, 53] width 82 height 20
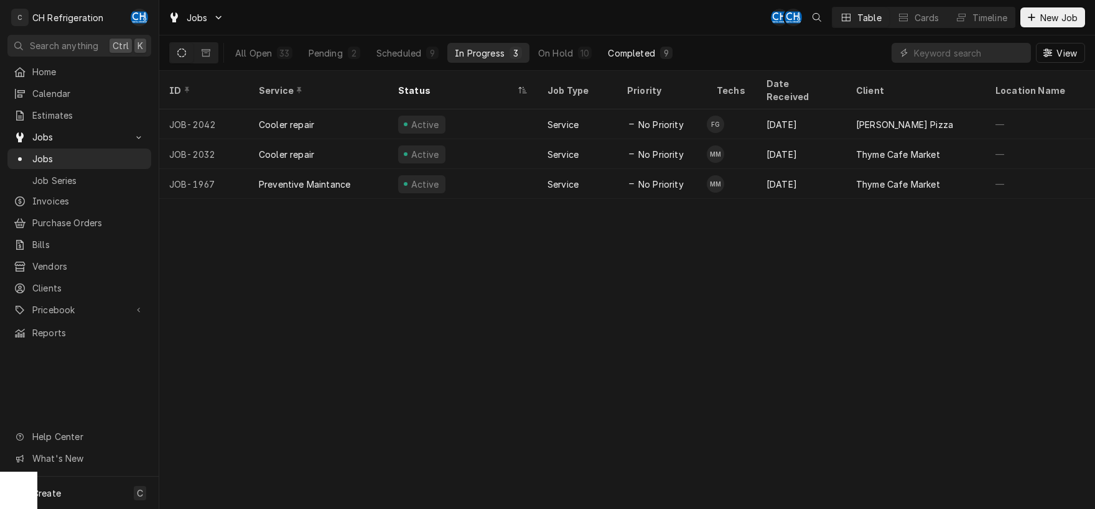
click at [632, 55] on div "Completed" at bounding box center [631, 53] width 47 height 13
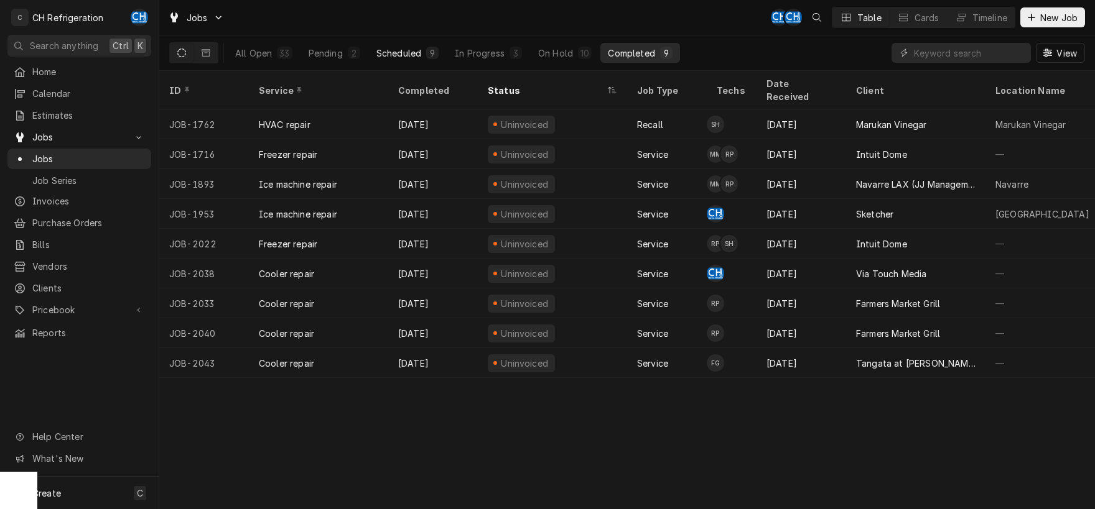
click at [428, 47] on div "9" at bounding box center [432, 53] width 12 height 12
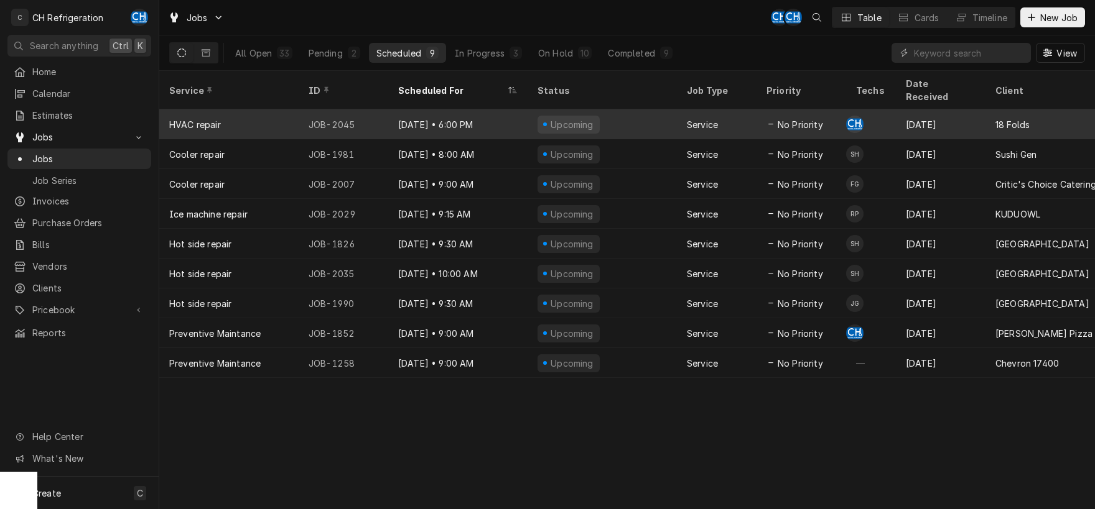
click at [839, 112] on div "No Priority" at bounding box center [801, 124] width 90 height 30
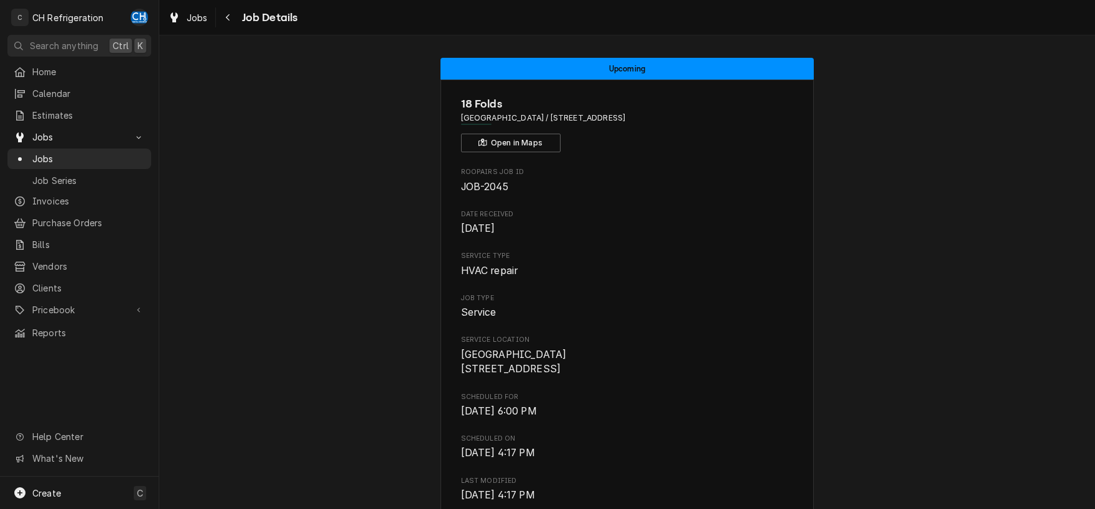
scroll to position [684, 0]
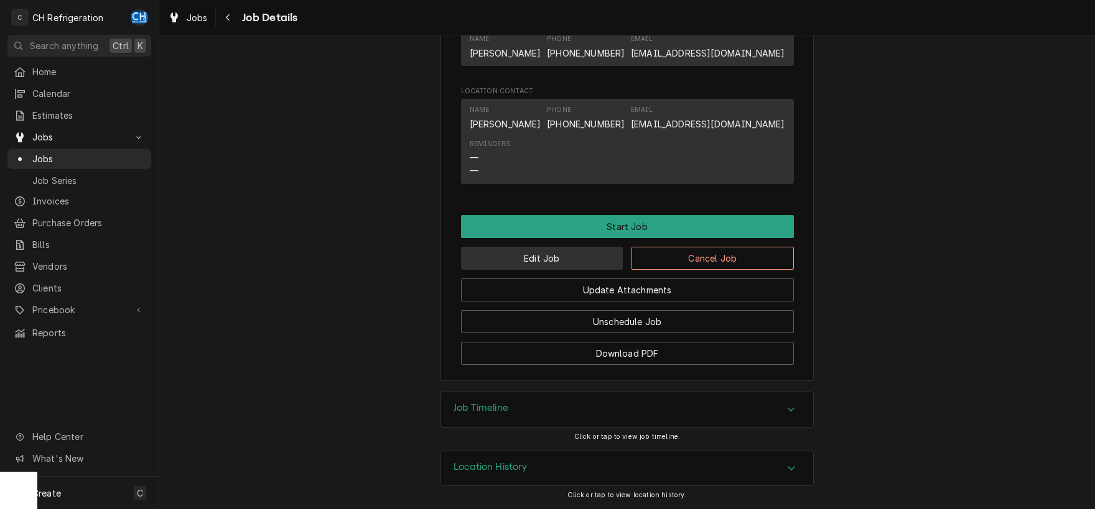
click at [580, 264] on button "Edit Job" at bounding box center [542, 258] width 162 height 23
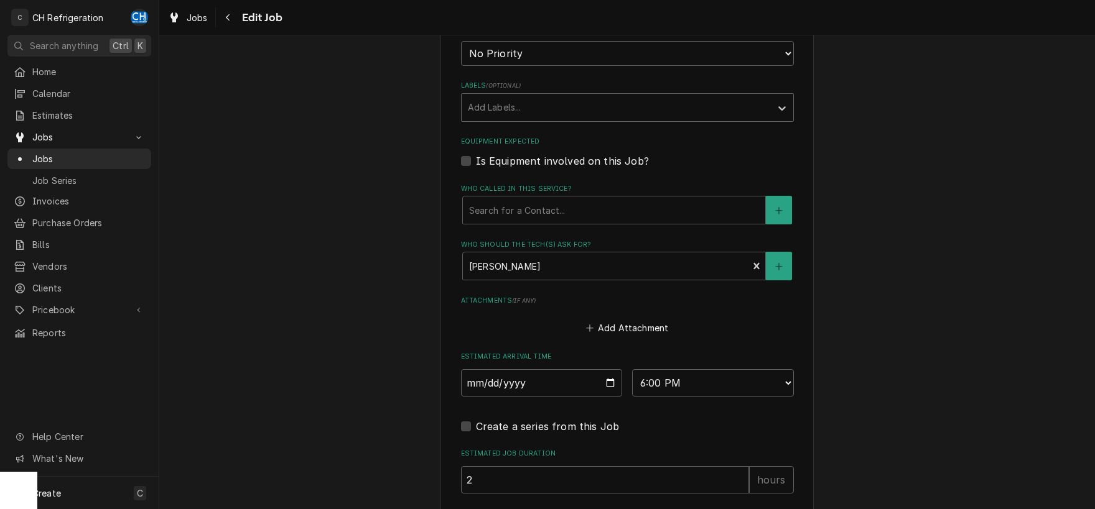
scroll to position [715, 0]
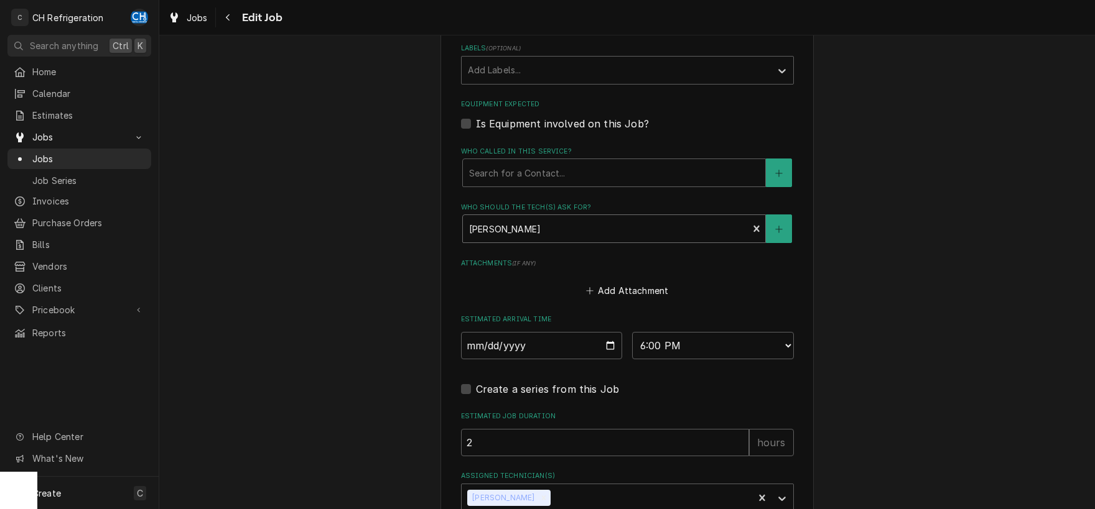
click at [637, 222] on div "Who should the tech(s) ask for?" at bounding box center [605, 229] width 273 height 22
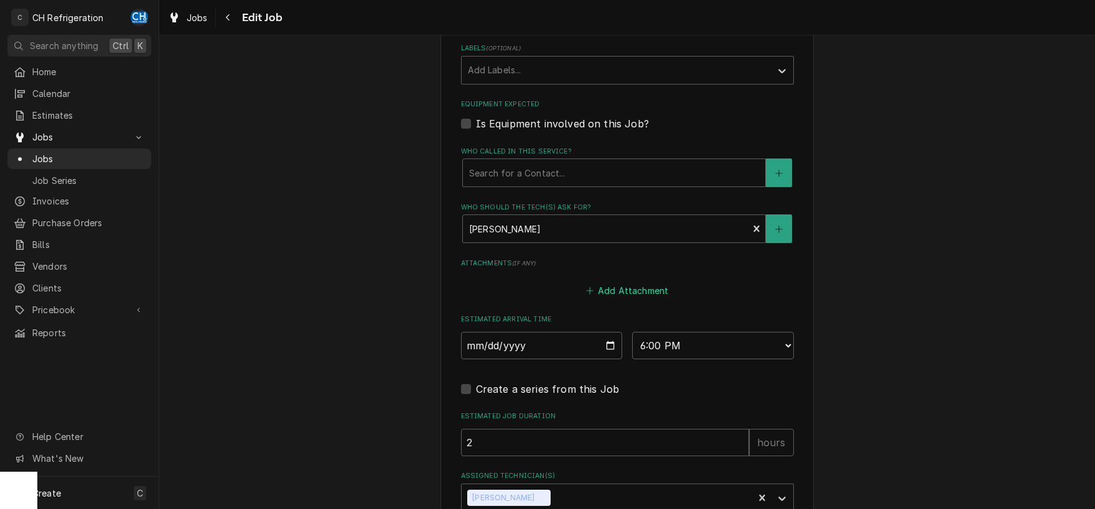
click at [620, 284] on button "Add Attachment" at bounding box center [626, 290] width 87 height 17
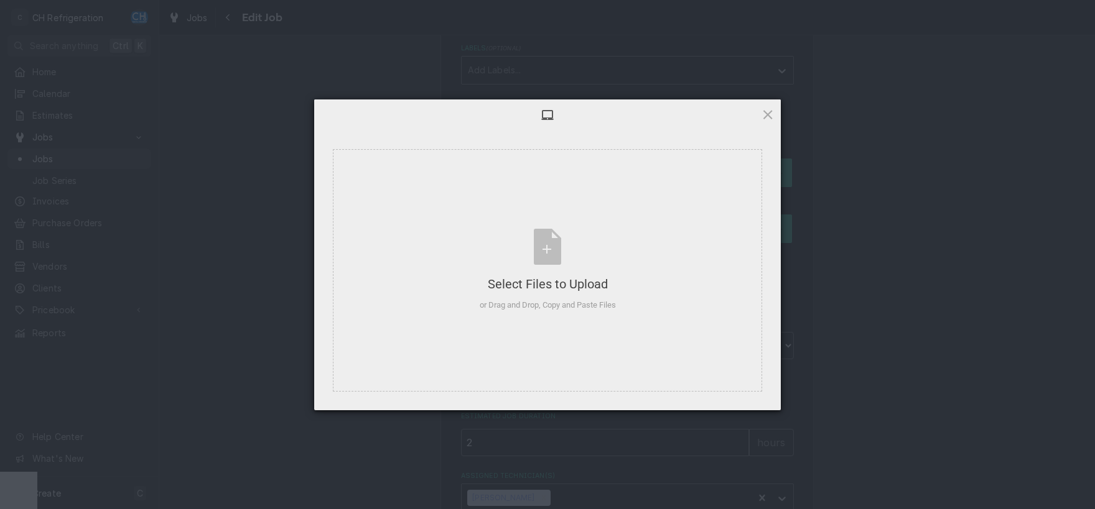
type textarea "x"
click at [771, 112] on span at bounding box center [768, 115] width 14 height 14
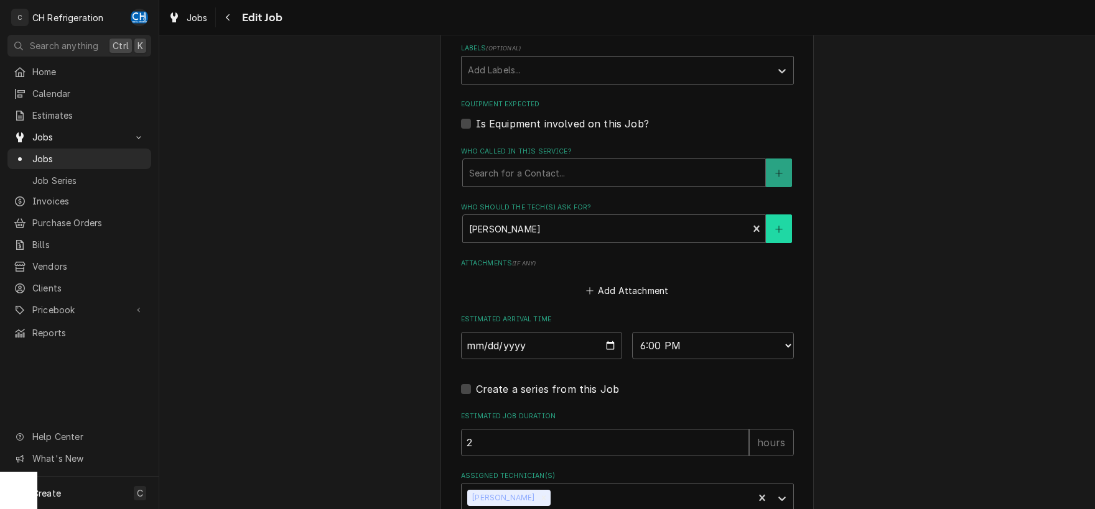
click at [774, 224] on button "Who should the tech(s) ask for?" at bounding box center [779, 229] width 26 height 29
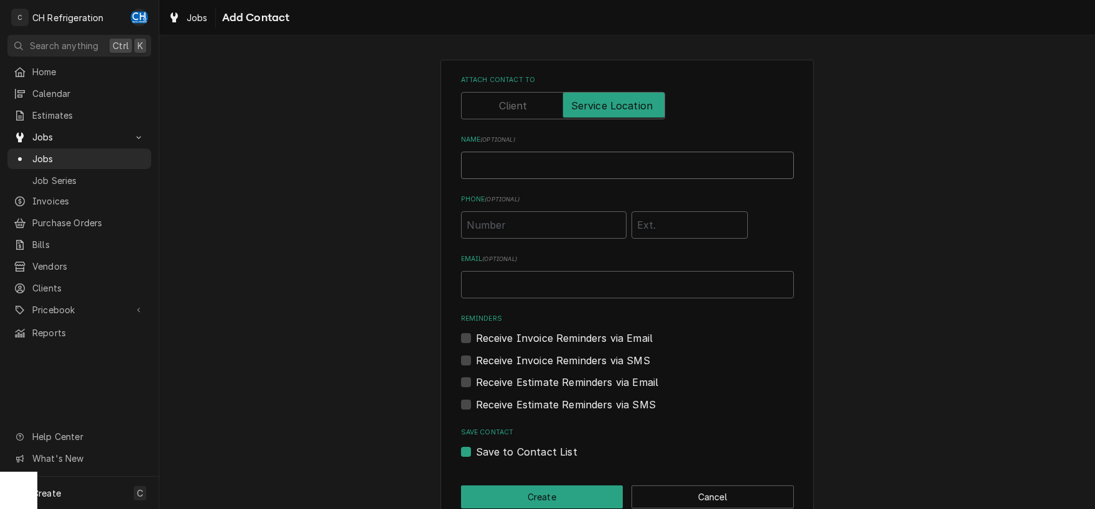
click at [540, 170] on input "Name ( optional )" at bounding box center [627, 165] width 333 height 27
type input "[PERSON_NAME]"
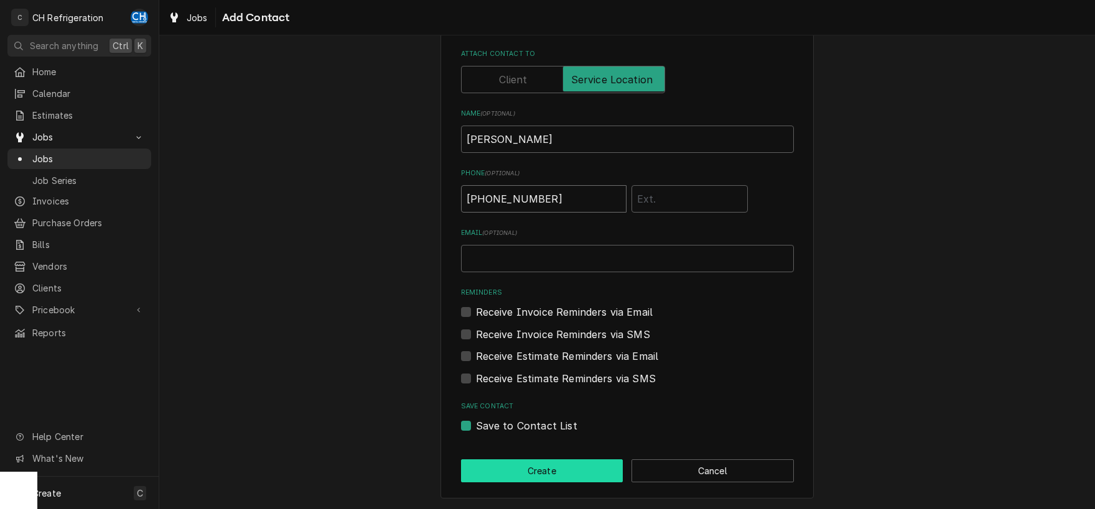
type input "(949) 295-5631"
click at [541, 476] on button "Create" at bounding box center [542, 471] width 162 height 23
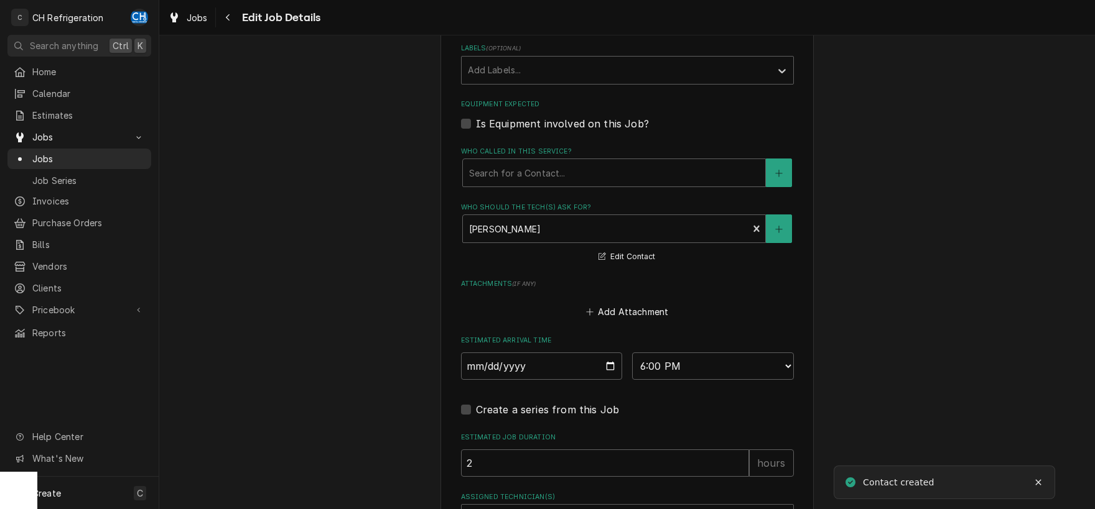
scroll to position [812, 0]
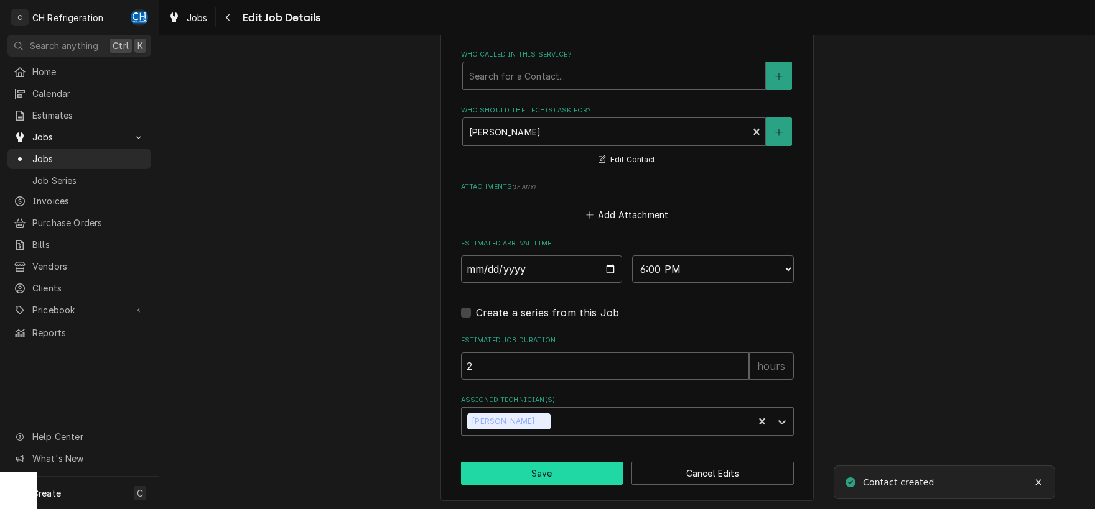
click at [565, 466] on button "Save" at bounding box center [542, 473] width 162 height 23
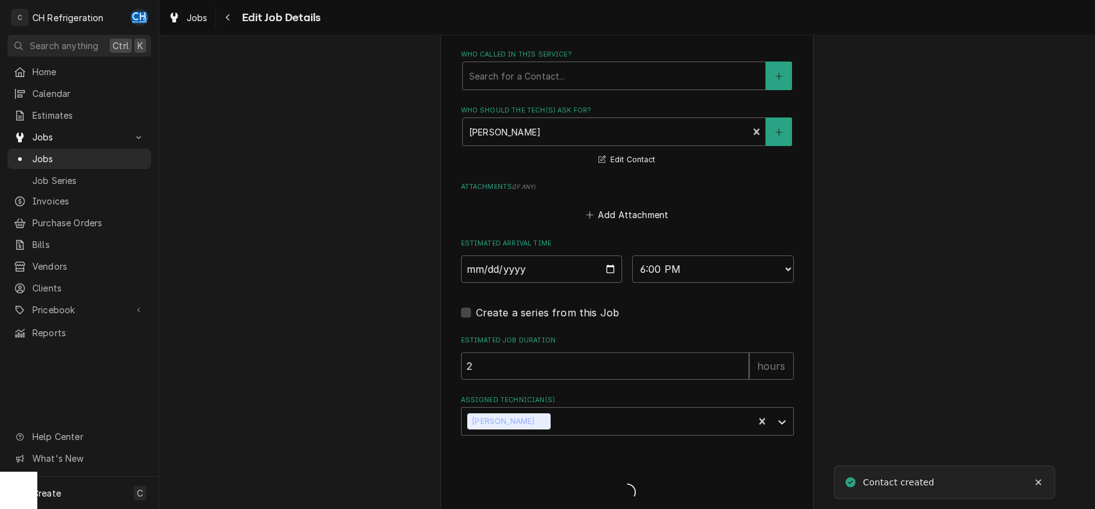
type textarea "x"
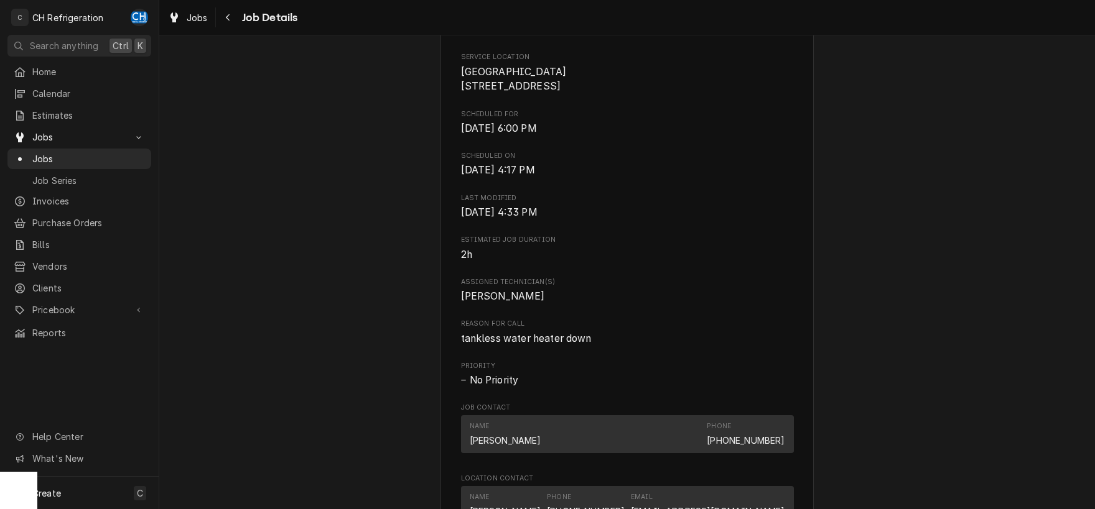
scroll to position [260, 0]
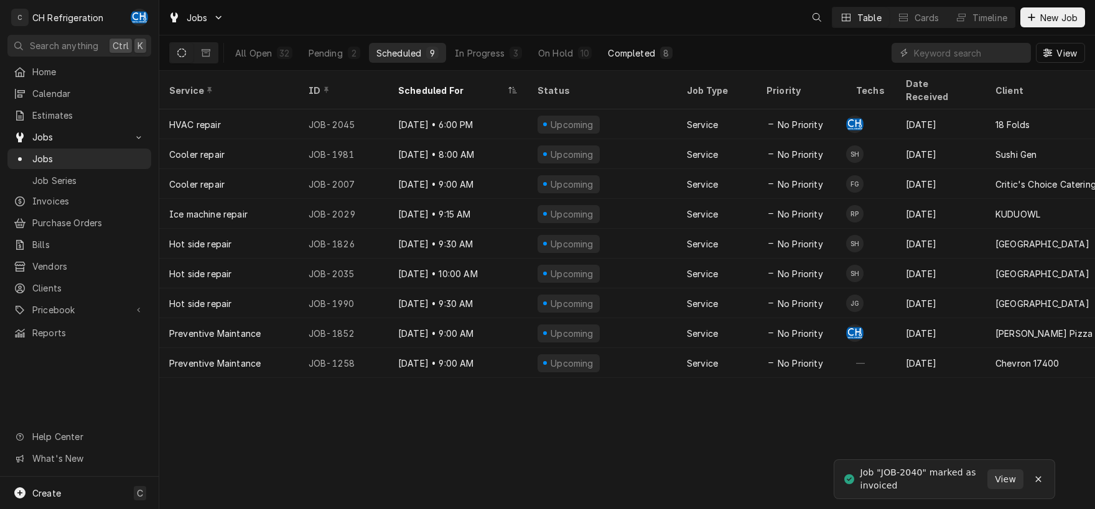
click at [616, 53] on div "Completed" at bounding box center [631, 53] width 47 height 13
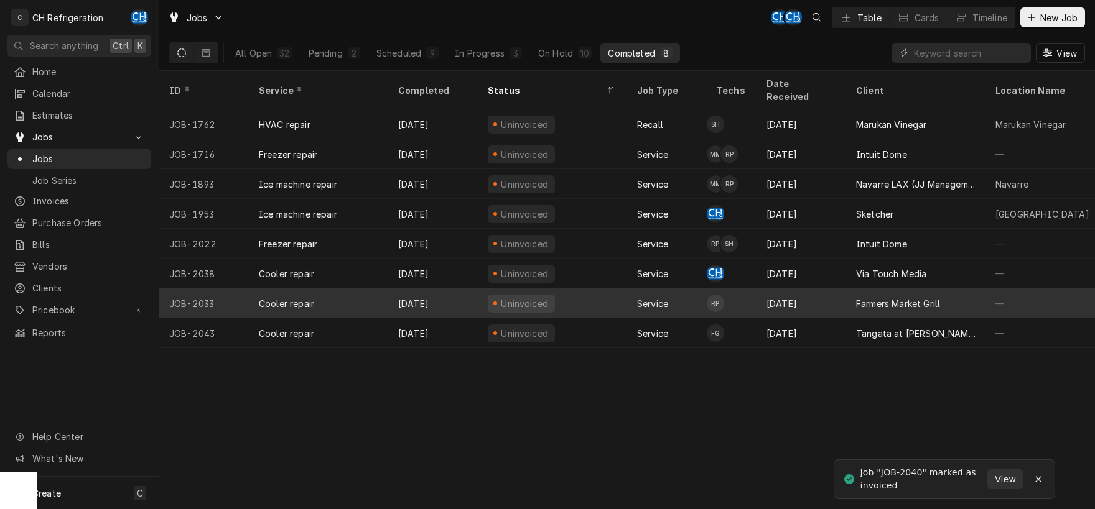
click at [863, 295] on div "Farmers Market Grill" at bounding box center [915, 304] width 139 height 30
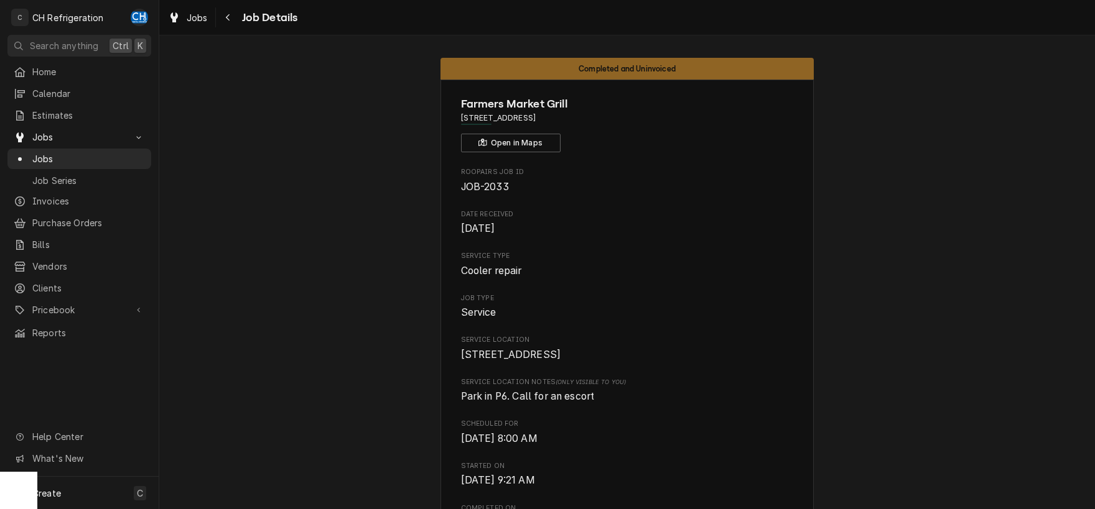
drag, startPoint x: 602, startPoint y: 120, endPoint x: 443, endPoint y: 116, distance: 158.7
copy span "1 World Way, Los Angeles, CA 90045"
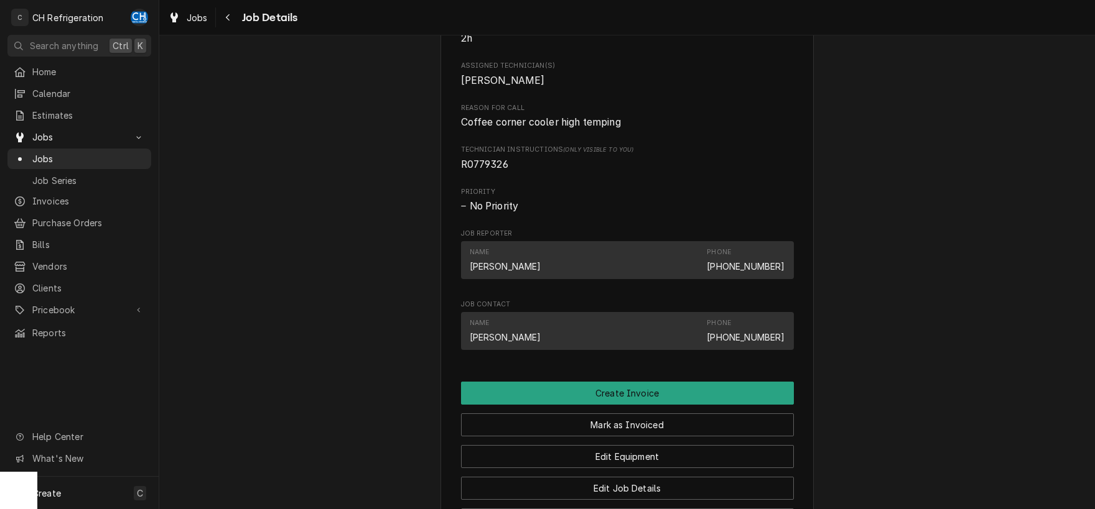
scroll to position [544, 0]
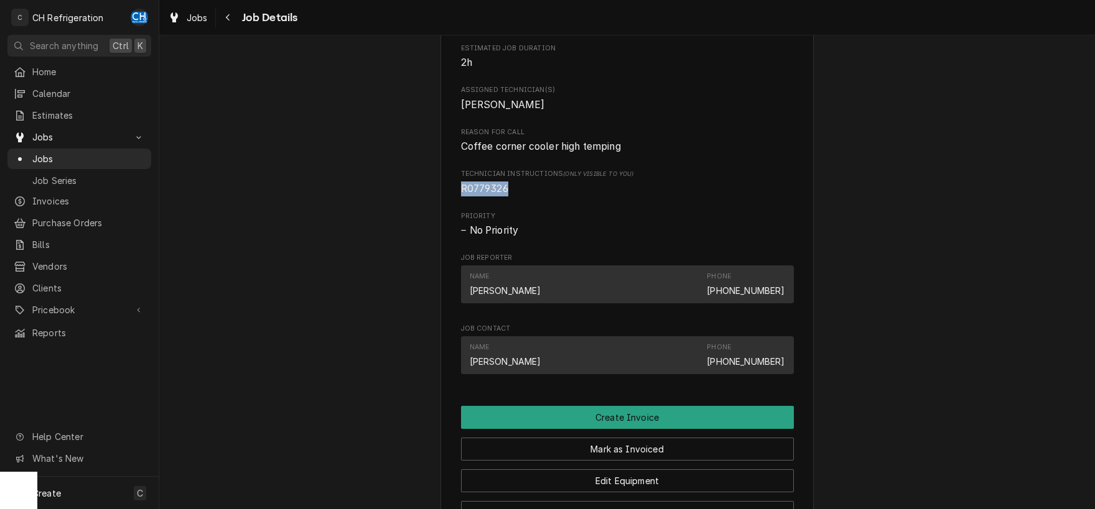
drag, startPoint x: 511, startPoint y: 200, endPoint x: 471, endPoint y: 202, distance: 39.8
click at [436, 200] on div "Completed and Uninvoiced Farmers Market Grill 1 World Way, Los Angeles, CA 9004…" at bounding box center [626, 106] width 935 height 1205
copy span "R0779326"
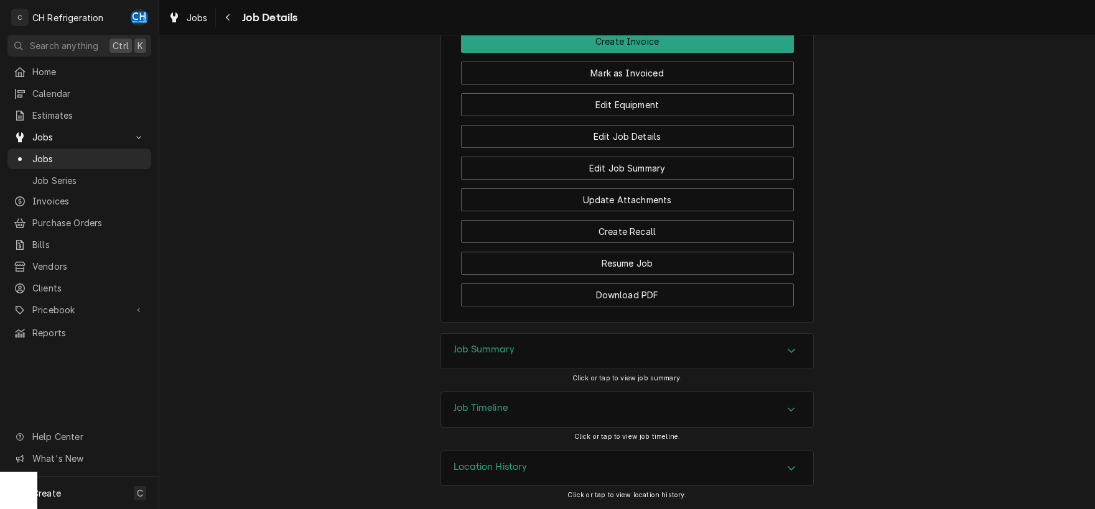
click at [500, 345] on h3 "Job Summary" at bounding box center [483, 350] width 61 height 12
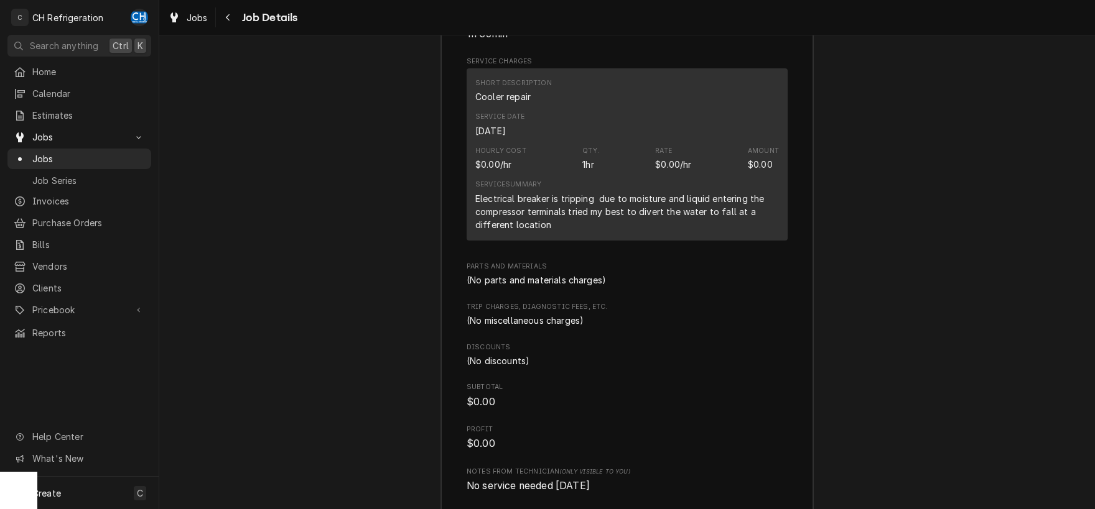
scroll to position [1454, 0]
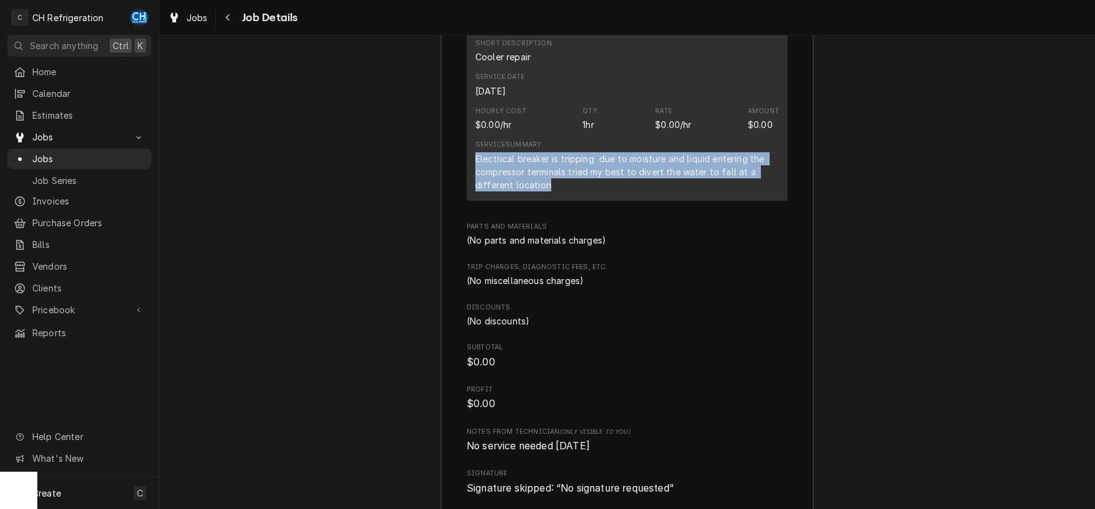
drag, startPoint x: 467, startPoint y: 168, endPoint x: 599, endPoint y: 195, distance: 134.7
click at [599, 195] on div "Short Description Cooler repair Service Date Sep 30, 2025 Hourly Cost $0.00/hr …" at bounding box center [626, 115] width 321 height 172
copy div "Electrical breaker is tripping due to moisture and liquid entering the compress…"
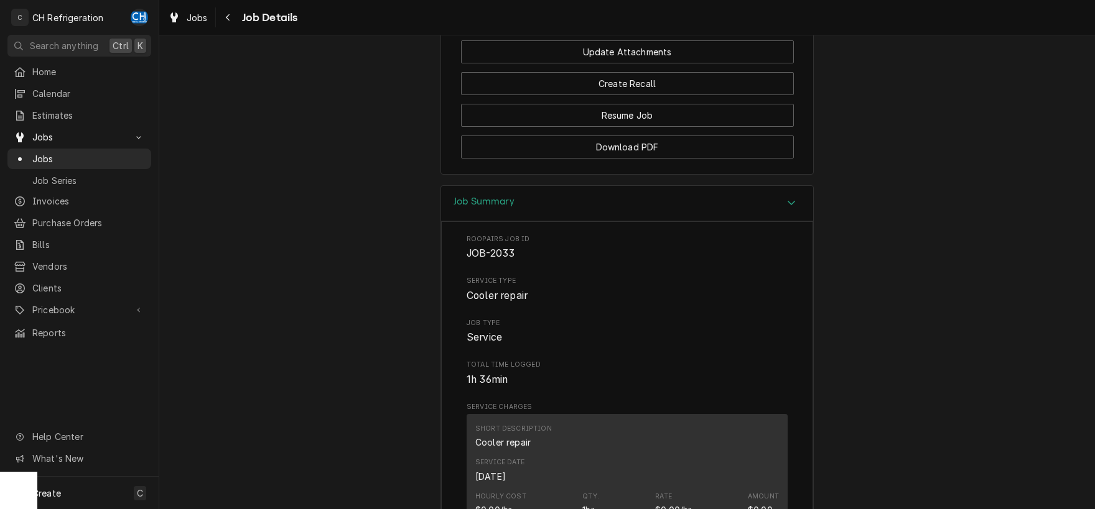
scroll to position [832, 0]
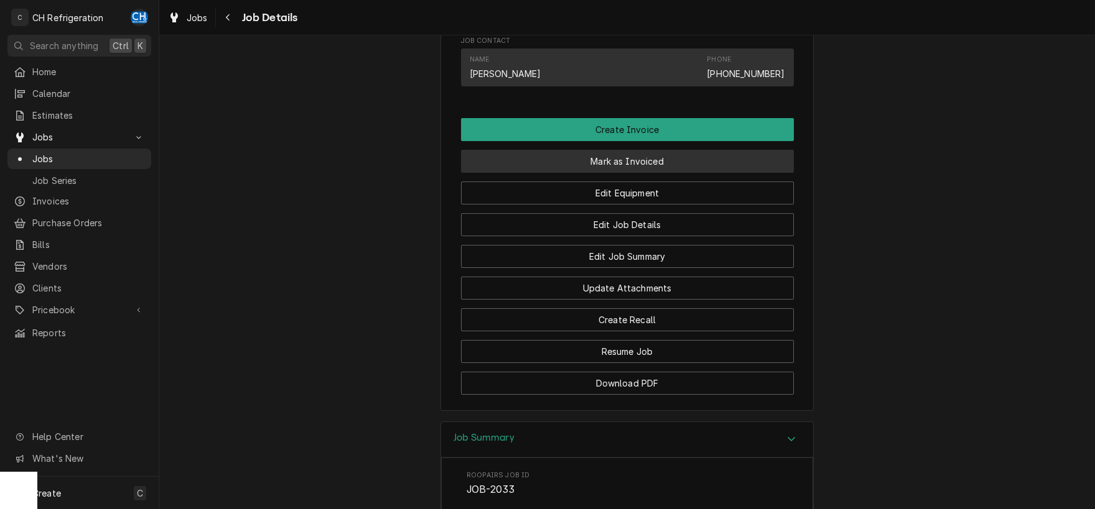
click at [618, 173] on button "Mark as Invoiced" at bounding box center [627, 161] width 333 height 23
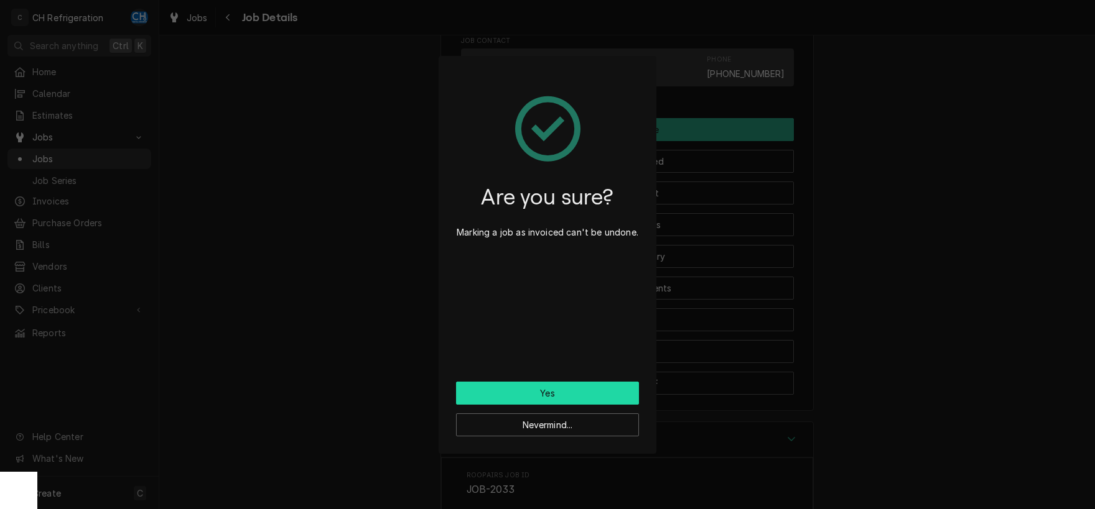
click at [556, 391] on button "Yes" at bounding box center [547, 393] width 183 height 23
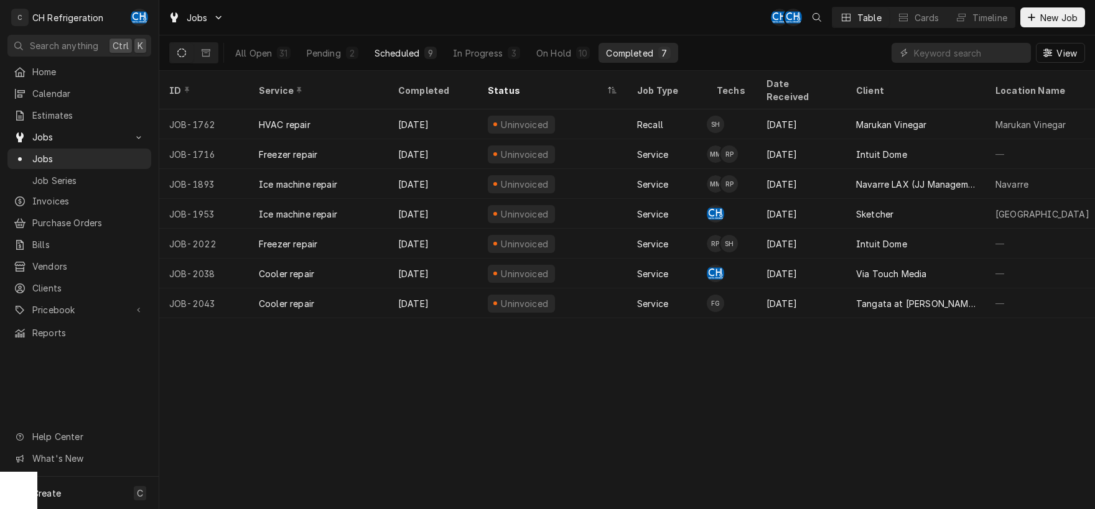
click at [394, 46] on button "Scheduled 9" at bounding box center [405, 53] width 77 height 20
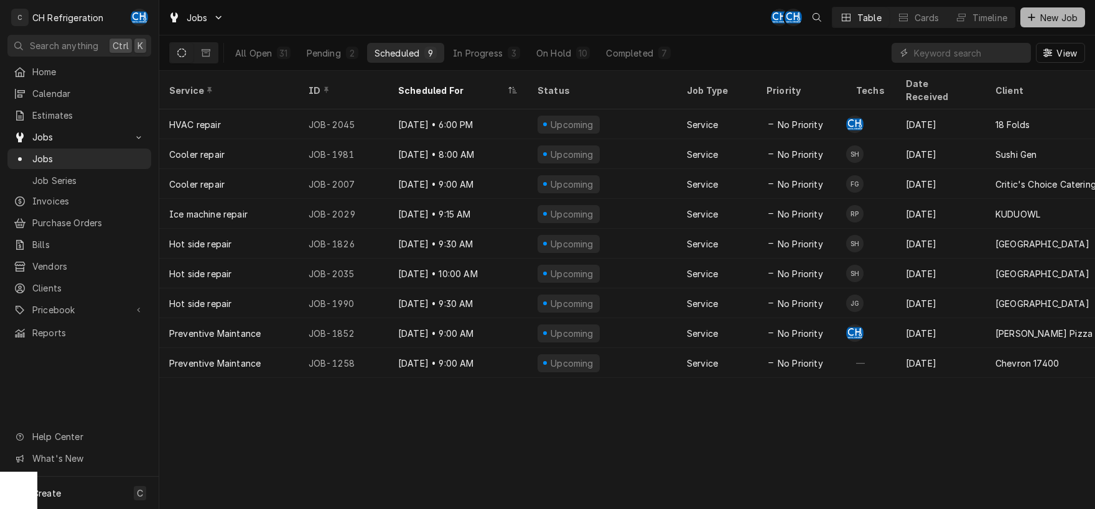
click at [1054, 19] on span "New Job" at bounding box center [1058, 17] width 42 height 13
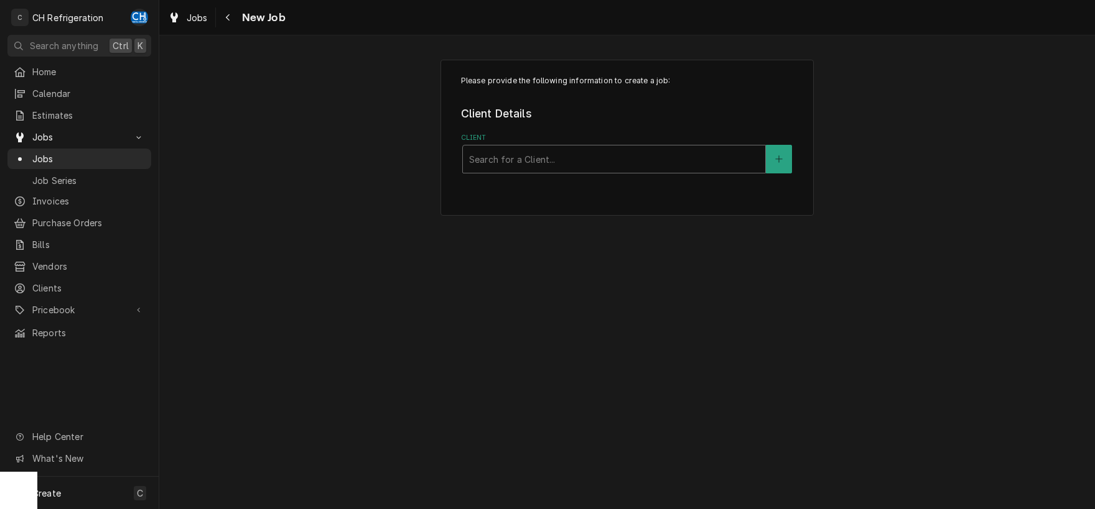
click at [657, 164] on div "Client" at bounding box center [614, 159] width 290 height 22
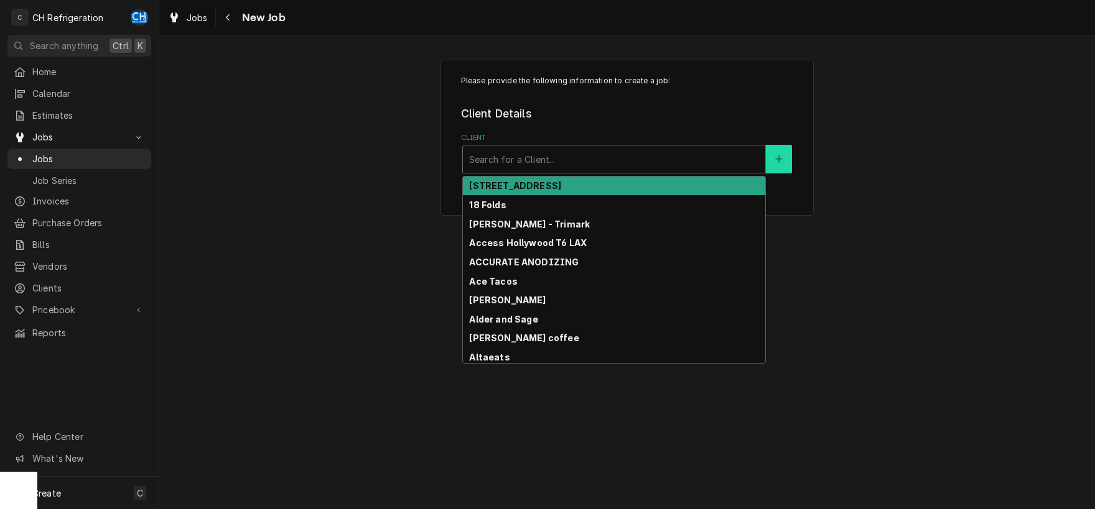
click at [772, 162] on button "Client" at bounding box center [779, 159] width 26 height 29
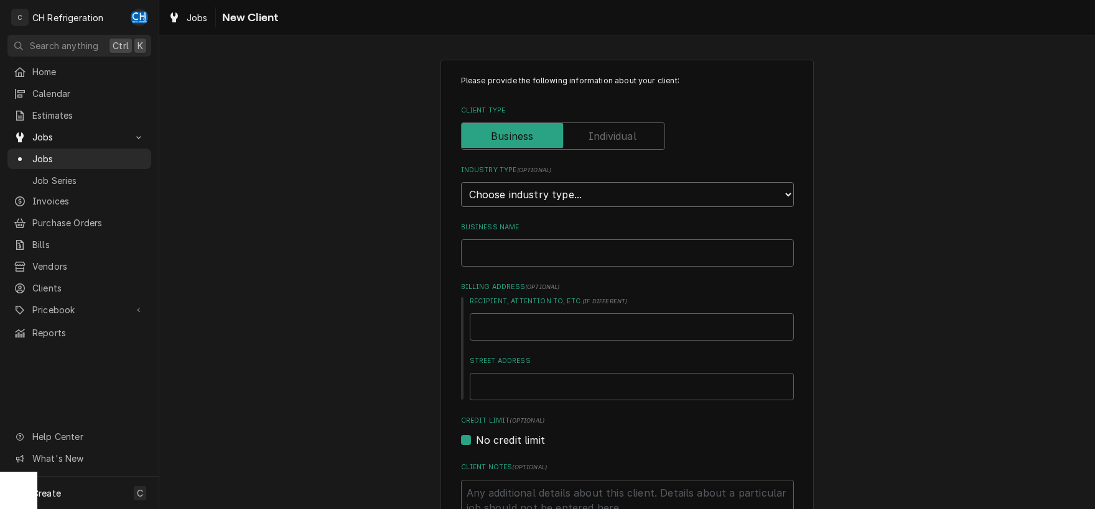
click at [461, 182] on select "Choose industry type... Residential Commercial Industrial Government" at bounding box center [627, 194] width 333 height 25
select select "3"
click option "Industrial" at bounding box center [0, 0] width 0 height 0
click at [510, 249] on input "Business Name" at bounding box center [627, 252] width 333 height 27
type textarea "x"
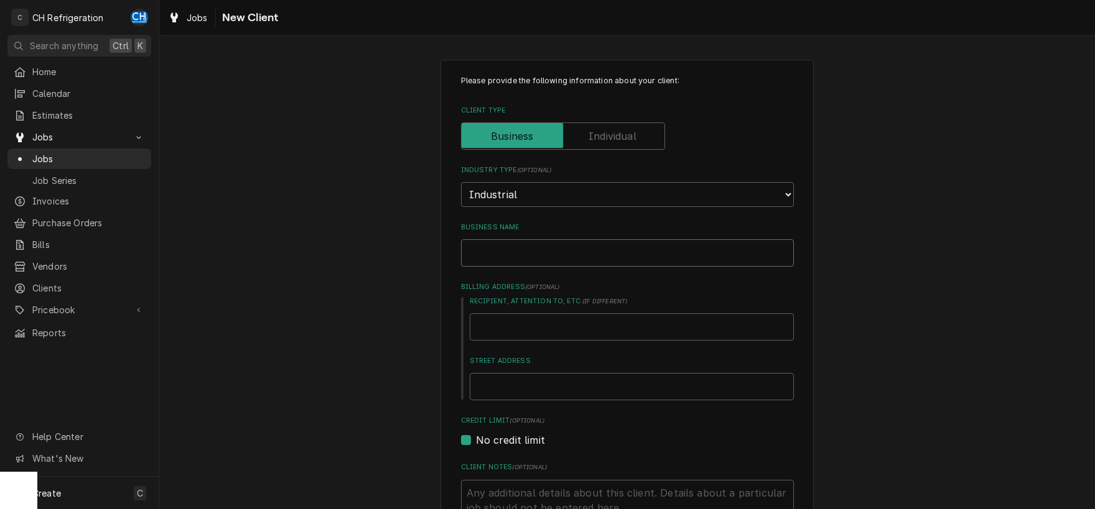
type input "S"
type textarea "x"
type input "Sa"
type textarea "x"
type input "San"
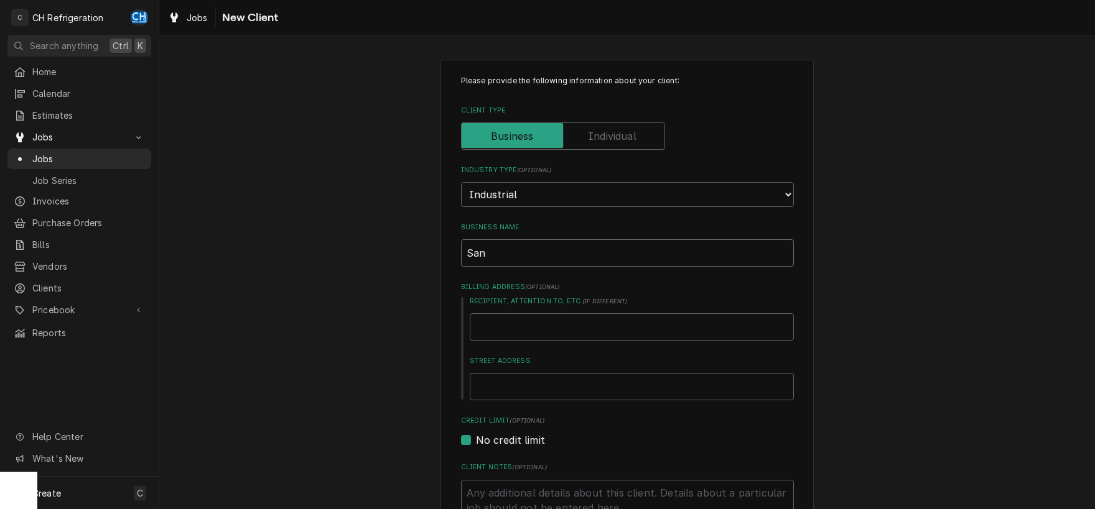
type textarea "x"
type input "Sant"
type textarea "x"
type input "Santa"
type textarea "x"
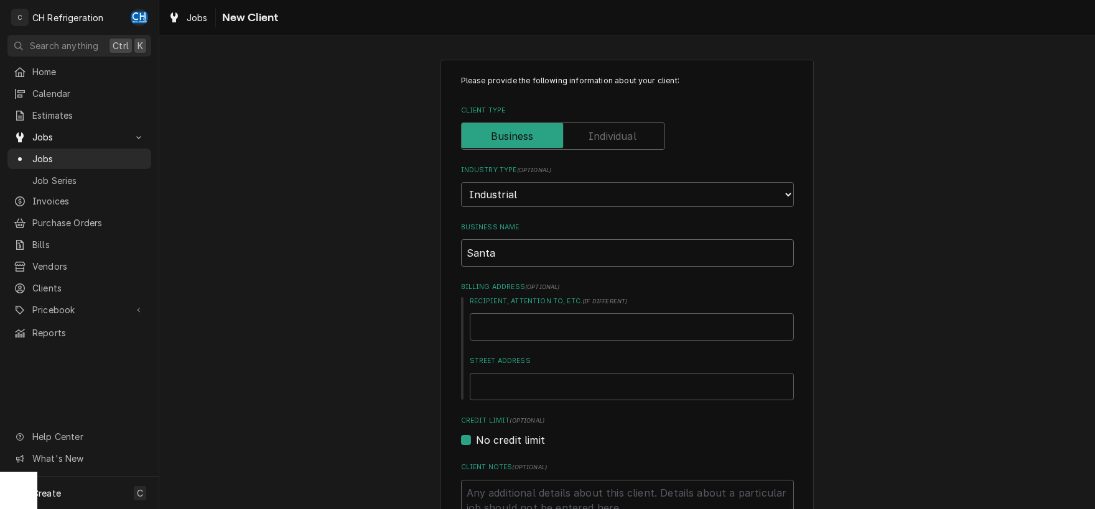
type input "Santa"
type textarea "x"
type input "Santa A"
type textarea "x"
type input "Santa An"
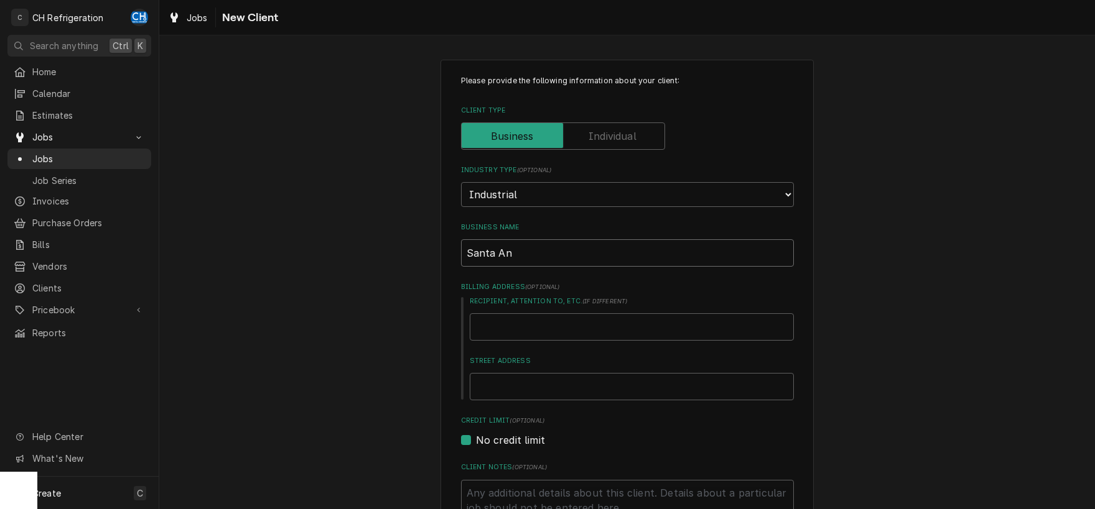
type textarea "x"
type input "Santa Ani"
type textarea "x"
type input "Santa Anit"
type textarea "x"
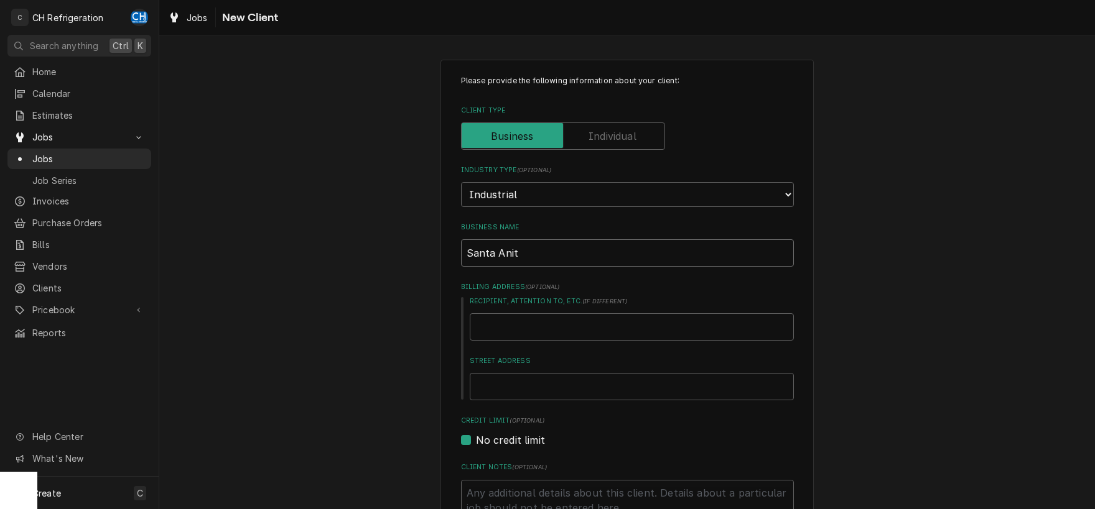
type input "Santa Anita"
type textarea "x"
type input "Santa Anita"
type textarea "x"
type input "Santa Anita P"
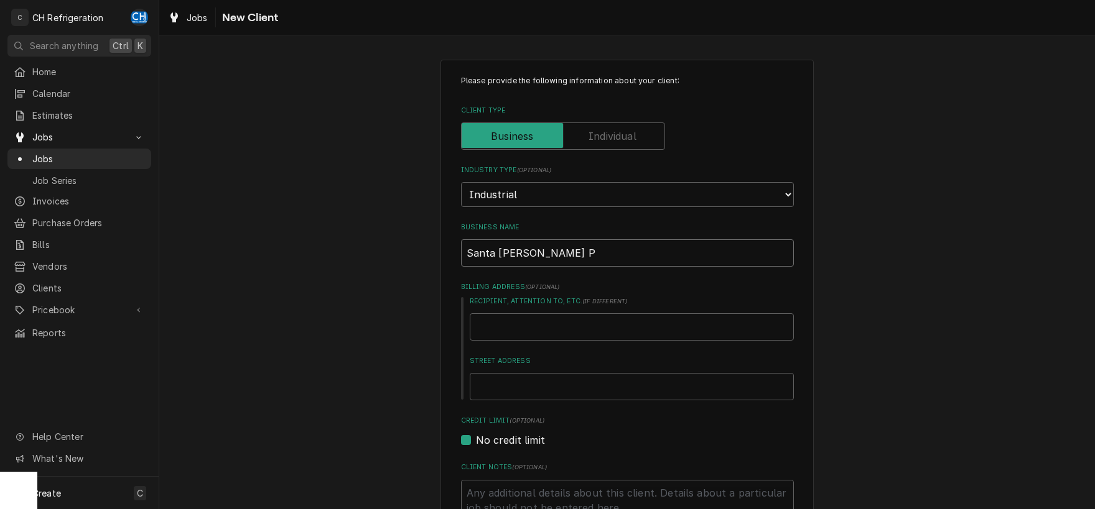
type textarea "x"
type input "Santa Anita PA"
type textarea "x"
type input "Santa Anita PAr"
type textarea "x"
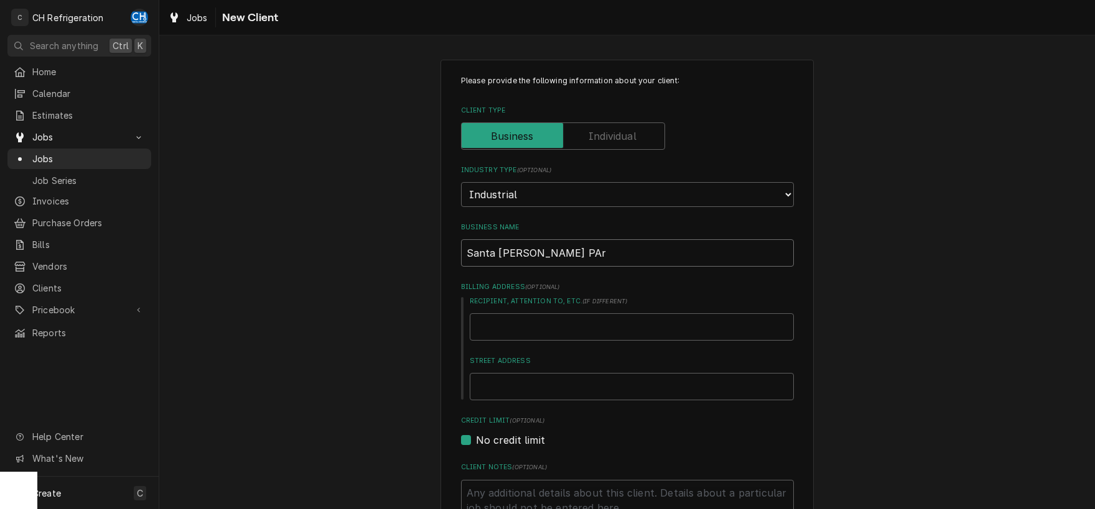
type input "Santa Anita PArk"
type textarea "x"
type input "Santa Anita PArk"
type textarea "x"
type input "Santa Anita PArk"
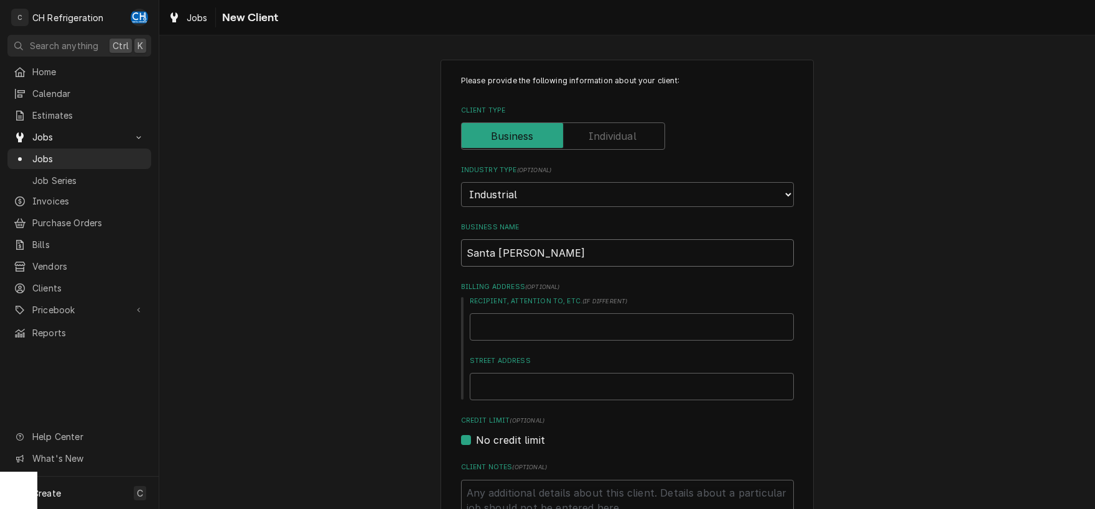
type textarea "x"
type input "Santa Anita PAr"
type textarea "x"
type input "Santa Anita PA"
type textarea "x"
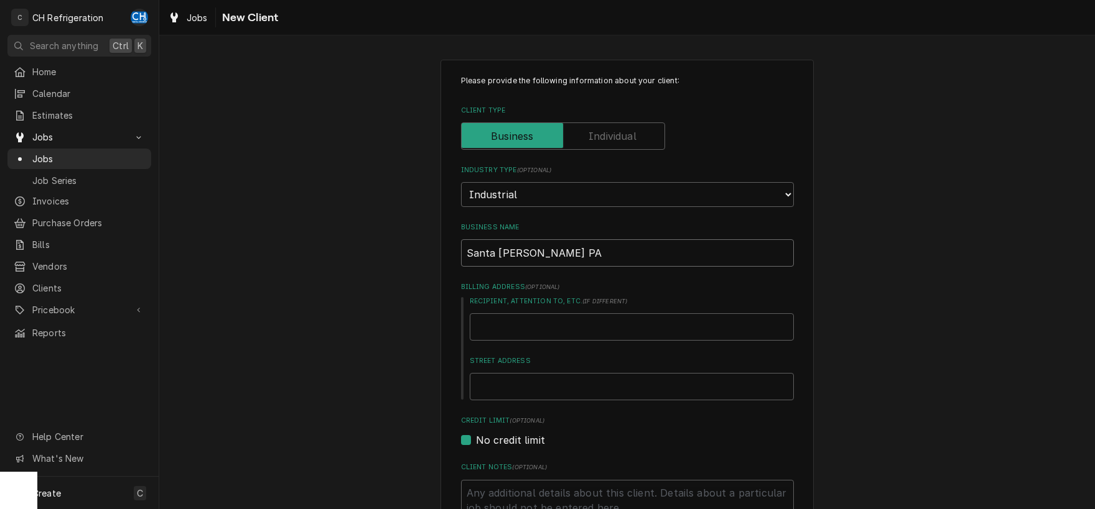
type input "Santa Anita P"
type textarea "x"
type input "Santa Anita PR"
type textarea "x"
type input "Santa Anita P"
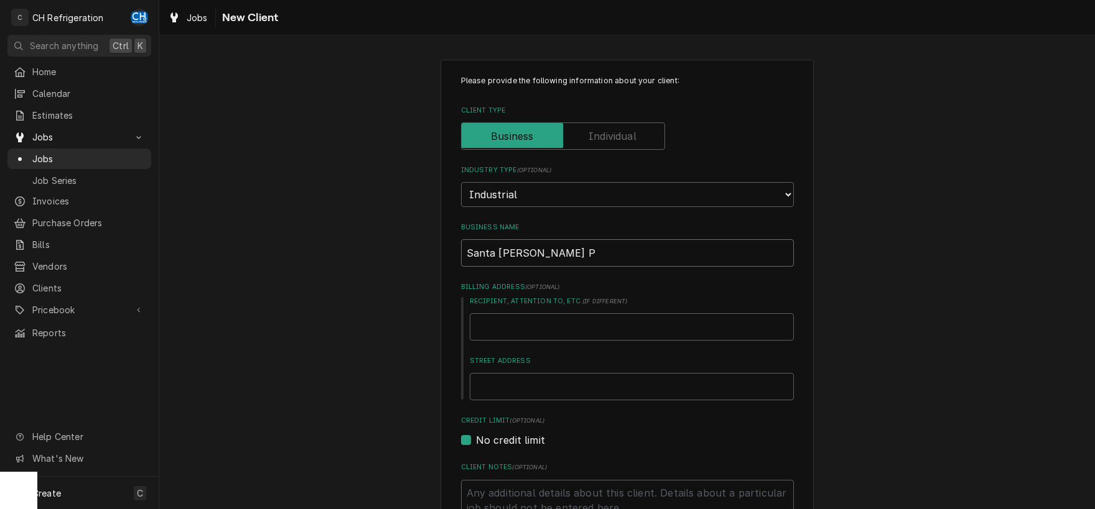
type textarea "x"
type input "Santa Anita Pa"
type textarea "x"
type input "Santa Anita Par"
type textarea "x"
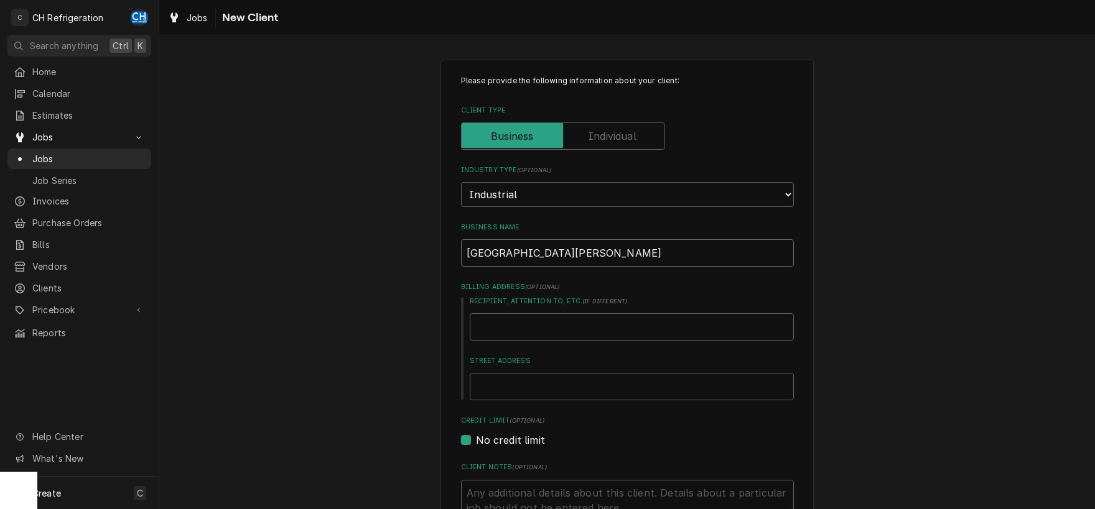
type input "[GEOGRAPHIC_DATA][PERSON_NAME]"
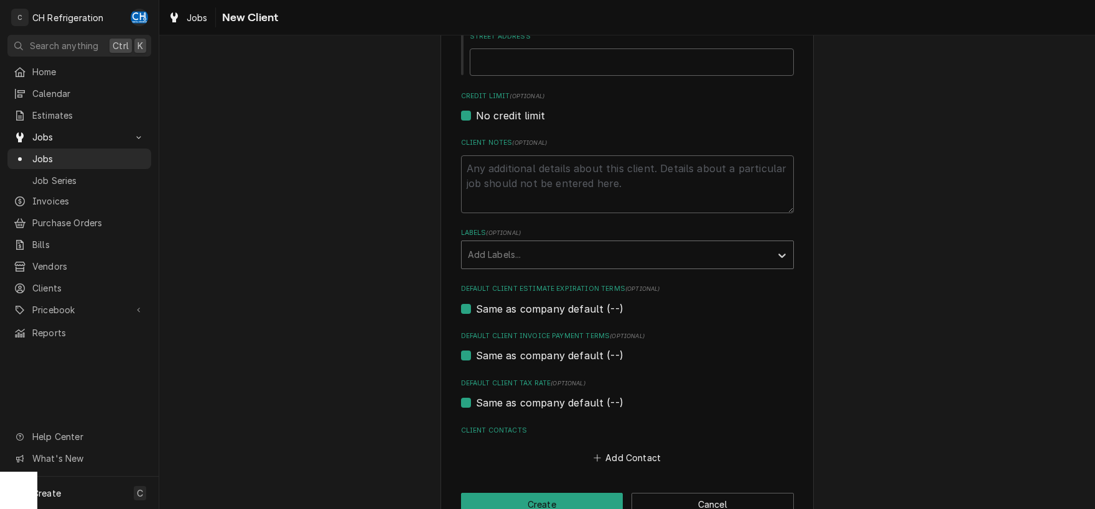
scroll to position [356, 0]
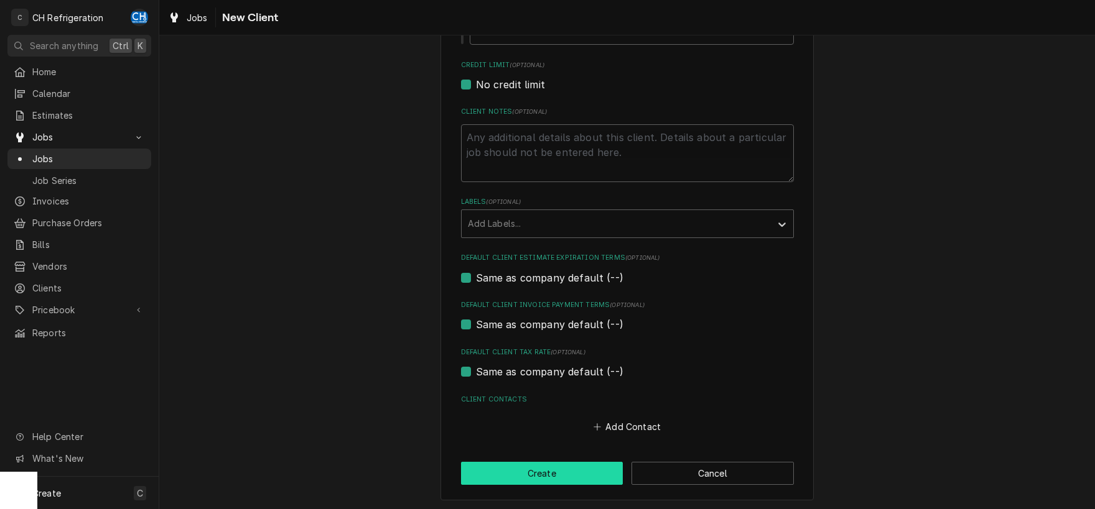
click at [596, 466] on button "Create" at bounding box center [542, 473] width 162 height 23
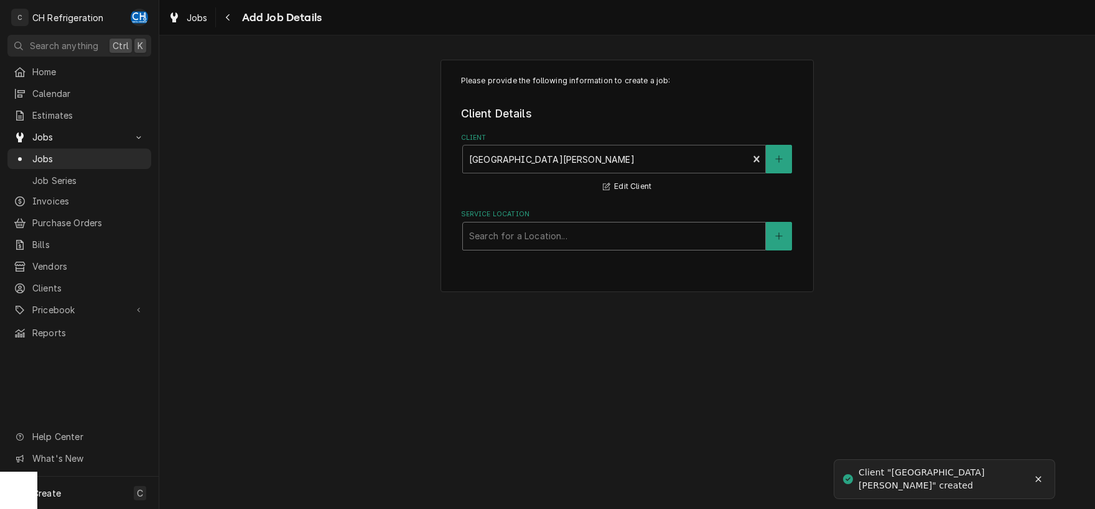
click at [578, 242] on div "Service Location" at bounding box center [614, 236] width 290 height 22
click at [770, 234] on button "Service Location" at bounding box center [779, 236] width 26 height 29
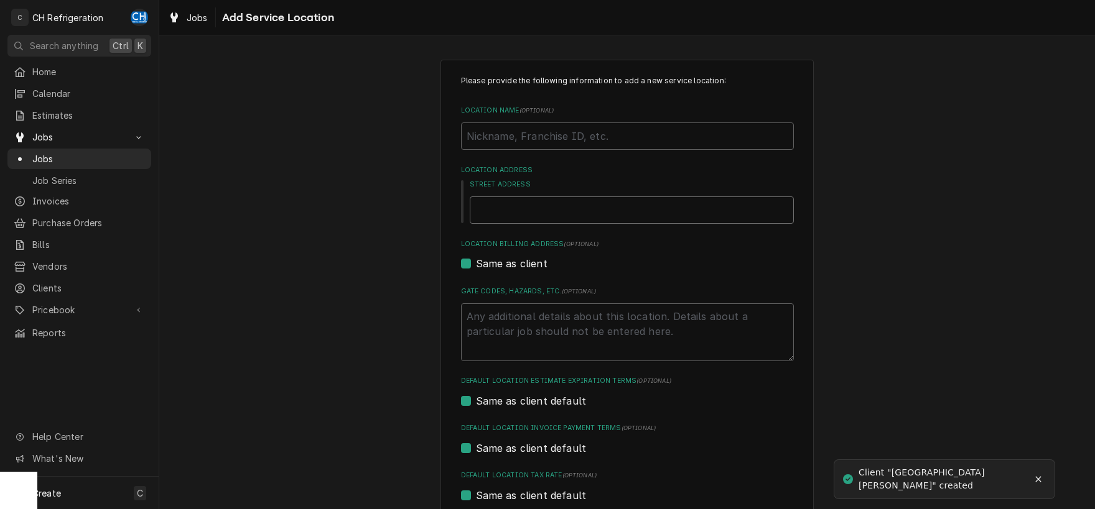
click at [550, 220] on input "Street Address" at bounding box center [632, 210] width 324 height 27
type textarea "x"
type input "2"
type textarea "x"
type input "28"
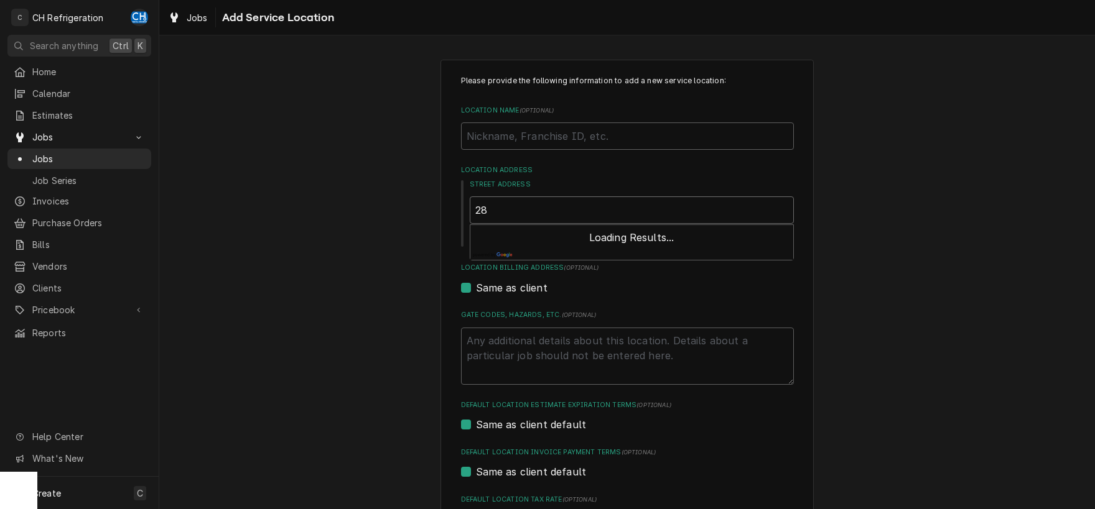
type textarea "x"
type input "285"
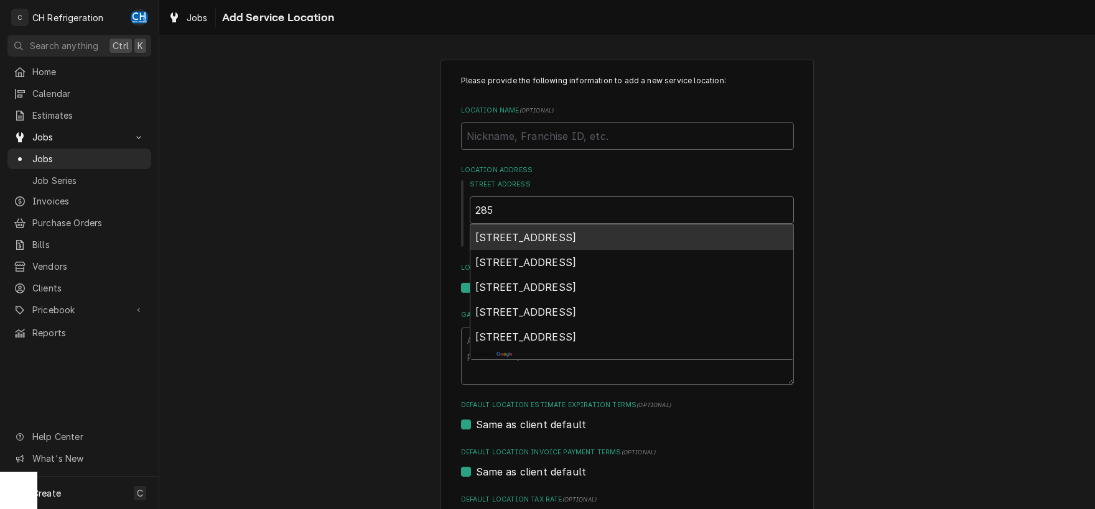
type textarea "x"
type input "285"
type textarea "x"
type input "285 w"
type textarea "x"
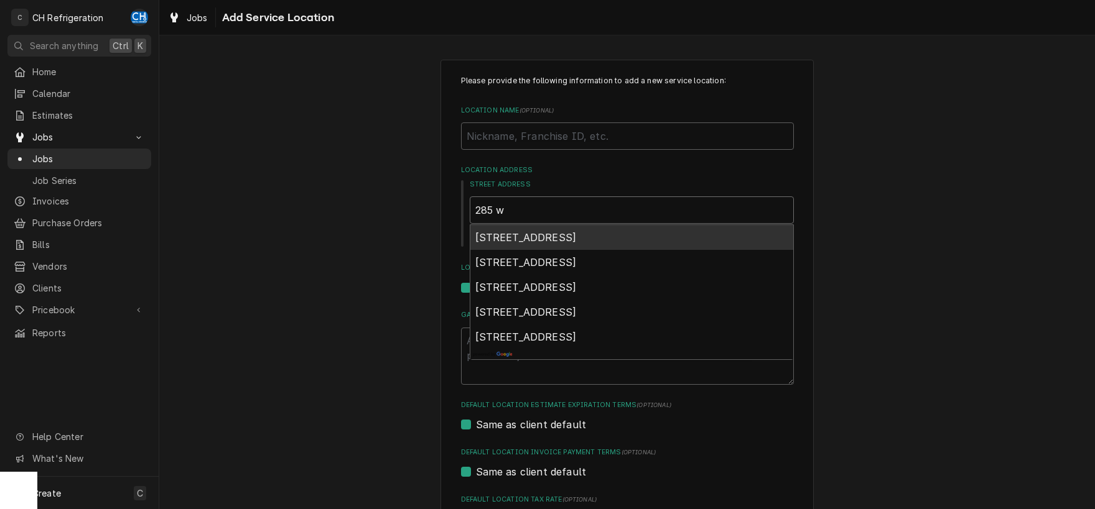
type input "285 w h"
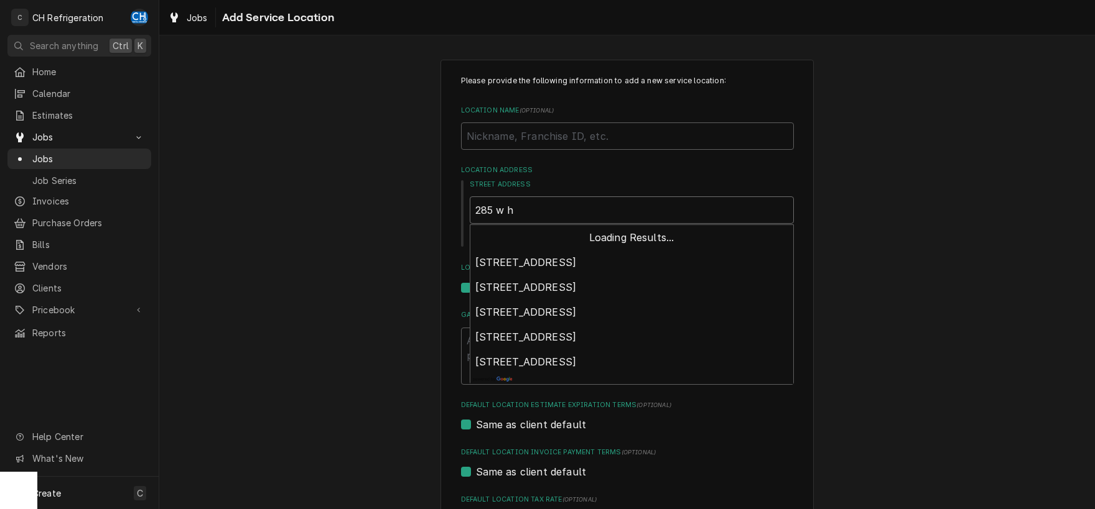
type textarea "x"
type input "285 w hi"
type textarea "x"
type input "285 w hin"
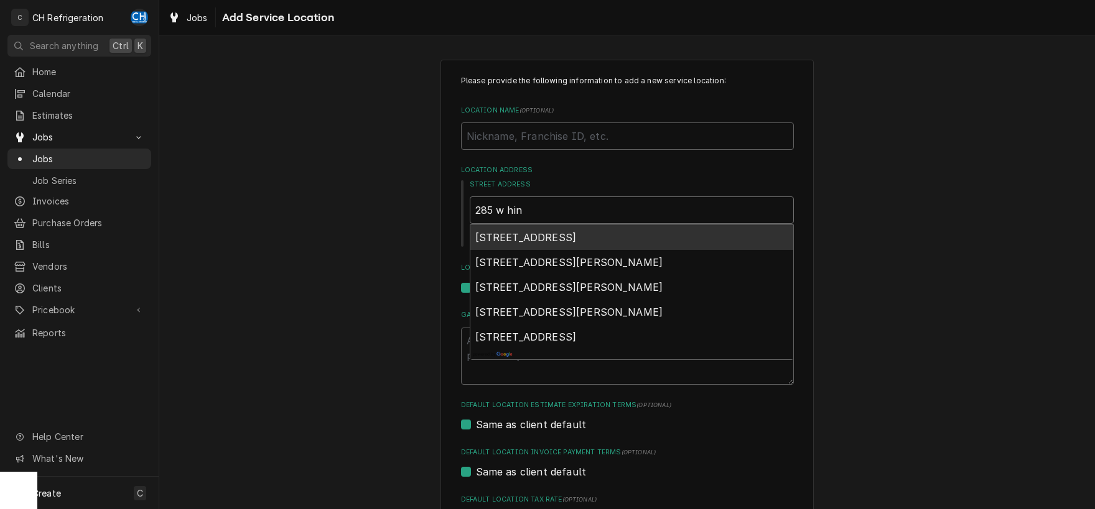
type textarea "x"
type input "285 w hint"
type textarea "x"
type input "285 w hinti"
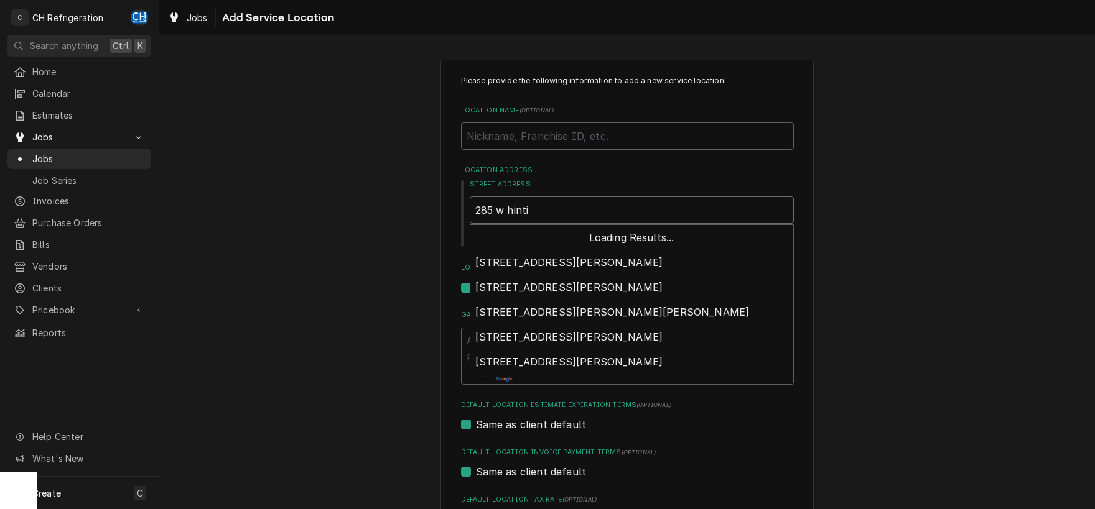
type textarea "x"
type input "285 w hintin"
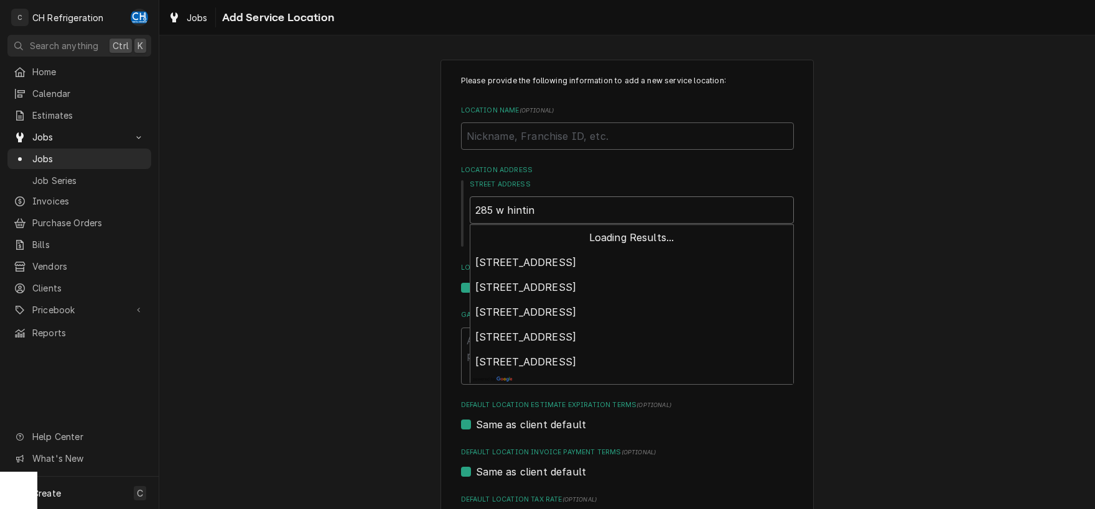
type textarea "x"
type input "285 w hinti"
type textarea "x"
type input "285 w hint"
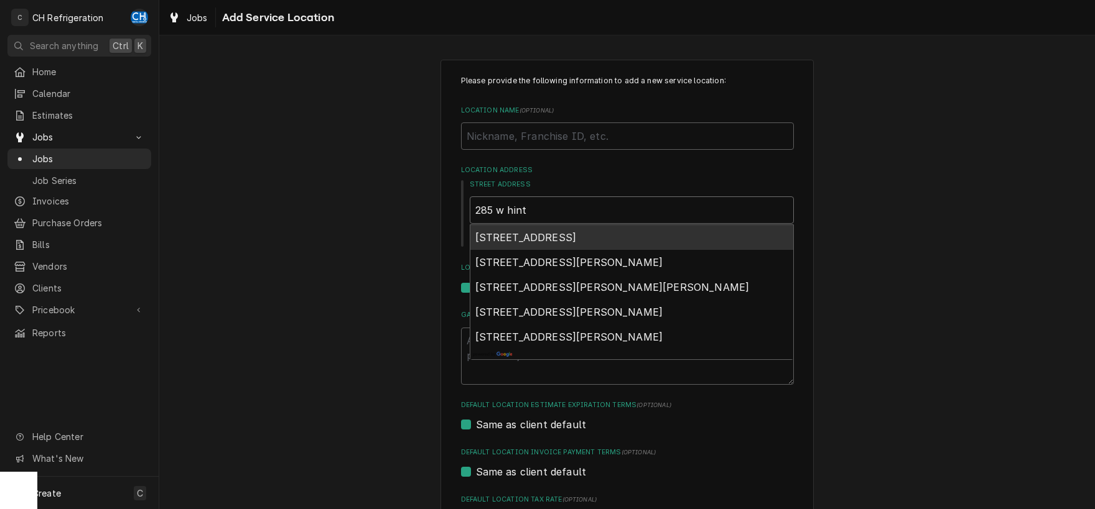
type textarea "x"
type input "285 w hin"
type textarea "x"
type input "285 w hi"
type textarea "x"
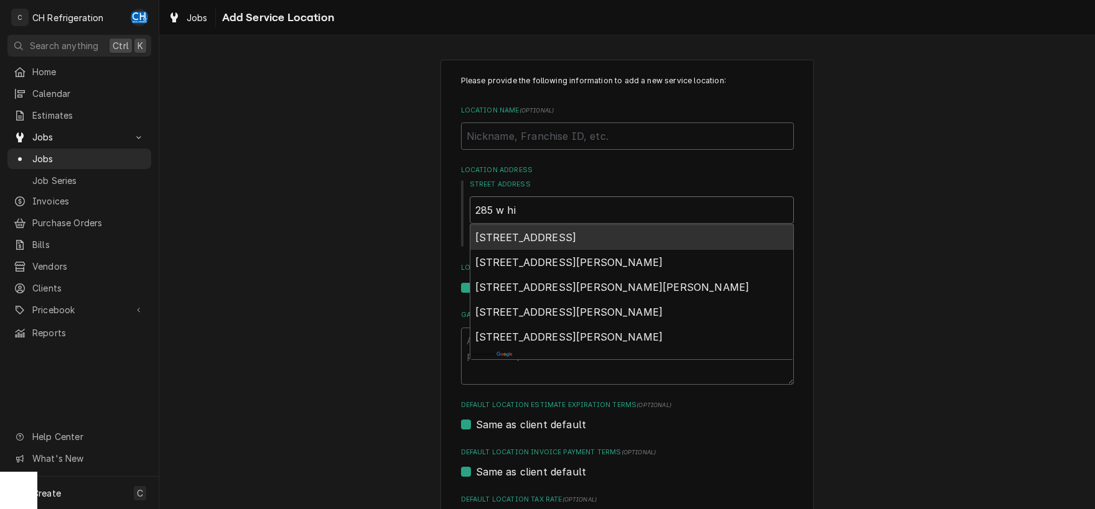
type input "285 w h"
type textarea "x"
type input "285 w"
type textarea "x"
type input "285 w h"
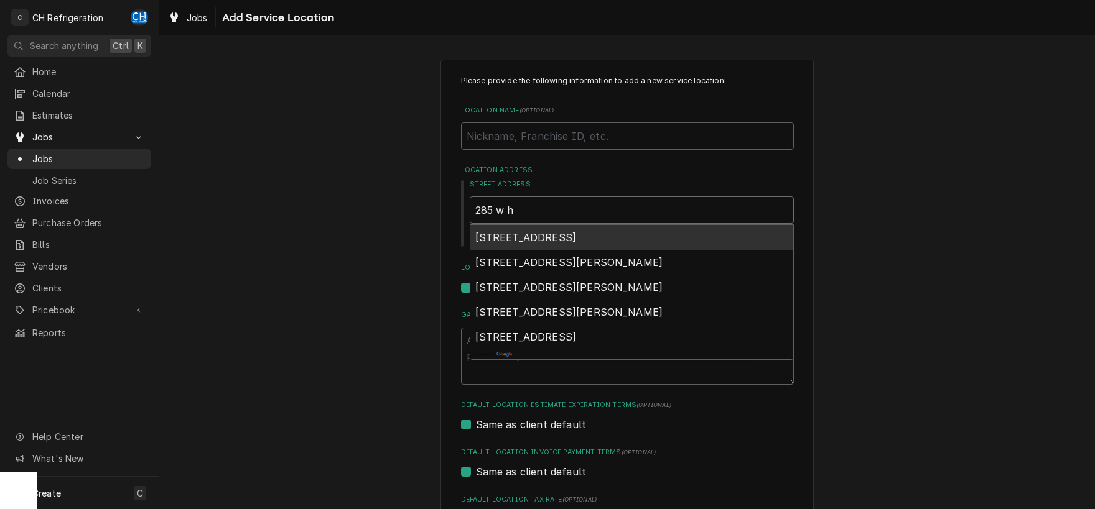
type textarea "x"
type input "285 w hu"
type textarea "x"
type input "285 w hun"
type textarea "x"
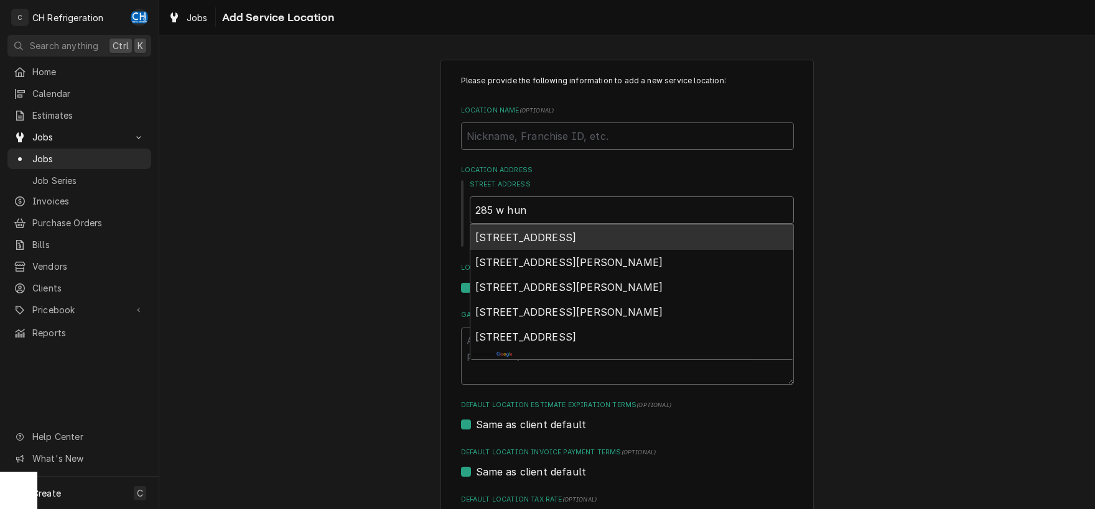
type input "285 w hunt"
type textarea "x"
type input "285 w hunti"
click at [570, 236] on span "285 West Huntington Drive, Arcadia, CA, USA" at bounding box center [525, 237] width 101 height 12
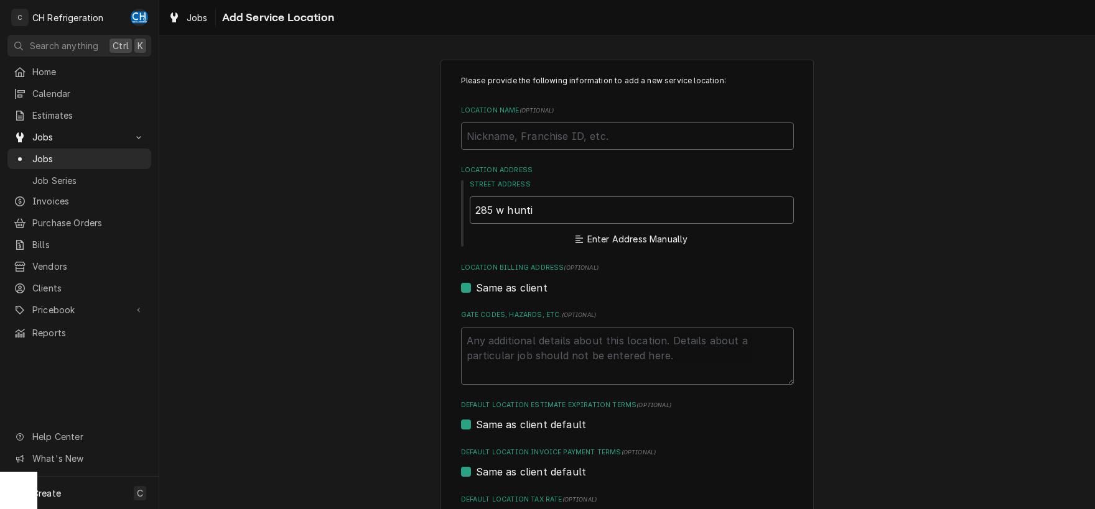
type textarea "x"
type input "285 W Huntington Dr"
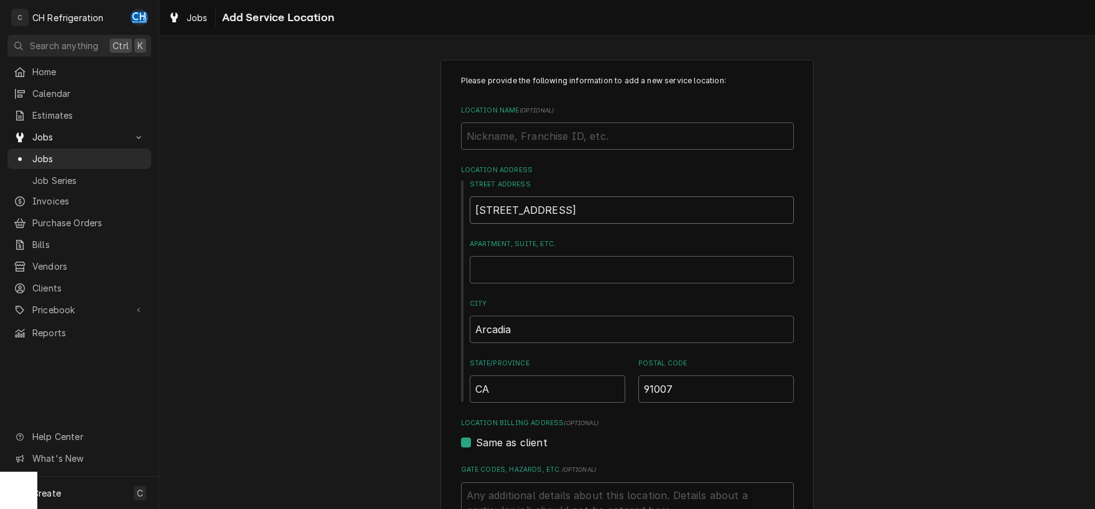
type textarea "x"
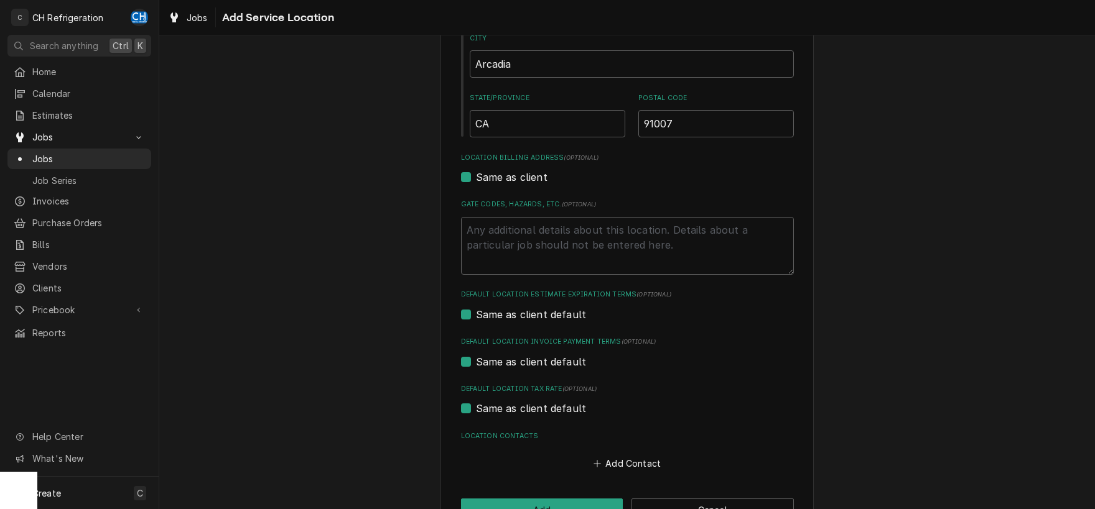
scroll to position [305, 0]
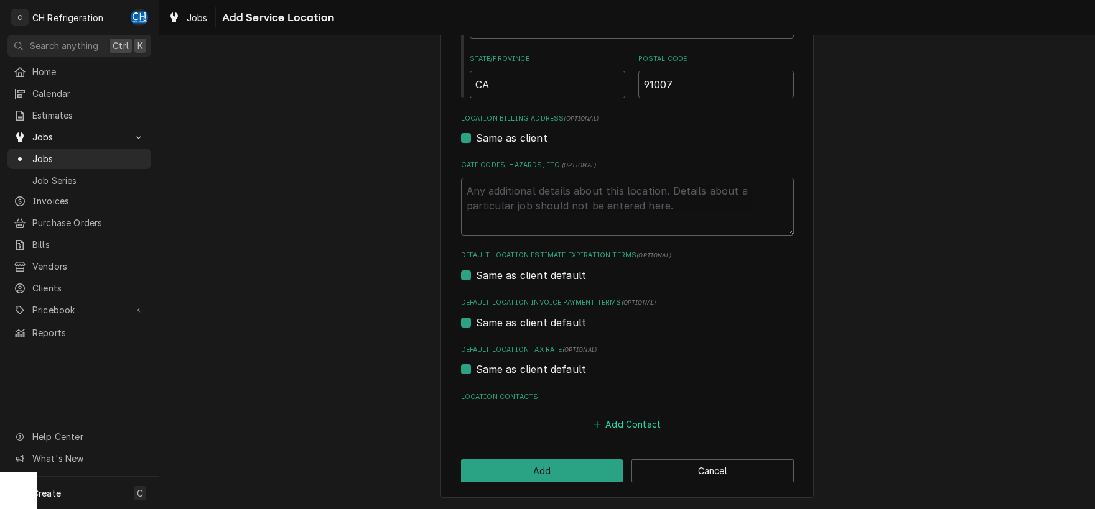
type input "285 W Huntington Dr"
click at [628, 424] on button "Add Contact" at bounding box center [627, 424] width 72 height 17
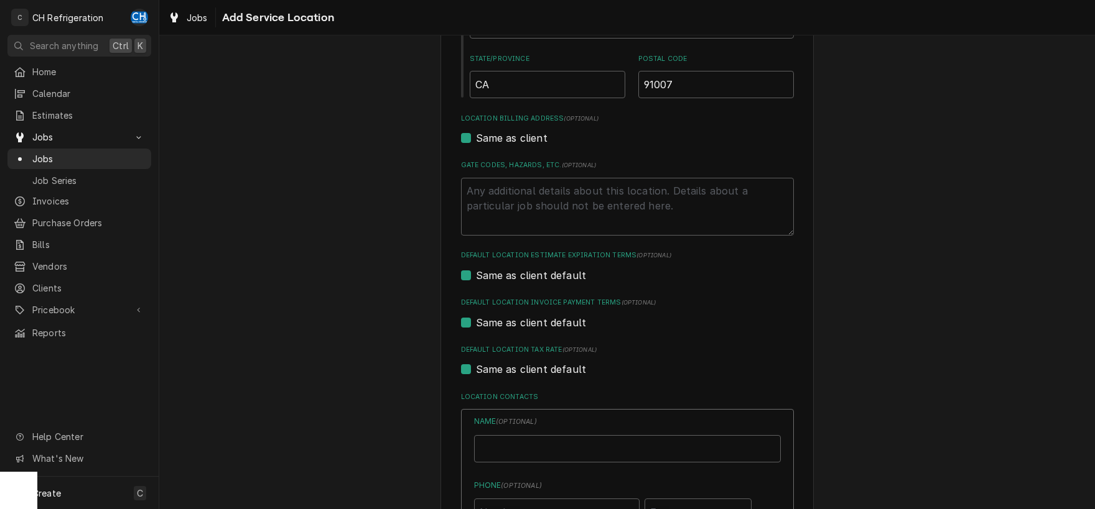
type textarea "x"
click at [521, 439] on input "Location Name ( optional )" at bounding box center [627, 448] width 307 height 27
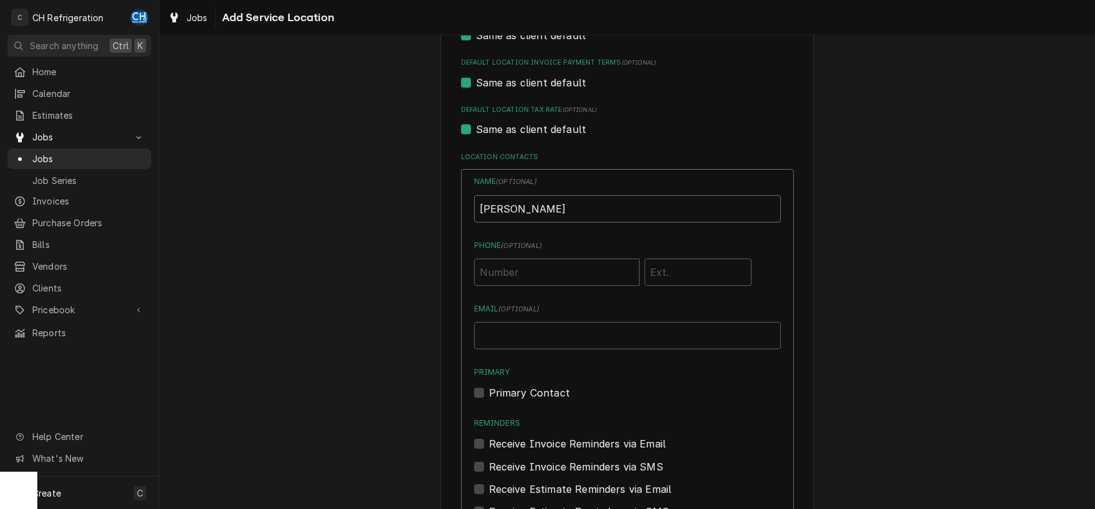
drag, startPoint x: 515, startPoint y: 209, endPoint x: 585, endPoint y: 216, distance: 70.6
click at [516, 209] on input "Rick BAkker" at bounding box center [627, 208] width 307 height 27
type input "Rick Bakker"
type input "9"
type input "(626) 574-6642"
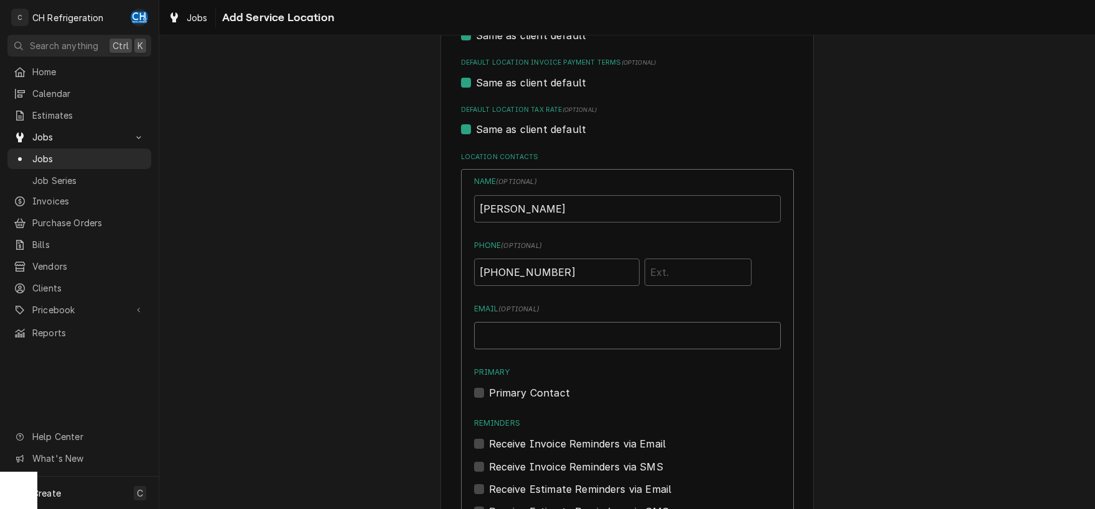
click at [534, 328] on input "Email ( optional )" at bounding box center [627, 335] width 307 height 27
click at [542, 338] on input "Email ( optional )" at bounding box center [627, 335] width 307 height 27
paste input "rick.bakker@santaanita.com"
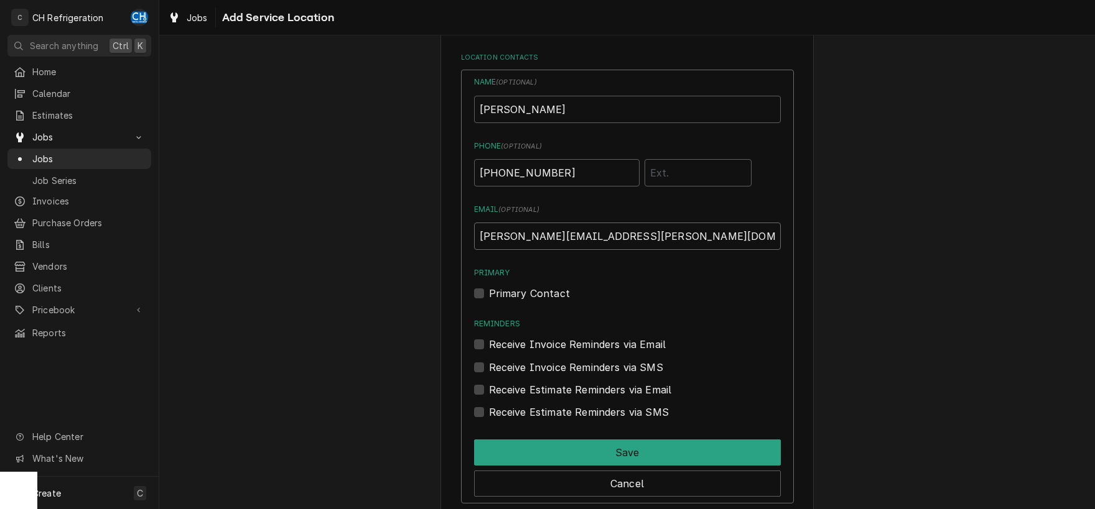
scroll to position [720, 0]
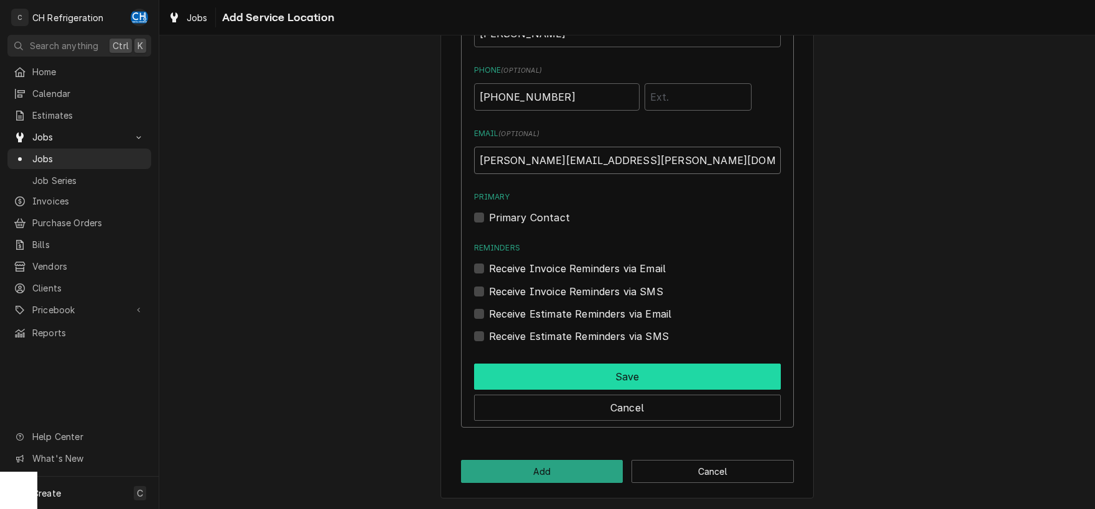
type input "rick.bakker@santaanita.com"
click at [647, 372] on button "Save" at bounding box center [627, 377] width 307 height 26
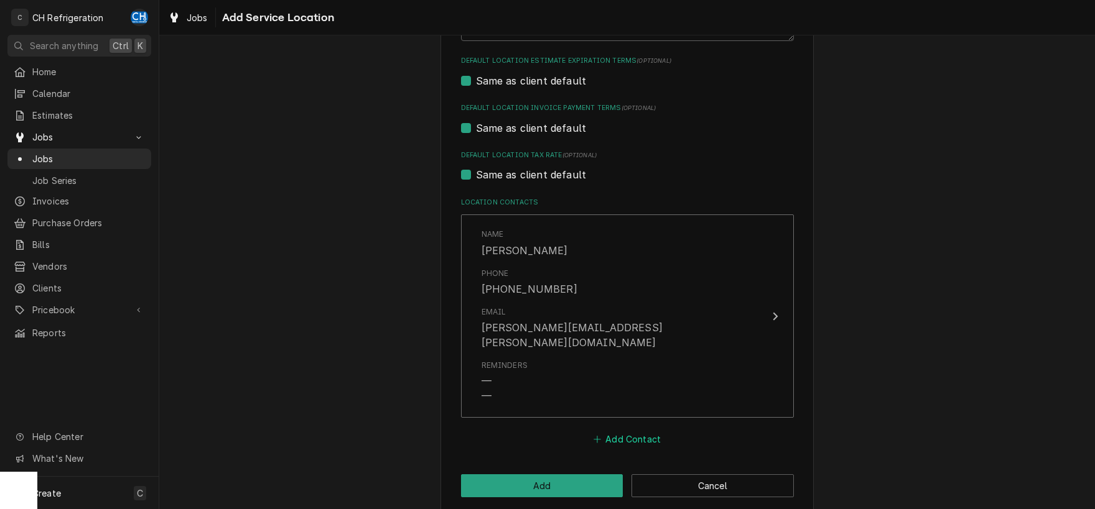
click at [626, 431] on button "Add Contact" at bounding box center [627, 439] width 72 height 17
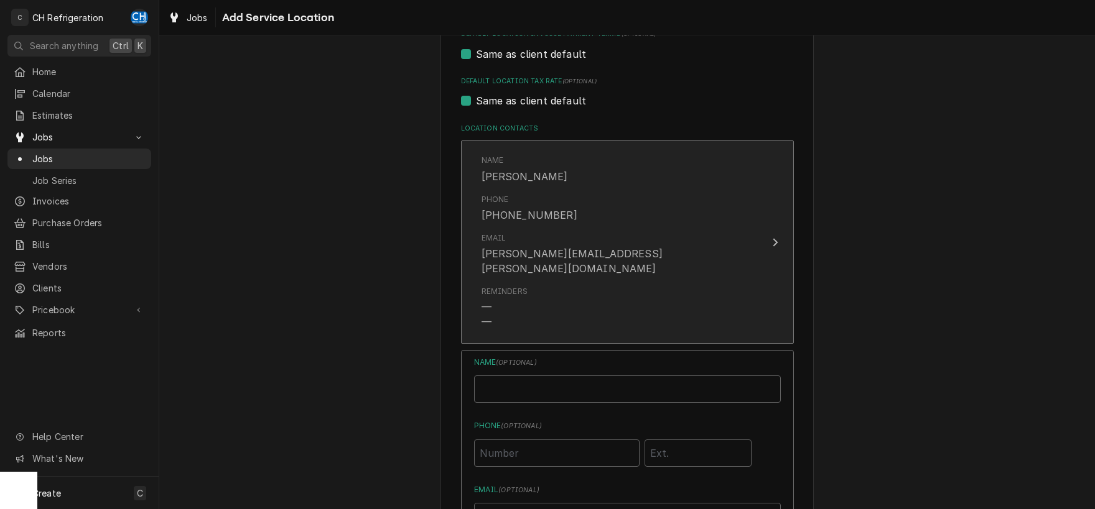
type textarea "x"
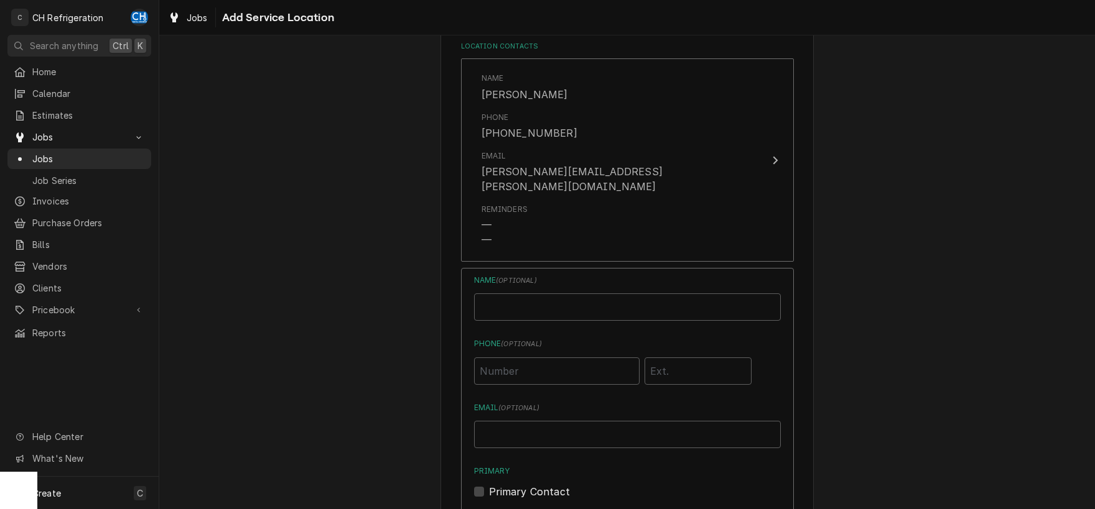
scroll to position [694, 0]
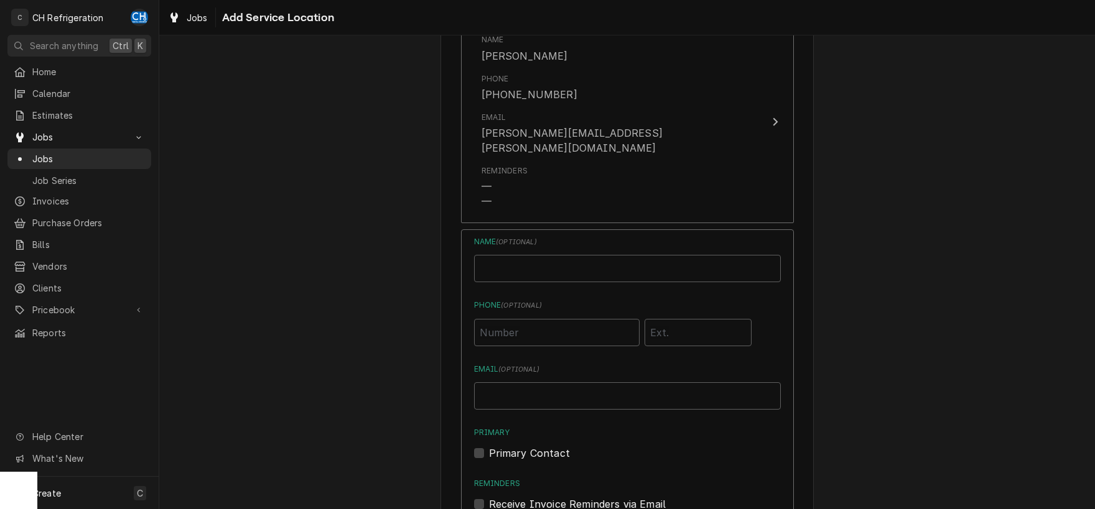
click at [519, 239] on div "Name ( optional )" at bounding box center [627, 259] width 307 height 46
click at [521, 260] on input "Location Name ( optional )" at bounding box center [627, 268] width 307 height 27
type input "Shannon McGuckin"
type input "(626) 574-6643"
click at [516, 383] on input "Email ( optional )" at bounding box center [627, 396] width 307 height 27
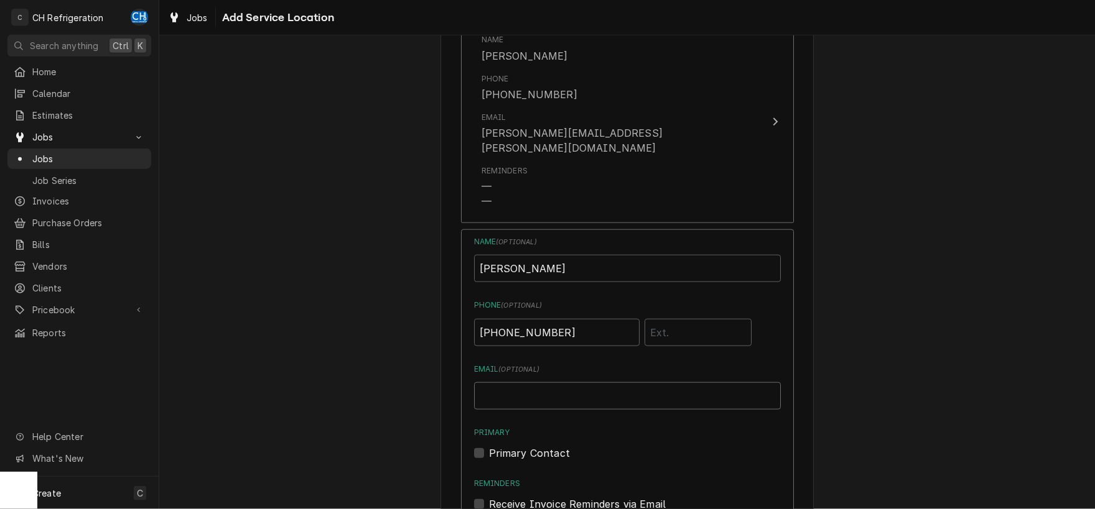
scroll to position [38, 0]
paste input "Shannon.mcguckin@santaanita.com"
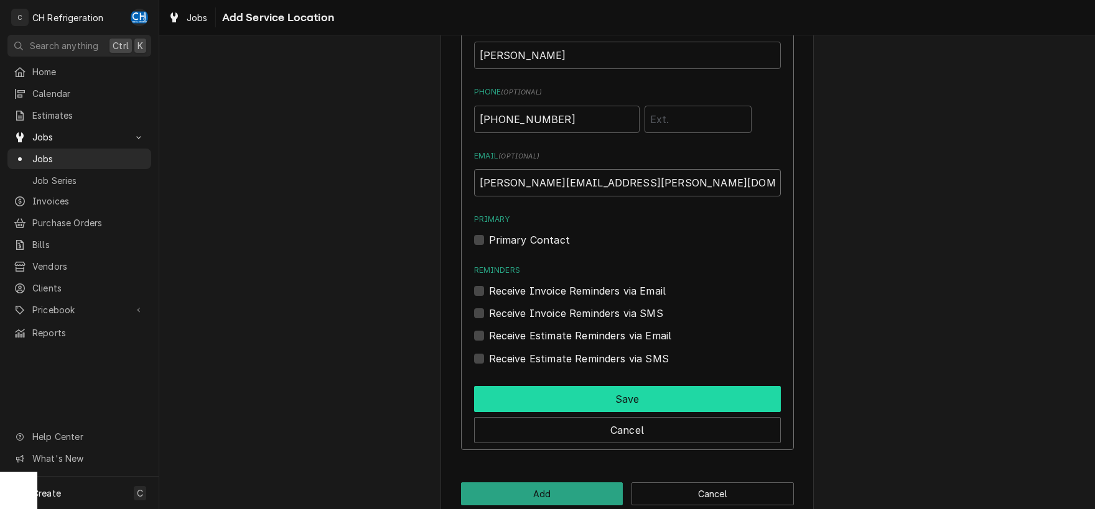
scroll to position [915, 0]
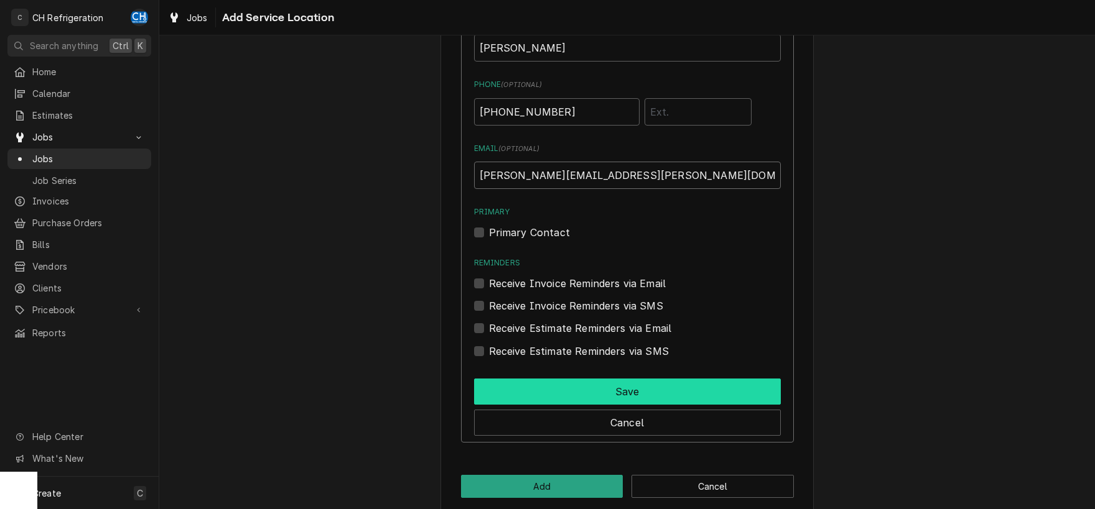
type input "Shannon.mcguckin@santaanita.com"
click at [618, 379] on button "Save" at bounding box center [627, 392] width 307 height 26
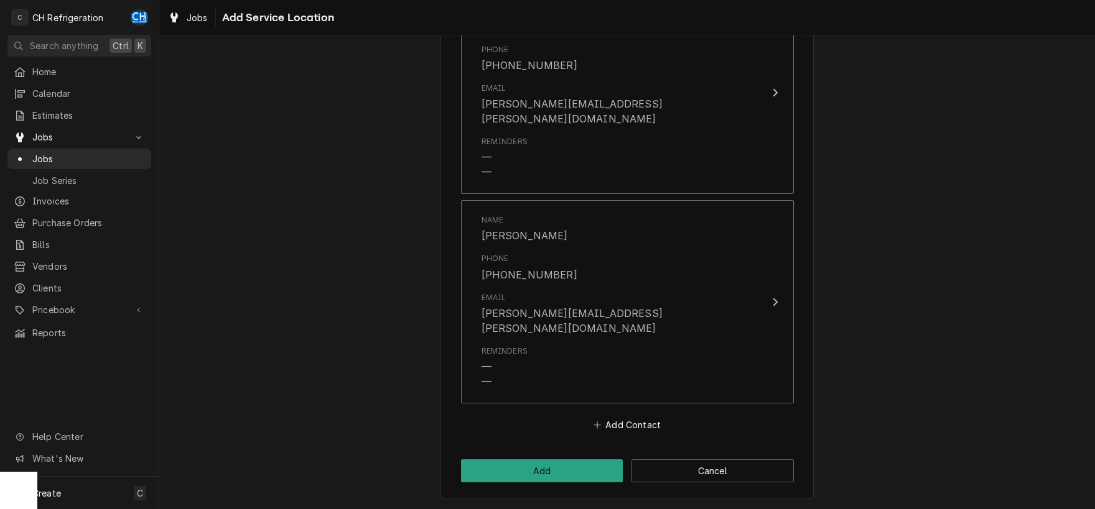
scroll to position [694, 0]
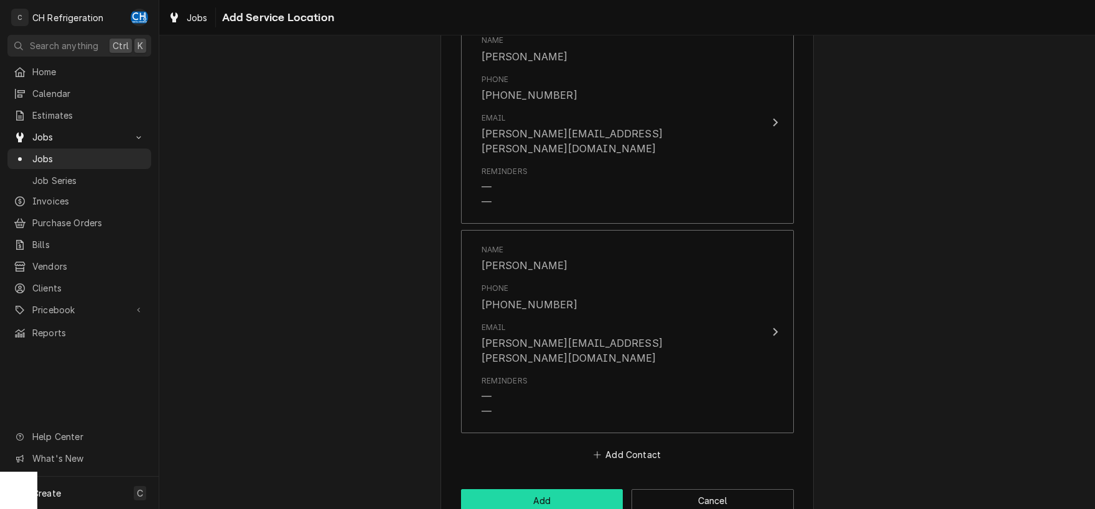
click at [535, 490] on button "Add" at bounding box center [542, 501] width 162 height 23
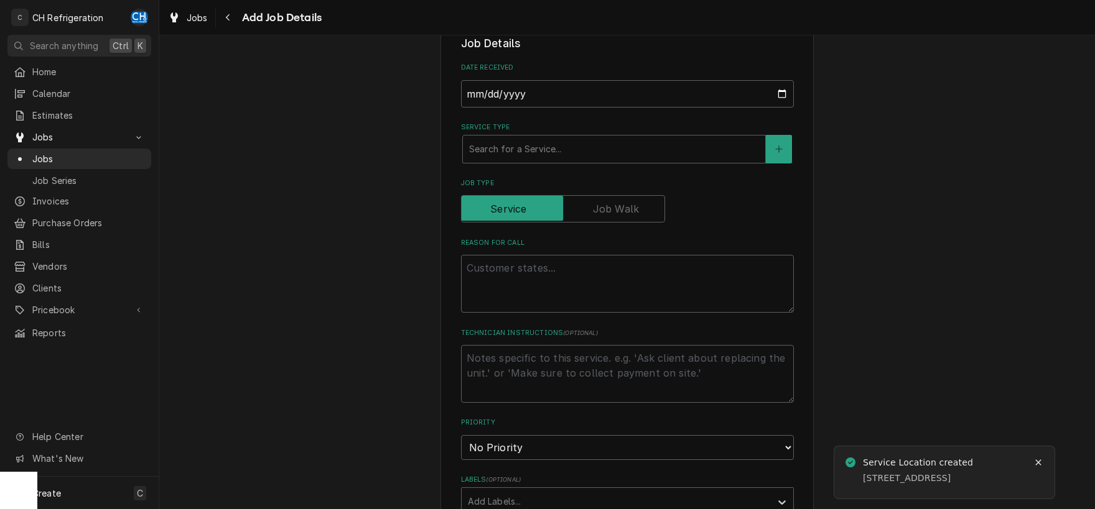
scroll to position [325, 0]
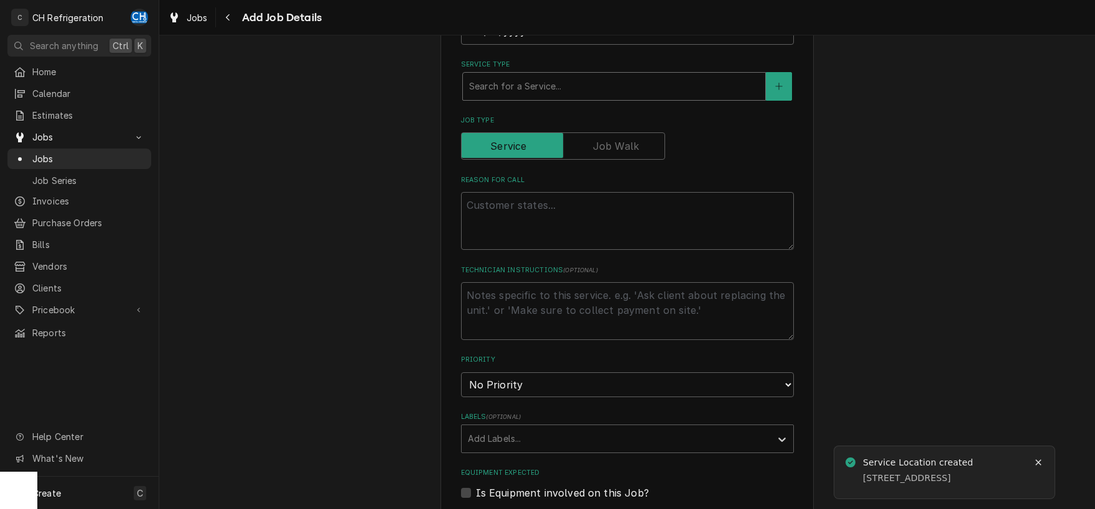
click at [554, 89] on div "Service Type" at bounding box center [614, 86] width 290 height 22
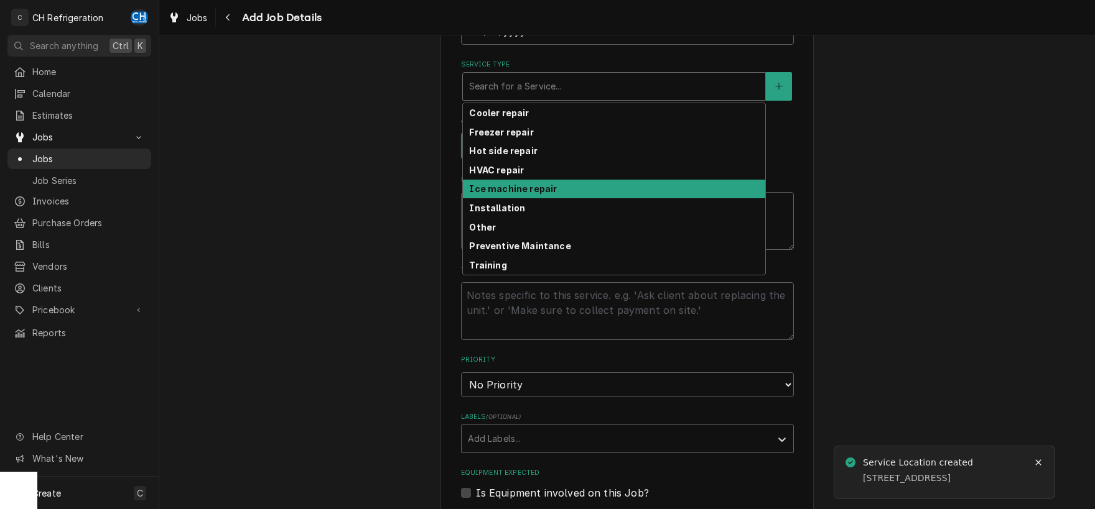
click at [507, 195] on div "Ice machine repair" at bounding box center [614, 189] width 302 height 19
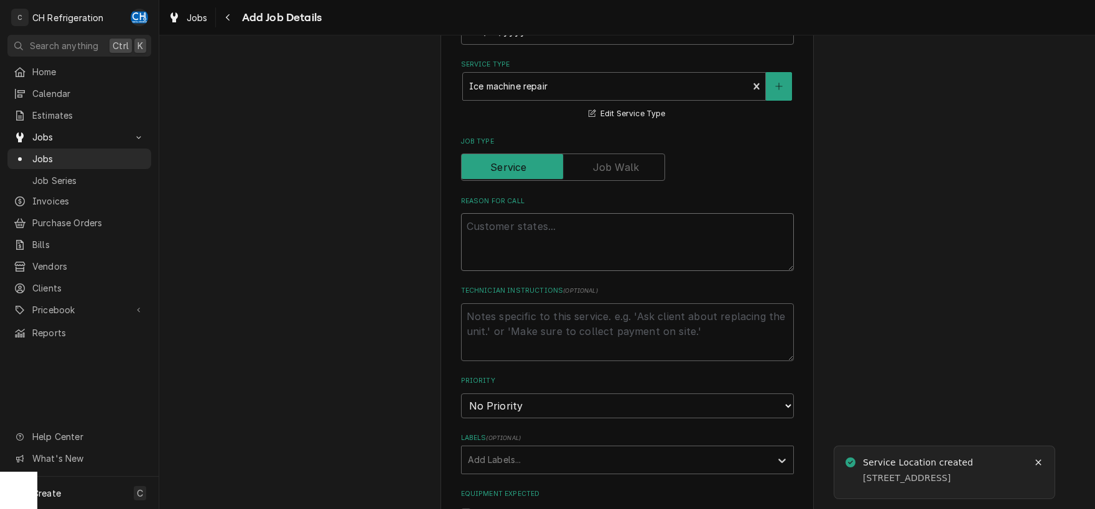
click at [524, 239] on textarea "Reason For Call" at bounding box center [627, 242] width 333 height 58
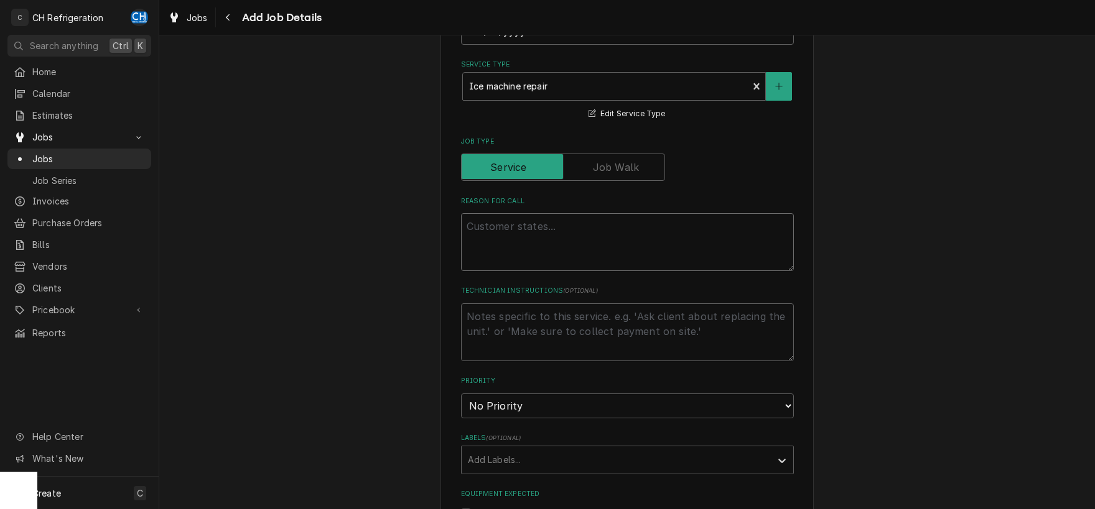
type textarea "x"
type textarea "H"
type textarea "x"
type textarea "Ho"
type textarea "x"
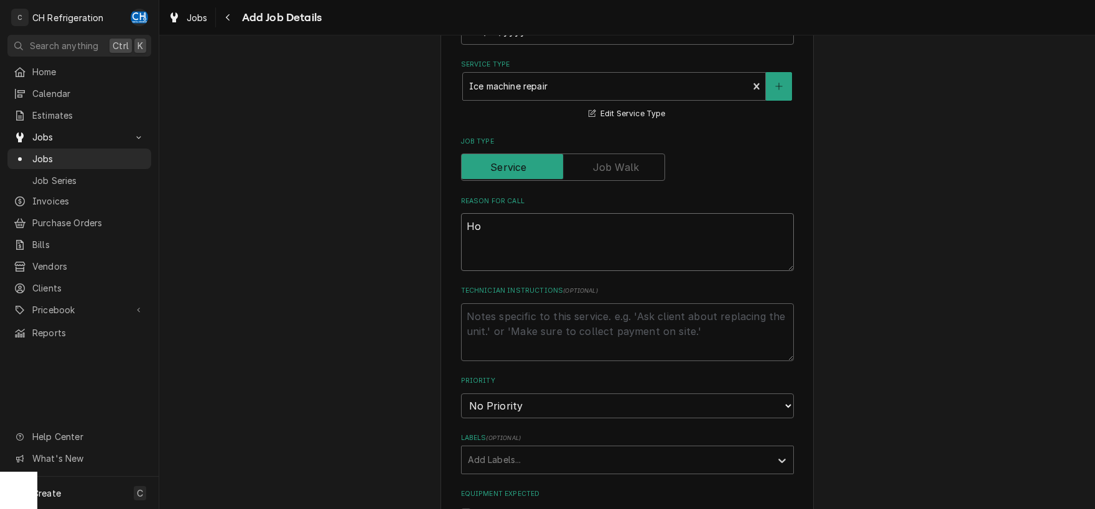
type textarea "Hos"
type textarea "x"
type textarea "Hosh"
type textarea "x"
type textarea "Hoshi"
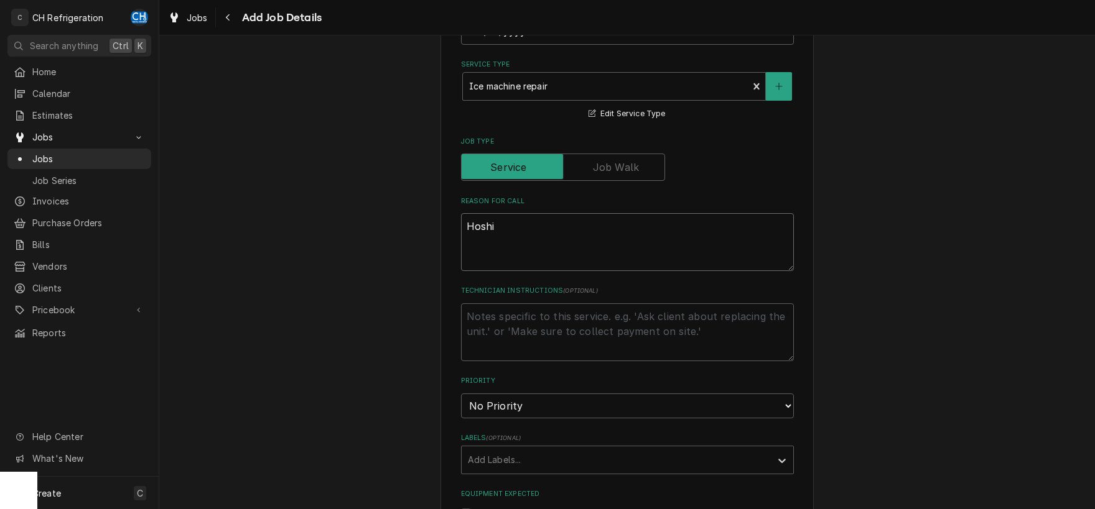
type textarea "x"
type textarea "Hoshiz"
type textarea "x"
type textarea "Hoshiza"
type textarea "x"
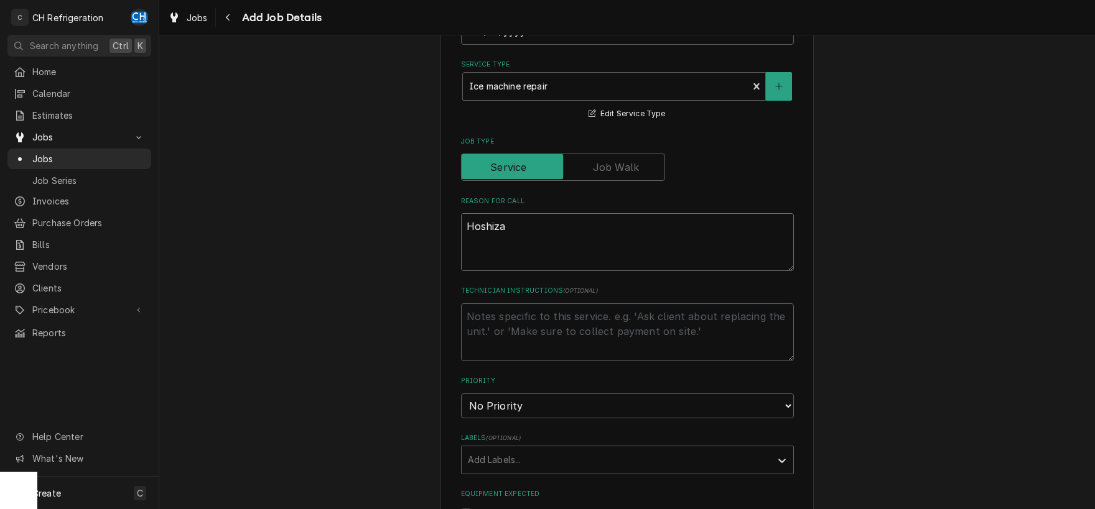
type textarea "Hoshizak"
type textarea "x"
type textarea "Hoshizaki"
type textarea "x"
type textarea "Hoshizaki"
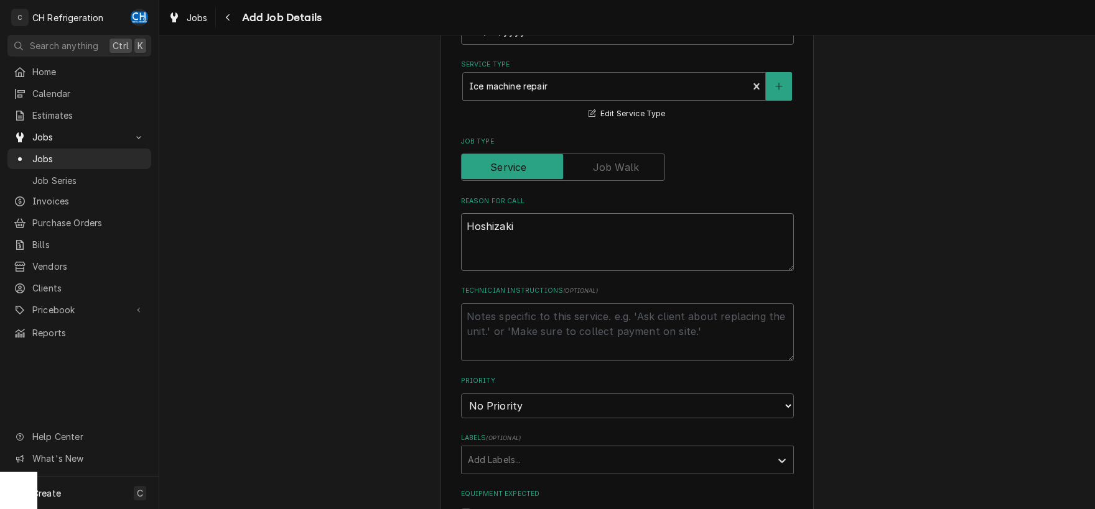
type textarea "x"
type textarea "Hoshizaki I"
type textarea "x"
type textarea "Hoshizaki Ic"
type textarea "x"
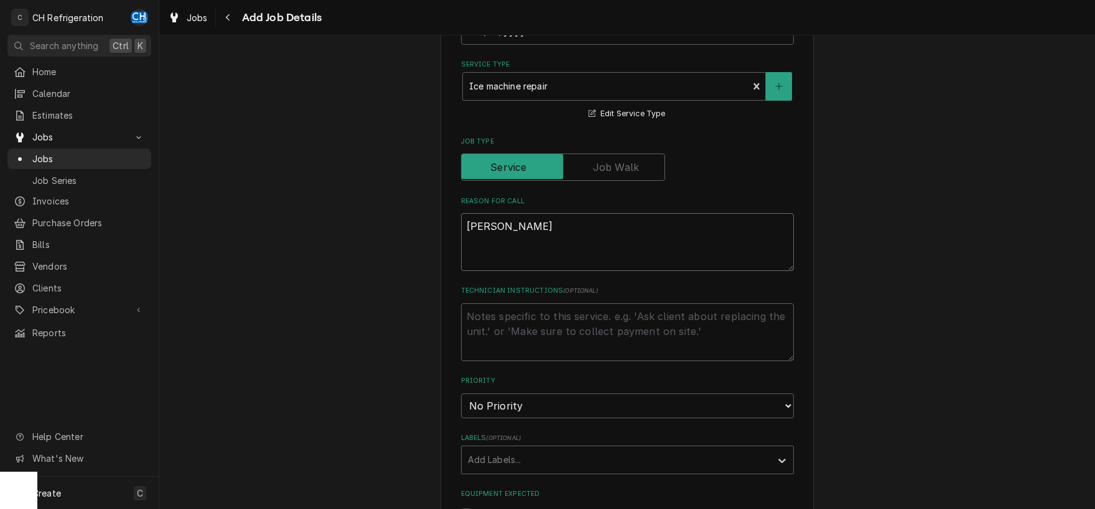
type textarea "Hoshizaki Ice"
type textarea "x"
type textarea "Hoshizaki Ice"
type textarea "x"
type textarea "Hoshizaki Ice m"
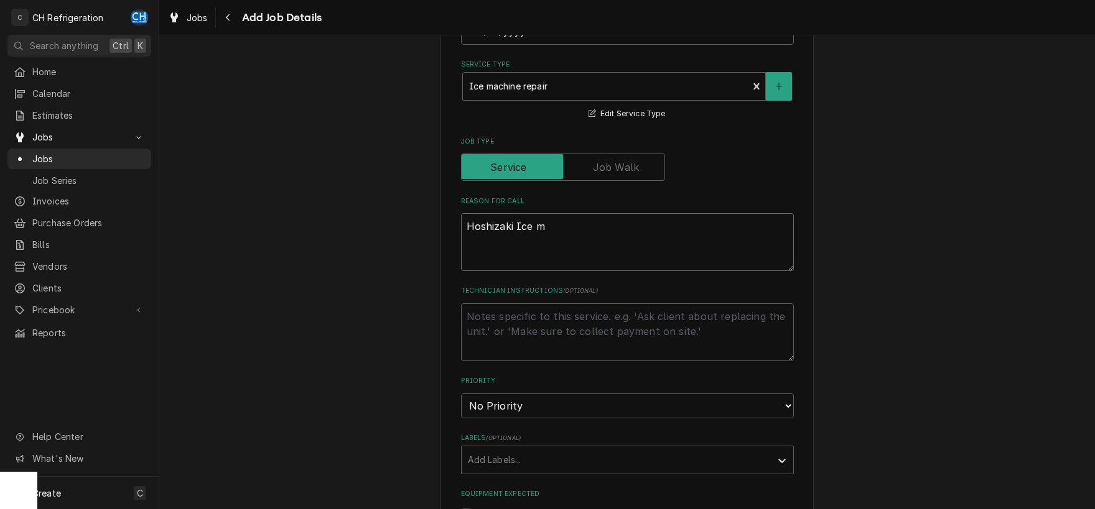
type textarea "x"
type textarea "Hoshizaki Ice ma"
type textarea "x"
type textarea "Hoshizaki Ice mac"
type textarea "x"
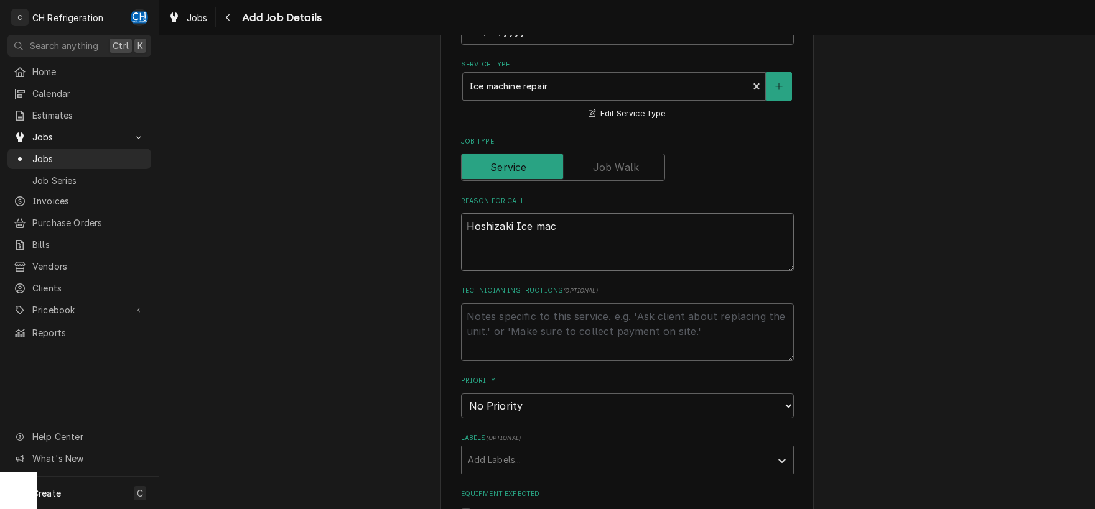
type textarea "Hoshizaki Ice mach"
type textarea "x"
type textarea "Hoshizaki Ice machi"
type textarea "x"
type textarea "Hoshizaki Ice machin"
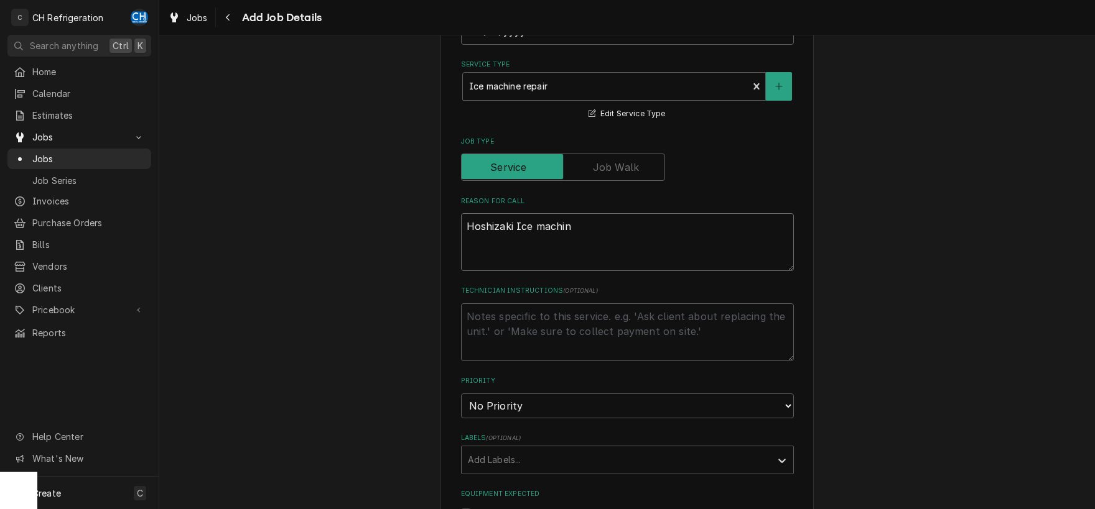
type textarea "x"
type textarea "Hoshizaki Ice machine"
type textarea "x"
type textarea "Hoshizaki Ice machine"
type textarea "x"
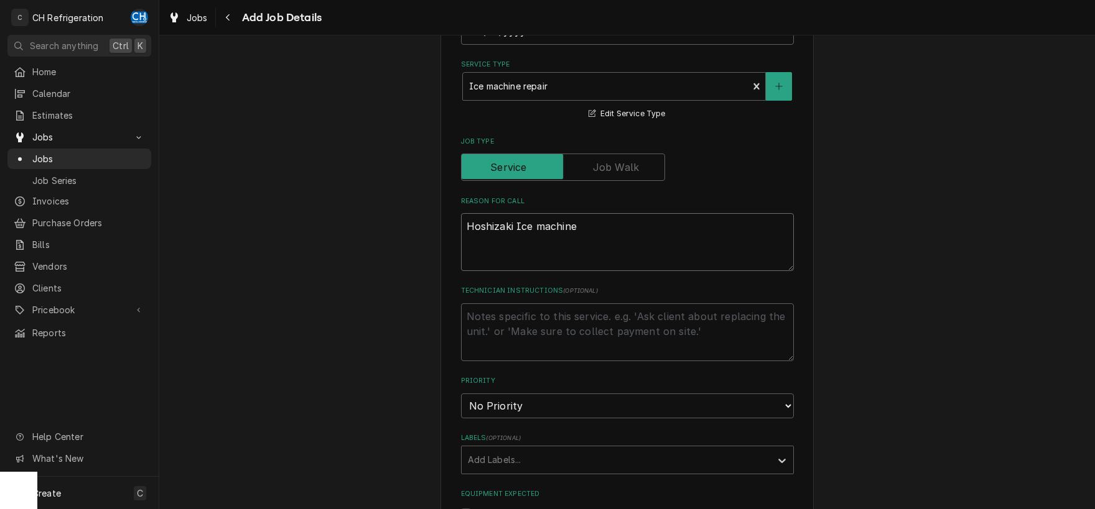
type textarea "Hoshizaki Ice machine d"
type textarea "x"
type textarea "Hoshizaki Ice machine do"
type textarea "x"
type textarea "Hoshizaki Ice machine dow"
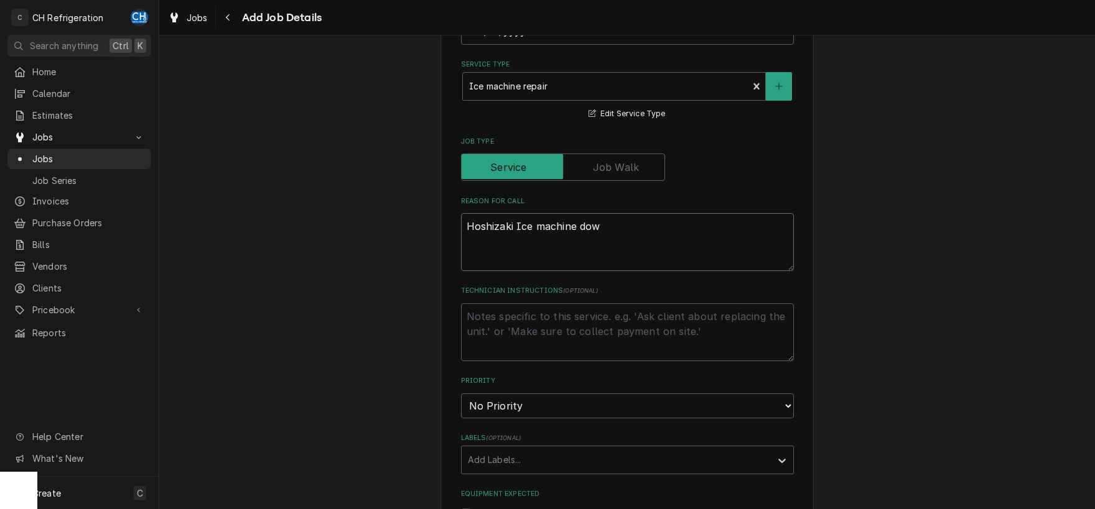
type textarea "x"
type textarea "Hoshizaki Ice machine down"
type textarea "x"
type textarea "Hoshizaki Ice machine down"
type textarea "x"
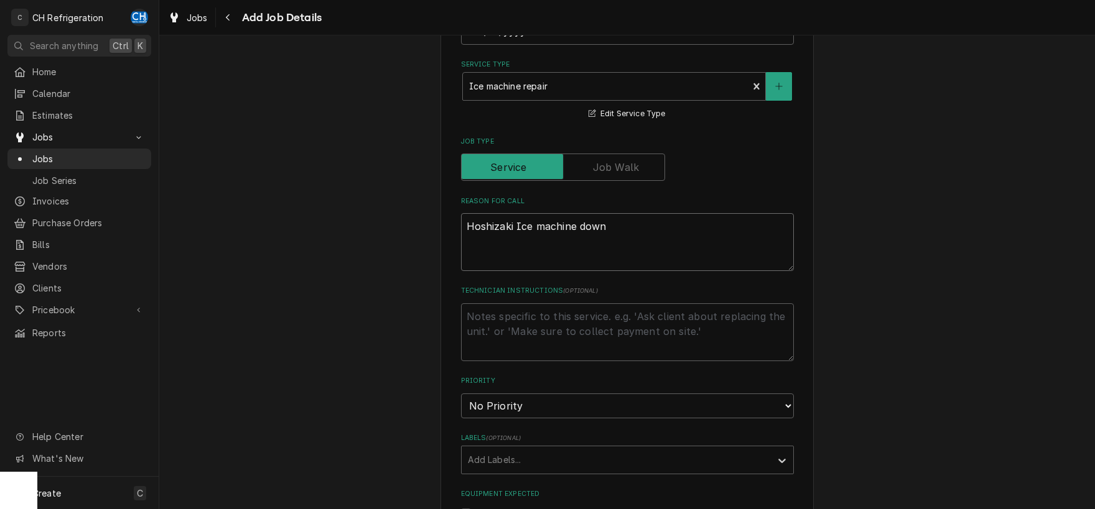
type textarea "Hoshizaki Ice machine down -"
type textarea "x"
type textarea "Hoshizaki Ice machine down -"
type textarea "x"
type textarea "Hoshizaki Ice machine down - u"
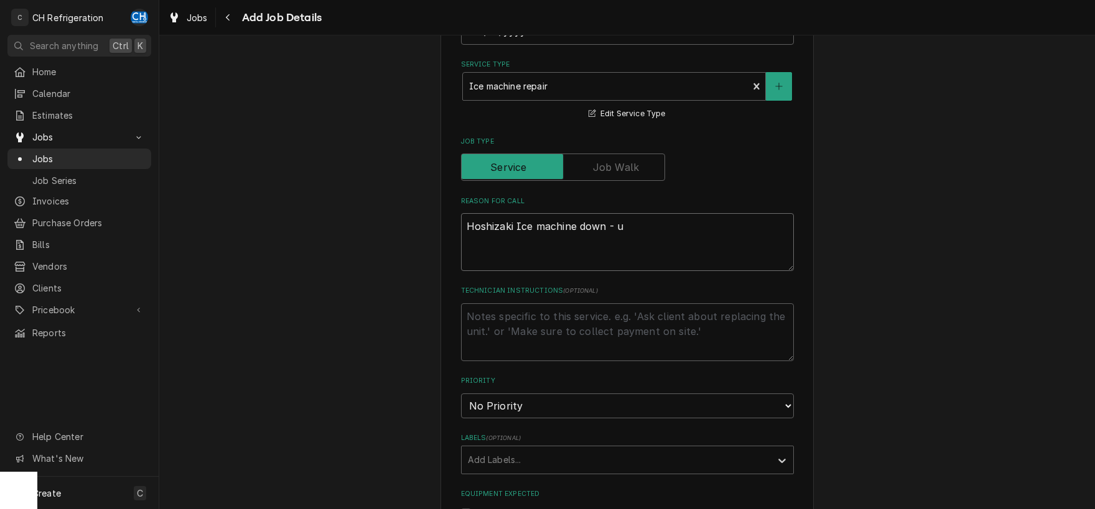
type textarea "x"
type textarea "Hoshizaki Ice machine down - un"
type textarea "x"
type textarea "Hoshizaki Ice machine down - und"
type textarea "x"
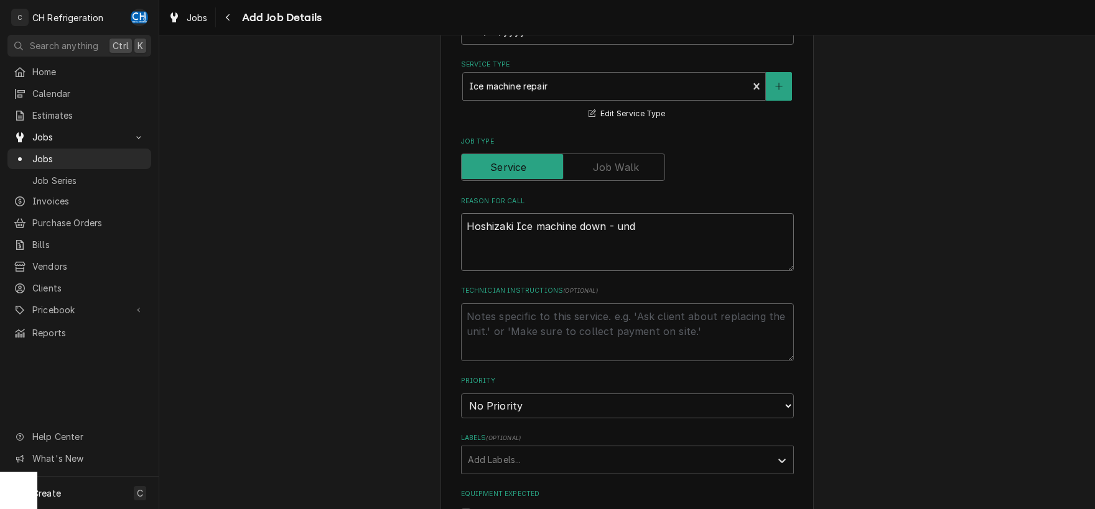
type textarea "Hoshizaki Ice machine down - unde"
type textarea "x"
type textarea "Hoshizaki Ice machine down - under"
type textarea "x"
type textarea "Hoshizaki Ice machine down - under"
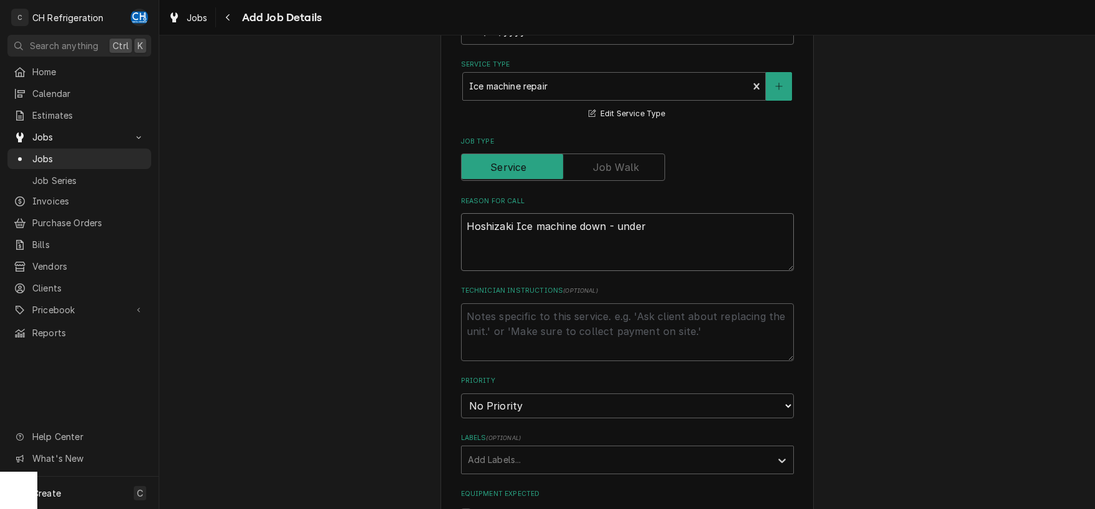
type textarea "x"
type textarea "Hoshizaki Ice machine down - under w"
type textarea "x"
type textarea "Hoshizaki Ice machine down - under wa"
type textarea "x"
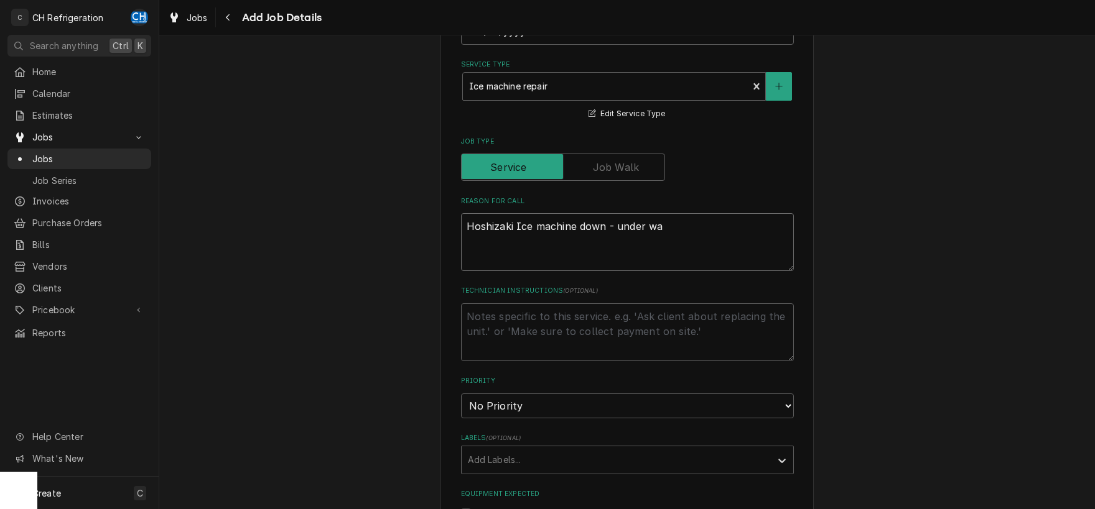
type textarea "Hoshizaki Ice machine down - under war"
type textarea "x"
type textarea "Hoshizaki Ice machine down - under warr"
type textarea "x"
type textarea "Hoshizaki Ice machine down - under warra"
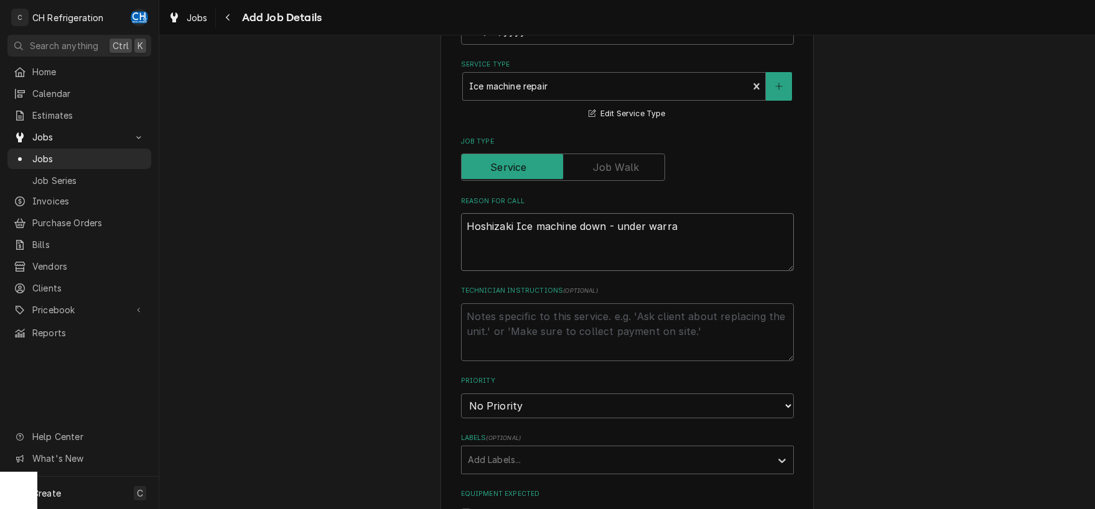
type textarea "x"
type textarea "Hoshizaki Ice machine down - under warran"
type textarea "x"
type textarea "Hoshizaki Ice machine down - under warrant"
type textarea "x"
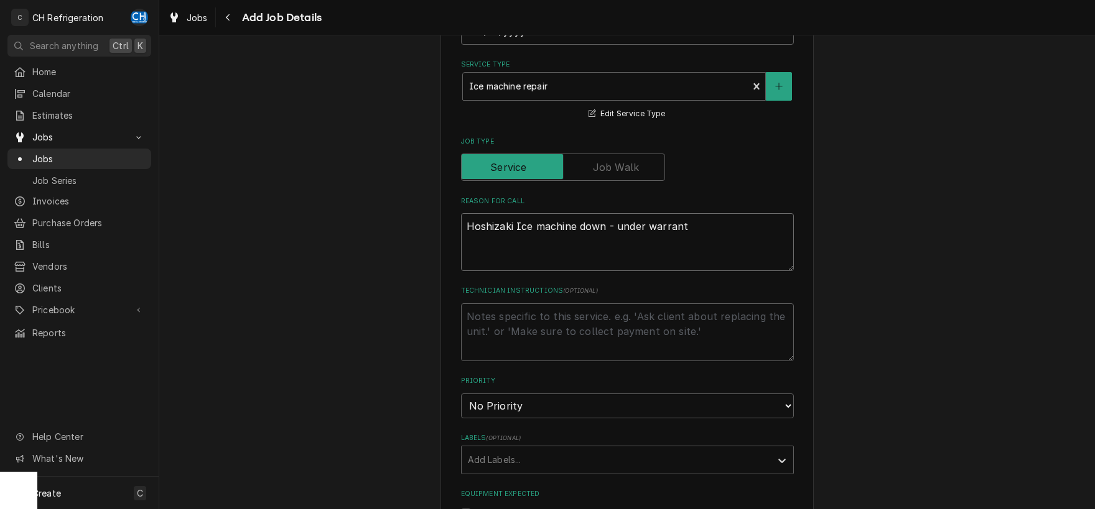
type textarea "Hoshizaki Ice machine down - under warranty"
type textarea "x"
type textarea "Hoshizaki Ice machine down - under warranty"
type textarea "x"
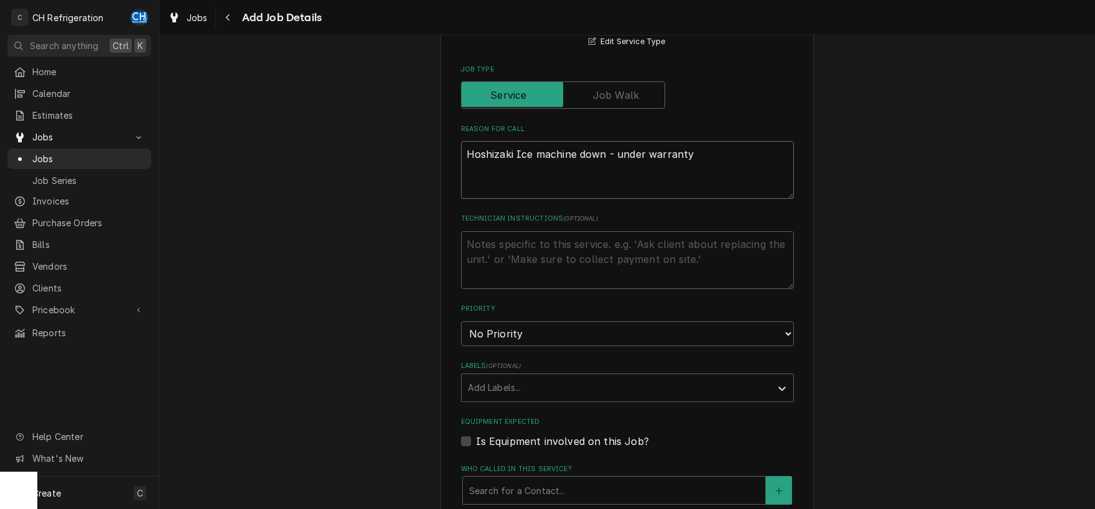
scroll to position [520, 0]
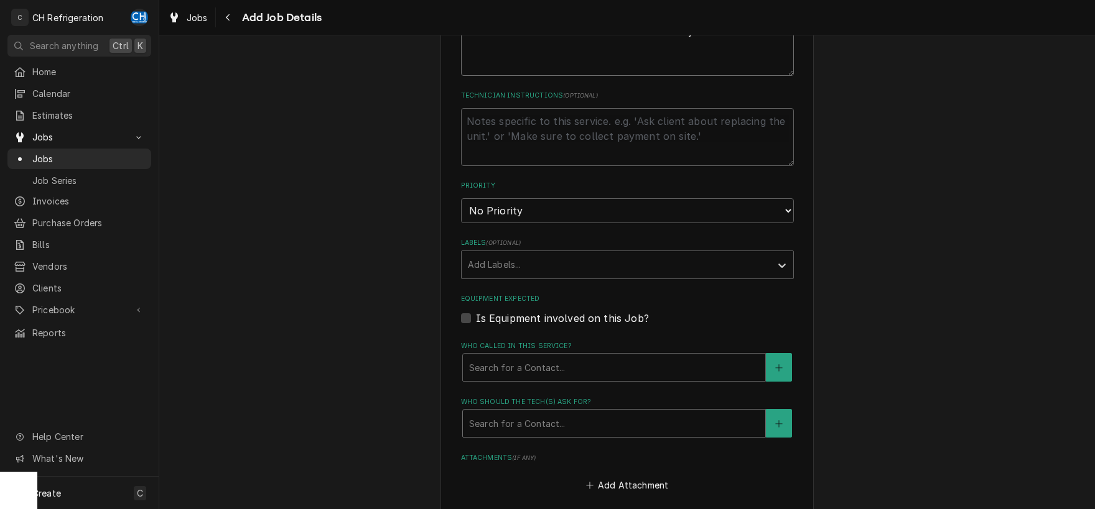
type textarea "Hoshizaki Ice machine down - under warranty"
click at [521, 419] on div "Who should the tech(s) ask for?" at bounding box center [614, 423] width 290 height 22
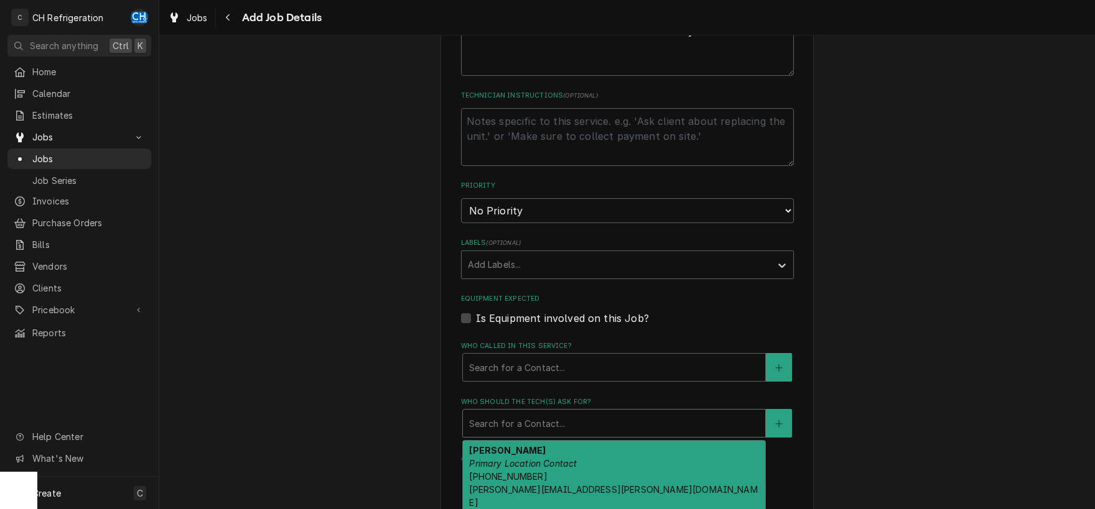
click at [534, 442] on div "Rick Bakker Primary Location Contact (626) 574-6642 rick.bakker@santaanita.com" at bounding box center [614, 477] width 302 height 72
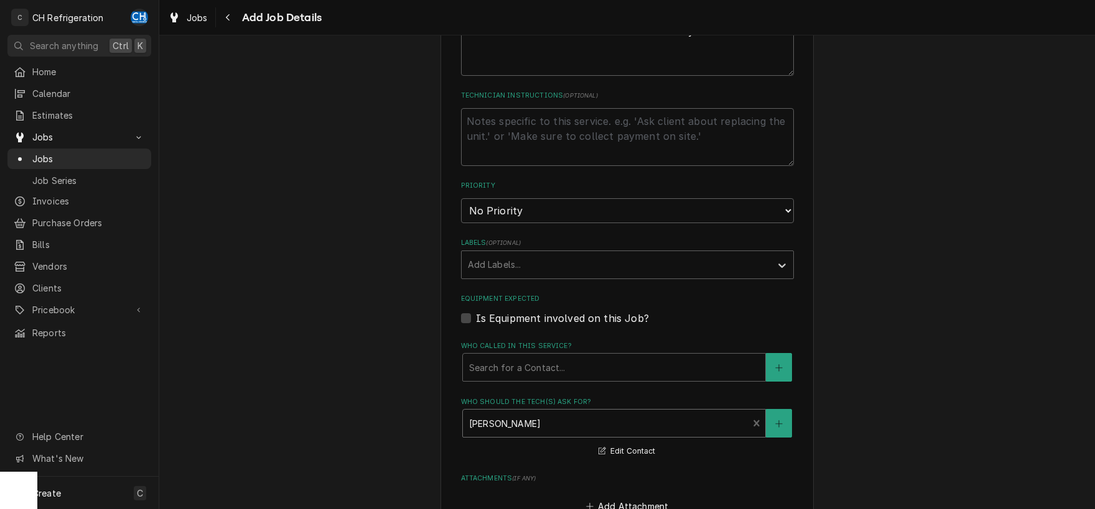
scroll to position [806, 0]
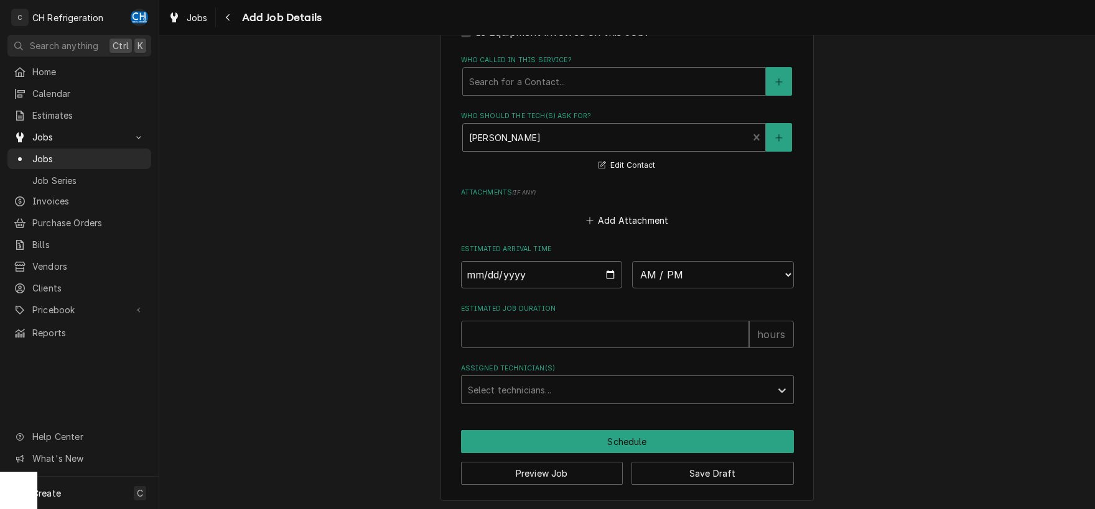
click at [606, 274] on input "Date" at bounding box center [542, 274] width 162 height 27
click at [632, 261] on select "AM / PM 6:00 AM 6:15 AM 6:30 AM 6:45 AM 7:00 AM 7:15 AM 7:30 AM 7:45 AM 8:00 AM…" at bounding box center [713, 274] width 162 height 27
click option "9:00 AM" at bounding box center [0, 0] width 0 height 0
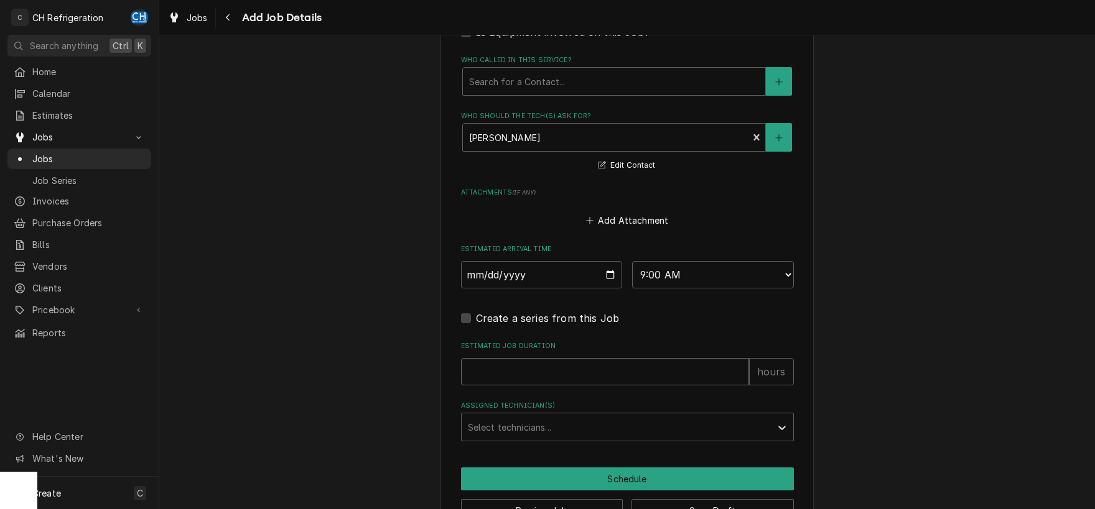
click at [624, 368] on input "Estimated Job Duration" at bounding box center [605, 371] width 288 height 27
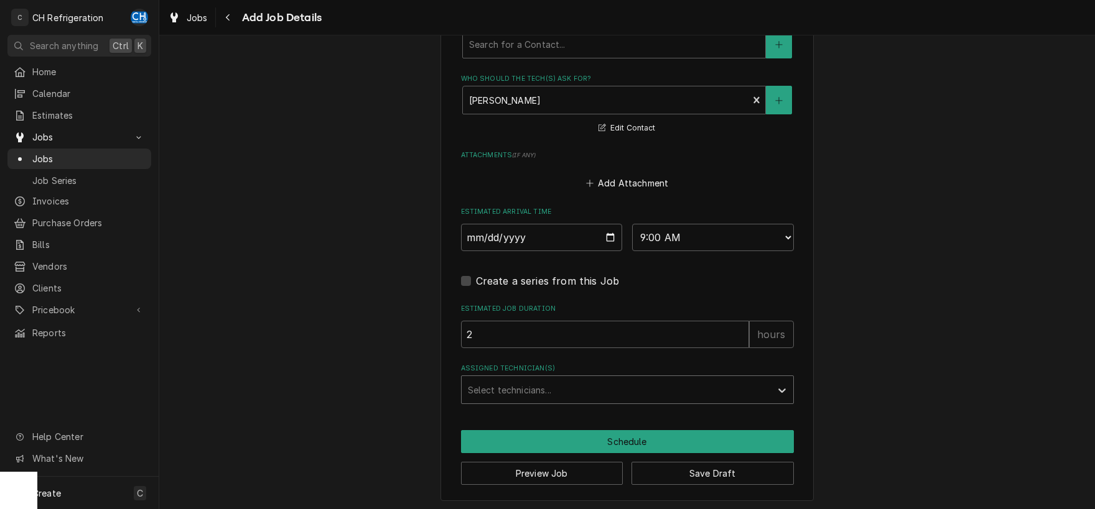
click at [523, 379] on div "Assigned Technician(s)" at bounding box center [616, 390] width 297 height 22
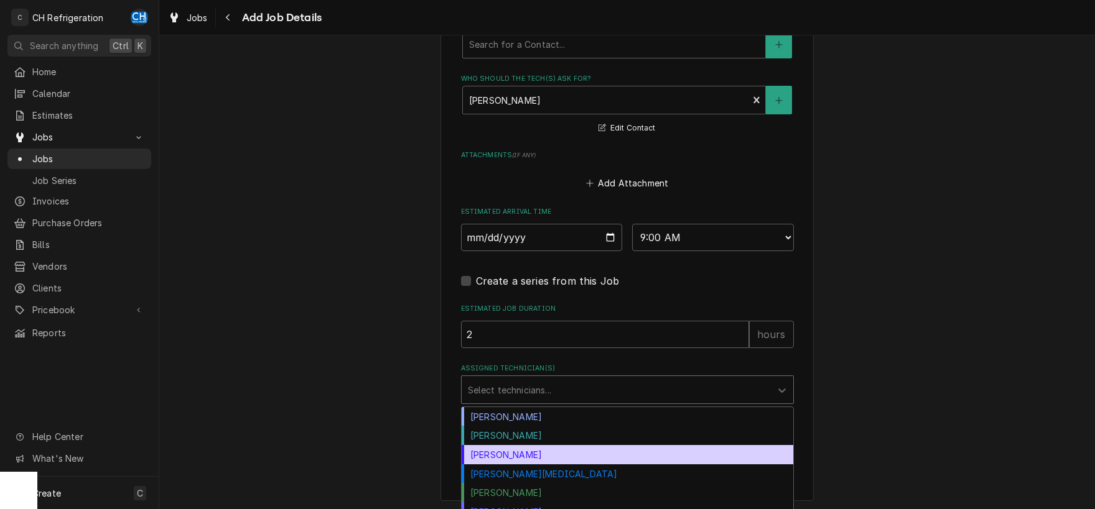
click at [512, 460] on div "Josh Galindo" at bounding box center [628, 454] width 332 height 19
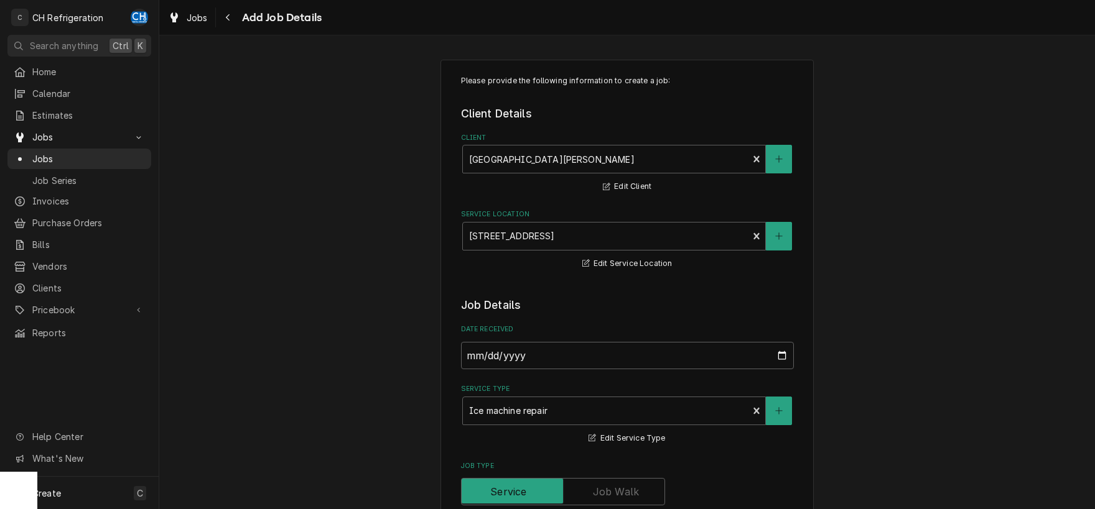
scroll to position [260, 0]
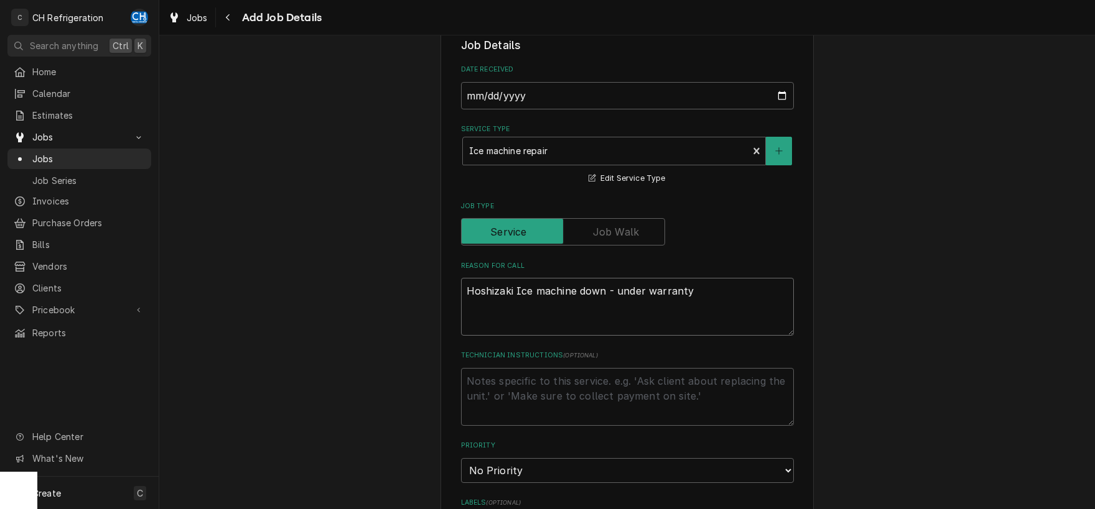
click at [518, 289] on textarea "Hoshizaki Ice machine down - under warranty" at bounding box center [627, 307] width 333 height 58
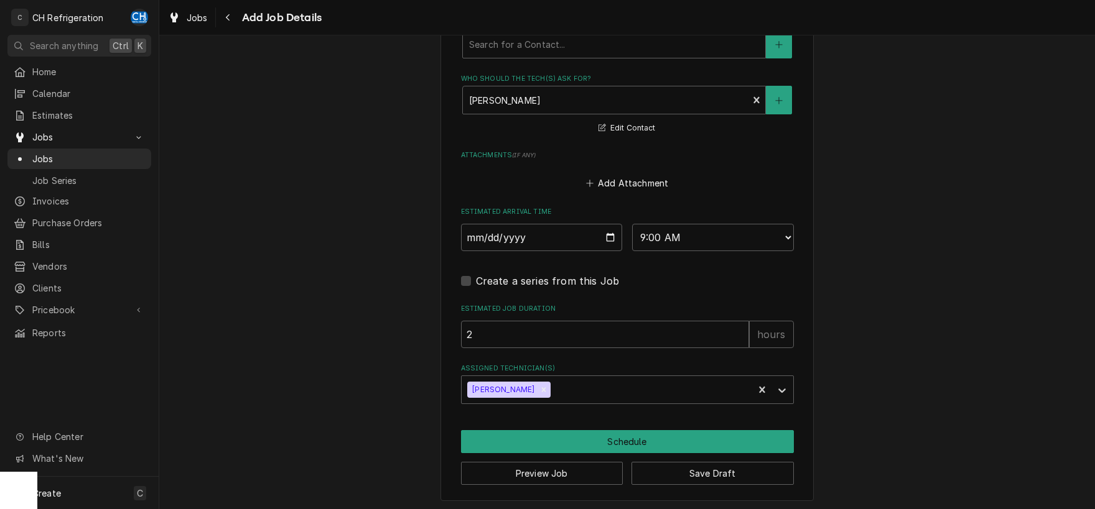
scroll to position [583, 0]
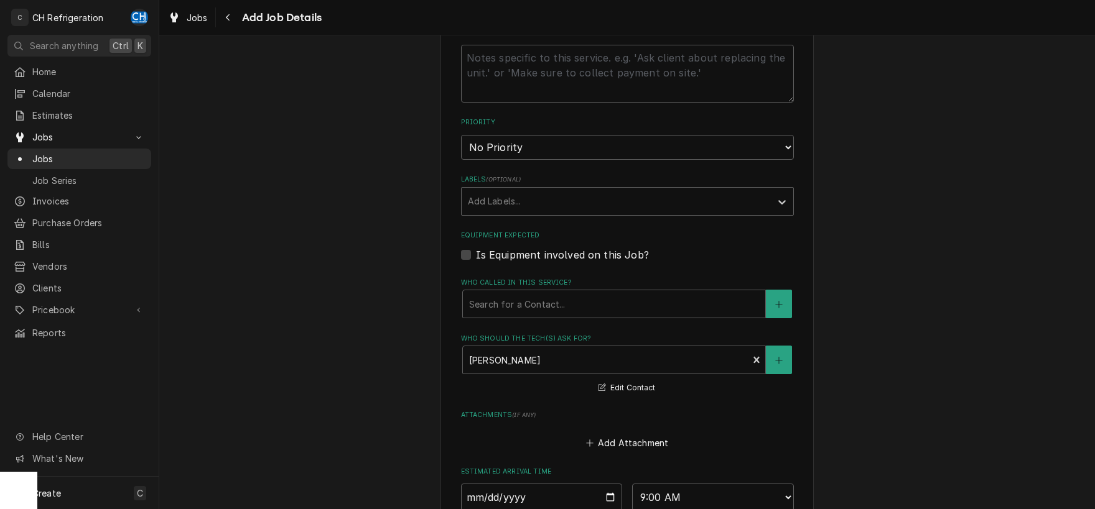
click at [516, 251] on label "Is Equipment involved on this Job?" at bounding box center [562, 255] width 173 height 15
click at [516, 251] on input "Equipment Expected" at bounding box center [642, 261] width 333 height 27
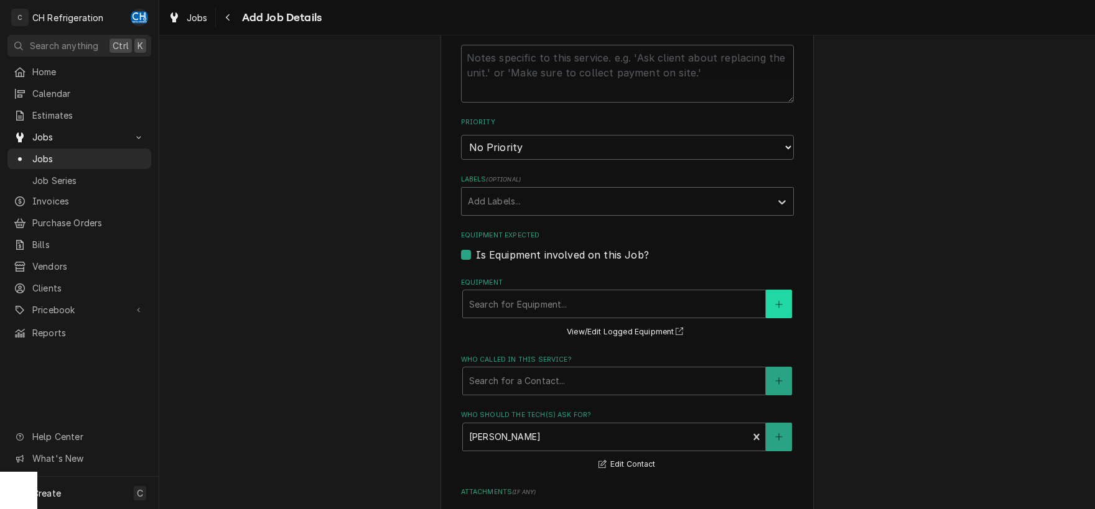
click at [771, 299] on button "Equipment" at bounding box center [779, 304] width 26 height 29
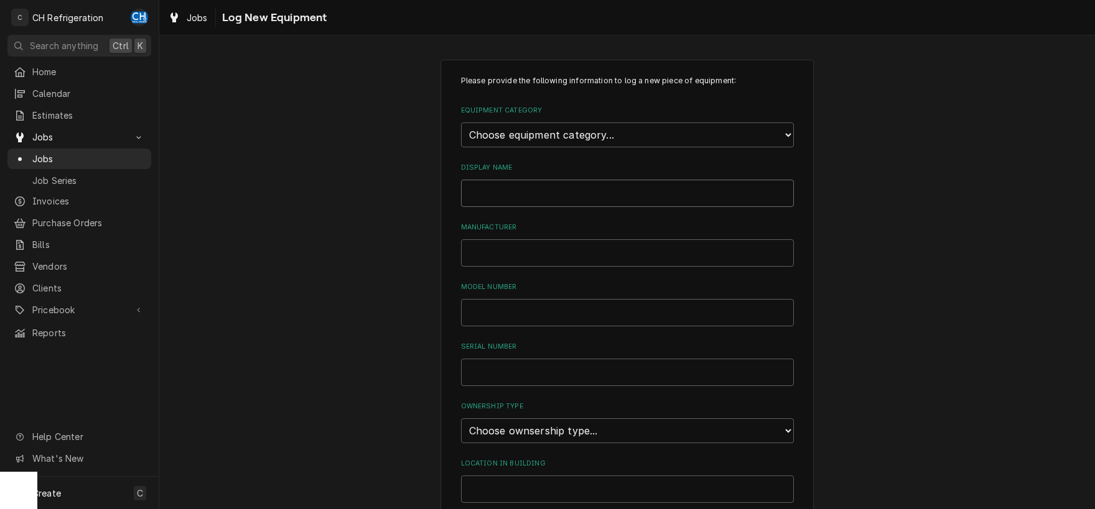
click at [529, 186] on input "Display Name" at bounding box center [627, 193] width 333 height 27
click at [461, 123] on select "Choose equipment category... Cooking Equipment Fryers Ice Machines Ovens and Ra…" at bounding box center [627, 135] width 333 height 25
click option "Ice Machines" at bounding box center [0, 0] width 0 height 0
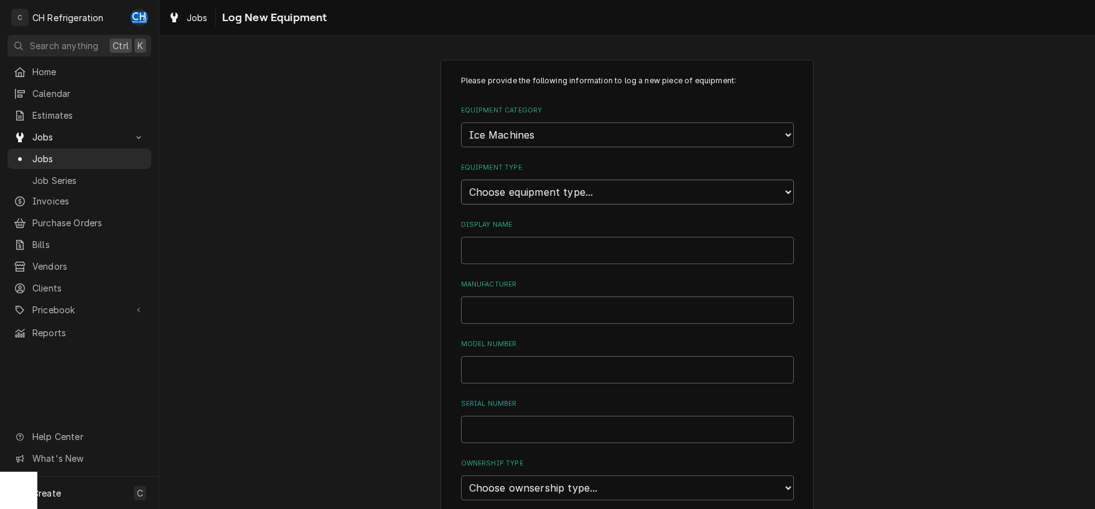
click at [461, 180] on select "Choose equipment type... Ice Bin Ice Dispenser Ice Maker Ice Merchandiser" at bounding box center [627, 192] width 333 height 25
click option "Ice Maker" at bounding box center [0, 0] width 0 height 0
click at [526, 245] on input "Display Name" at bounding box center [627, 250] width 333 height 27
click at [544, 300] on input "Manufacturer" at bounding box center [627, 310] width 333 height 27
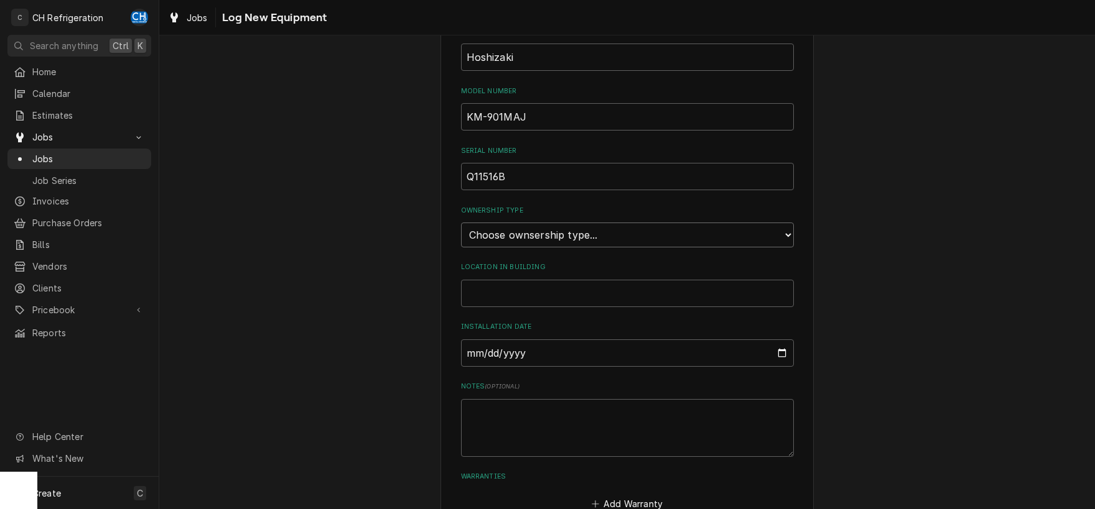
scroll to position [260, 0]
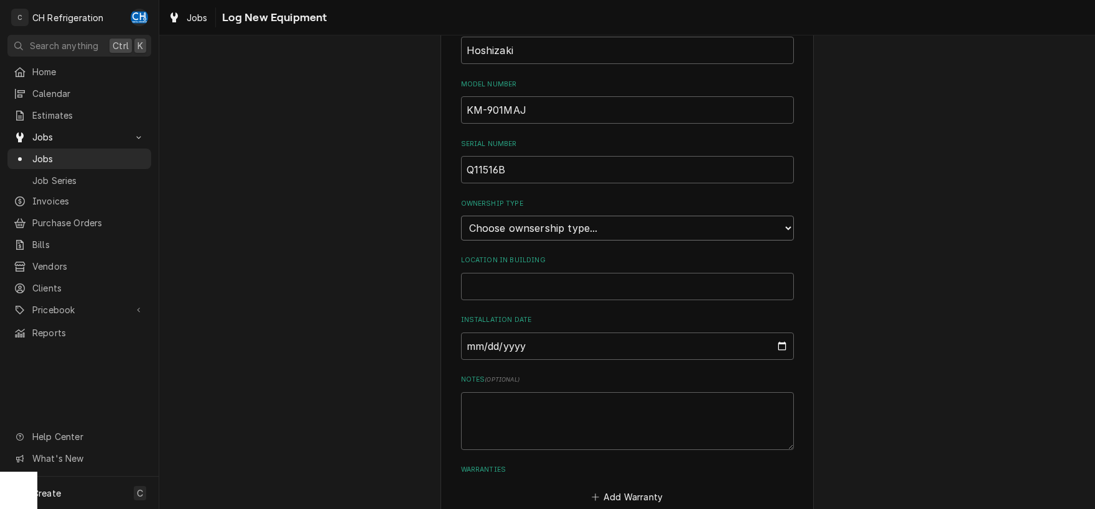
click at [461, 216] on select "Choose ownsership type... Unknown Owned Leased Rented" at bounding box center [627, 228] width 333 height 25
click option "Unknown" at bounding box center [0, 0] width 0 height 0
click at [566, 297] on div "Please provide the following information to log a new piece of equipment: Equip…" at bounding box center [627, 160] width 333 height 691
click at [558, 281] on input "Location in Building" at bounding box center [627, 286] width 333 height 27
click at [560, 341] on input "Installation Date" at bounding box center [627, 346] width 333 height 27
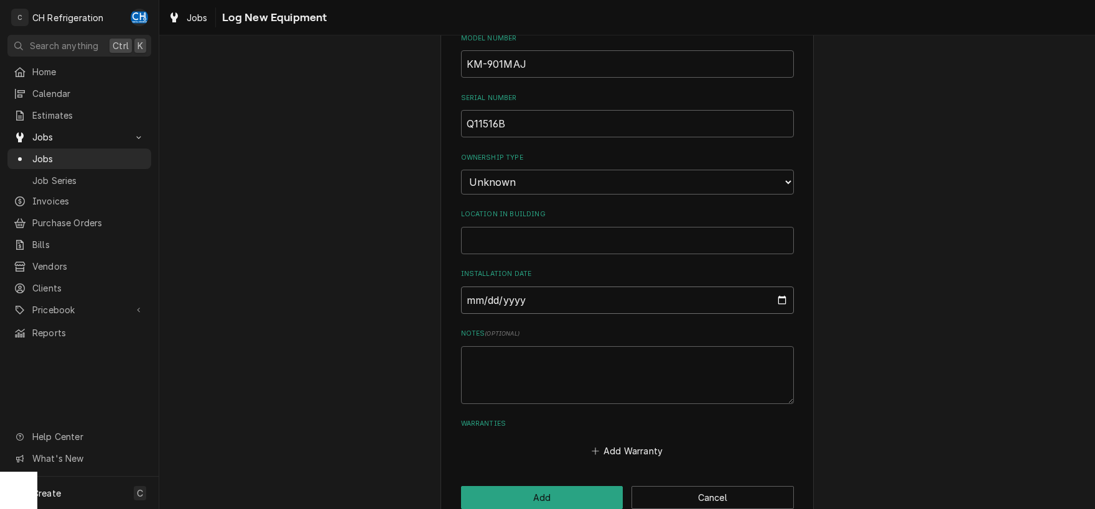
scroll to position [327, 0]
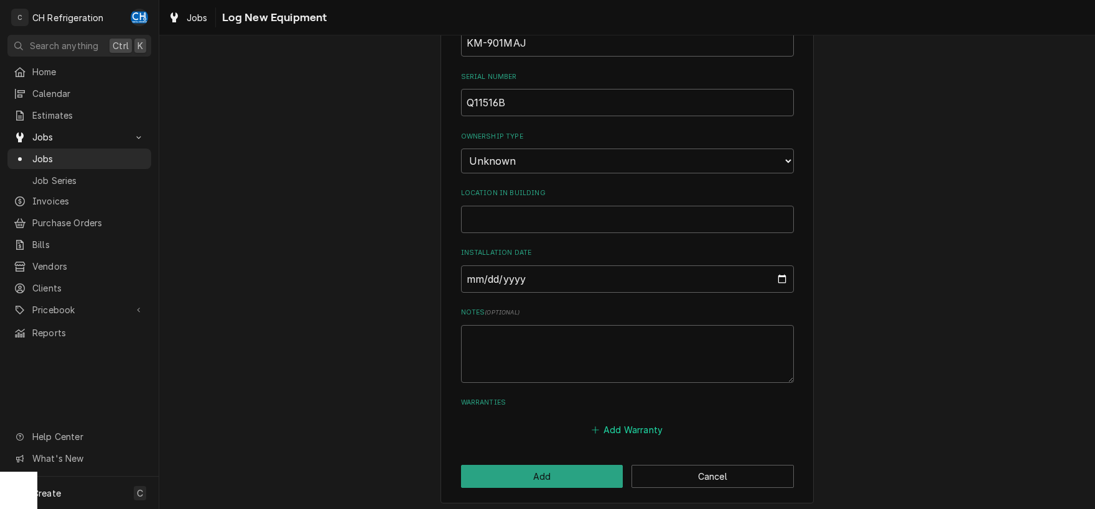
click at [628, 423] on button "Add Warranty" at bounding box center [626, 430] width 75 height 17
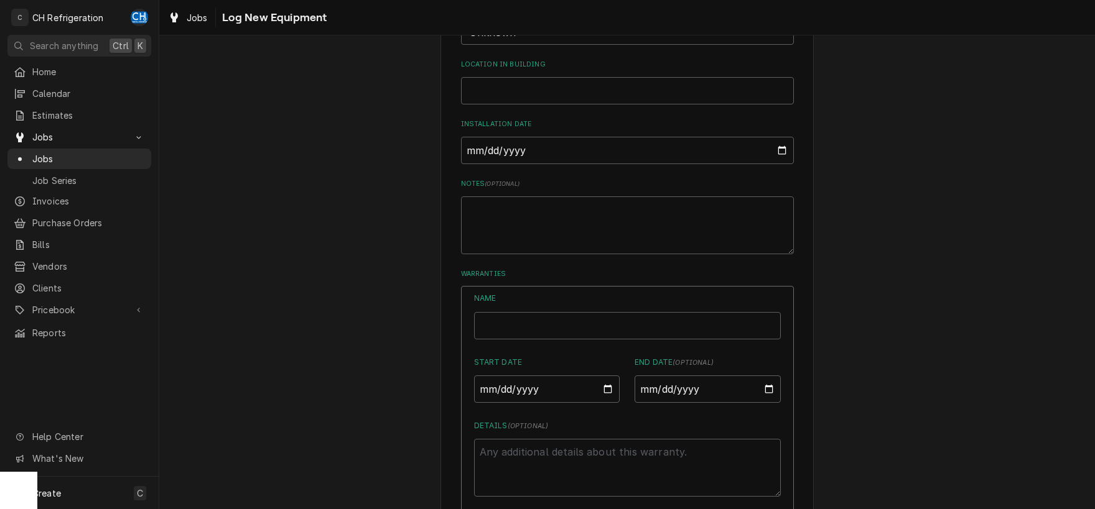
scroll to position [457, 0]
click at [603, 382] on input "Start Date" at bounding box center [547, 387] width 146 height 27
click at [504, 385] on input "Start Date" at bounding box center [547, 387] width 146 height 27
click at [488, 385] on input "Start Date" at bounding box center [547, 387] width 146 height 27
click at [519, 438] on textarea "Details ( optional )" at bounding box center [627, 467] width 307 height 58
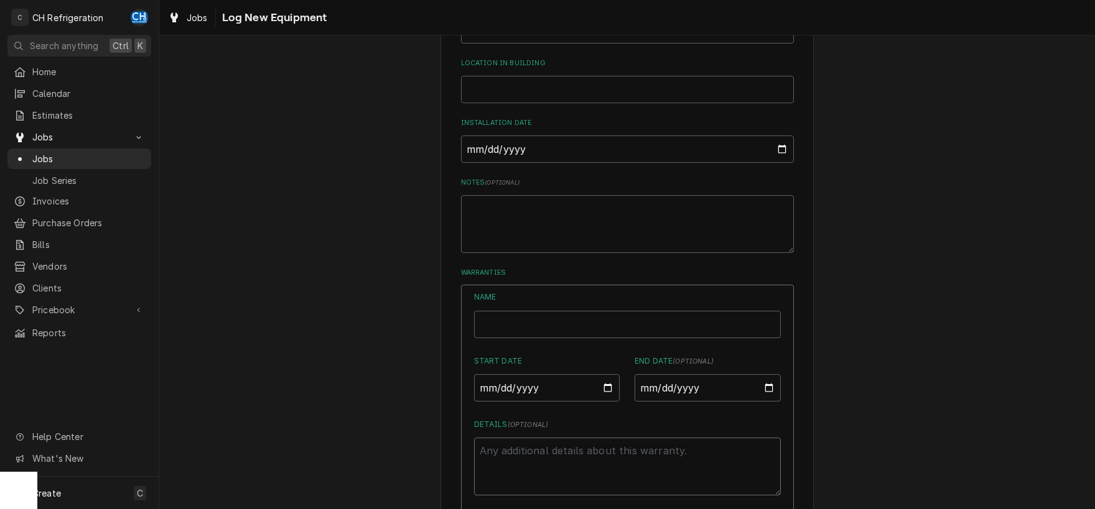
scroll to position [603, 0]
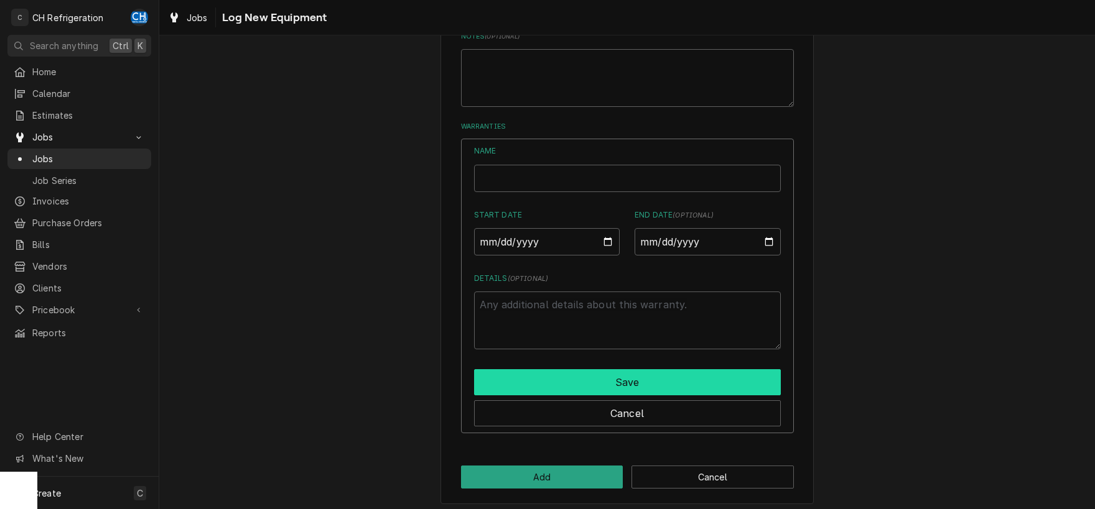
click at [610, 376] on button "Save" at bounding box center [627, 382] width 307 height 26
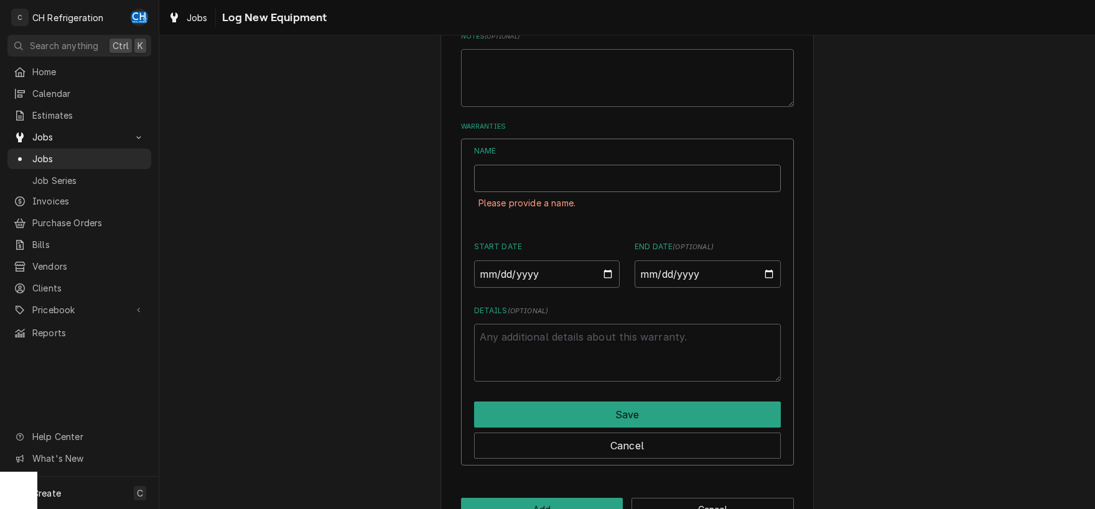
click at [540, 165] on input "Name" at bounding box center [627, 178] width 307 height 27
click at [484, 177] on input "hOSHIZAKI" at bounding box center [627, 178] width 307 height 27
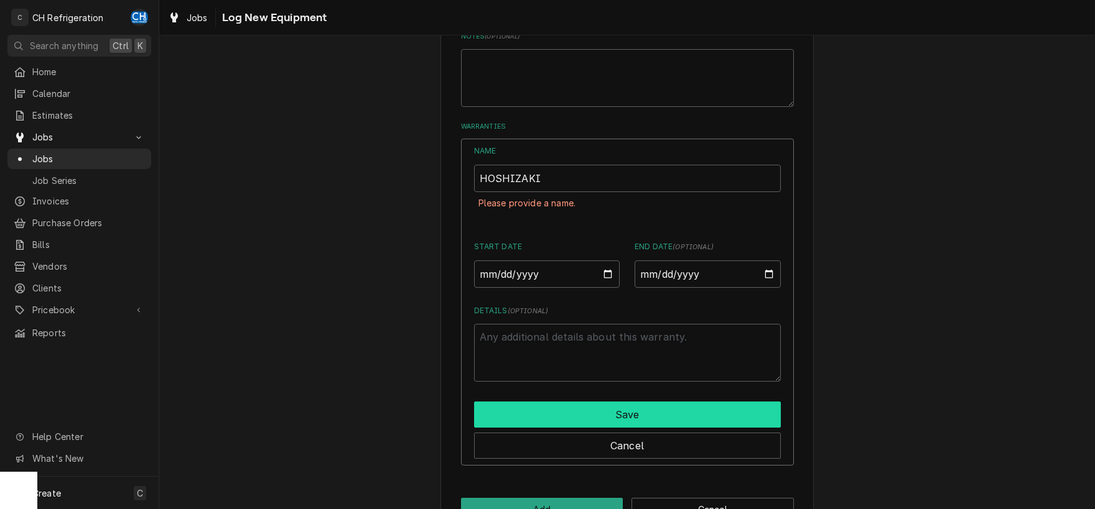
click at [612, 402] on button "Save" at bounding box center [627, 415] width 307 height 26
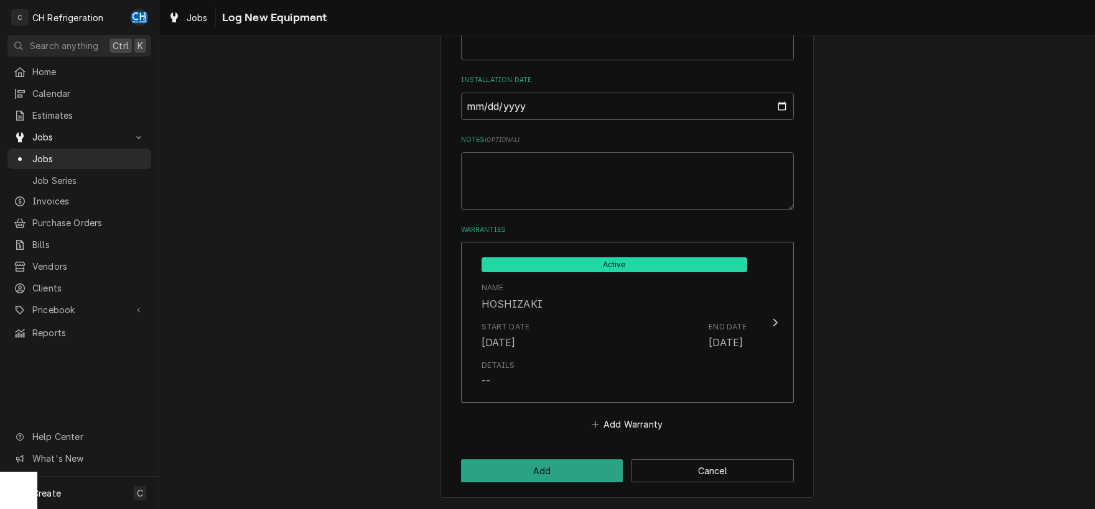
scroll to position [493, 0]
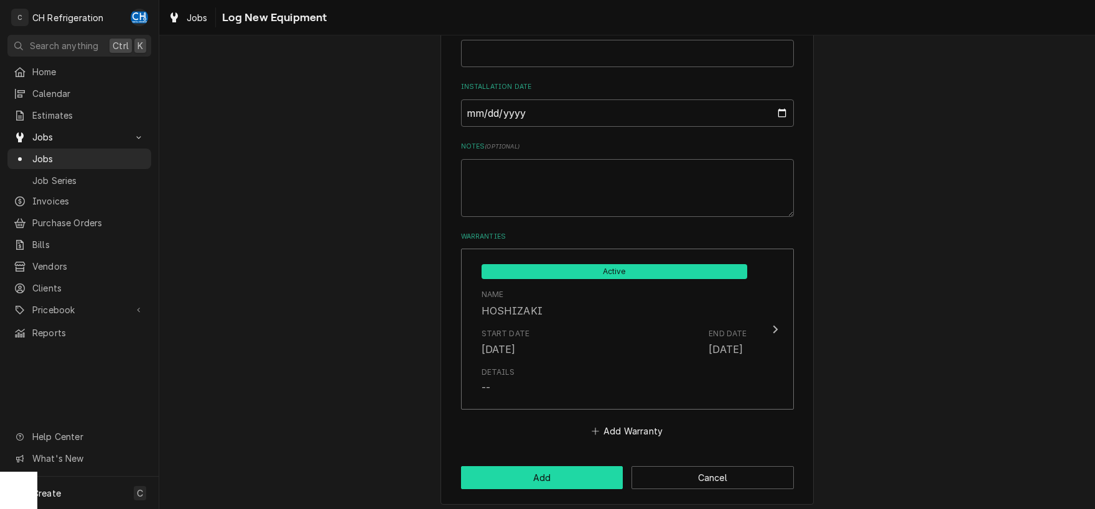
click at [577, 473] on button "Add" at bounding box center [542, 477] width 162 height 23
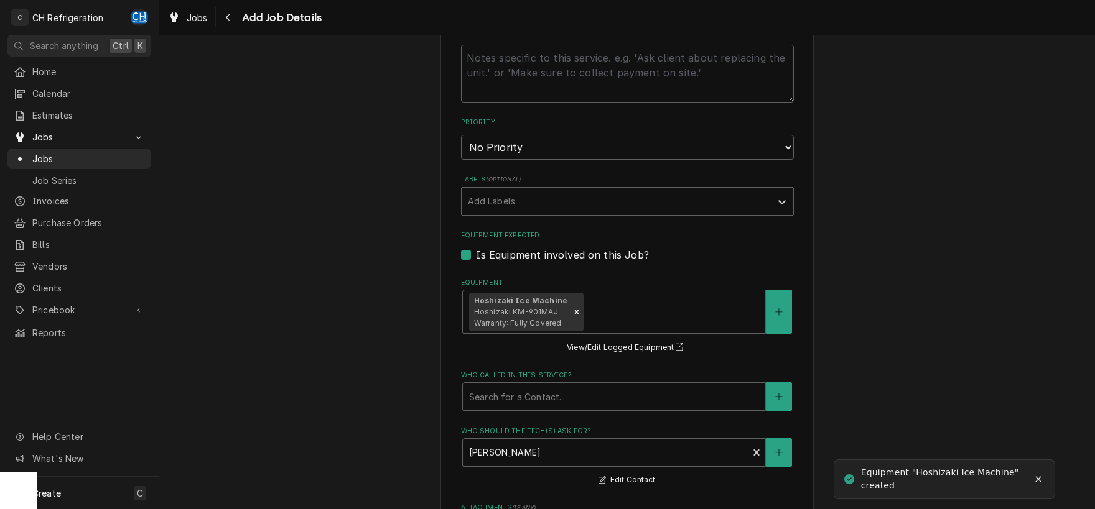
scroll to position [936, 0]
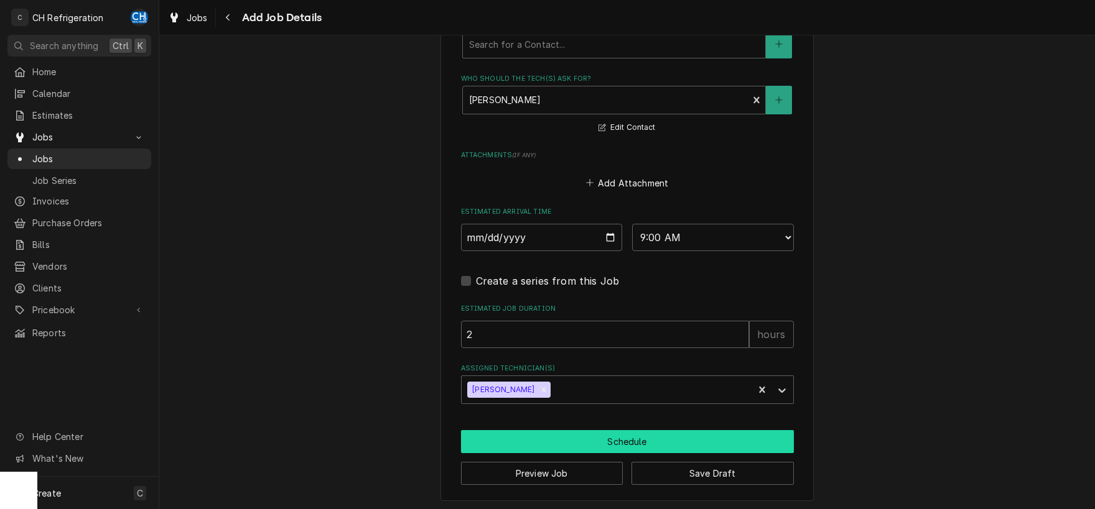
click at [600, 438] on button "Schedule" at bounding box center [627, 441] width 333 height 23
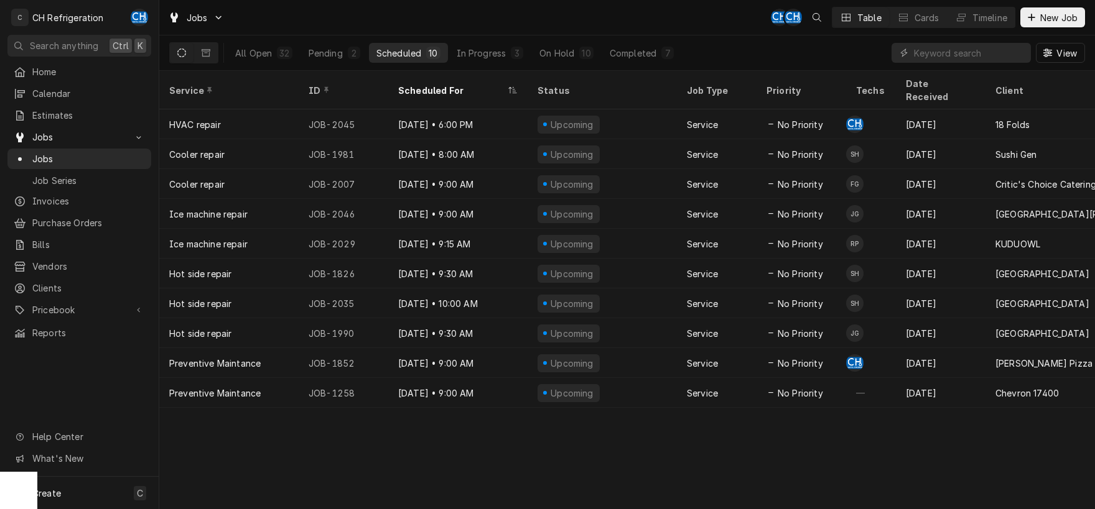
click at [634, 66] on div "All Open 32 Pending 2 Scheduled 10 In Progress 3 On Hold 10 Completed 7" at bounding box center [454, 52] width 453 height 35
click at [634, 58] on div "Completed" at bounding box center [633, 53] width 47 height 13
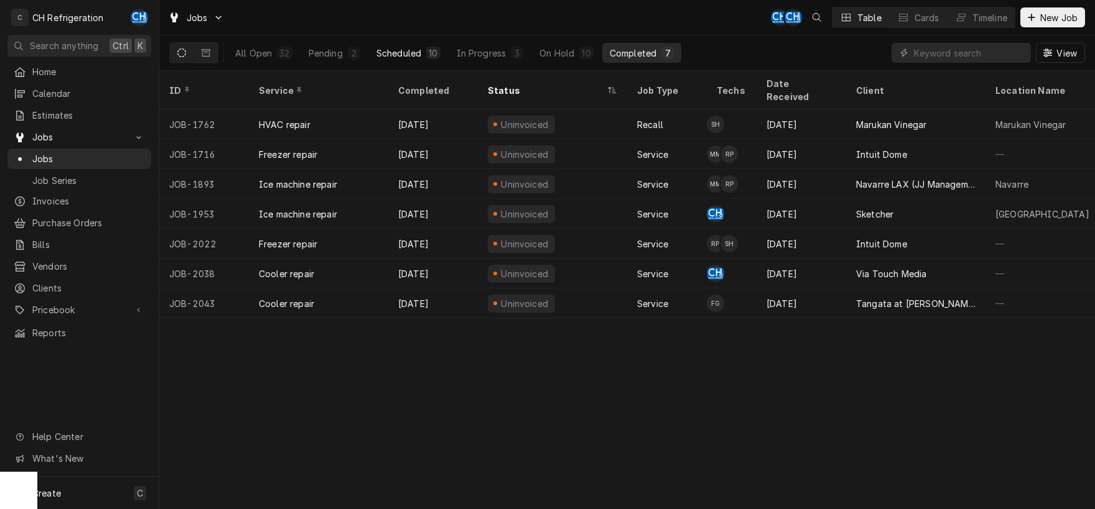
click at [399, 55] on div "Scheduled" at bounding box center [398, 53] width 45 height 13
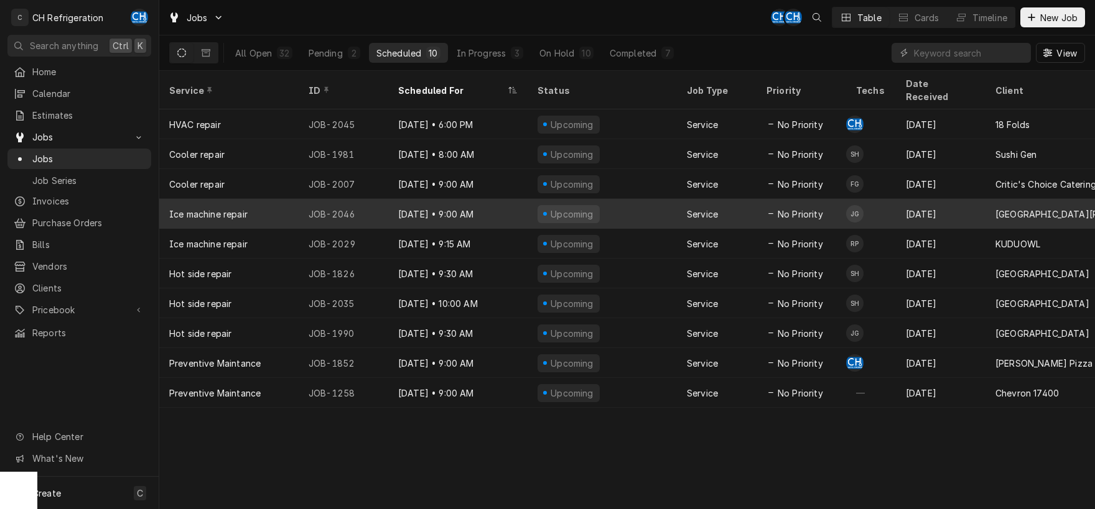
click at [640, 199] on div "Upcoming" at bounding box center [601, 214] width 149 height 30
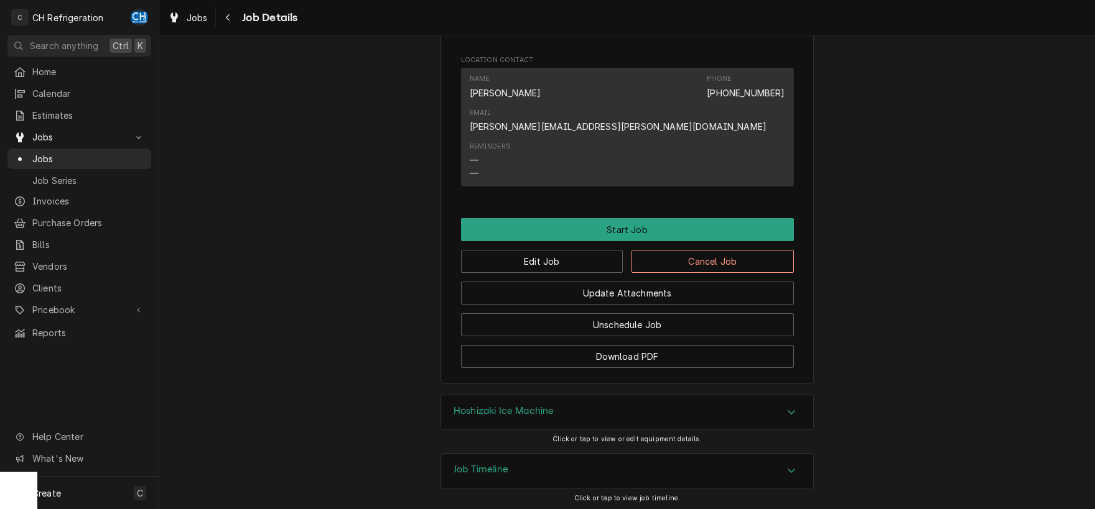
scroll to position [728, 0]
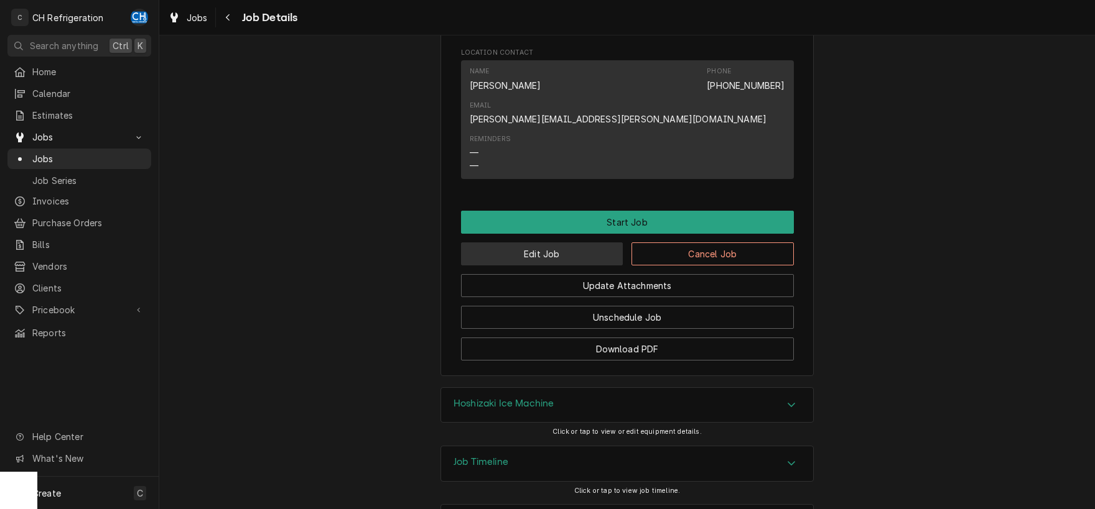
click at [558, 243] on button "Edit Job" at bounding box center [542, 254] width 162 height 23
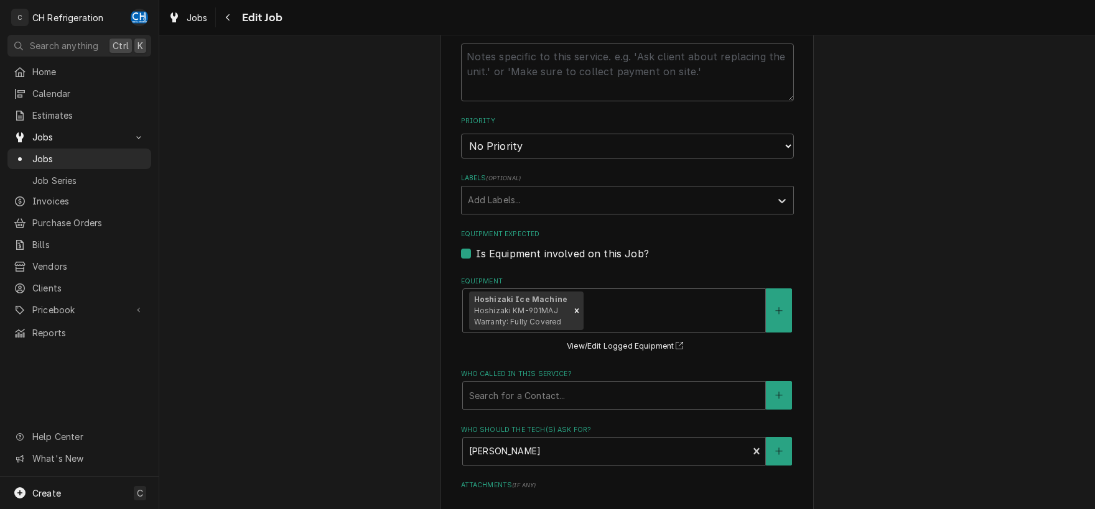
scroll to position [455, 0]
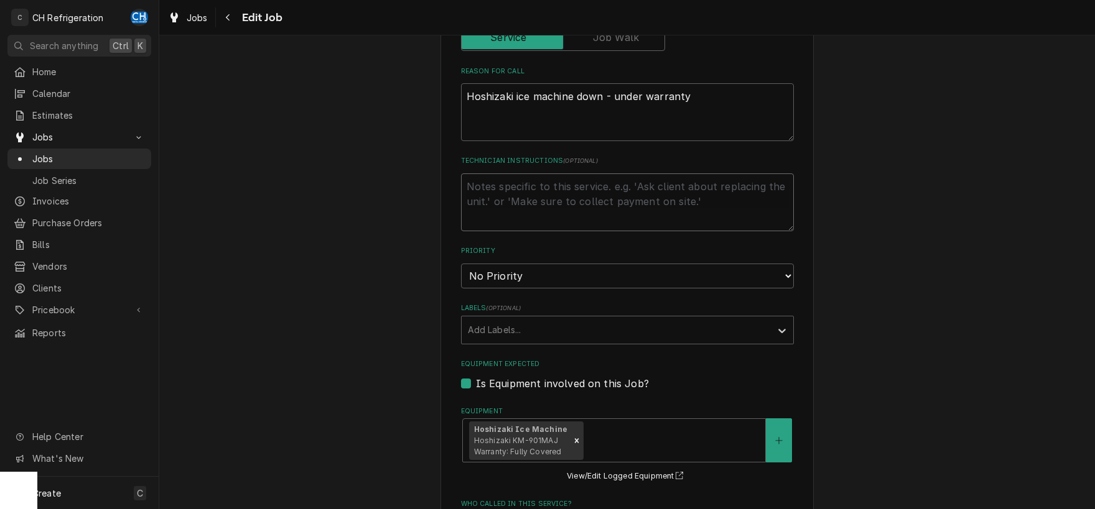
click at [532, 191] on textarea "Technician Instructions ( optional )" at bounding box center [627, 203] width 333 height 58
type textarea "E"
type textarea "x"
type textarea "En"
type textarea "x"
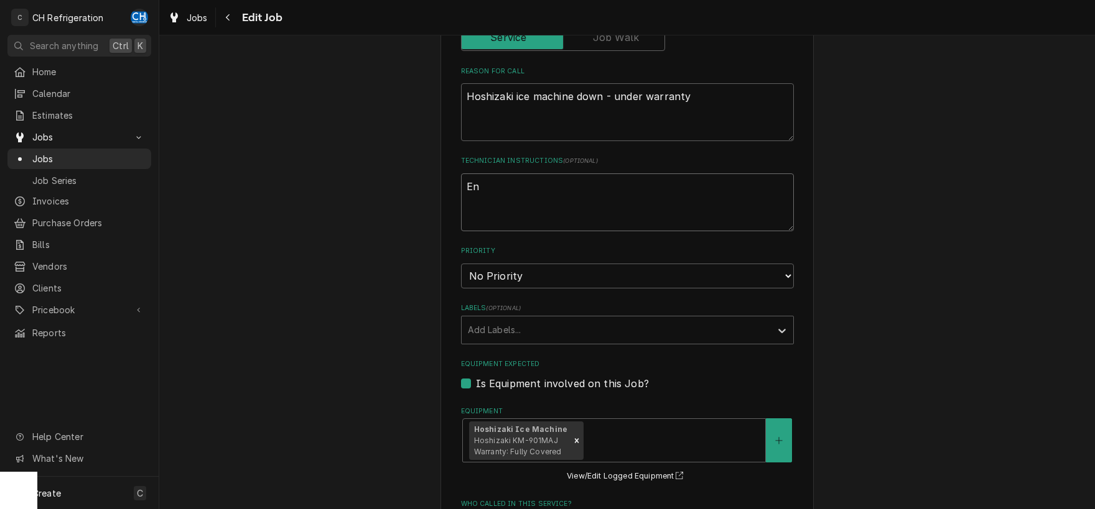
type textarea "Ent"
type textarea "x"
type textarea "Ente"
type textarea "x"
type textarea "Enter"
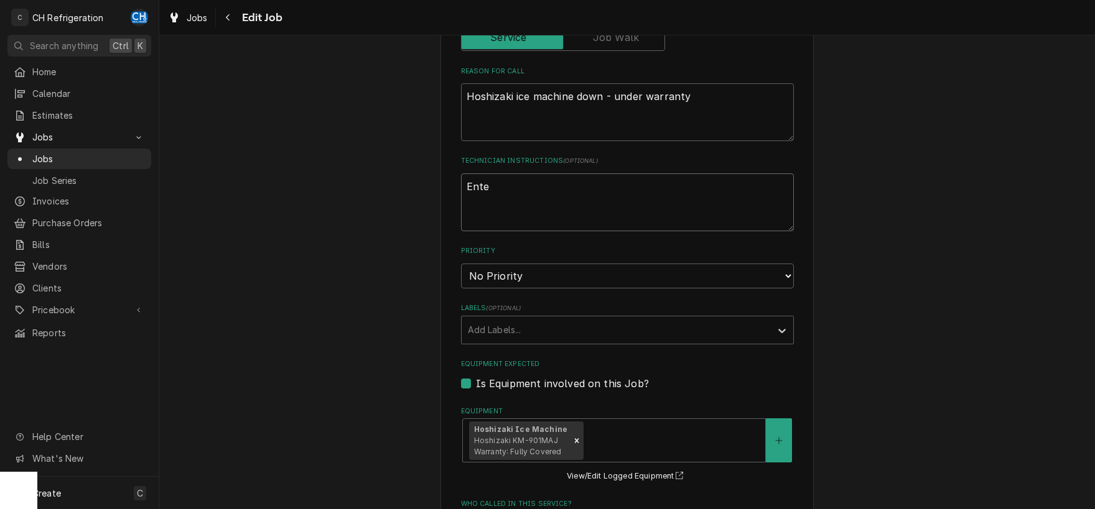
type textarea "x"
type textarea "Enter"
type textarea "x"
type textarea "Enter t"
type textarea "x"
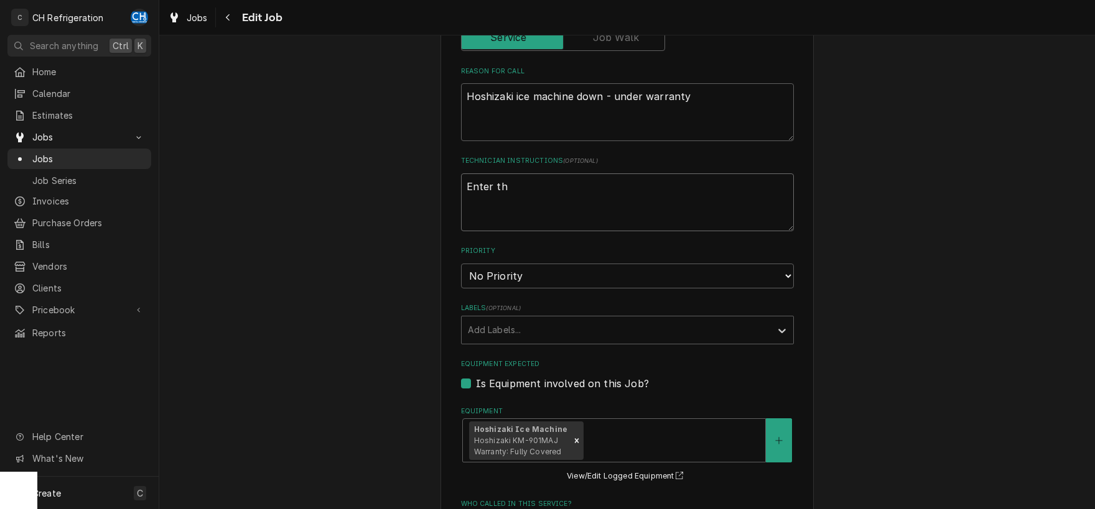
type textarea "Enter thr"
type textarea "x"
type textarea "Enter thro"
type textarea "x"
type textarea "Enter throu"
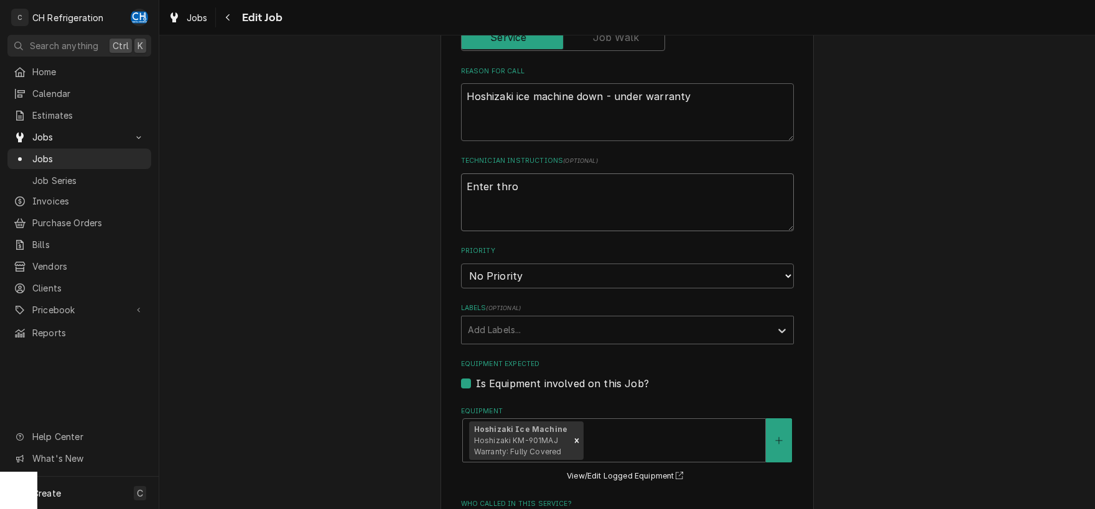
type textarea "x"
type textarea "Enter throug"
type textarea "x"
type textarea "Enter through"
type textarea "x"
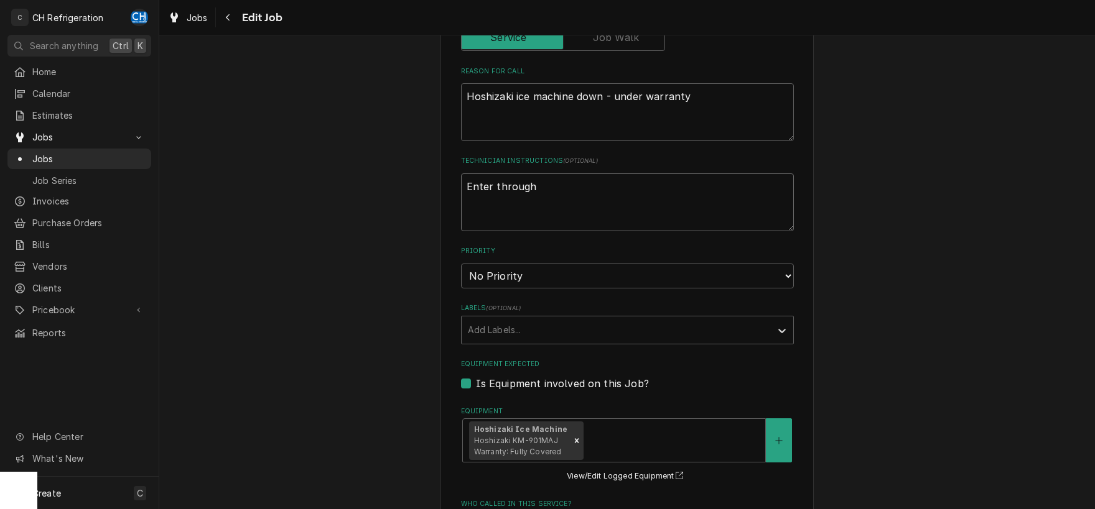
type textarea "Enter through"
type textarea "x"
type textarea "Enter through g"
type textarea "x"
type textarea "Enter through ga"
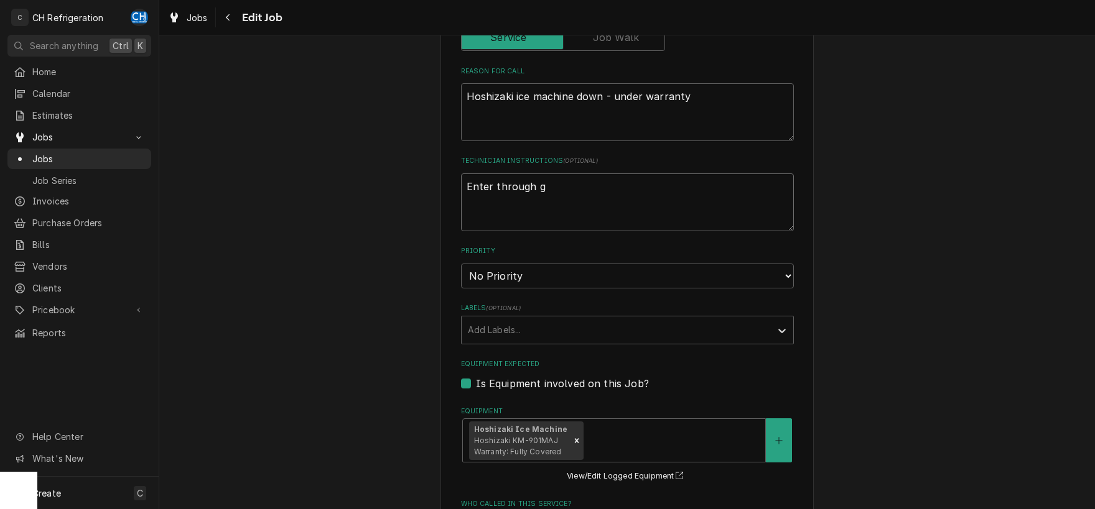
type textarea "x"
type textarea "Enter through gat"
type textarea "x"
type textarea "Enter through gate"
type textarea "x"
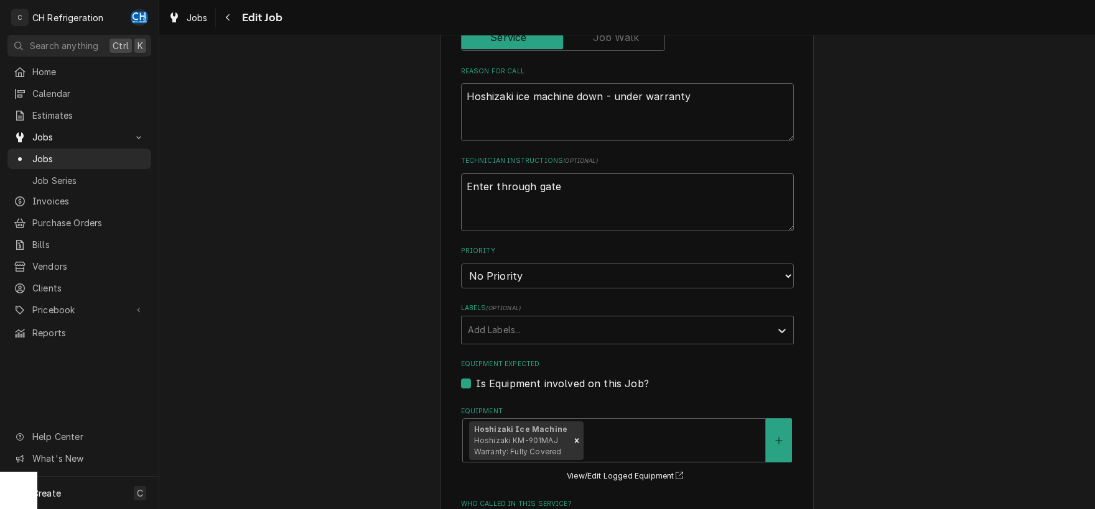
type textarea "Enter through gate"
type textarea "x"
type textarea "Enter through gate 8"
type textarea "x"
type textarea "Enter through gate 8."
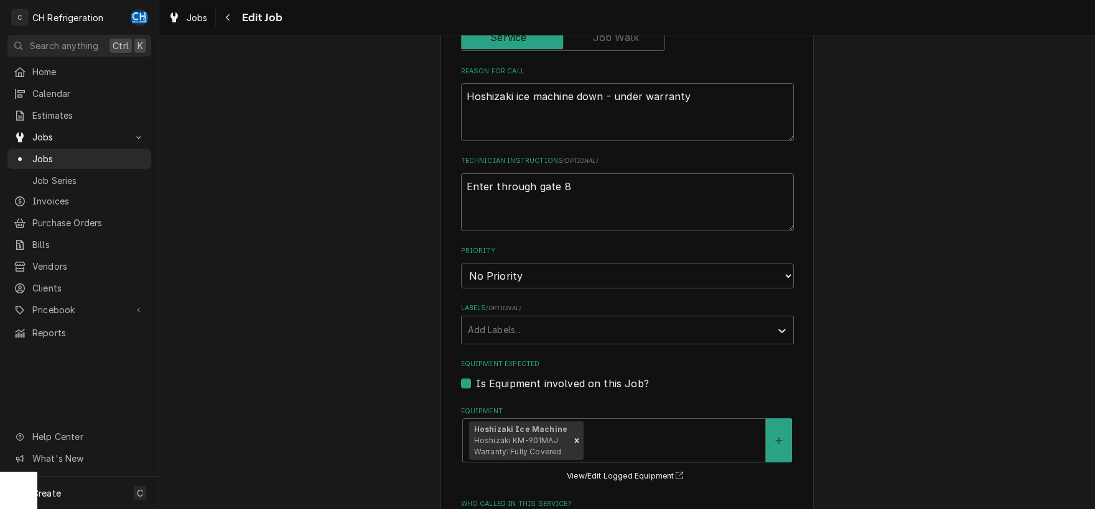
type textarea "x"
type textarea "Enter through gate 8."
type textarea "x"
type textarea "Enter through gate 8."
type textarea "x"
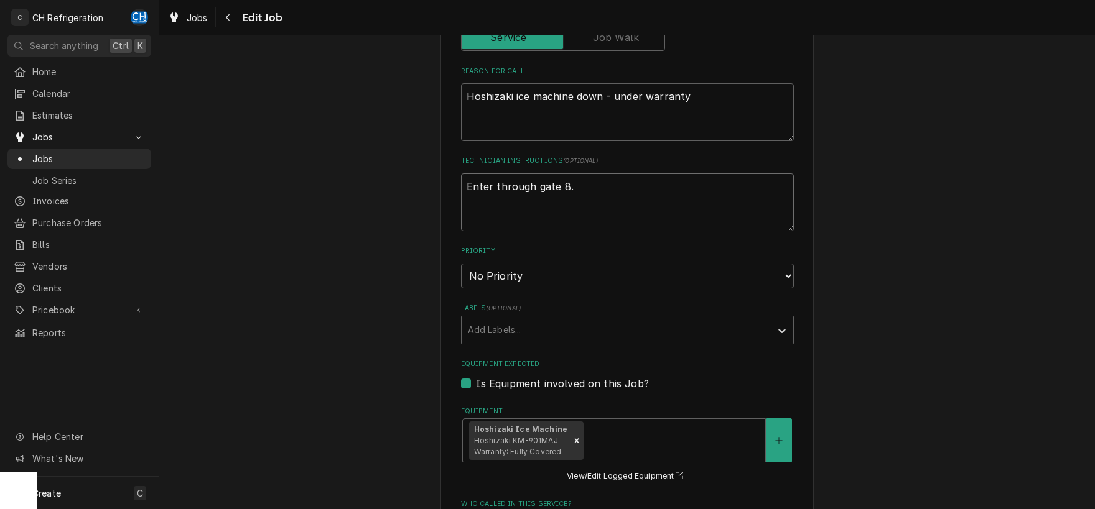
type textarea "Enter through gate 8"
type textarea "x"
type textarea "Enter through gate 8"
type textarea "x"
type textarea "Enter through gate 8 o"
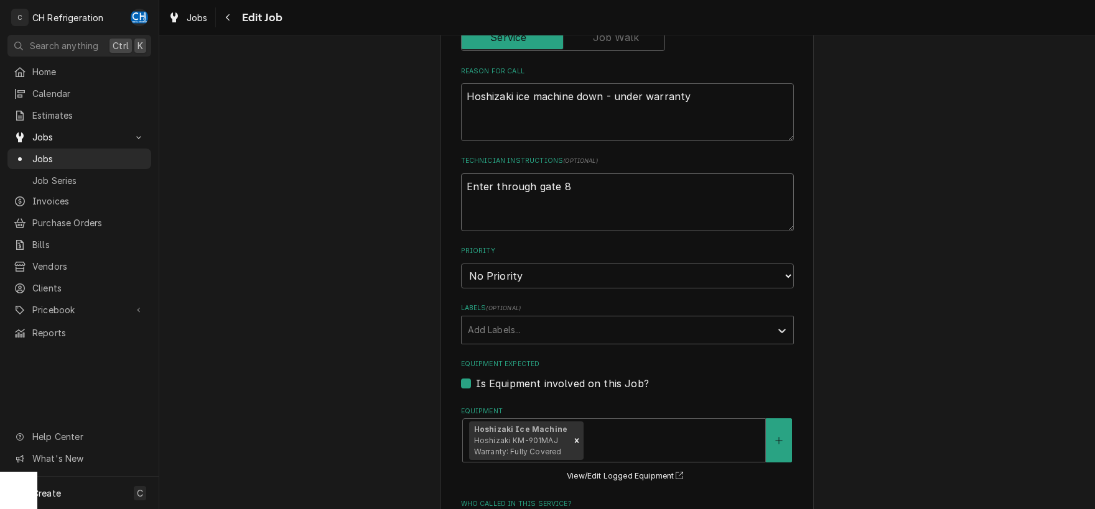
type textarea "x"
type textarea "Enter through gate 8 on"
type textarea "x"
type textarea "Enter through gate 8 on"
type textarea "x"
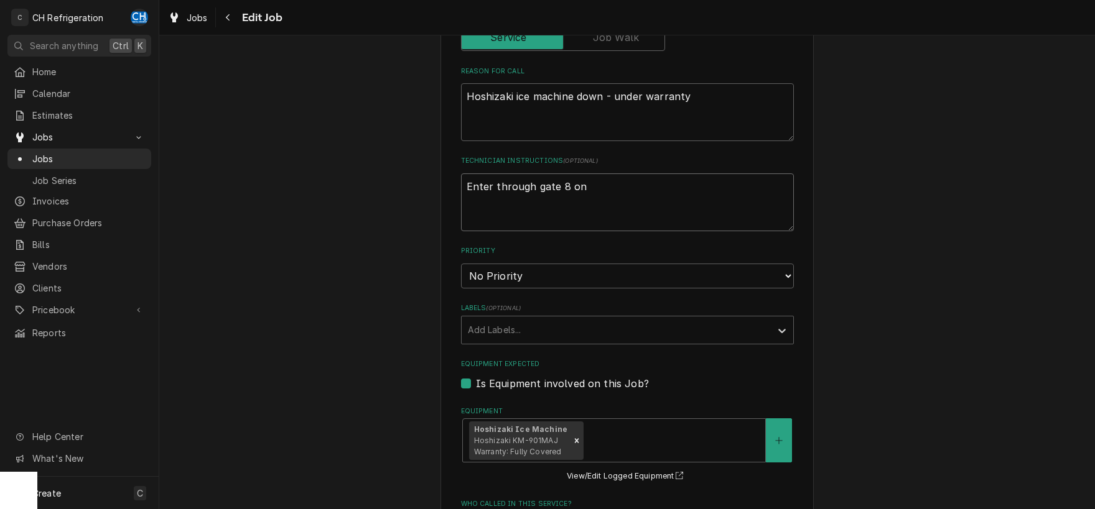
type textarea "Enter through gate 8 on b"
type textarea "x"
type textarea "Enter through gate 8 on ba"
type textarea "x"
type textarea "Enter through gate 8 on bal"
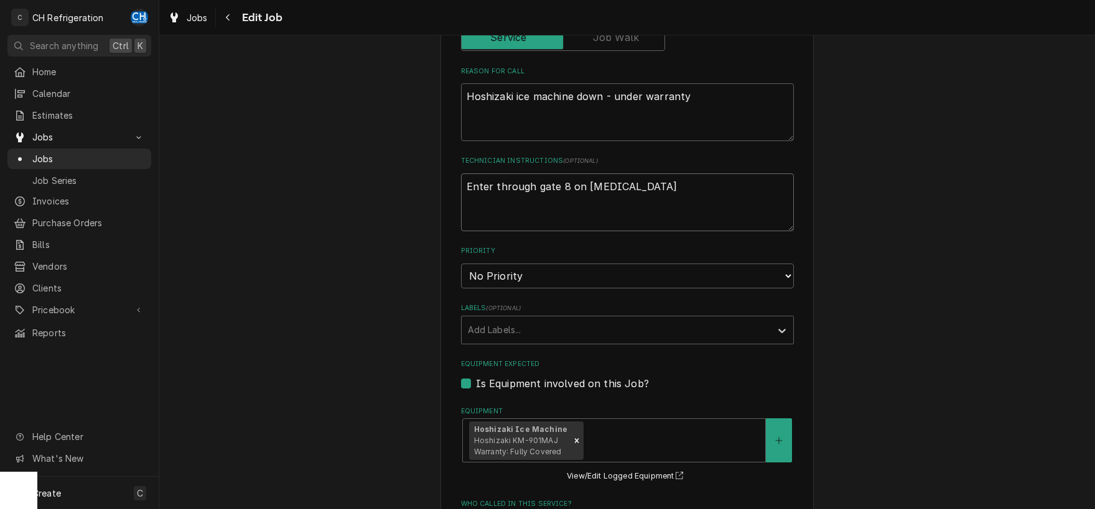
type textarea "x"
type textarea "Enter through gate 8 on bald"
type textarea "x"
type textarea "Enter through gate 8 on baldw"
type textarea "x"
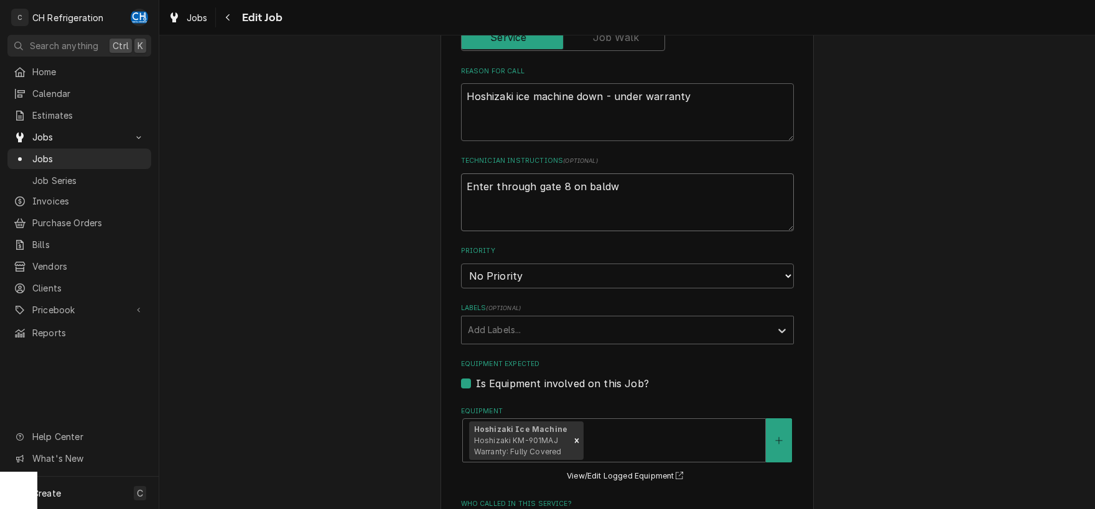
type textarea "Enter through gate 8 on baldwi"
type textarea "x"
type textarea "Enter through gate 8 on baldwin"
type textarea "x"
type textarea "Enter through gate 8 on baldwin"
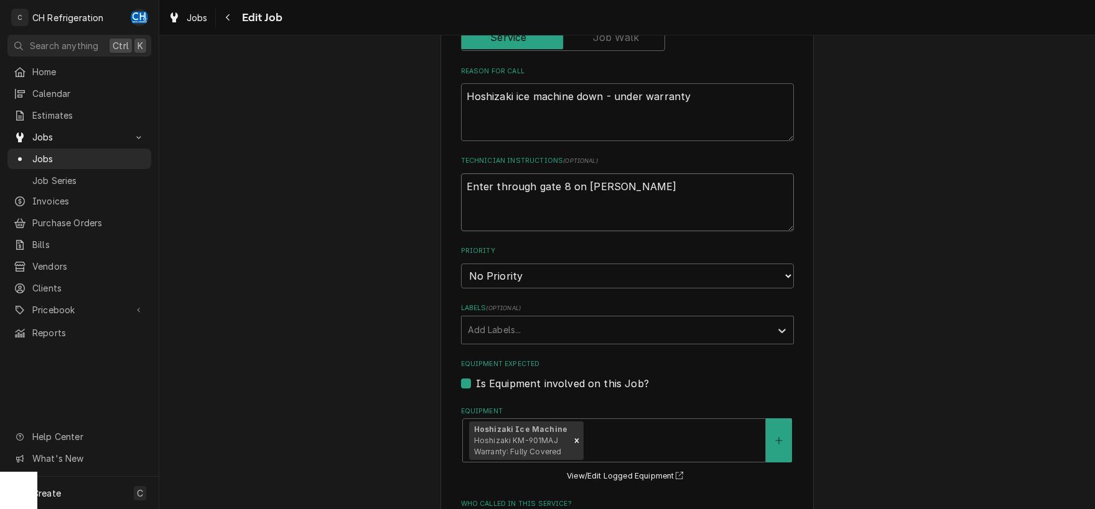
type textarea "x"
type textarea "Enter through gate 8 on baldwin a"
type textarea "x"
type textarea "Enter through gate 8 on baldwin av"
type textarea "x"
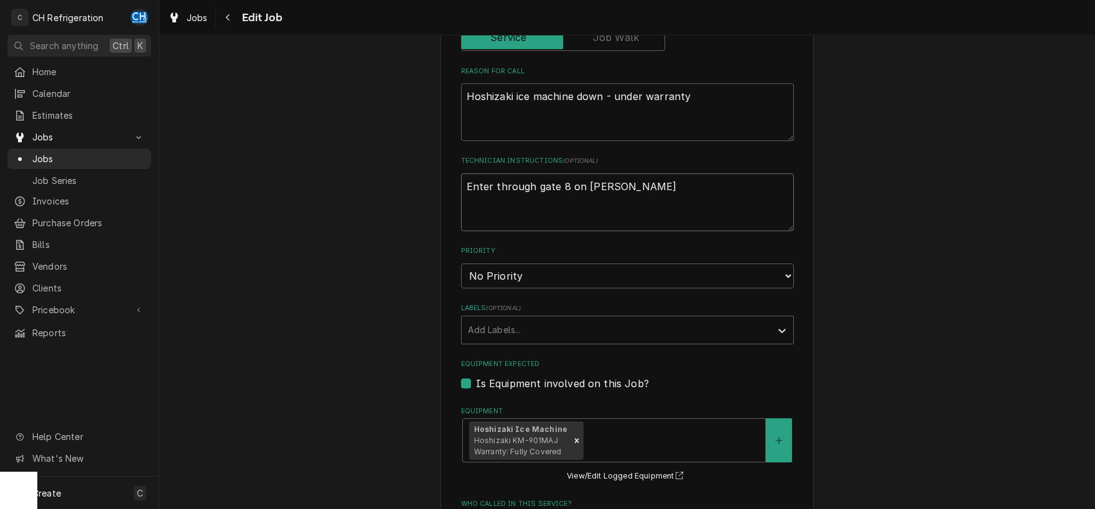
type textarea "Enter through gate 8 on baldwin ave"
type textarea "x"
type textarea "Enter through gate 8 on baldwin ave"
type textarea "x"
type textarea "Enter through gate 8 on baldwin ave b"
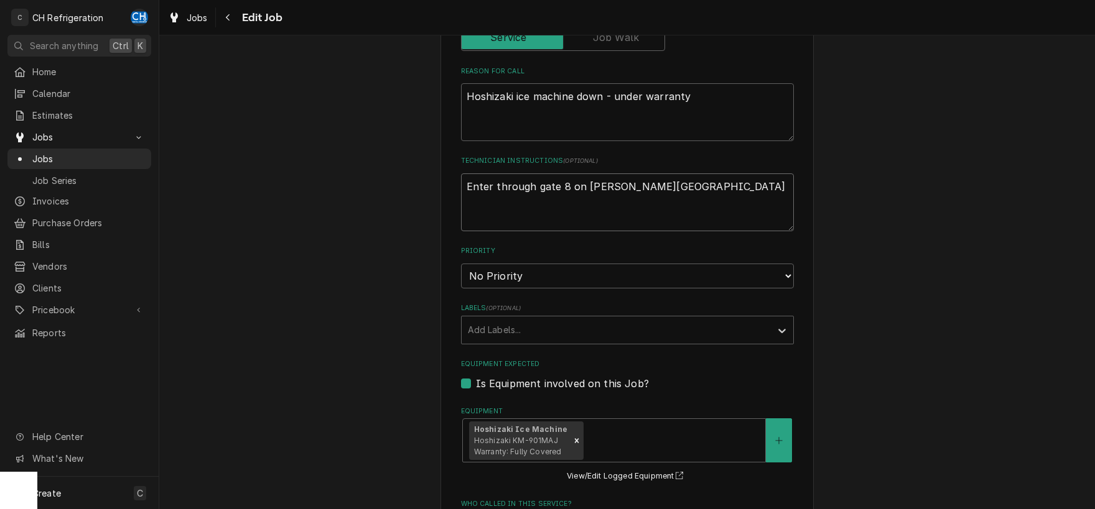
type textarea "x"
type textarea "Enter through gate 8 on baldwin ave be"
type textarea "x"
type textarea "Enter through gate 8 on baldwin ave bet"
type textarea "x"
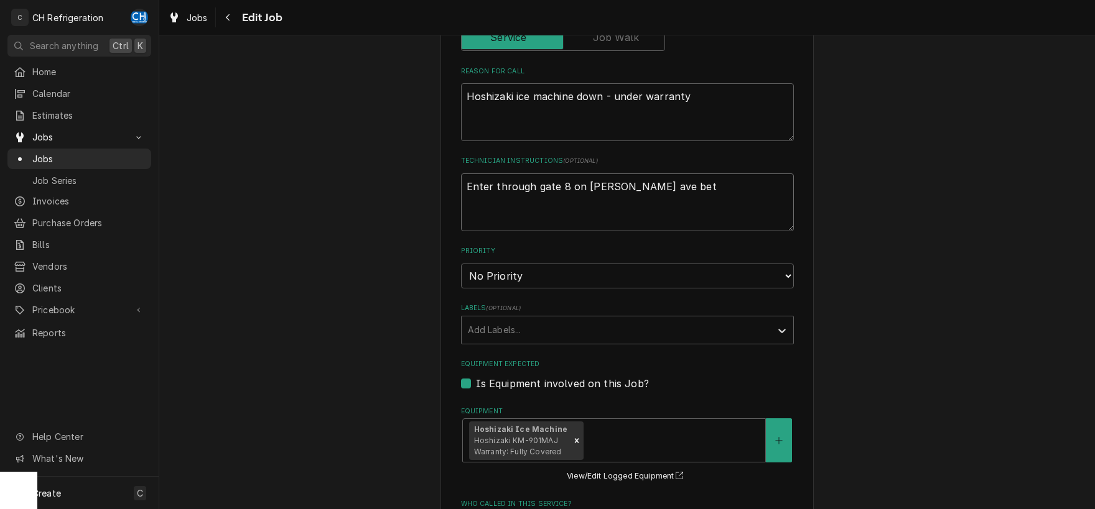
type textarea "Enter through gate 8 on baldwin ave betw"
type textarea "x"
type textarea "Enter through gate 8 on baldwin ave betwe"
type textarea "x"
type textarea "Enter through gate 8 on baldwin ave betwee"
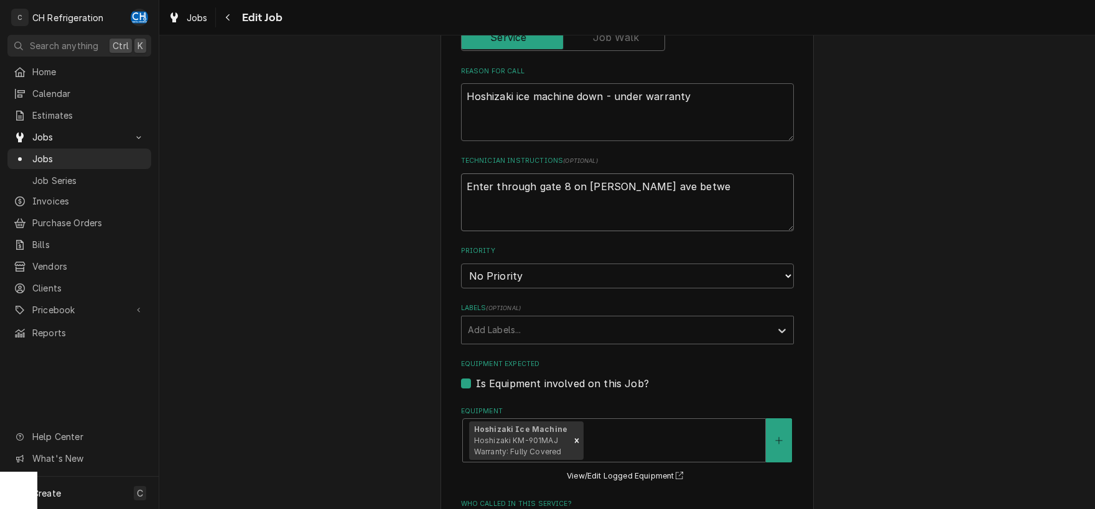
type textarea "x"
type textarea "Enter through gate 8 on baldwin ave between"
type textarea "x"
type textarea "Enter through gate 8 on baldwin ave between"
type textarea "x"
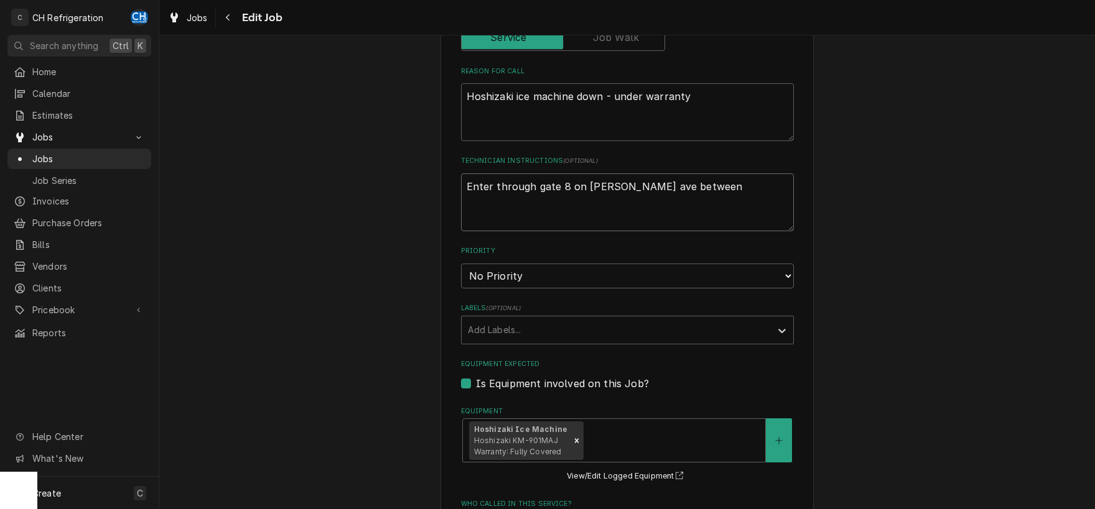
type textarea "Enter through gate 8 on baldwin ave between t"
type textarea "x"
type textarea "Enter through gate 8 on baldwin ave between th"
type textarea "x"
type textarea "Enter through gate 8 on baldwin ave between the"
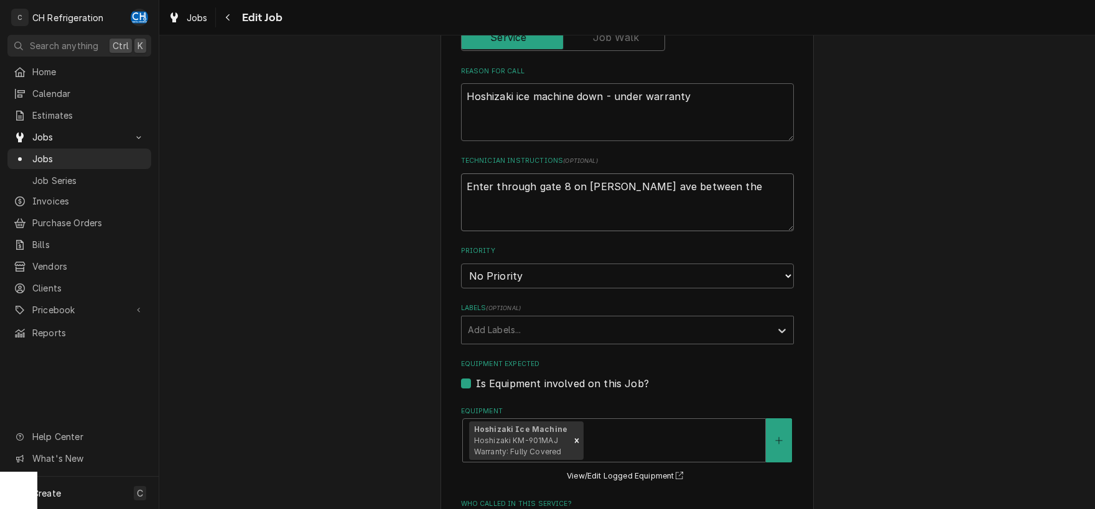
type textarea "x"
type textarea "Enter through gate 8 on baldwin ave between the"
type textarea "x"
type textarea "Enter through gate 8 on baldwin ave between the s"
type textarea "x"
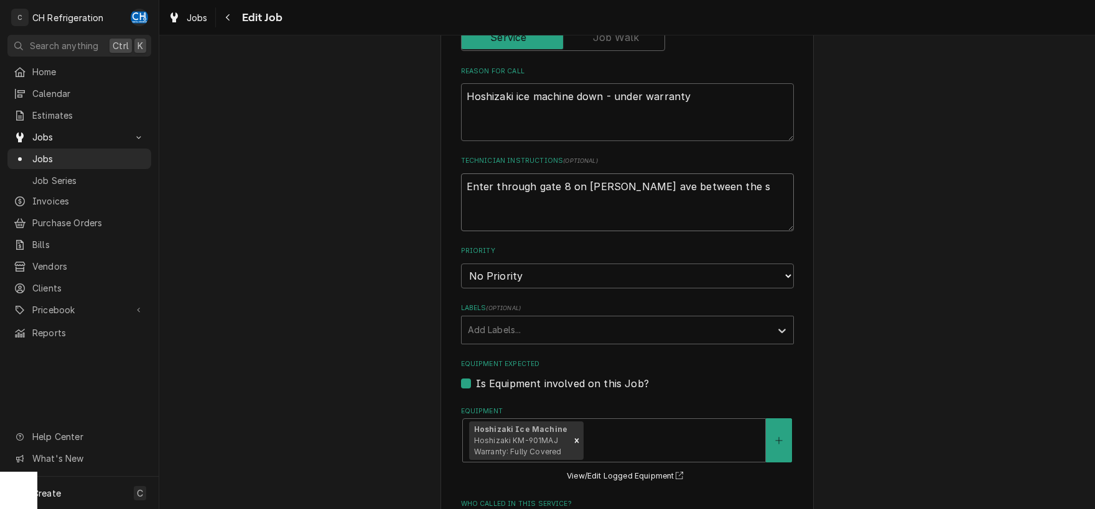
type textarea "Enter through gate 8 on baldwin ave between the sa"
type textarea "x"
type textarea "Enter through gate 8 on baldwin ave between the san"
type textarea "x"
type textarea "Enter through gate 8 on baldwin ave between the sant"
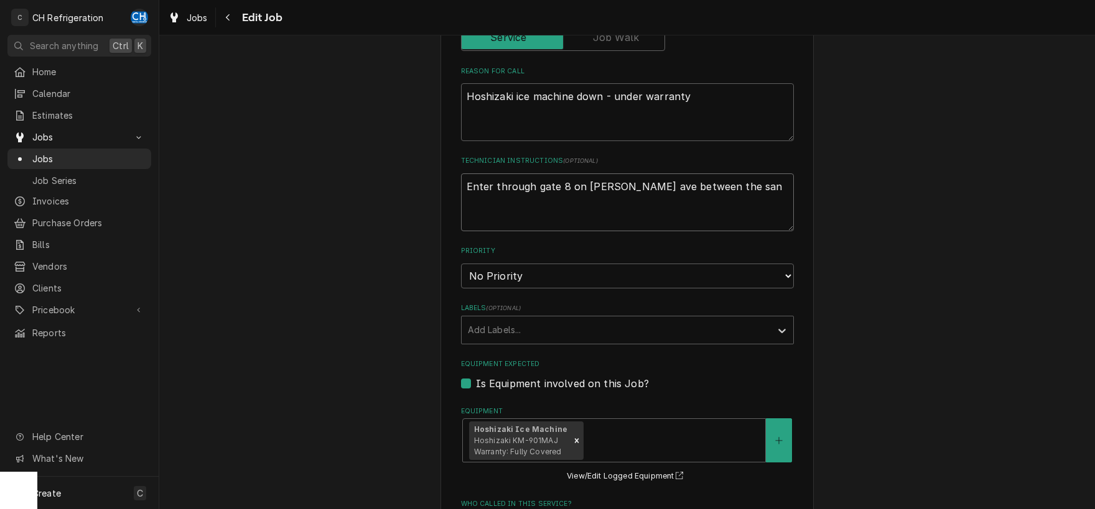
type textarea "x"
type textarea "Enter through gate 8 on baldwin ave between the santa"
type textarea "x"
type textarea "Enter through gate 8 on baldwin ave between the santa"
type textarea "x"
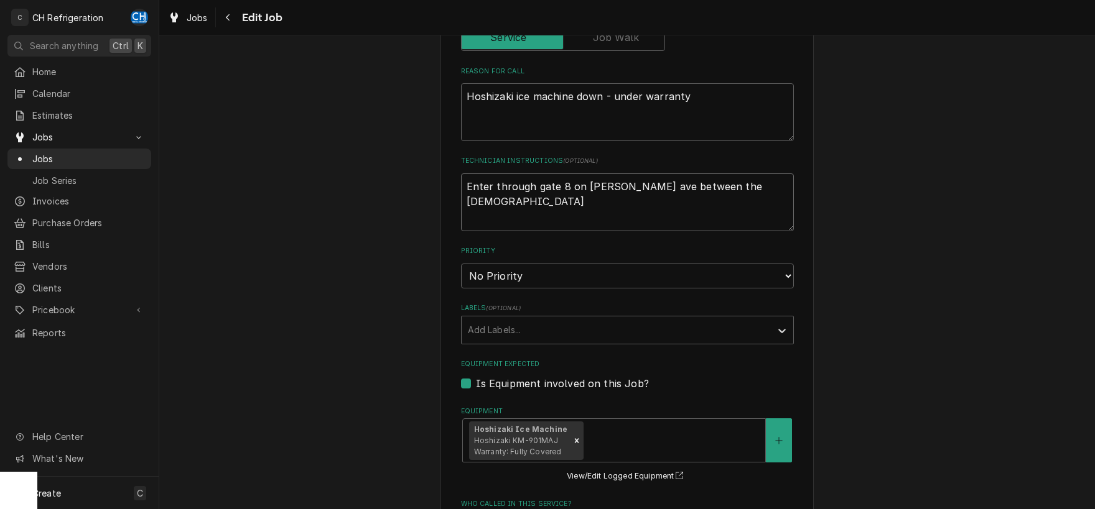
type textarea "Enter through gate 8 on baldwin ave between the santa a"
type textarea "x"
type textarea "Enter through gate 8 on baldwin ave between the santa an"
type textarea "x"
type textarea "Enter through gate 8 on baldwin ave between the santa ani"
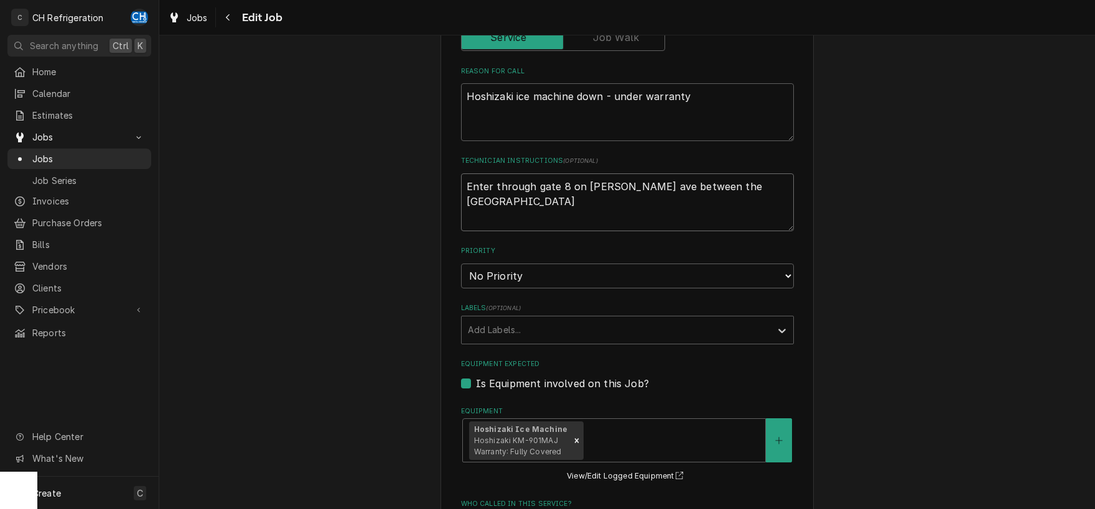
type textarea "x"
type textarea "Enter through gate 8 on baldwin ave between the santa anit"
type textarea "x"
type textarea "Enter through gate 8 on baldwin ave between the santa anita"
type textarea "x"
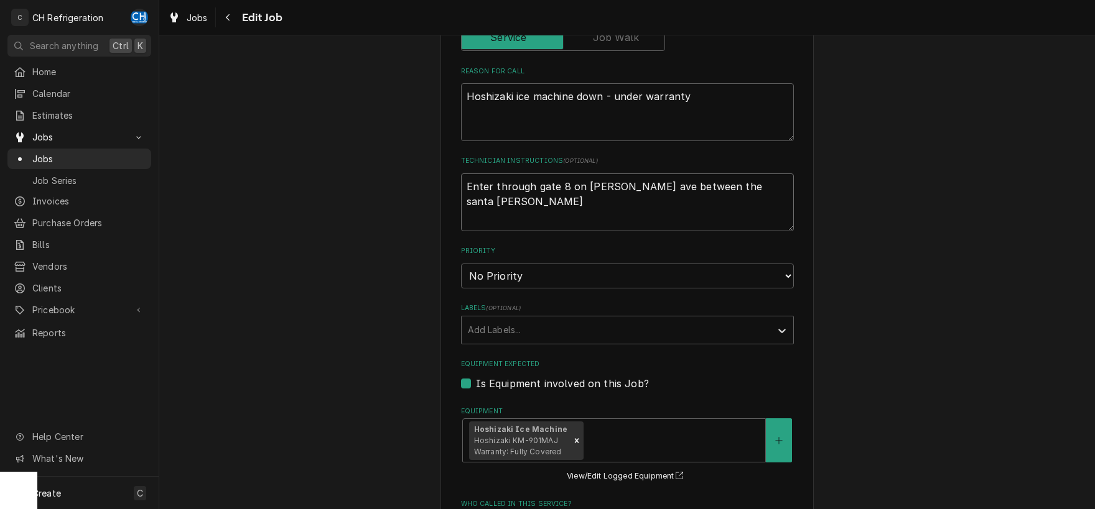
type textarea "Enter through gate 8 on baldwin ave between the santa anita"
type textarea "x"
type textarea "Enter through gate 8 on baldwin ave between the santa anita m"
type textarea "x"
type textarea "Enter through gate 8 on baldwin ave between the santa anita ma"
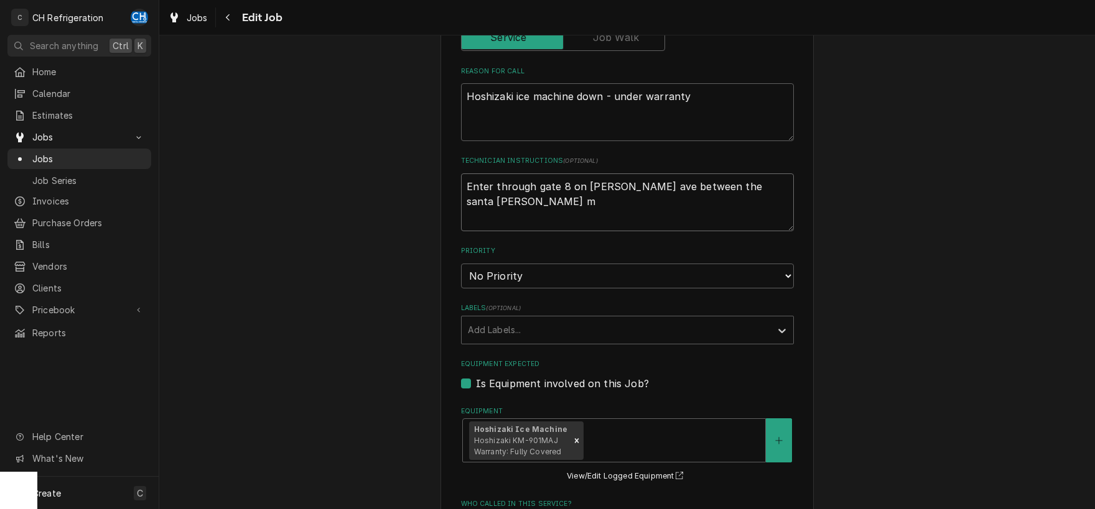
type textarea "x"
type textarea "Enter through gate 8 on baldwin ave between the santa anita mal"
type textarea "x"
type textarea "Enter through gate 8 on baldwin ave between the santa anita mall"
type textarea "x"
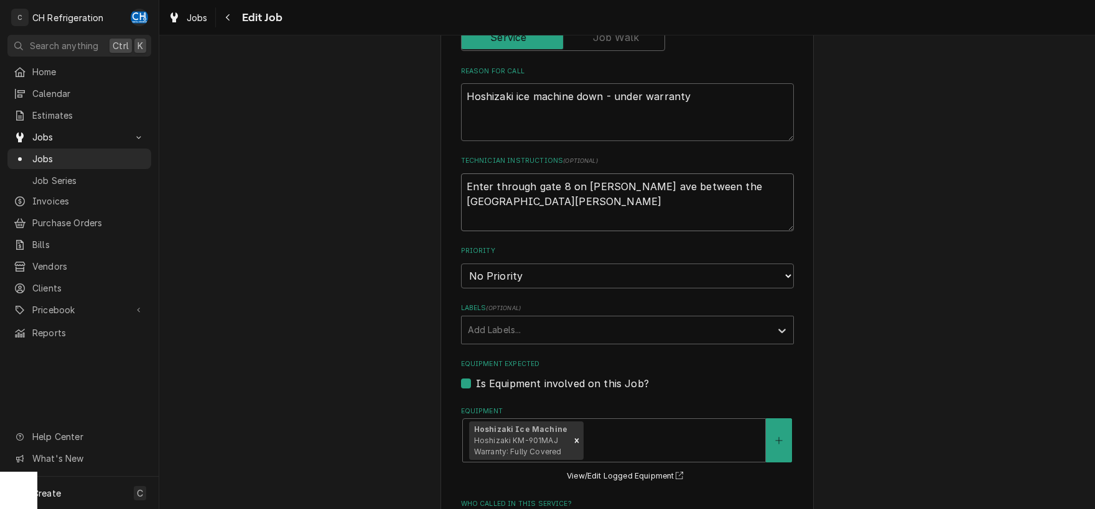
type textarea "Enter through gate 8 on baldwin ave between the santa anita mall"
type textarea "x"
type textarea "Enter through gate 8 on baldwin ave between the santa anita mall a"
type textarea "x"
type textarea "Enter through gate 8 on baldwin ave between the santa anita mall an"
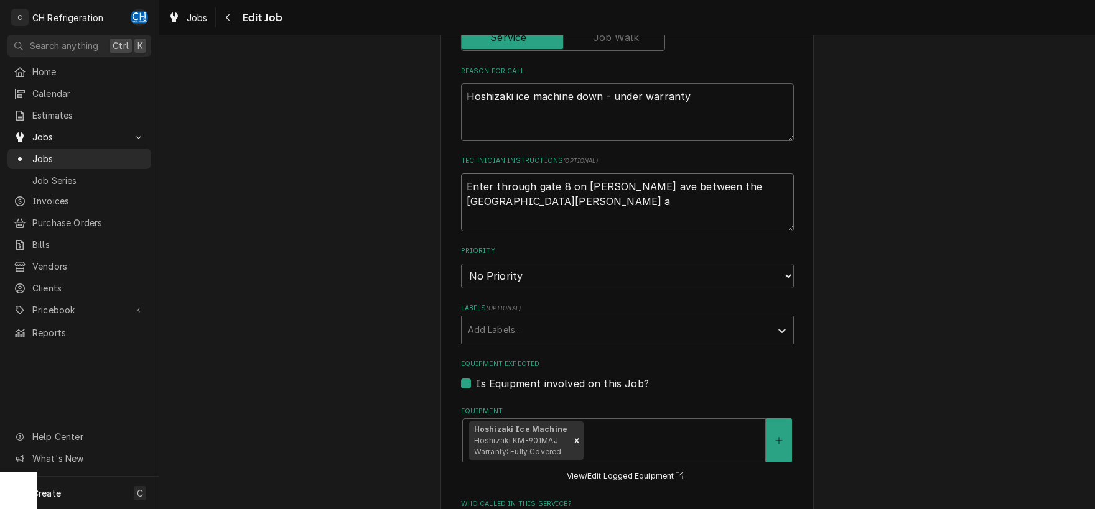
type textarea "x"
type textarea "Enter through gate 8 on baldwin ave between the santa anita mall and"
type textarea "x"
type textarea "Enter through gate 8 on baldwin ave between the santa anita mall and"
type textarea "x"
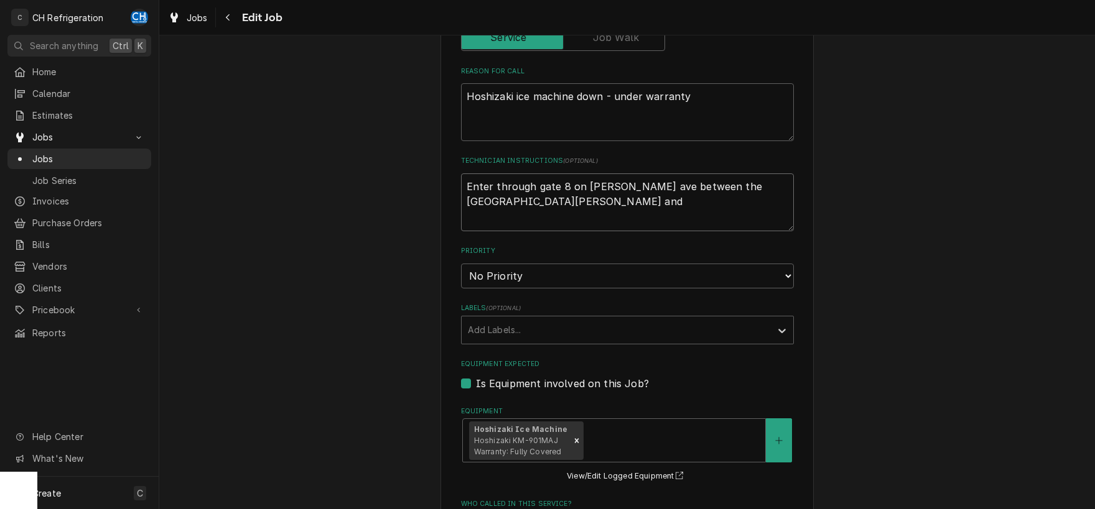
type textarea "Enter through gate 8 on baldwin ave between the santa anita mall and t"
type textarea "x"
type textarea "Enter through gate 8 on baldwin ave between the santa anita mall and th"
type textarea "x"
type textarea "Enter through gate 8 on baldwin ave between the santa anita mall and the"
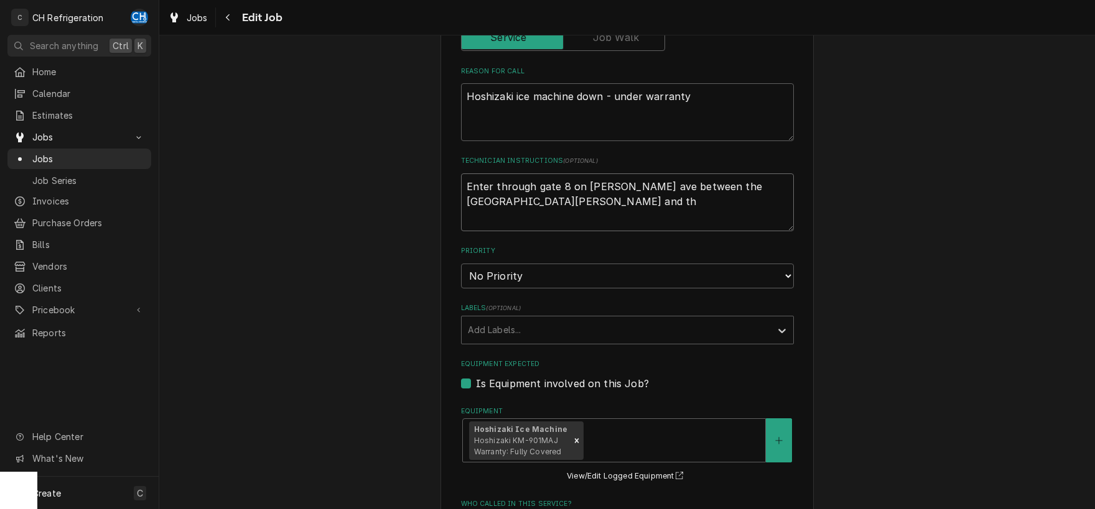
type textarea "x"
type textarea "Enter through gate 8 on baldwin ave between the santa anita mall and the"
type textarea "x"
type textarea "Enter through gate 8 on baldwin ave between the santa anita mall and the s"
type textarea "x"
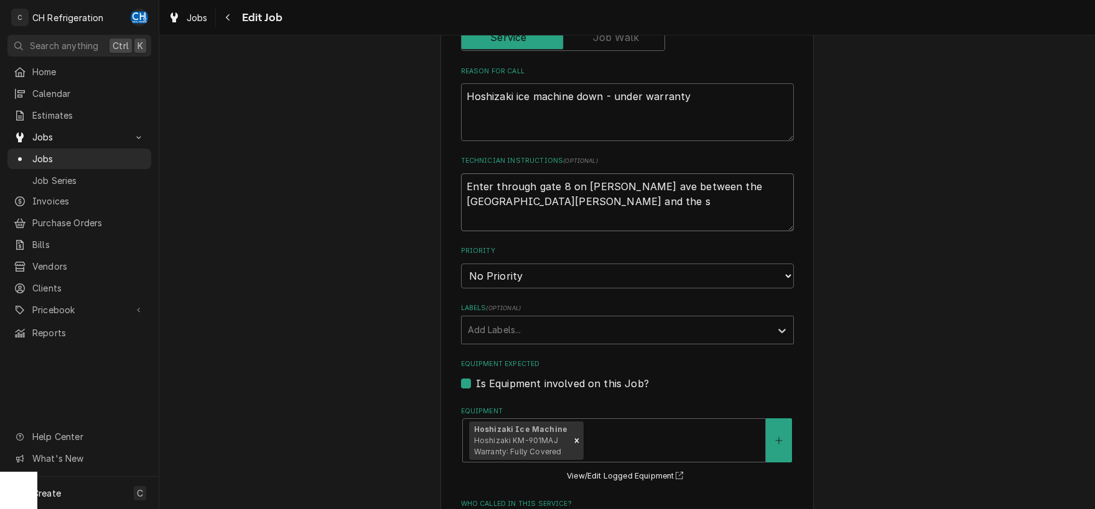
type textarea "Enter through gate 8 on baldwin ave between the santa anita mall and the sa"
type textarea "x"
type textarea "Enter through gate 8 on baldwin ave between the santa anita mall and the san"
type textarea "x"
type textarea "Enter through gate 8 on baldwin ave between the santa anita mall and the sant"
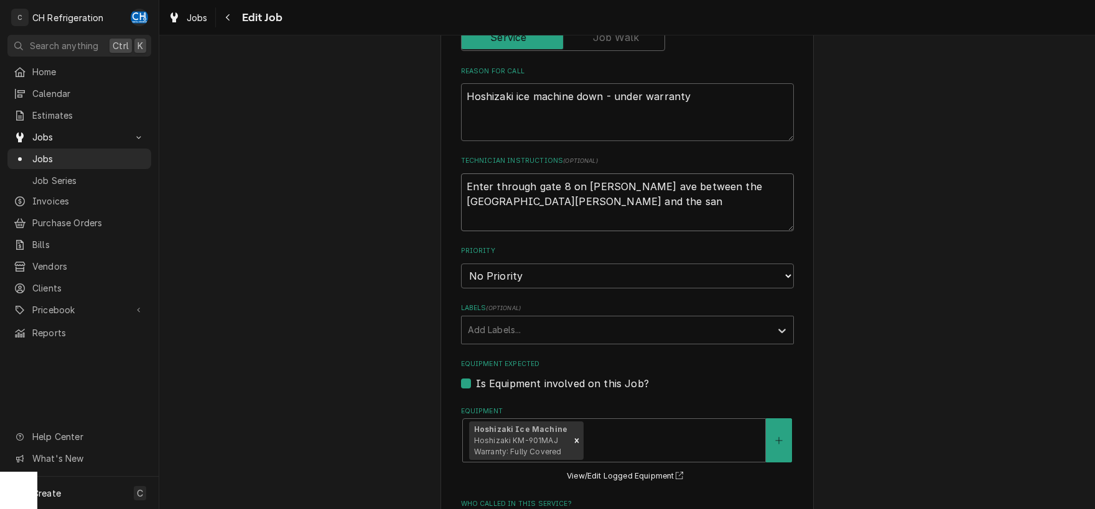
type textarea "x"
type textarea "Enter through gate 8 on baldwin ave between the santa anita mall and the santa"
type textarea "x"
type textarea "Enter through gate 8 on baldwin ave between the santa anita mall and the santa"
type textarea "x"
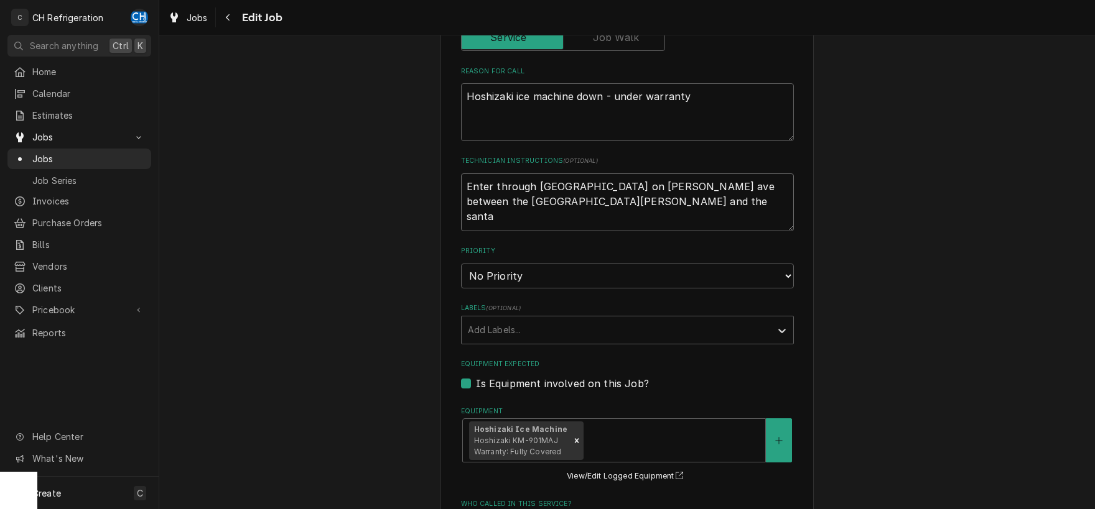
type textarea "Enter through gate 8 on baldwin ave between the santa anita mall and the santa a"
type textarea "x"
type textarea "Enter through gate 8 on baldwin ave between the santa anita mall and the santa …"
type textarea "x"
type textarea "Enter through gate 8 on baldwin ave between the santa anita mall and the santa …"
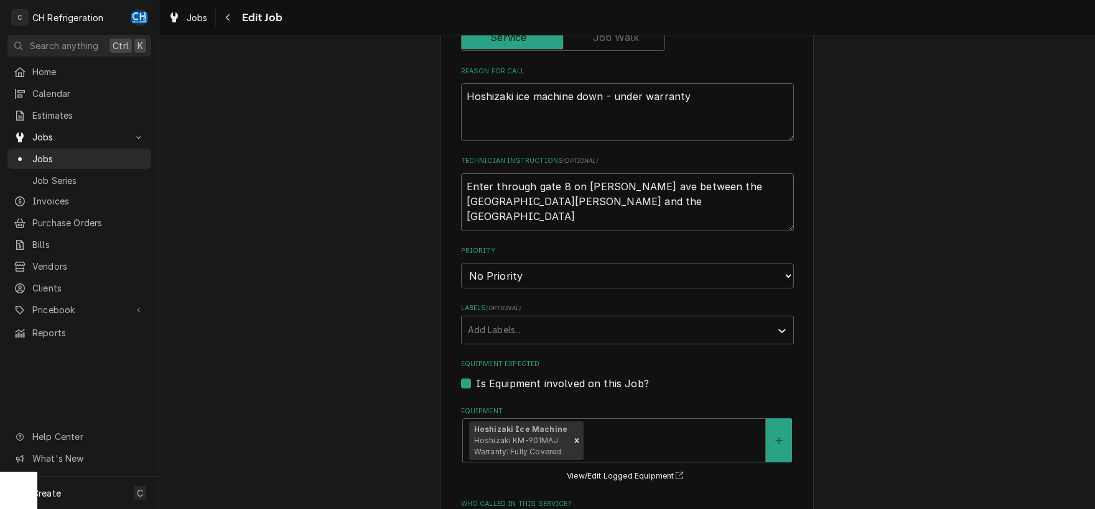
type textarea "x"
type textarea "Enter through gate 8 on baldwin ave between the santa anita mall and the santa …"
type textarea "x"
type textarea "Enter through gate 8 on baldwin ave between the santa anita mall and the santa …"
type textarea "x"
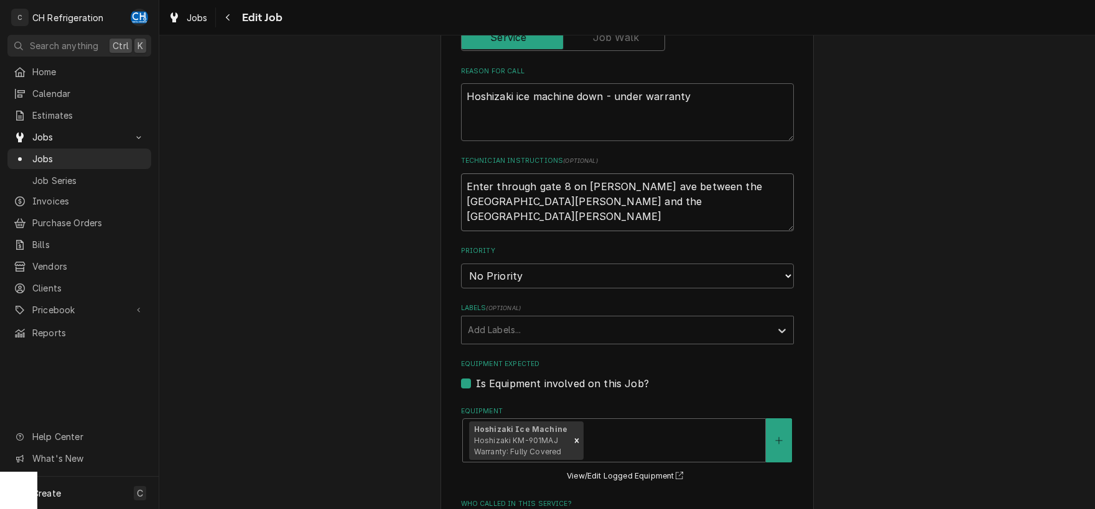
type textarea "Enter through gate 8 on baldwin ave between the santa anita mall and the santa …"
type textarea "x"
type textarea "Enter through gate 8 on baldwin ave between the santa anita mall and the santa …"
type textarea "x"
type textarea "Enter through gate 8 on baldwin ave between the santa anita mall and the santa …"
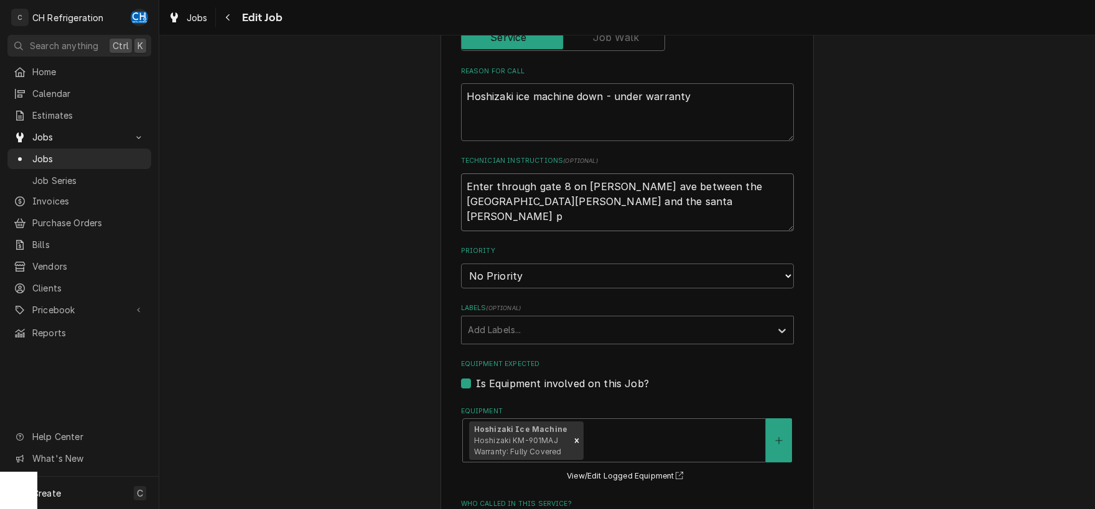
type textarea "x"
type textarea "Enter through gate 8 on baldwin ave between the santa anita mall and the santa …"
type textarea "x"
type textarea "Enter through gate 8 on baldwin ave between the santa anita mall and the santa …"
type textarea "x"
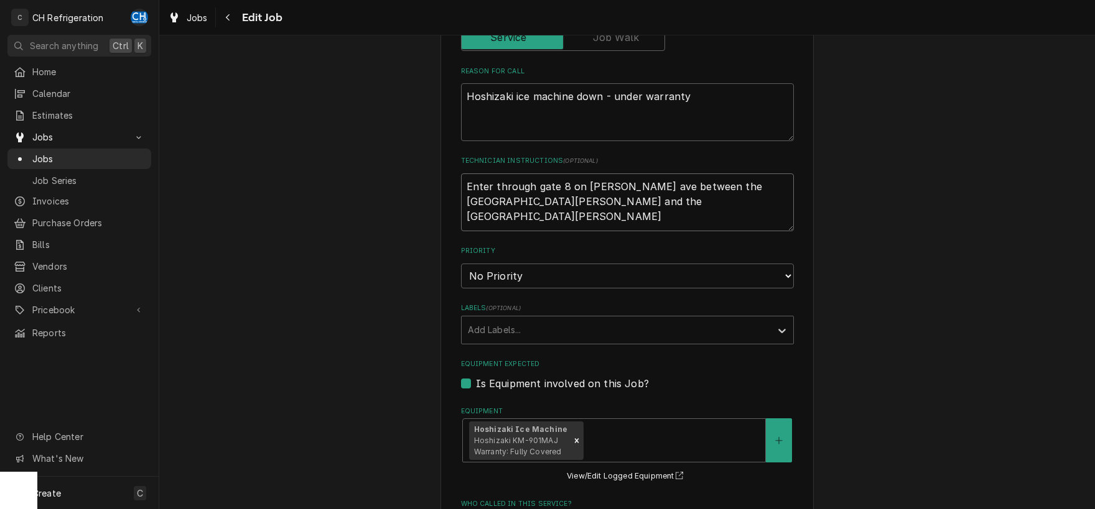
type textarea "Enter through gate 8 on baldwin ave between the santa anita mall and the santa …"
type textarea "x"
type textarea "Enter through gate 8 on baldwin ave between the santa anita mall and the santa …"
type textarea "x"
type textarea "Enter through gate 8 on baldwin ave between the santa anita mall and the santa …"
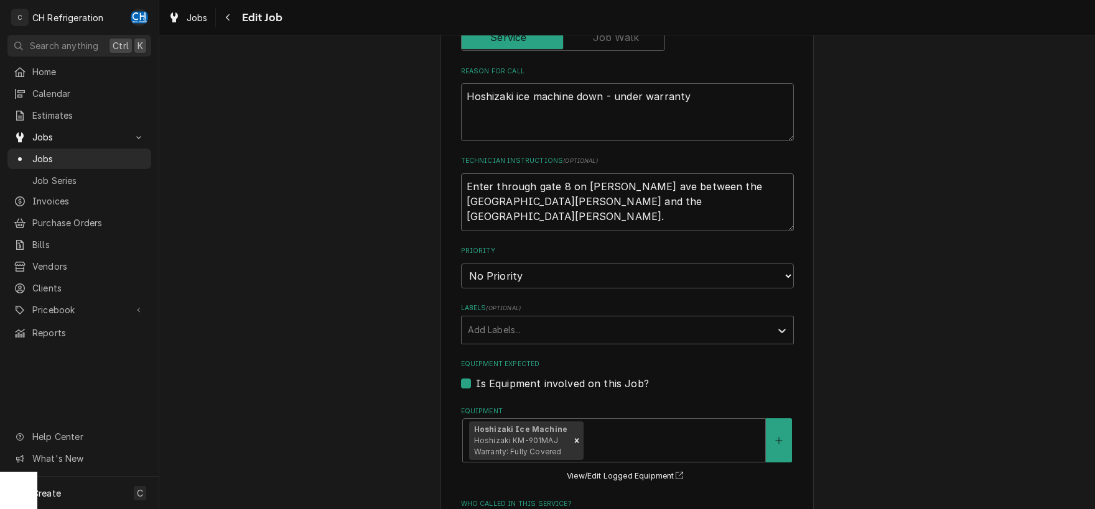
type textarea "x"
type textarea "Enter through gate 8 on baldwin ave between the santa anita mall and the santa …"
type textarea "x"
type textarea "Enter through gate 8 on baldwin ave between the santa anita mall and the santa …"
type textarea "x"
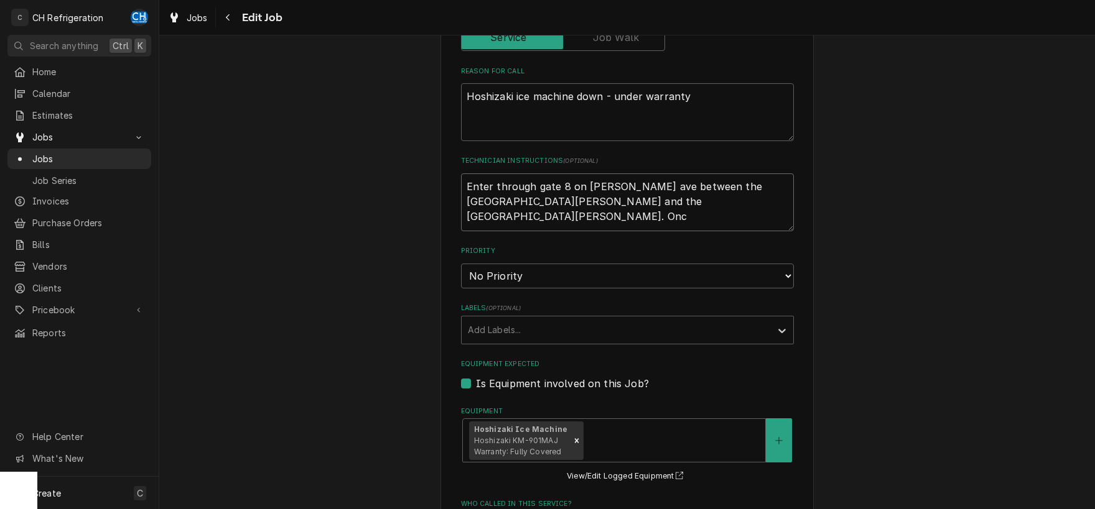
type textarea "Enter through gate 8 on baldwin ave between the santa anita mall and the santa …"
type textarea "x"
type textarea "Enter through gate 8 on baldwin ave between the santa anita mall and the santa …"
type textarea "x"
type textarea "Enter through gate 8 on baldwin ave between the santa anita mall and the santa …"
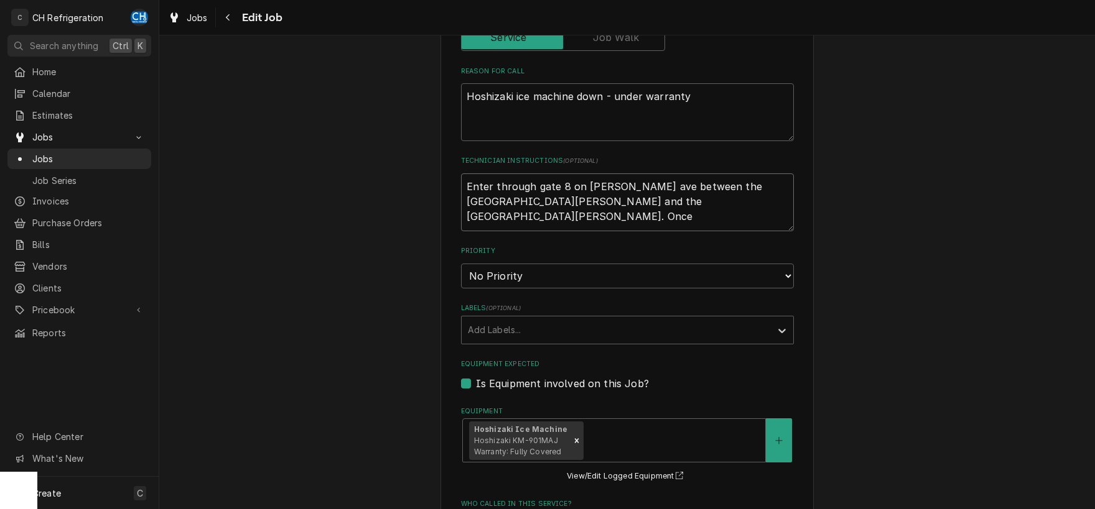
type textarea "x"
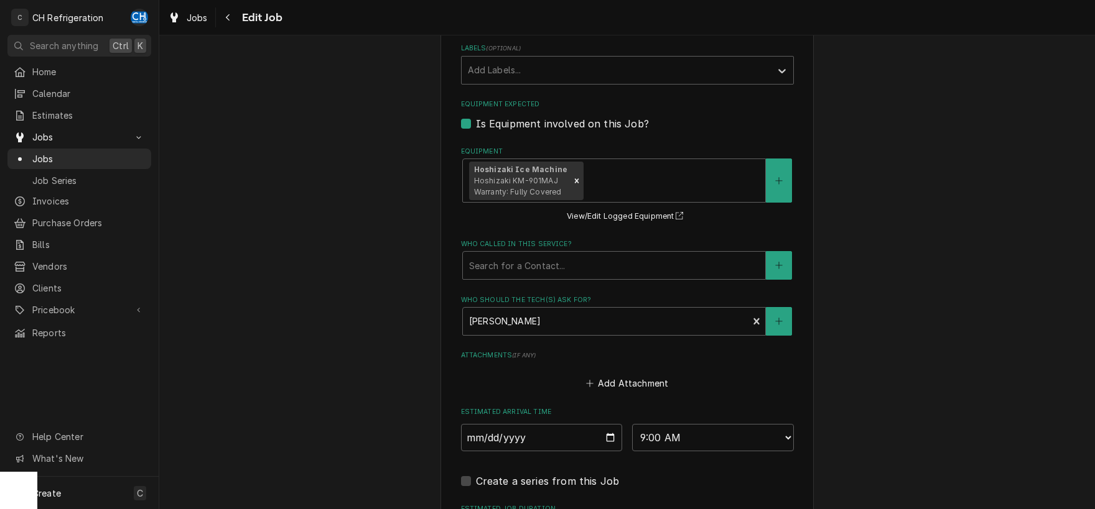
scroll to position [883, 0]
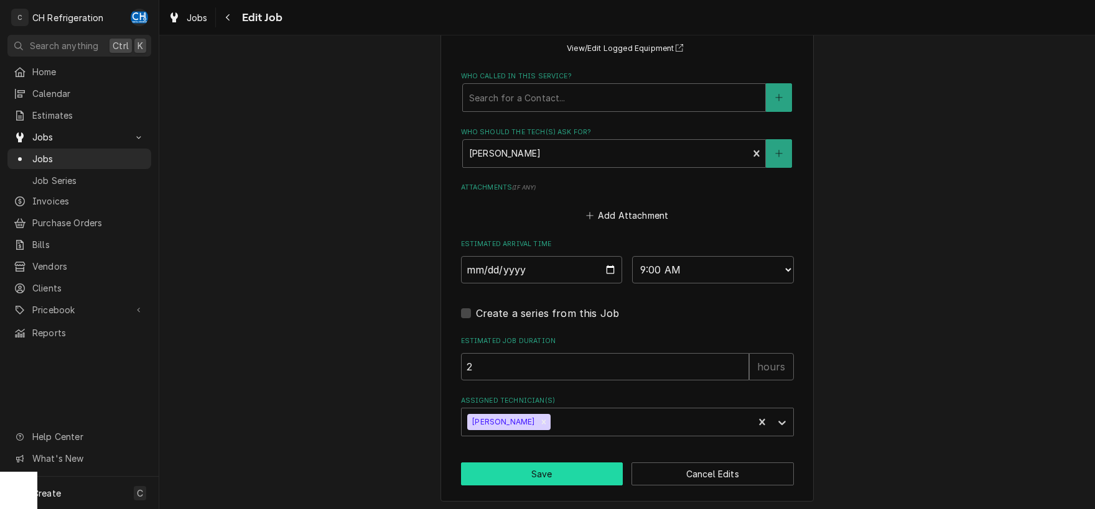
click at [547, 479] on button "Save" at bounding box center [542, 474] width 162 height 23
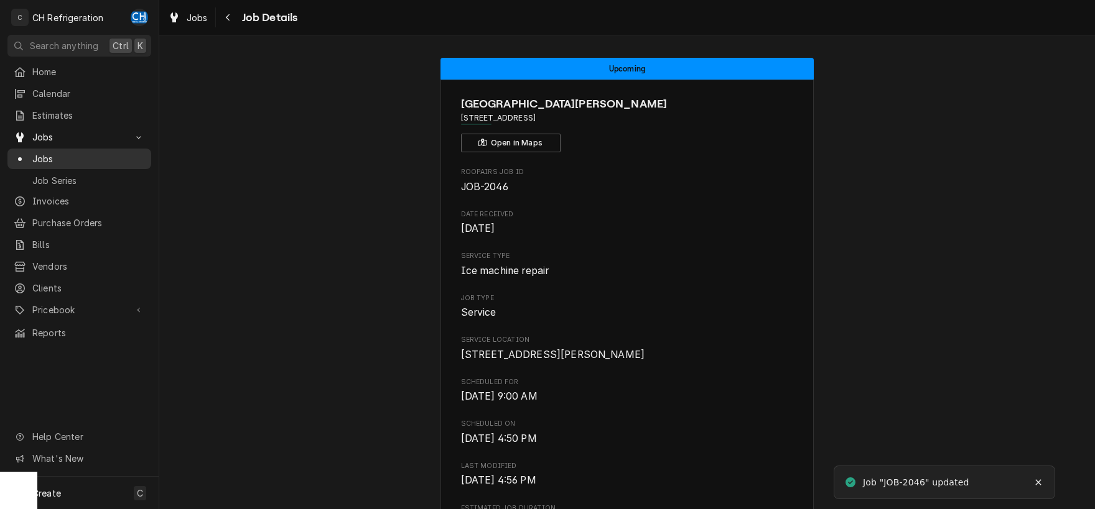
click at [86, 152] on span "Jobs" at bounding box center [88, 158] width 113 height 13
